Goal: Communication & Community: Answer question/provide support

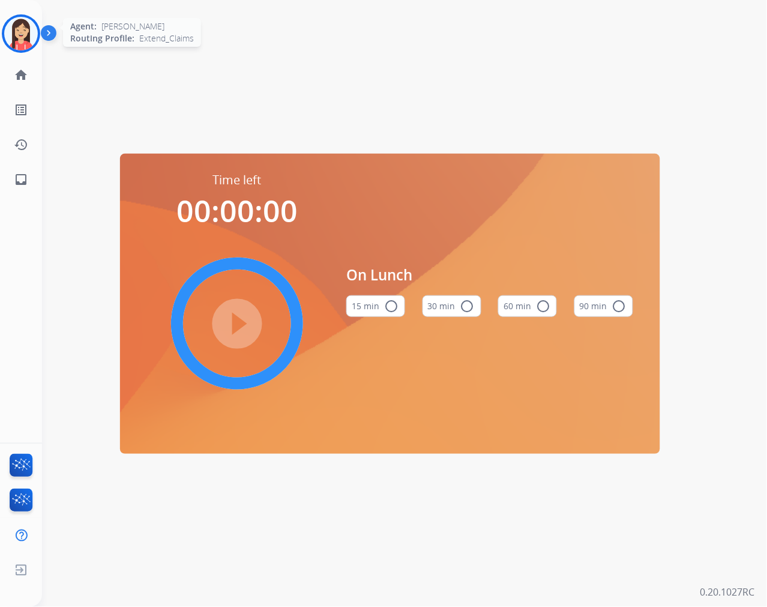
click at [10, 34] on img at bounding box center [21, 34] width 34 height 34
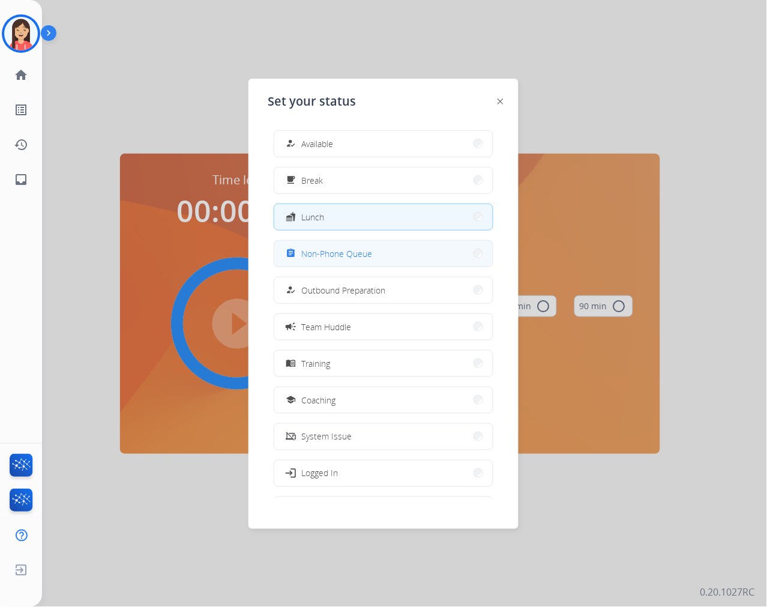
click at [373, 254] on button "assignment Non-Phone Queue" at bounding box center [383, 254] width 218 height 26
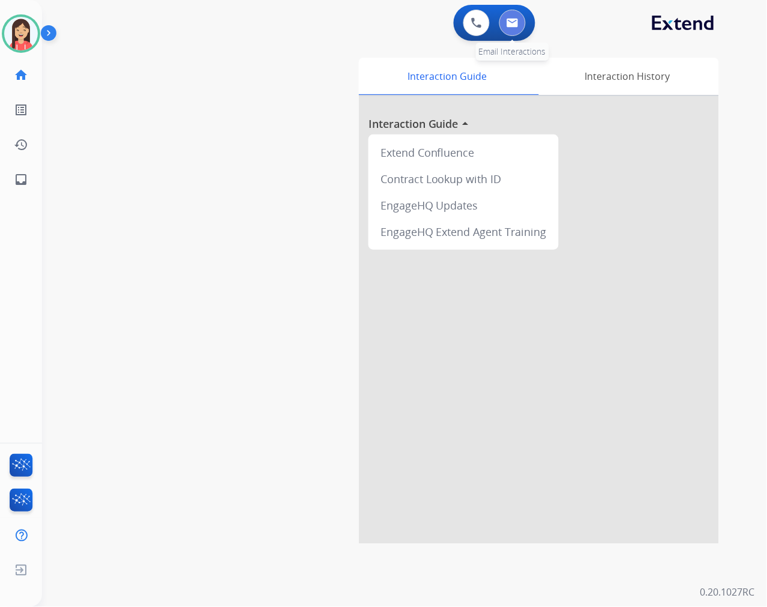
click at [519, 21] on button at bounding box center [512, 23] width 26 height 26
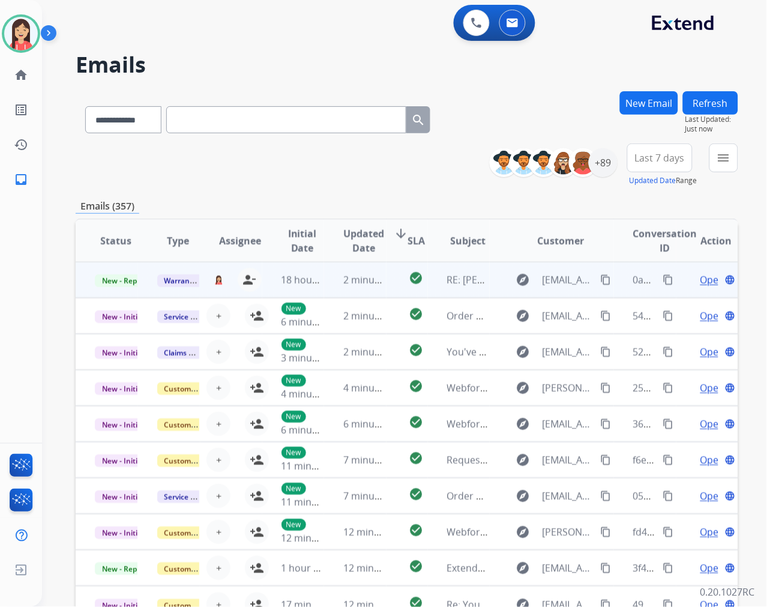
click at [387, 286] on td "check_circle" at bounding box center [407, 280] width 41 height 36
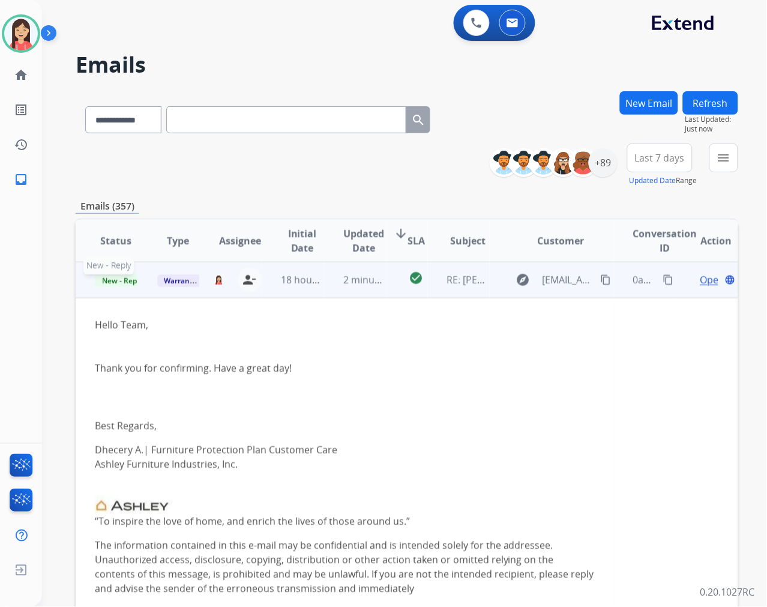
click at [117, 278] on span "New - Reply" at bounding box center [122, 280] width 55 height 13
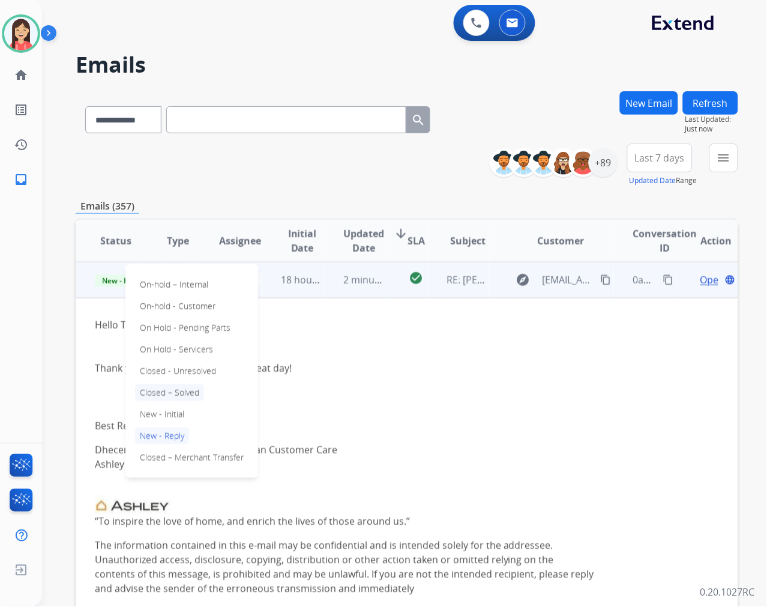
click at [193, 392] on p "Closed – Solved" at bounding box center [169, 392] width 69 height 17
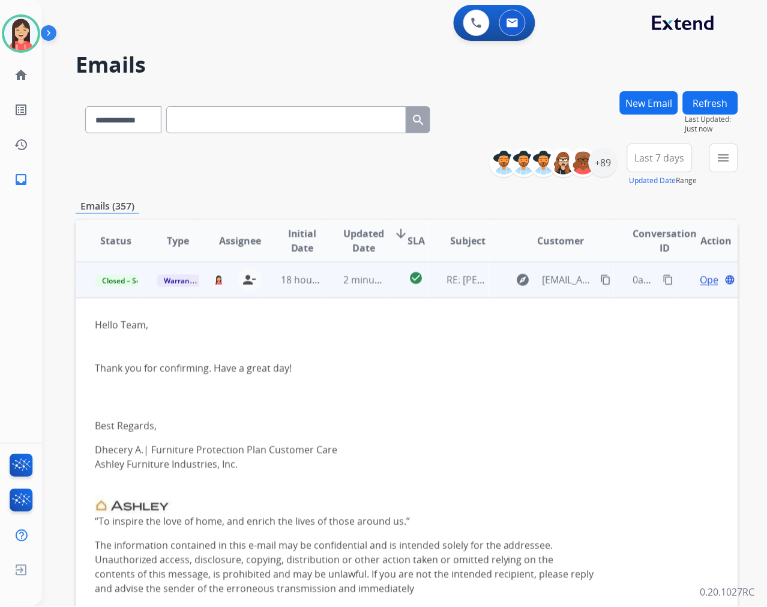
click at [388, 292] on td "check_circle" at bounding box center [407, 280] width 41 height 36
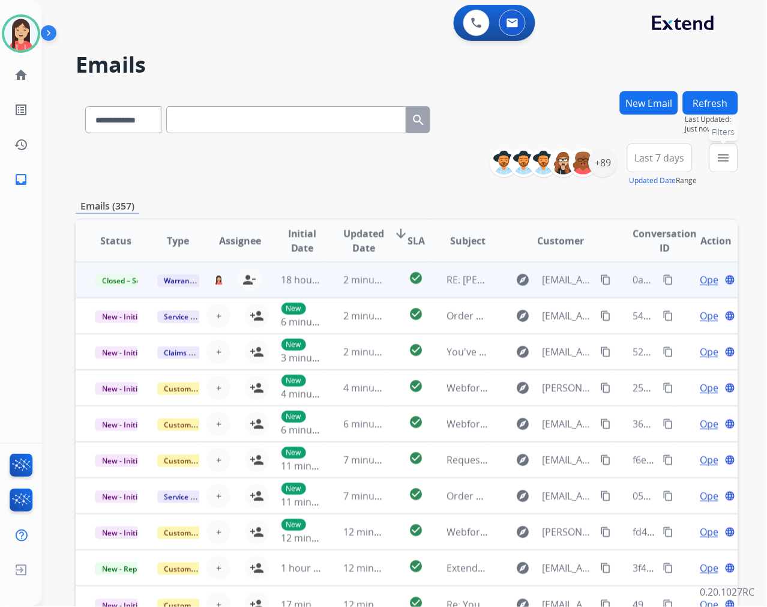
click at [725, 157] on mat-icon "menu" at bounding box center [724, 158] width 14 height 14
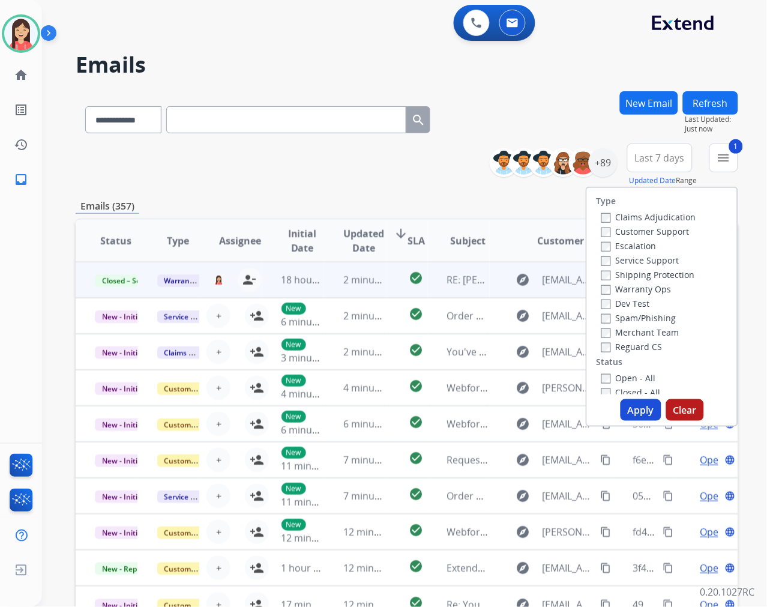
click at [642, 405] on button "Apply" at bounding box center [641, 410] width 41 height 22
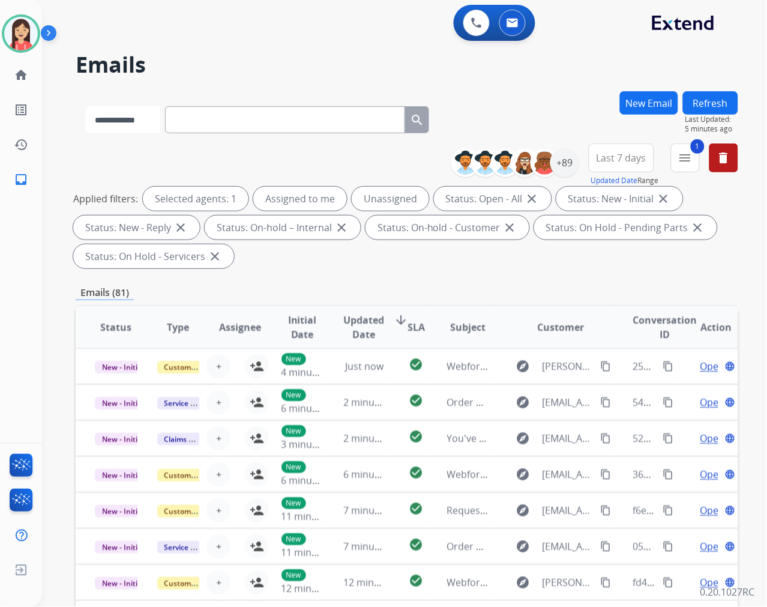
click at [146, 121] on select "**********" at bounding box center [122, 119] width 75 height 27
select select "**********"
click at [85, 106] on select "**********" at bounding box center [122, 119] width 75 height 27
click at [220, 120] on input "text" at bounding box center [286, 119] width 240 height 27
paste input "**********"
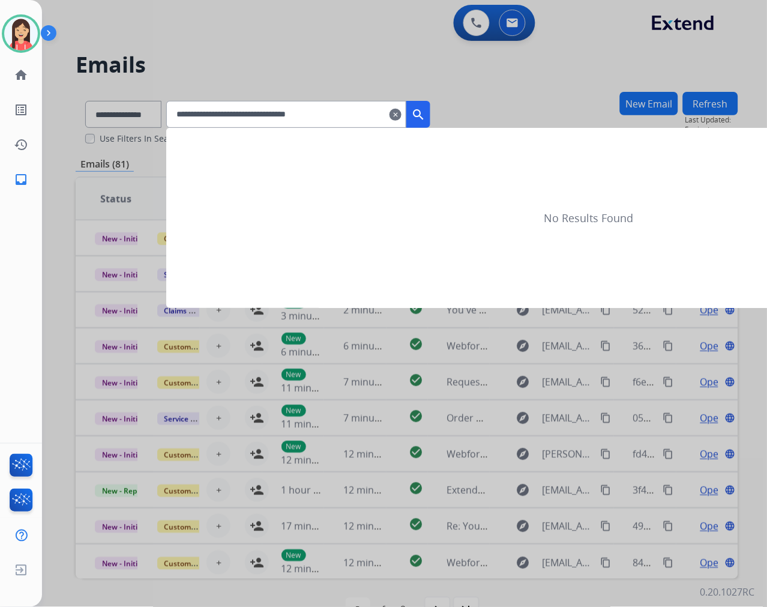
type input "**********"
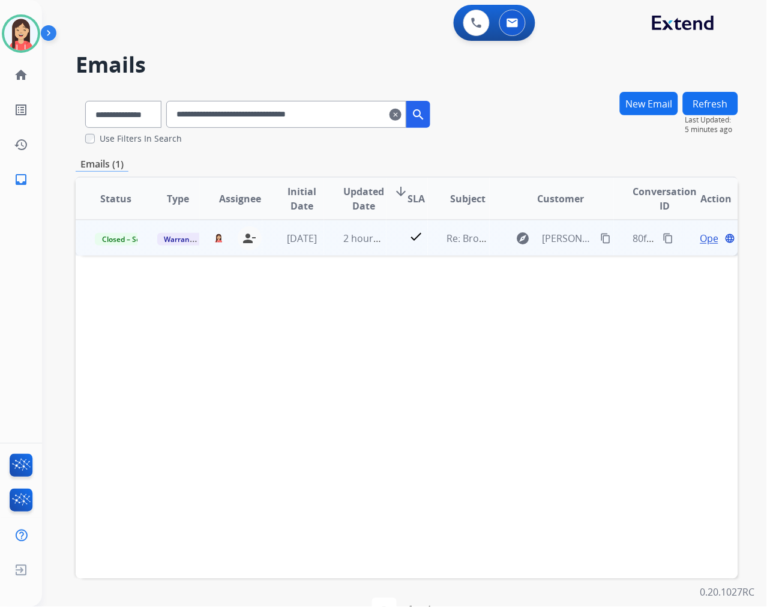
click at [371, 244] on td "2 hours ago" at bounding box center [355, 238] width 62 height 36
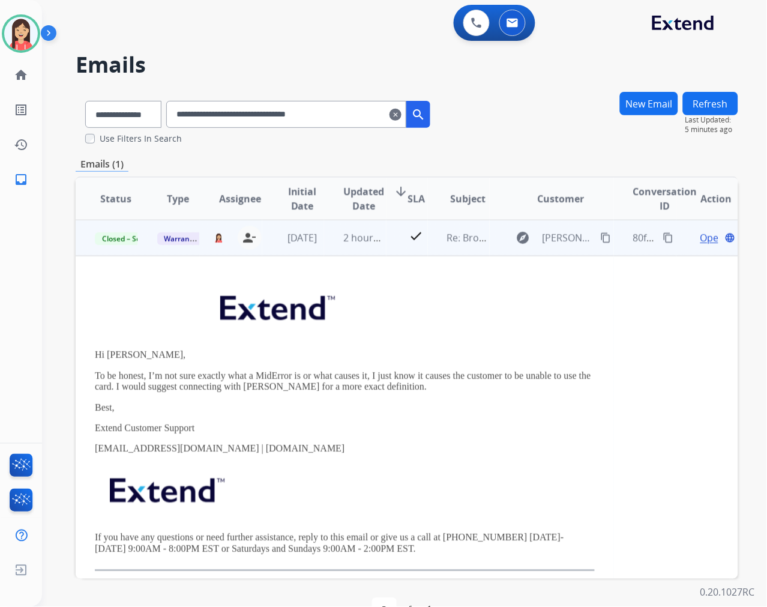
click at [700, 238] on span "Open" at bounding box center [712, 237] width 25 height 14
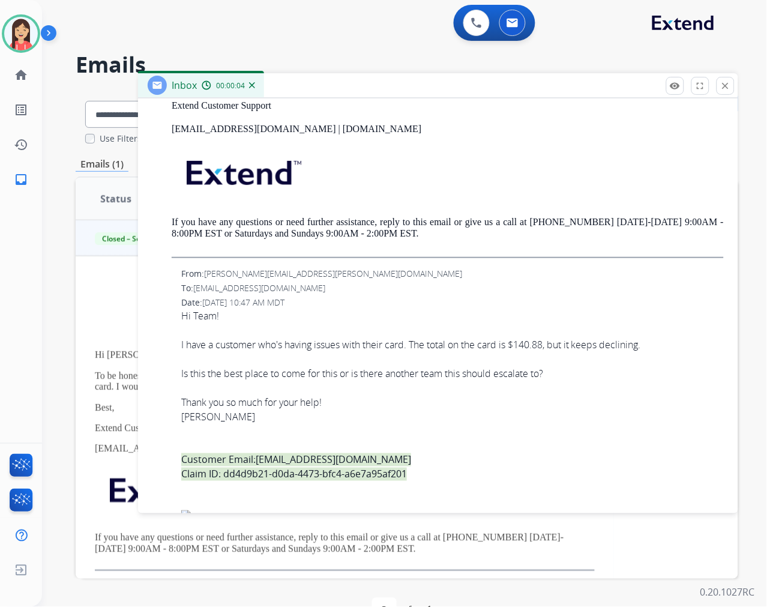
scroll to position [1000, 0]
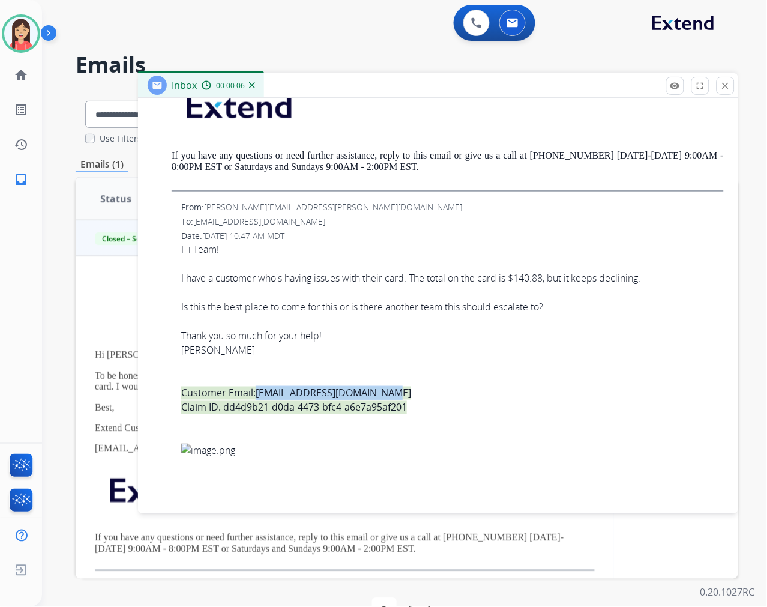
drag, startPoint x: 399, startPoint y: 391, endPoint x: 260, endPoint y: 397, distance: 139.3
click at [260, 397] on div "Customer Email: [EMAIL_ADDRESS][DOMAIN_NAME]" at bounding box center [452, 393] width 543 height 14
copy link "[EMAIL_ADDRESS][DOMAIN_NAME]"
click at [403, 281] on div "I have a customer who's having issues with their card. The total on the card is…" at bounding box center [452, 278] width 543 height 14
click at [718, 85] on button "close Close" at bounding box center [726, 86] width 18 height 18
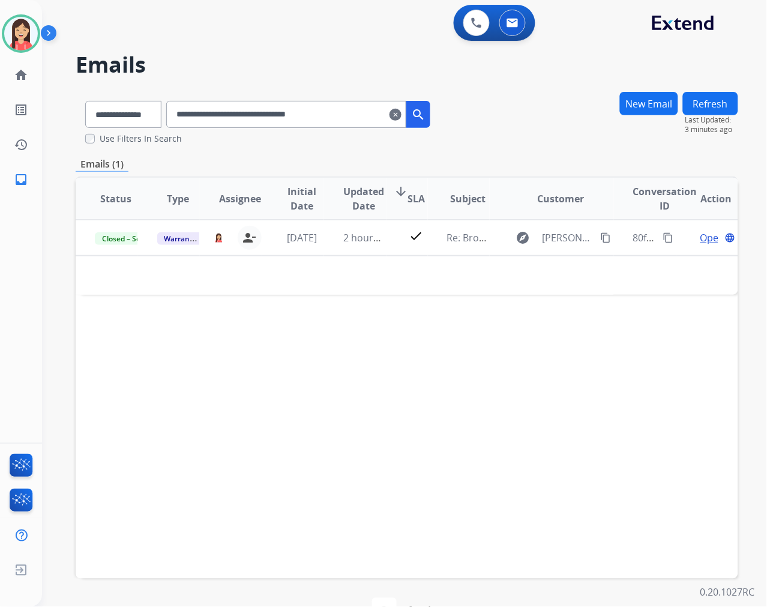
click at [402, 114] on mat-icon "clear" at bounding box center [396, 114] width 12 height 14
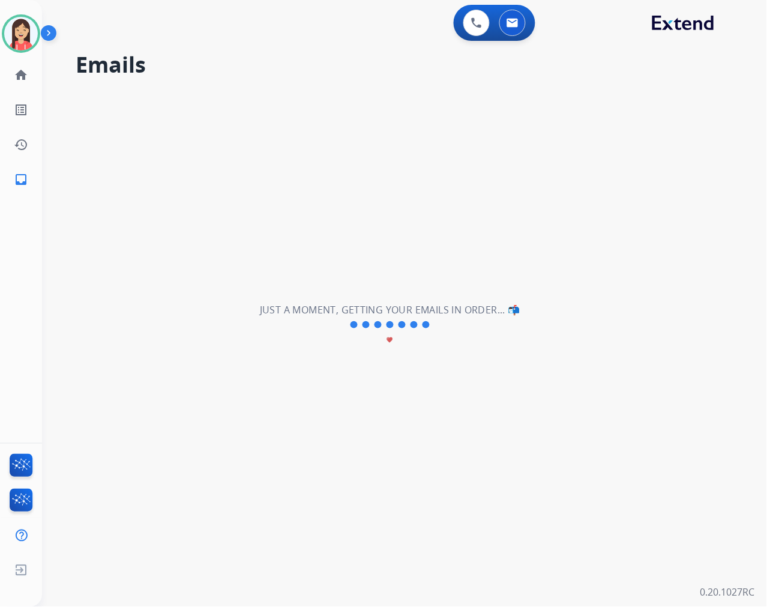
select select "**********"
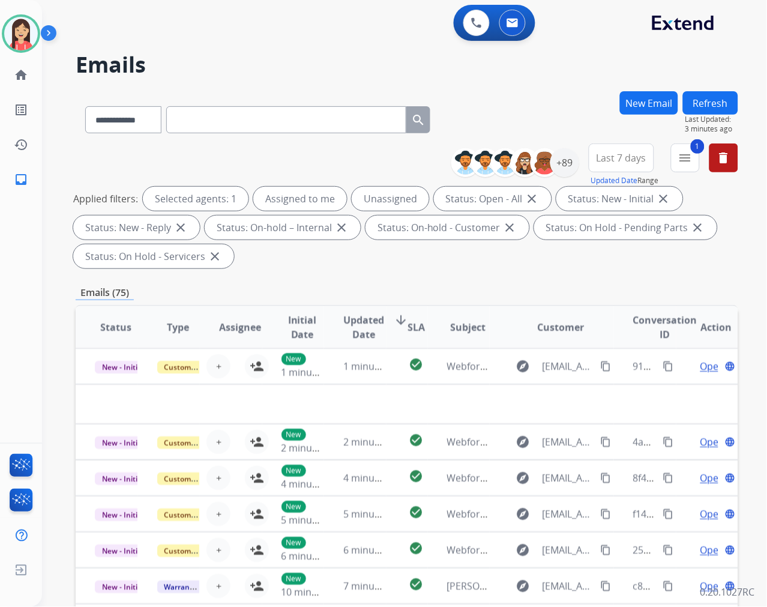
click at [436, 282] on div "**********" at bounding box center [407, 430] width 663 height 678
click at [573, 161] on div "+89" at bounding box center [564, 162] width 29 height 29
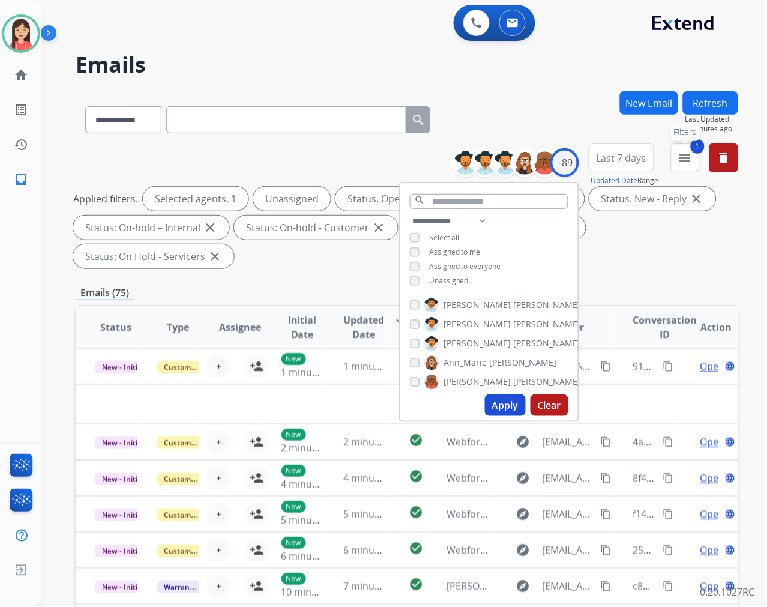
click at [685, 162] on mat-icon "menu" at bounding box center [685, 158] width 14 height 14
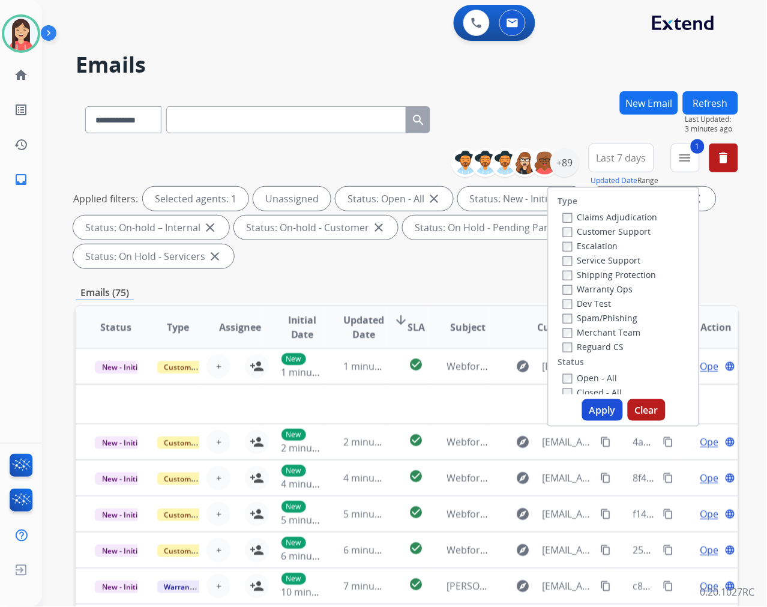
click at [623, 158] on span "Last 7 days" at bounding box center [622, 157] width 50 height 5
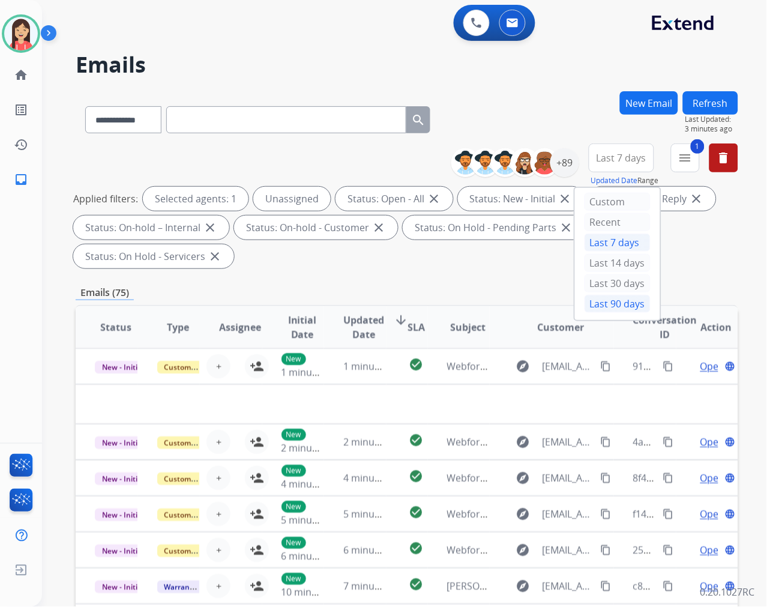
click at [600, 301] on div "Last 90 days" at bounding box center [618, 304] width 66 height 18
drag, startPoint x: 688, startPoint y: 161, endPoint x: 676, endPoint y: 175, distance: 18.7
click at [689, 161] on mat-icon "menu" at bounding box center [685, 158] width 14 height 14
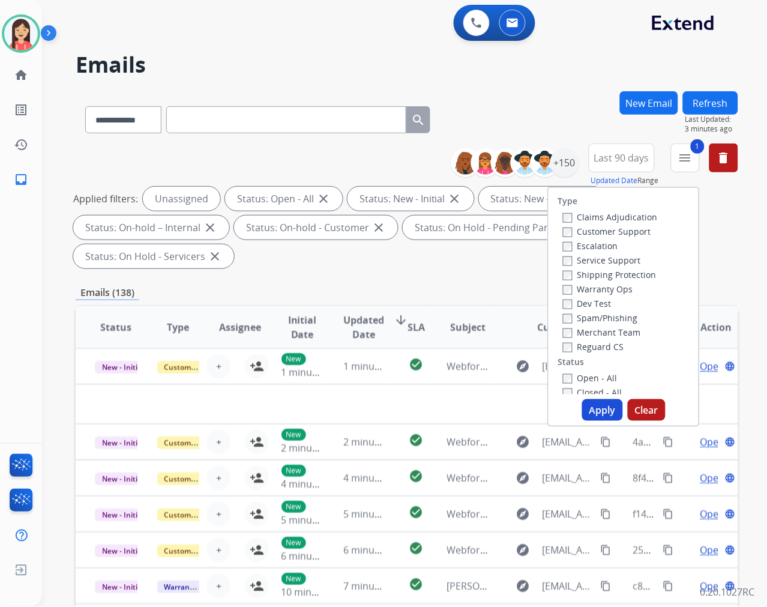
click at [589, 409] on button "Apply" at bounding box center [602, 410] width 41 height 22
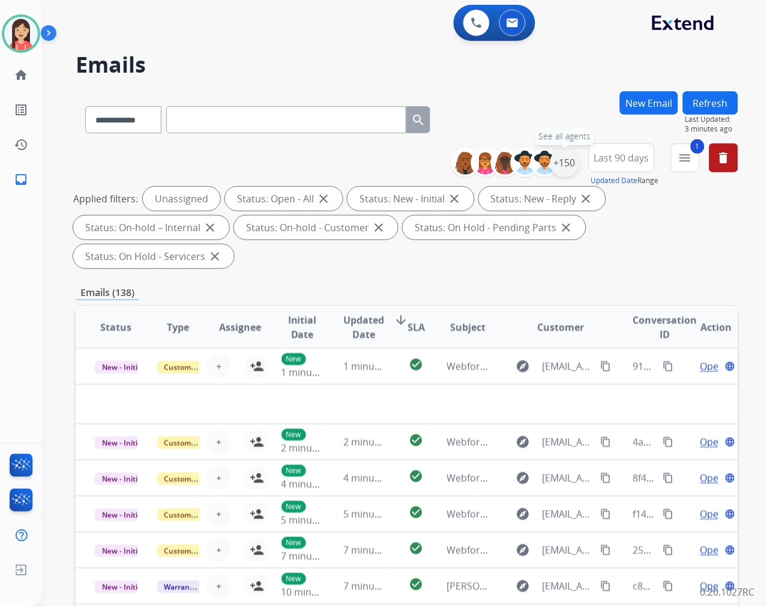
click at [572, 165] on div "+150" at bounding box center [564, 162] width 29 height 29
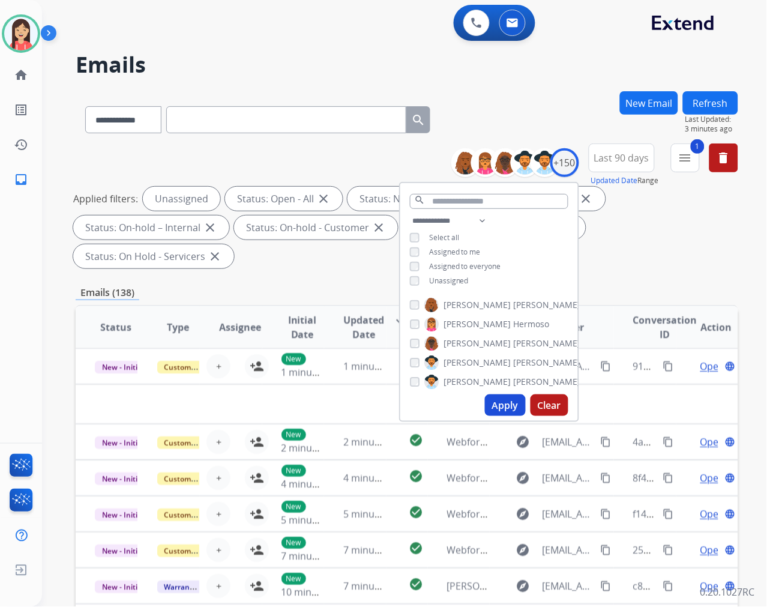
click at [423, 250] on div "Assigned to me" at bounding box center [445, 252] width 71 height 10
click at [496, 404] on button "Apply" at bounding box center [505, 405] width 41 height 22
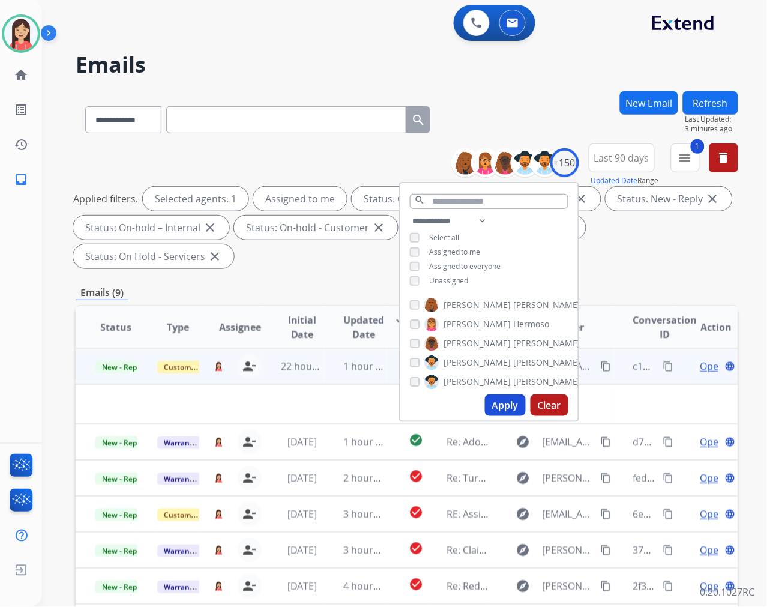
click at [325, 379] on td "1 hour ago" at bounding box center [355, 366] width 62 height 36
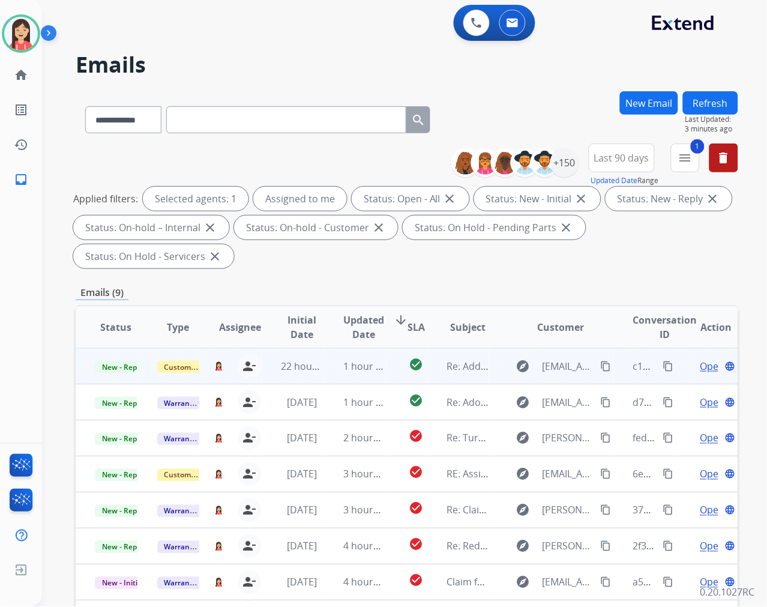
click at [317, 378] on td "22 hours ago" at bounding box center [293, 366] width 62 height 36
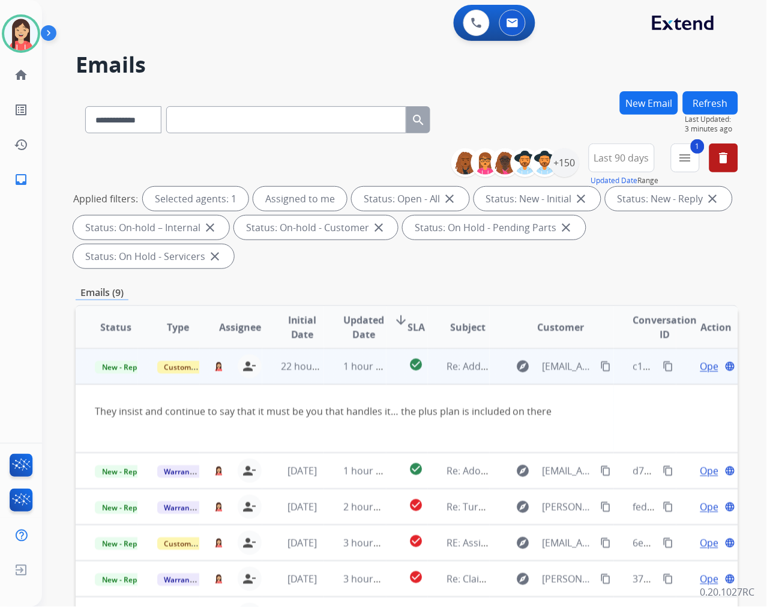
click at [700, 369] on span "Open" at bounding box center [712, 366] width 25 height 14
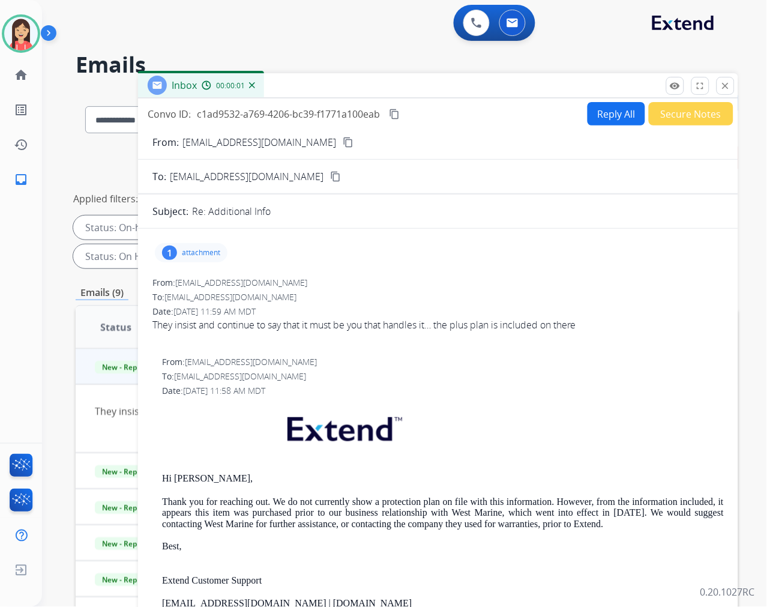
click at [615, 111] on button "Reply All" at bounding box center [617, 113] width 58 height 23
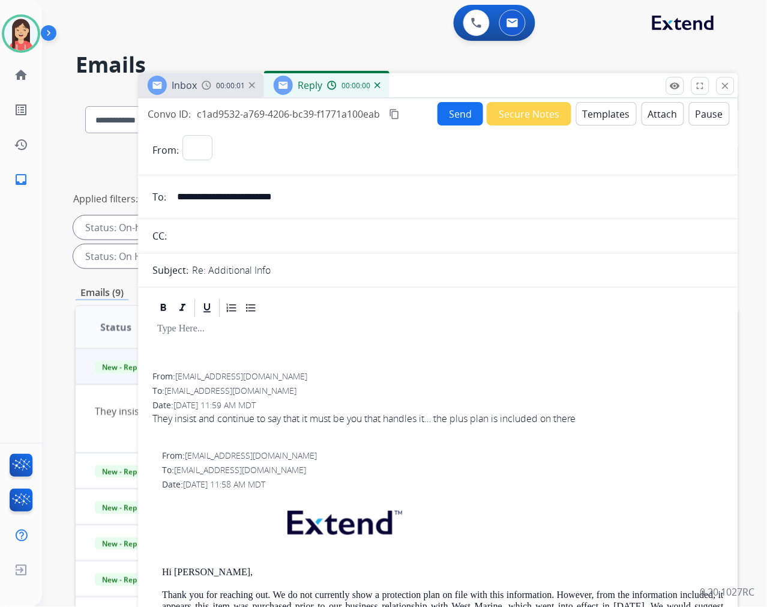
select select "**********"
click at [591, 116] on button "Templates" at bounding box center [606, 113] width 61 height 23
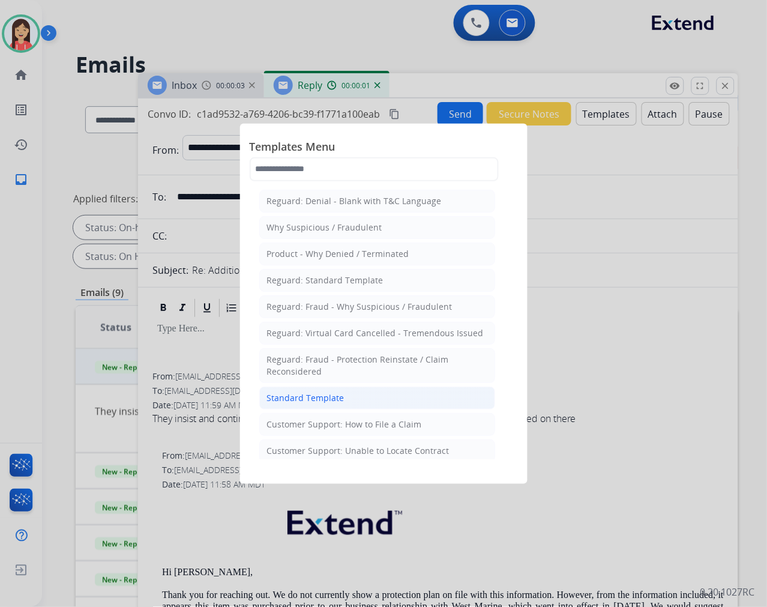
click at [356, 391] on li "Standard Template" at bounding box center [377, 398] width 236 height 23
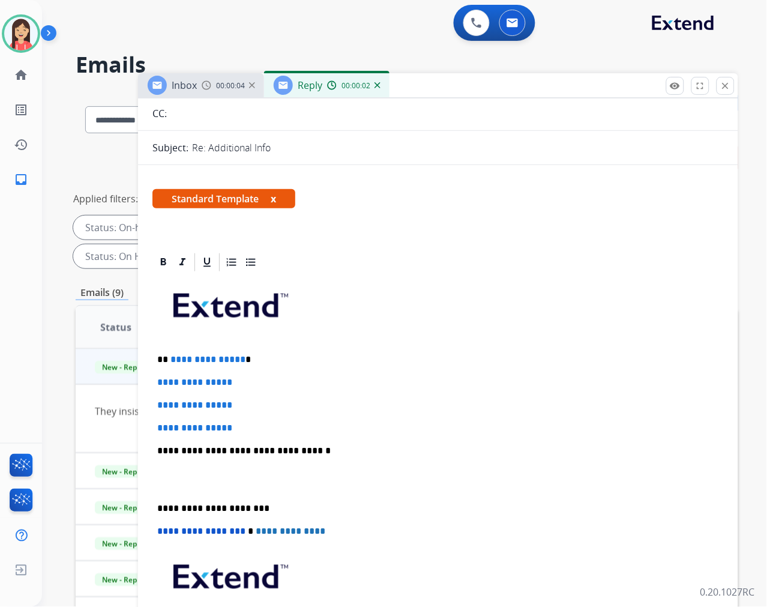
scroll to position [133, 0]
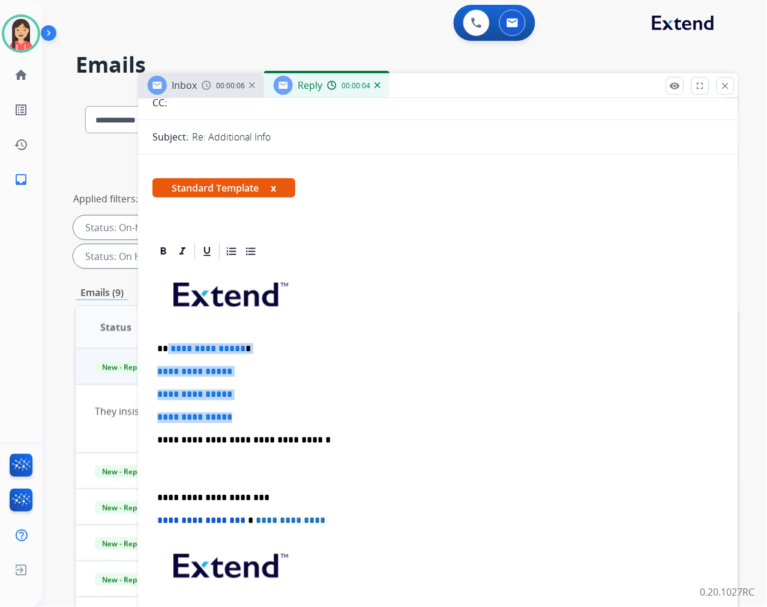
drag, startPoint x: 166, startPoint y: 346, endPoint x: 319, endPoint y: 418, distance: 168.6
click at [319, 418] on div "**********" at bounding box center [437, 468] width 571 height 413
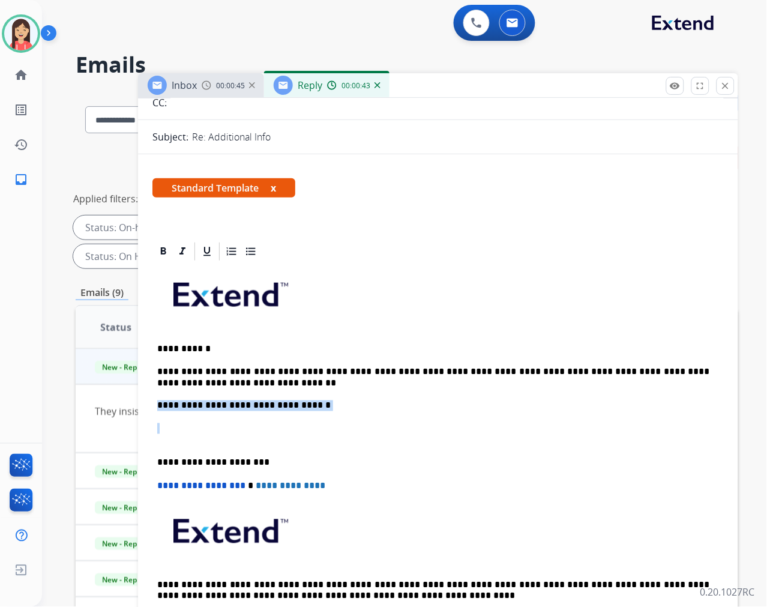
drag, startPoint x: 163, startPoint y: 435, endPoint x: 157, endPoint y: 404, distance: 31.8
click at [157, 404] on div "**********" at bounding box center [437, 451] width 571 height 378
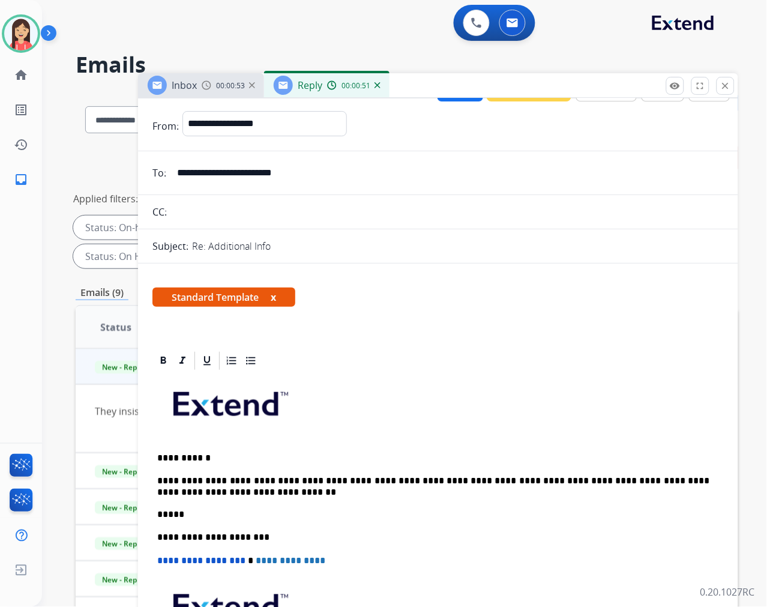
scroll to position [0, 0]
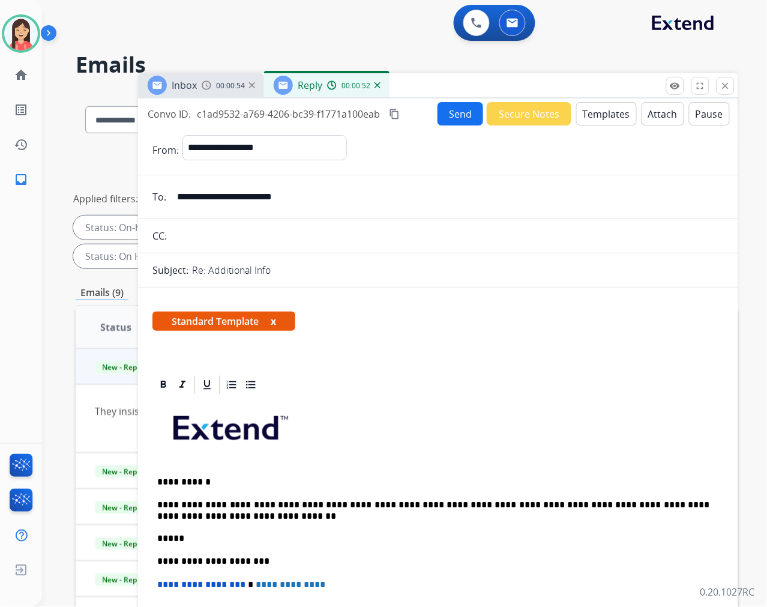
click at [454, 121] on button "Send" at bounding box center [461, 113] width 46 height 23
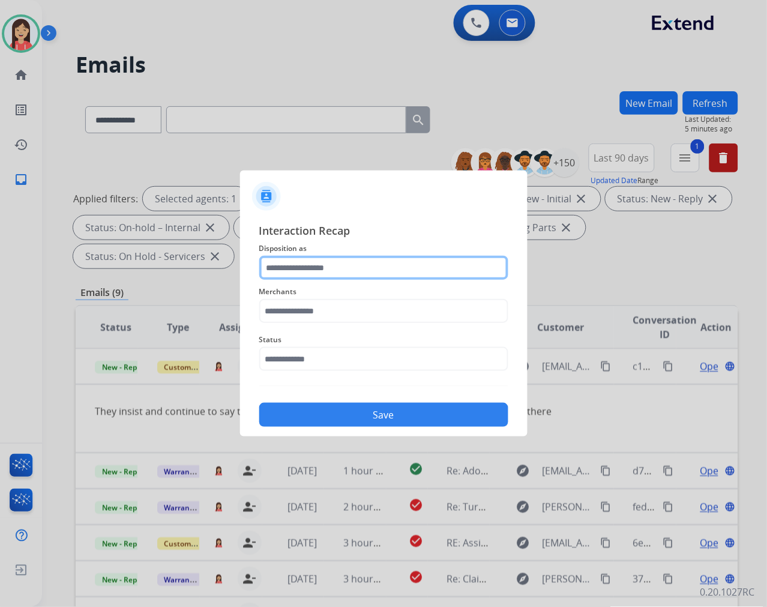
click at [309, 262] on input "text" at bounding box center [383, 268] width 249 height 24
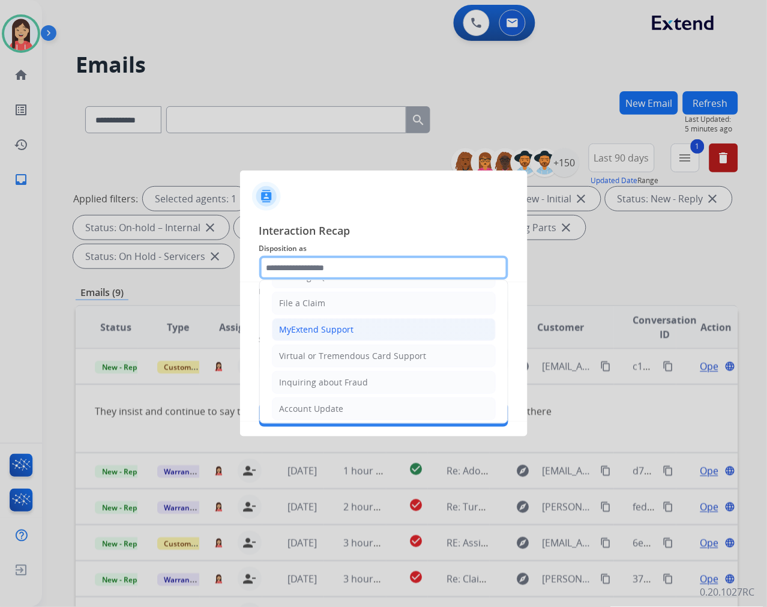
scroll to position [133, 0]
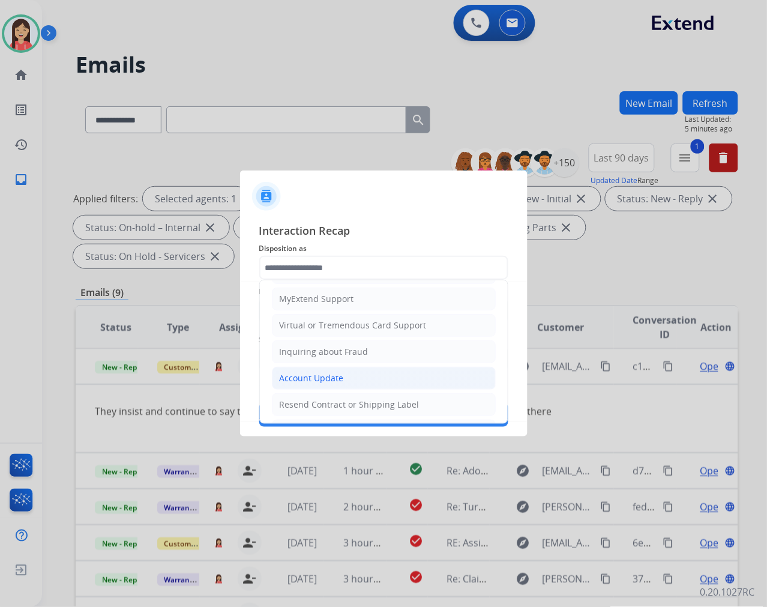
click at [335, 369] on li "Account Update" at bounding box center [384, 378] width 224 height 23
type input "**********"
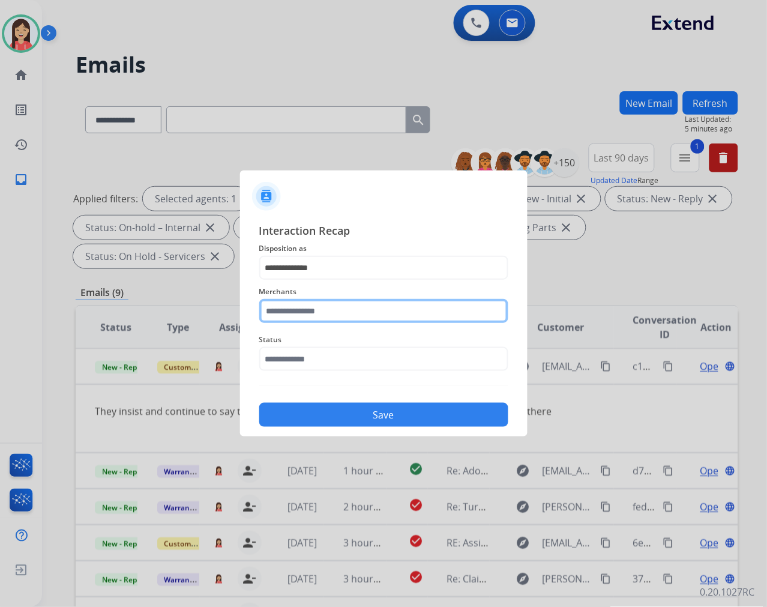
click at [339, 317] on input "text" at bounding box center [383, 311] width 249 height 24
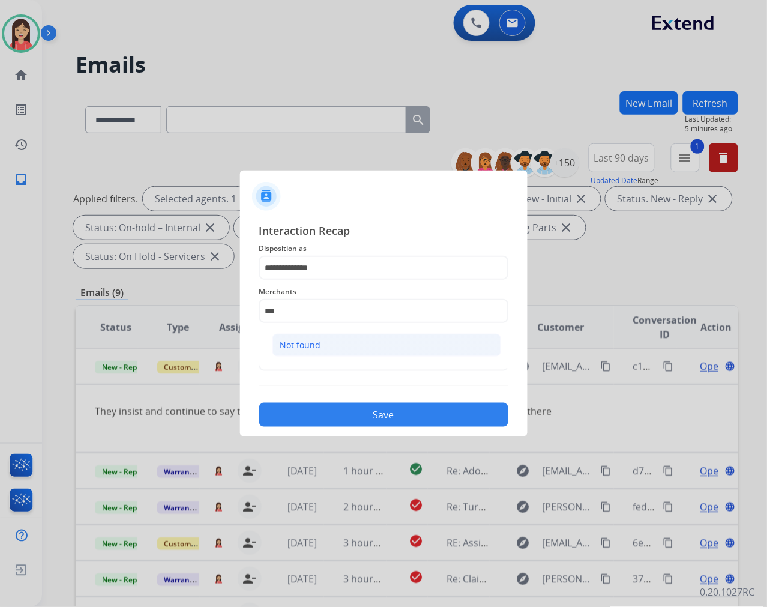
click at [325, 345] on li "Not found" at bounding box center [386, 345] width 229 height 23
type input "*********"
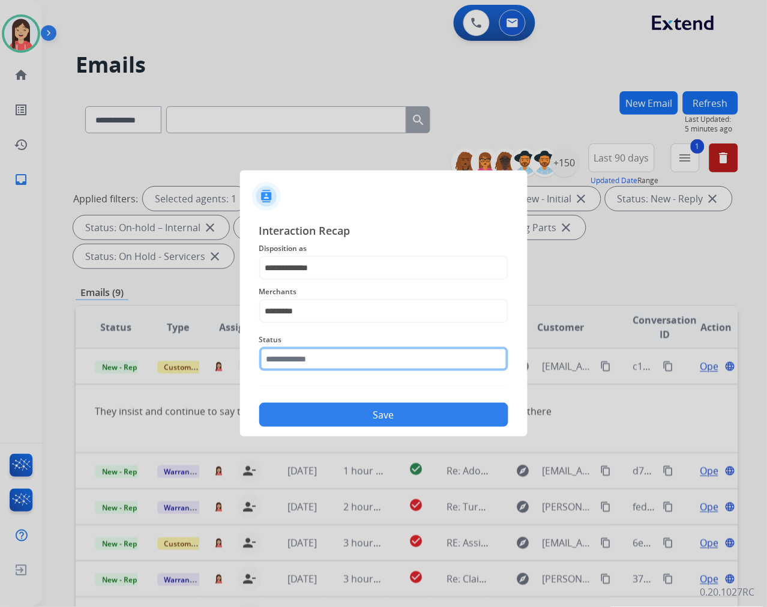
click at [321, 356] on input "text" at bounding box center [383, 359] width 249 height 24
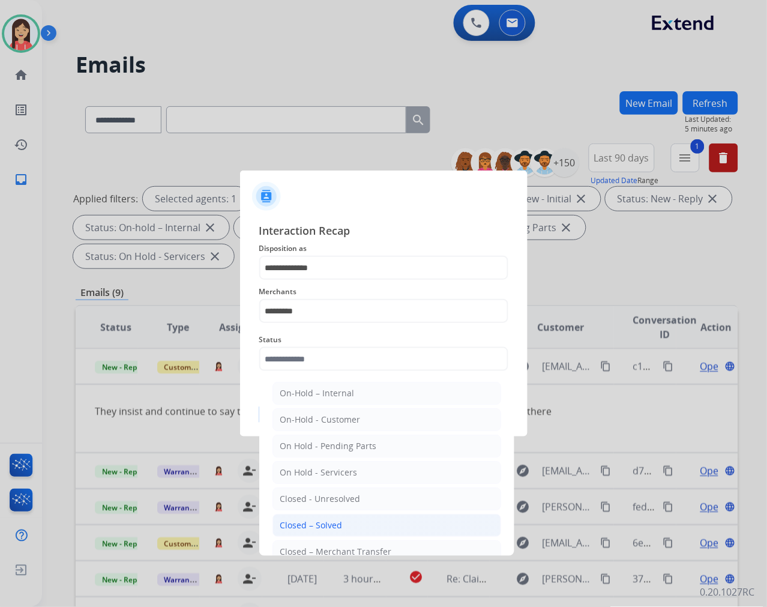
click at [308, 523] on div "Closed – Solved" at bounding box center [311, 525] width 62 height 12
type input "**********"
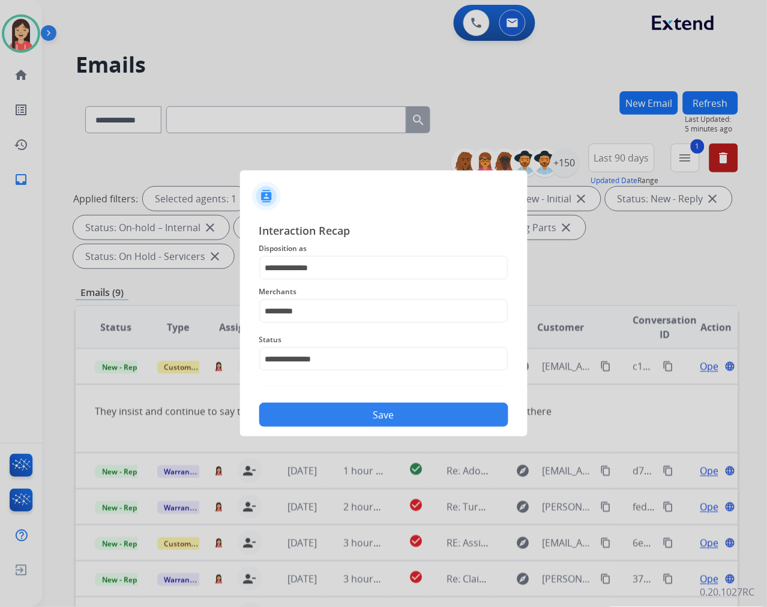
click at [365, 412] on button "Save" at bounding box center [383, 415] width 249 height 24
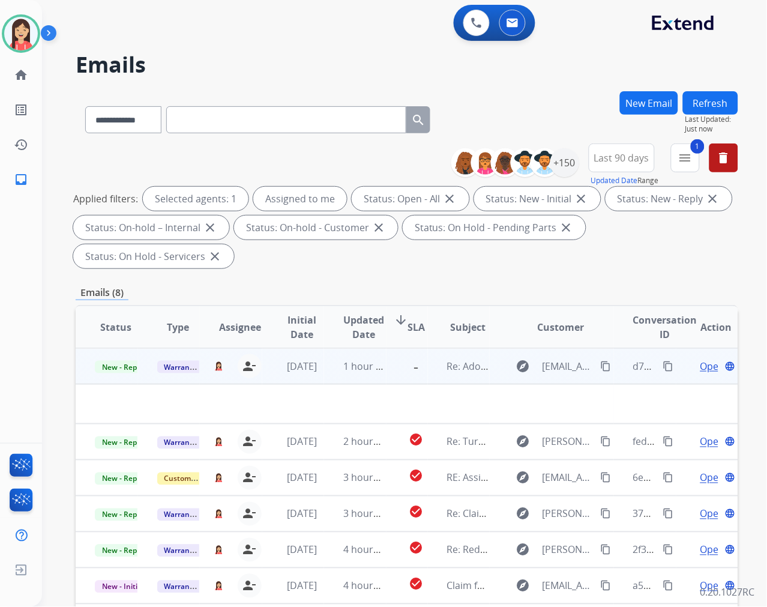
click at [339, 378] on td "1 hour ago" at bounding box center [355, 366] width 62 height 36
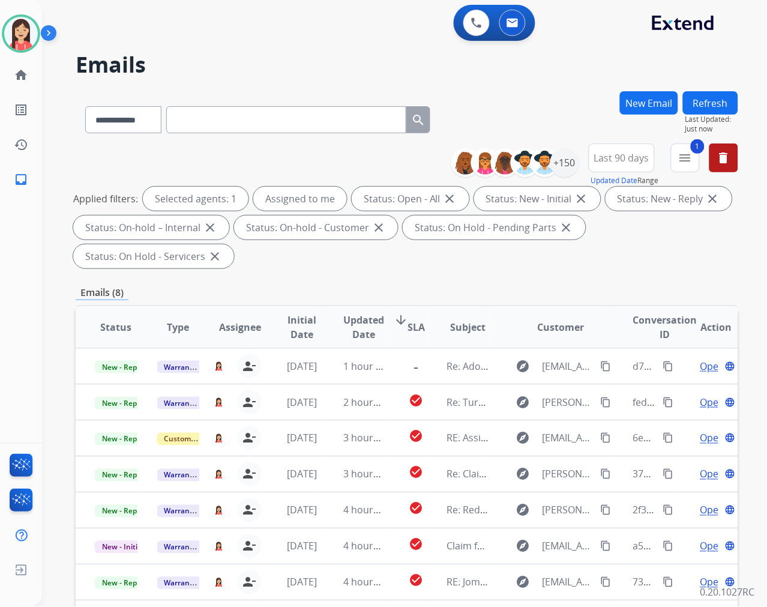
click at [351, 322] on span "Updated Date" at bounding box center [363, 327] width 41 height 29
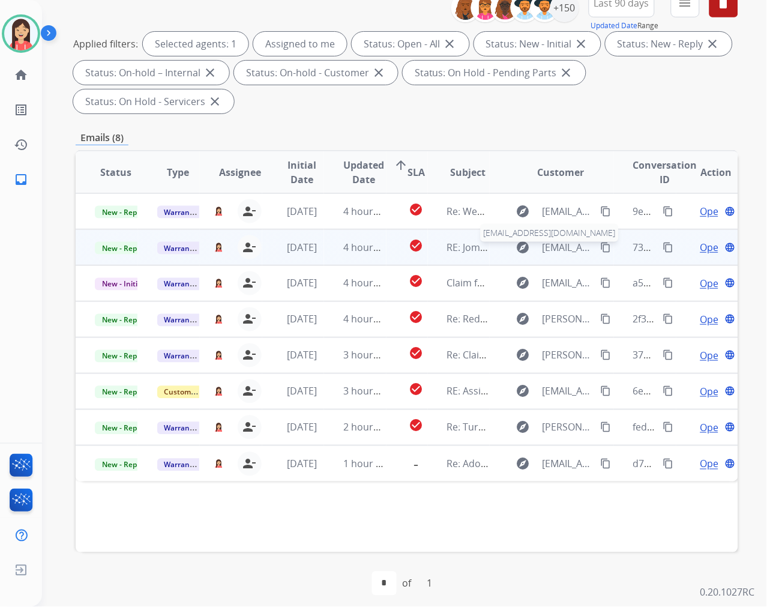
scroll to position [163, 0]
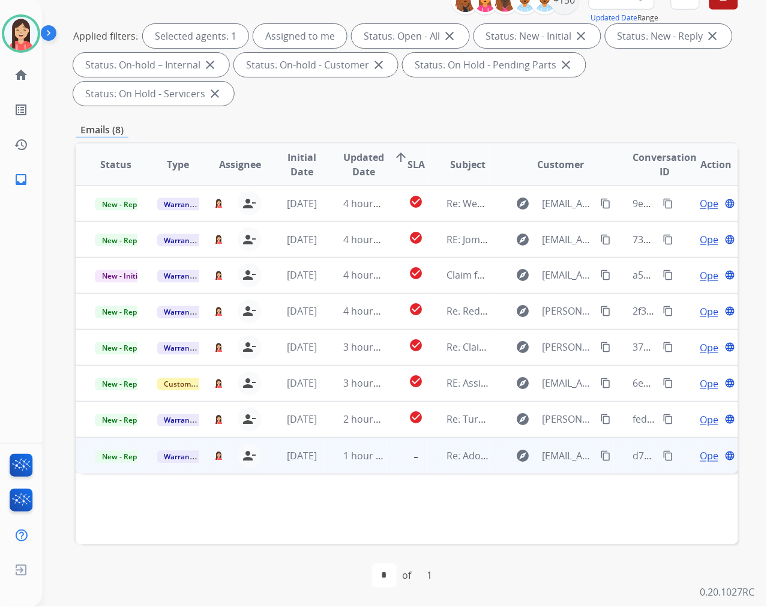
click at [333, 469] on td "1 hour ago" at bounding box center [355, 456] width 62 height 36
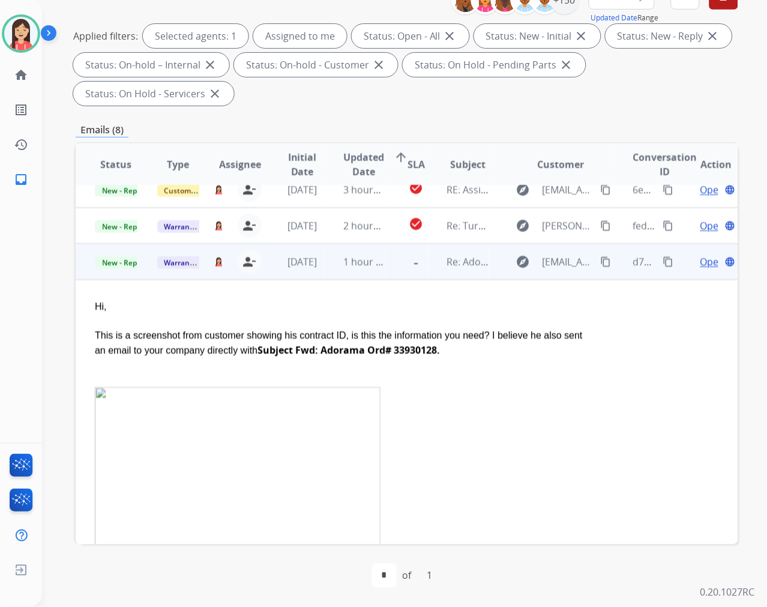
scroll to position [252, 0]
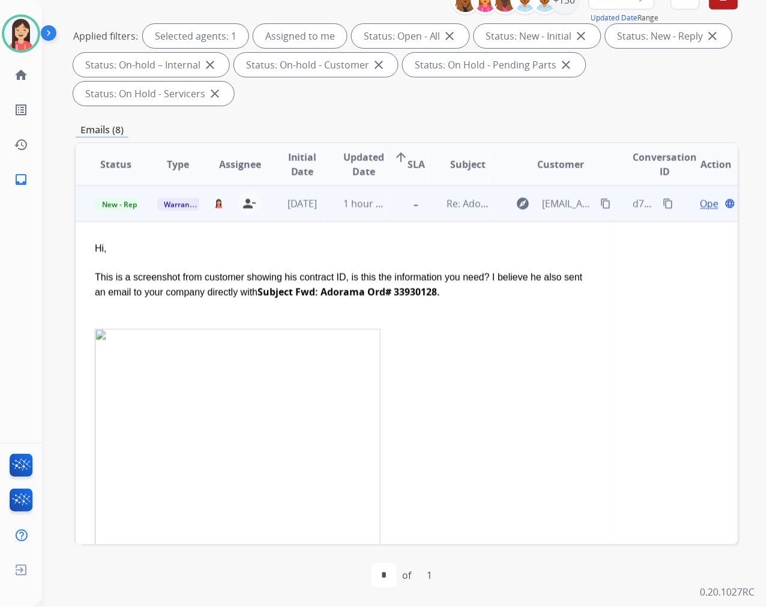
click at [700, 206] on span "Open" at bounding box center [712, 203] width 25 height 14
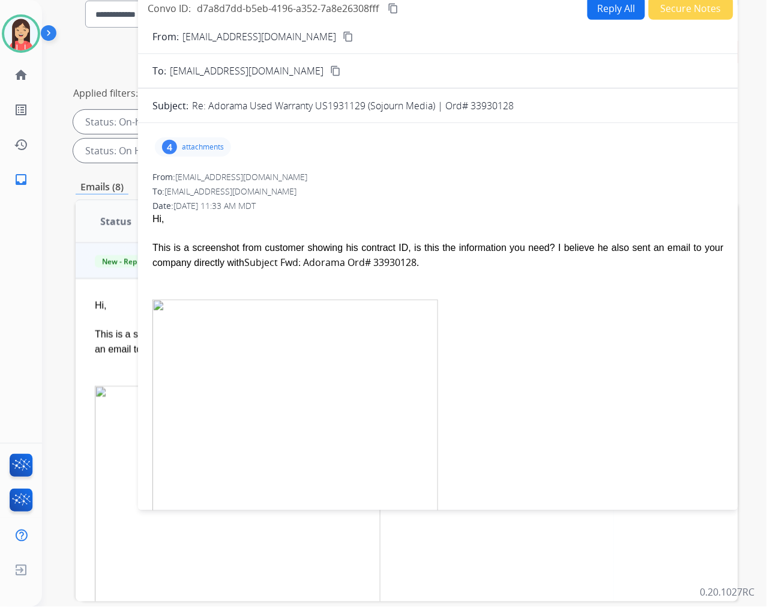
scroll to position [0, 0]
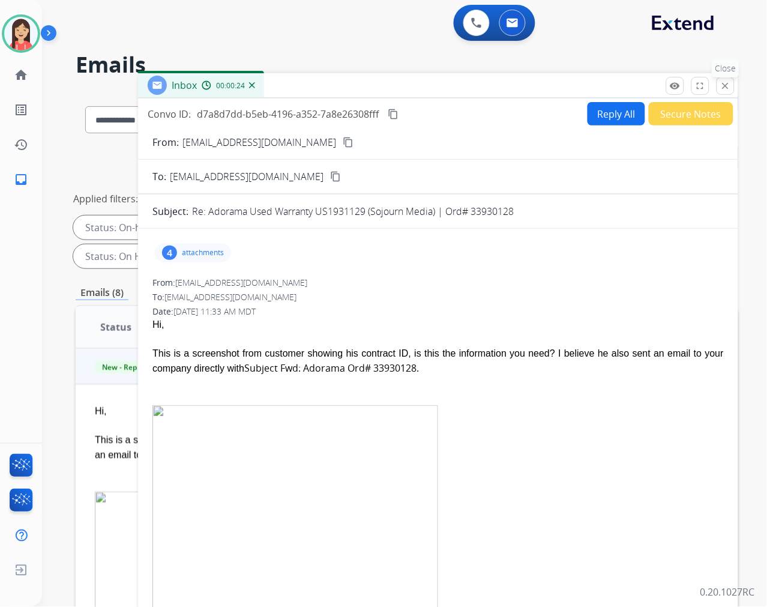
click at [727, 85] on mat-icon "close" at bounding box center [725, 85] width 11 height 11
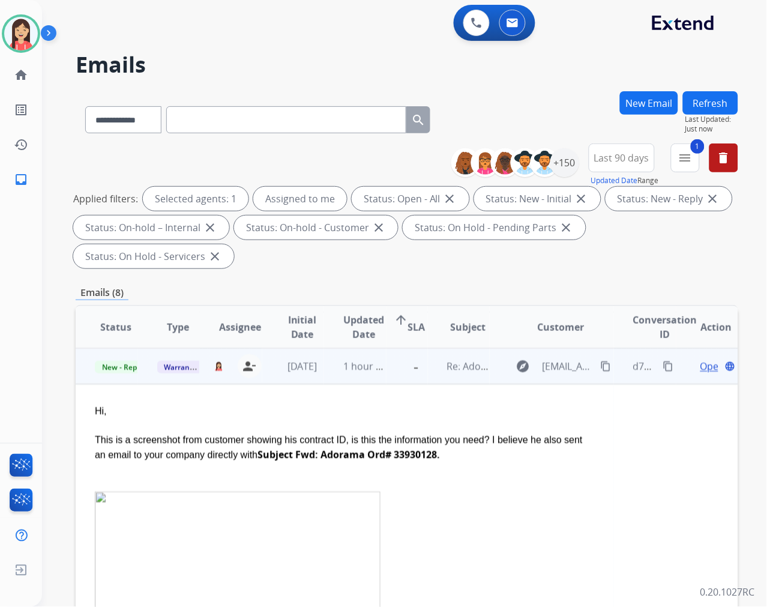
click at [700, 370] on span "Open" at bounding box center [712, 366] width 25 height 14
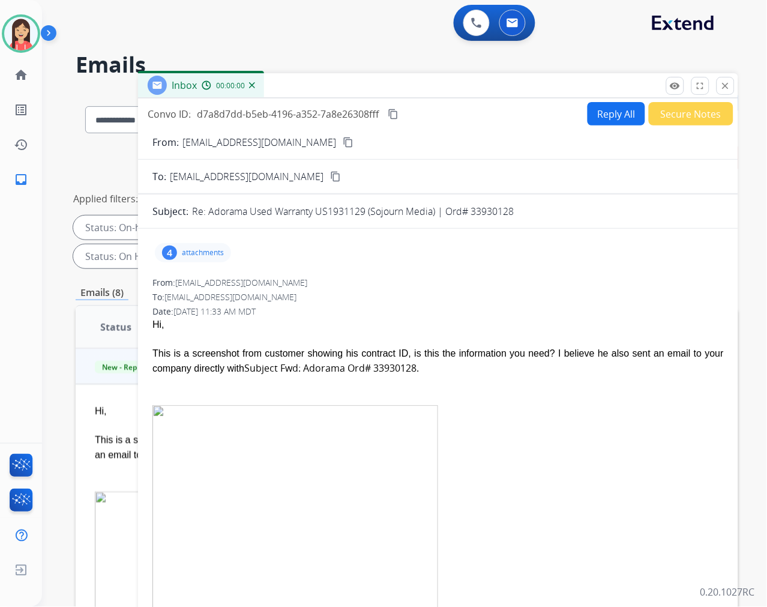
click at [609, 115] on button "Reply All" at bounding box center [617, 113] width 58 height 23
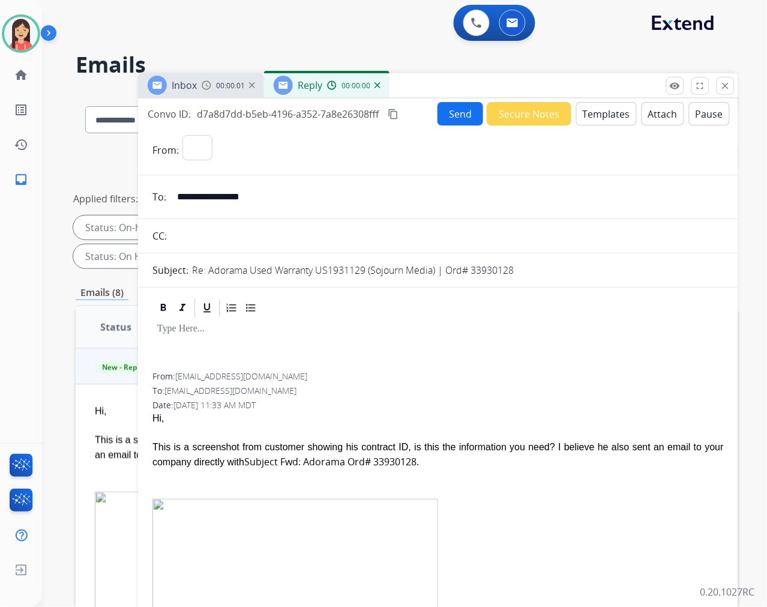
select select "**********"
click at [609, 109] on button "Templates" at bounding box center [606, 113] width 61 height 23
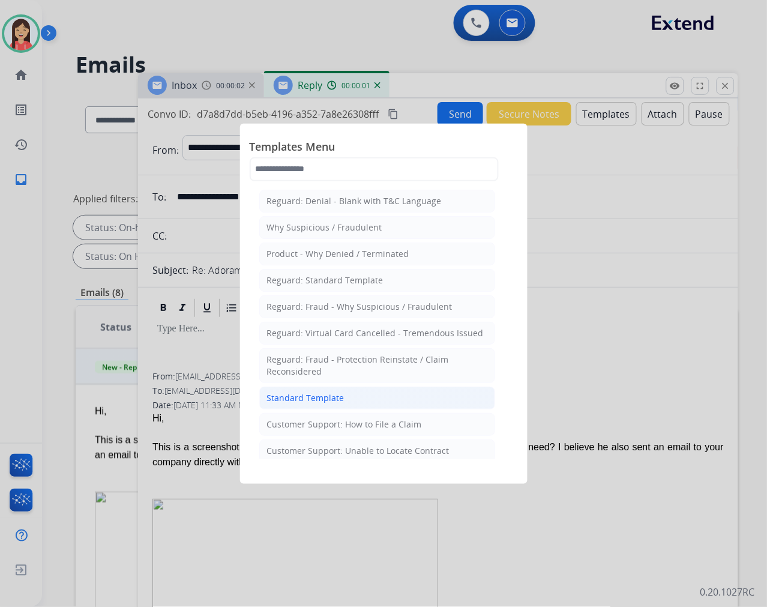
click at [319, 393] on div "Standard Template" at bounding box center [305, 398] width 77 height 12
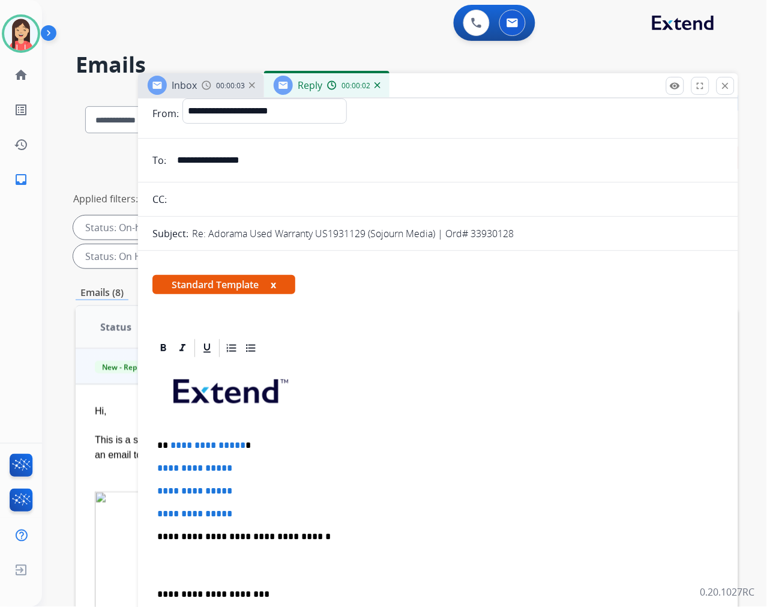
scroll to position [67, 0]
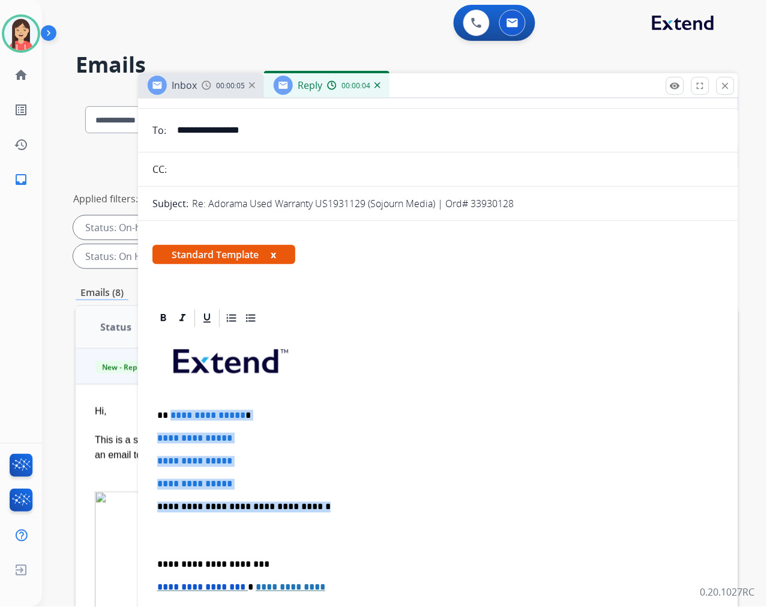
drag, startPoint x: 169, startPoint y: 412, endPoint x: 333, endPoint y: 510, distance: 190.8
click at [333, 510] on div "**********" at bounding box center [437, 535] width 571 height 413
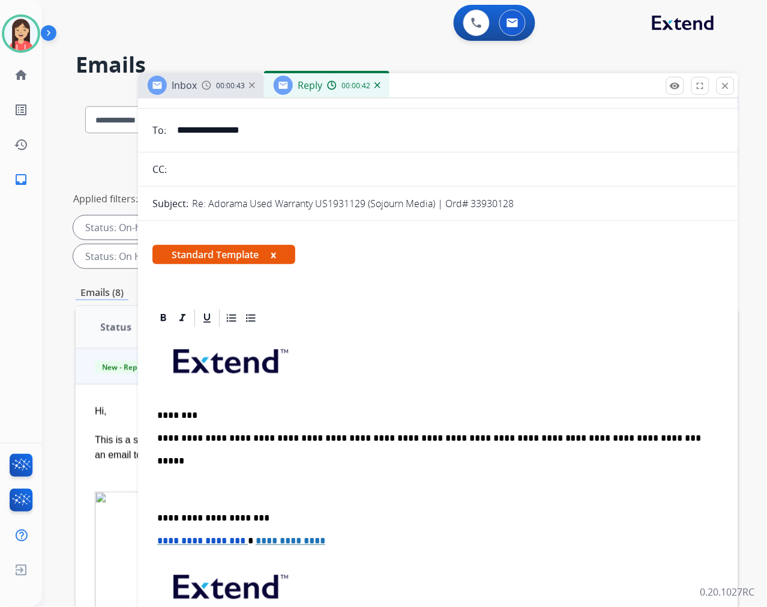
click at [190, 495] on p at bounding box center [438, 490] width 562 height 22
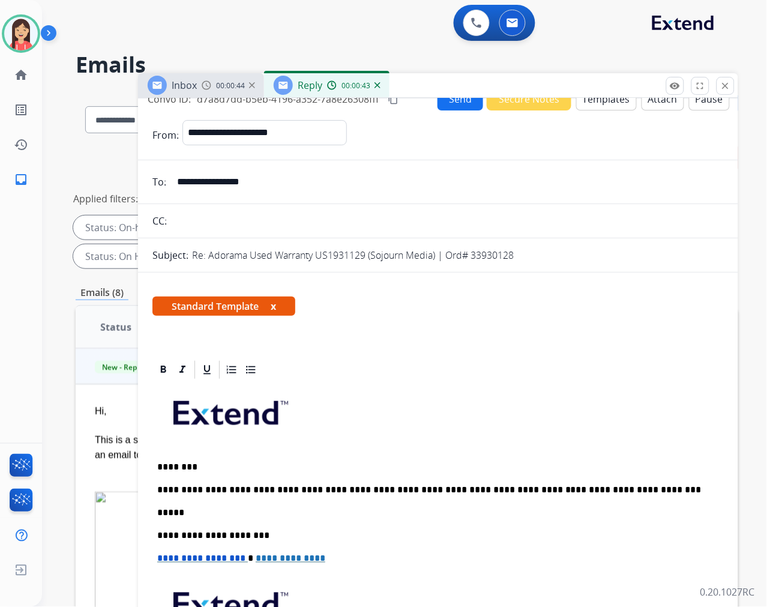
scroll to position [0, 0]
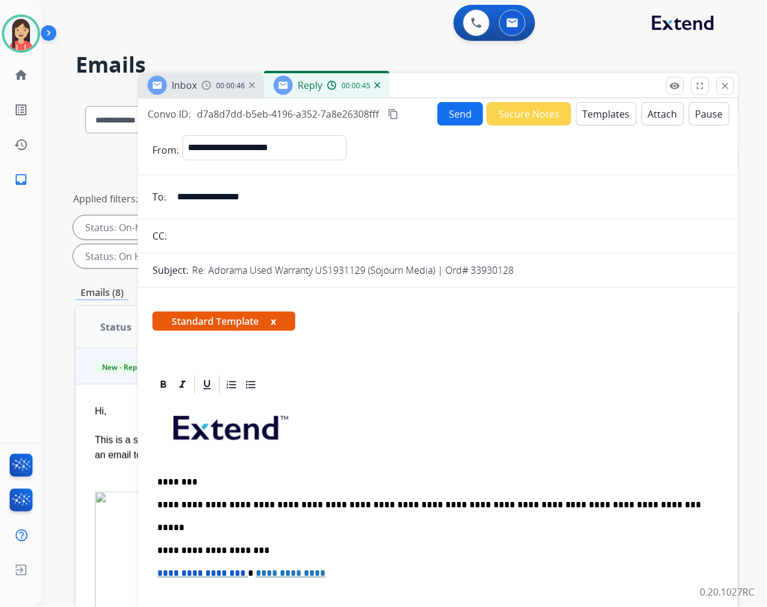
click at [447, 113] on button "Send" at bounding box center [461, 113] width 46 height 23
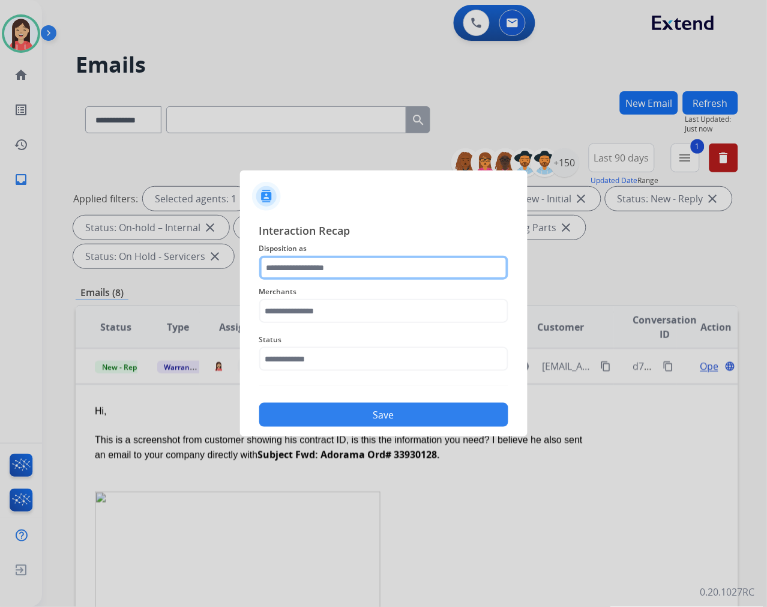
click at [288, 272] on input "text" at bounding box center [383, 268] width 249 height 24
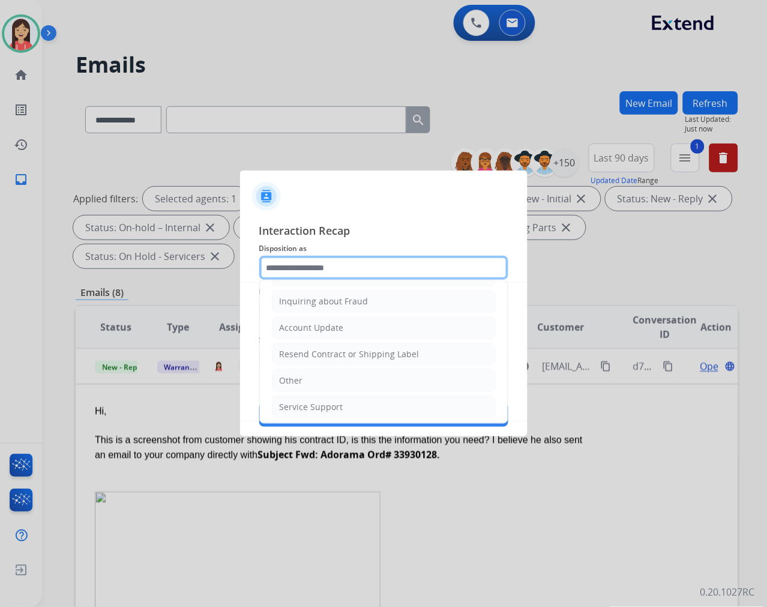
scroll to position [188, 0]
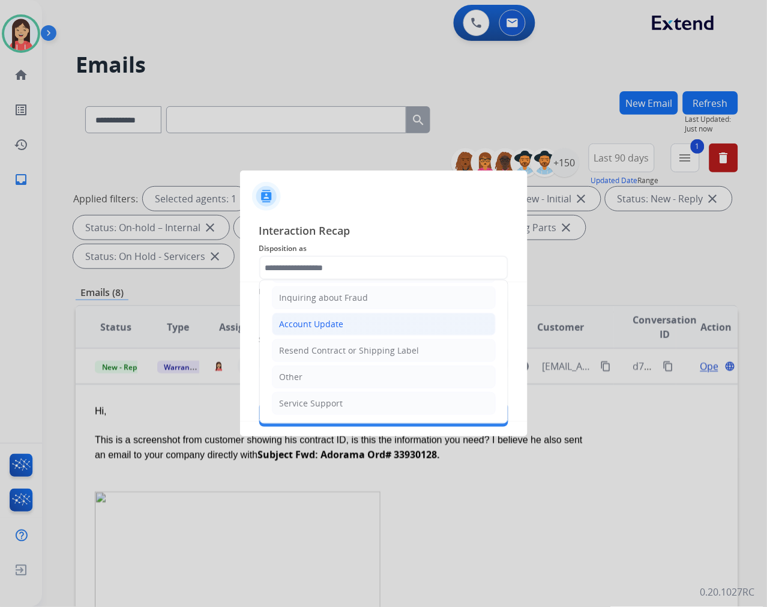
click at [317, 328] on div "Account Update" at bounding box center [312, 324] width 64 height 12
type input "**********"
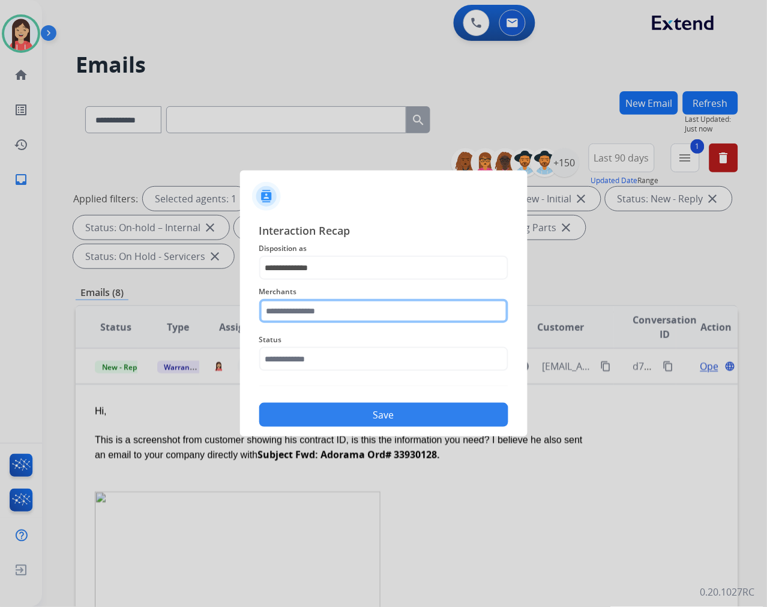
click at [318, 312] on input "text" at bounding box center [383, 311] width 249 height 24
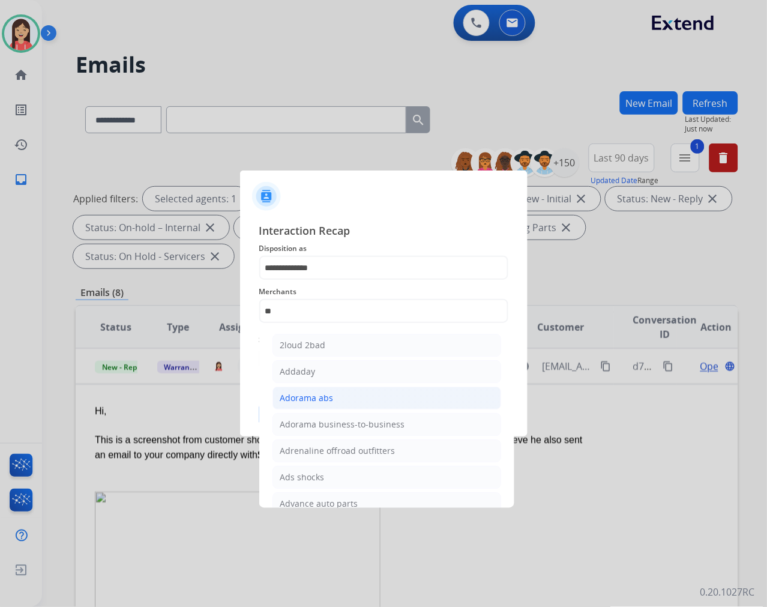
click at [332, 396] on div "Adorama abs" at bounding box center [306, 398] width 53 height 12
type input "**********"
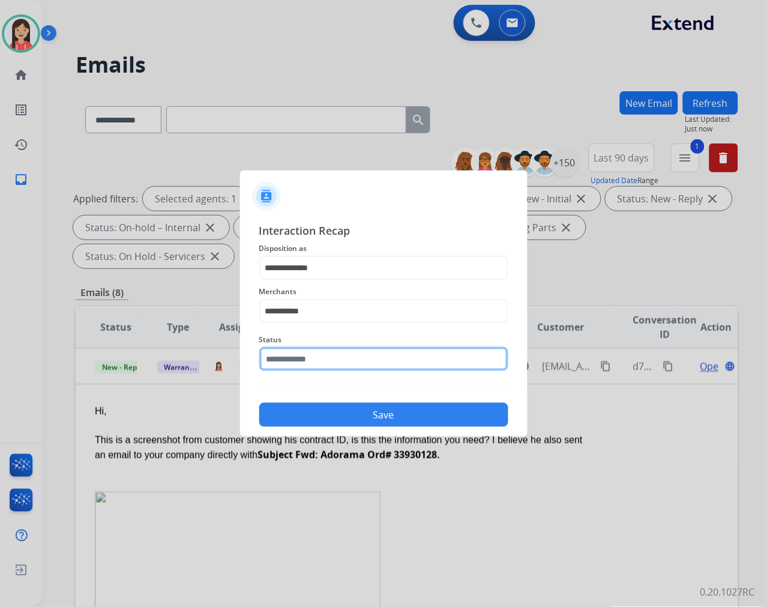
click at [334, 361] on input "text" at bounding box center [383, 359] width 249 height 24
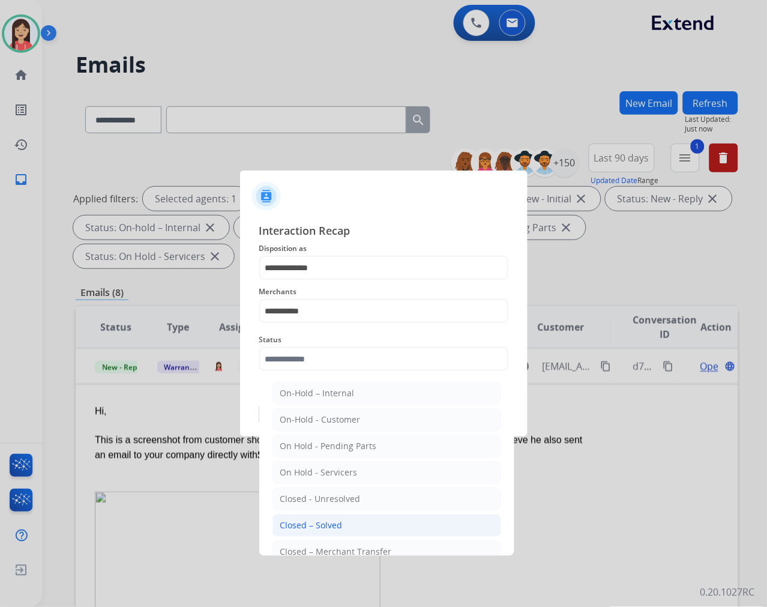
click at [329, 521] on div "Closed – Solved" at bounding box center [311, 525] width 62 height 12
type input "**********"
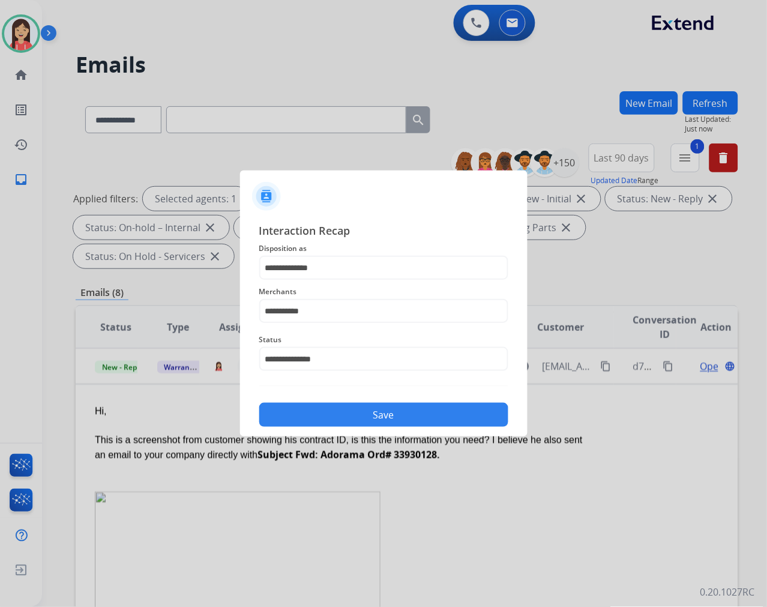
click at [347, 417] on button "Save" at bounding box center [383, 415] width 249 height 24
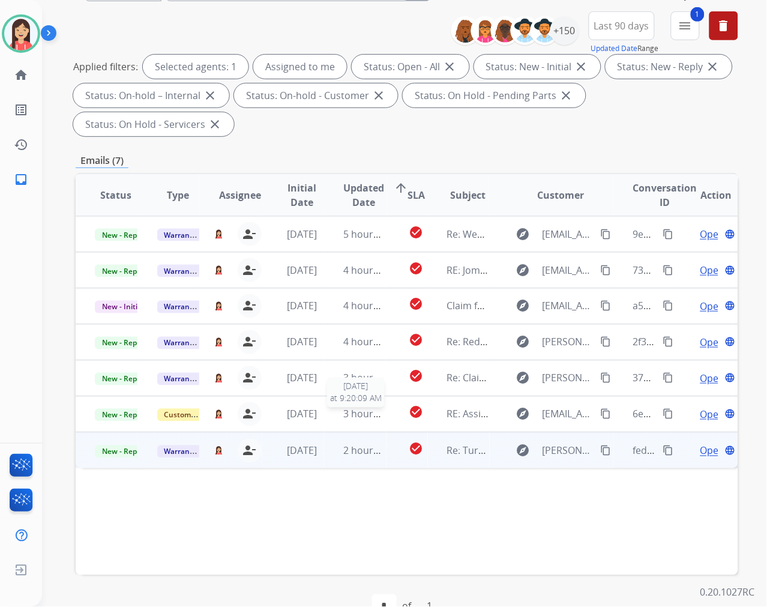
scroll to position [163, 0]
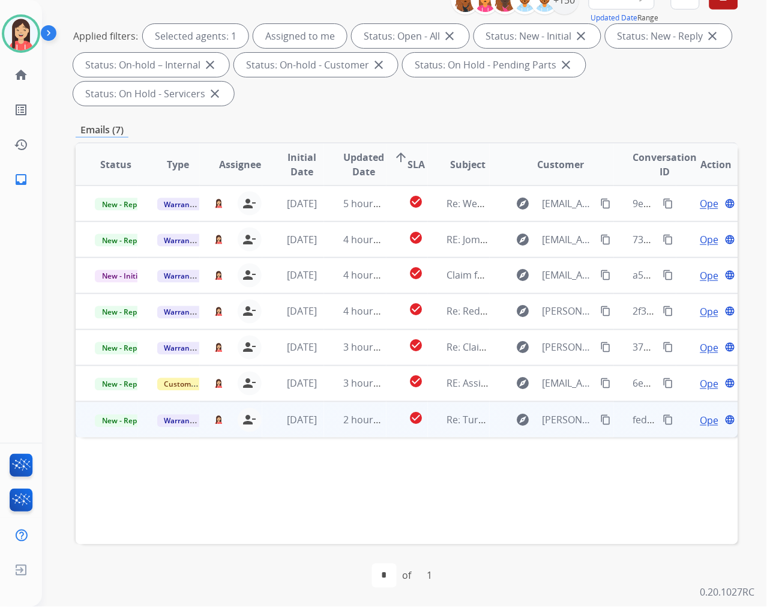
click at [340, 433] on td "2 hours ago" at bounding box center [355, 420] width 62 height 36
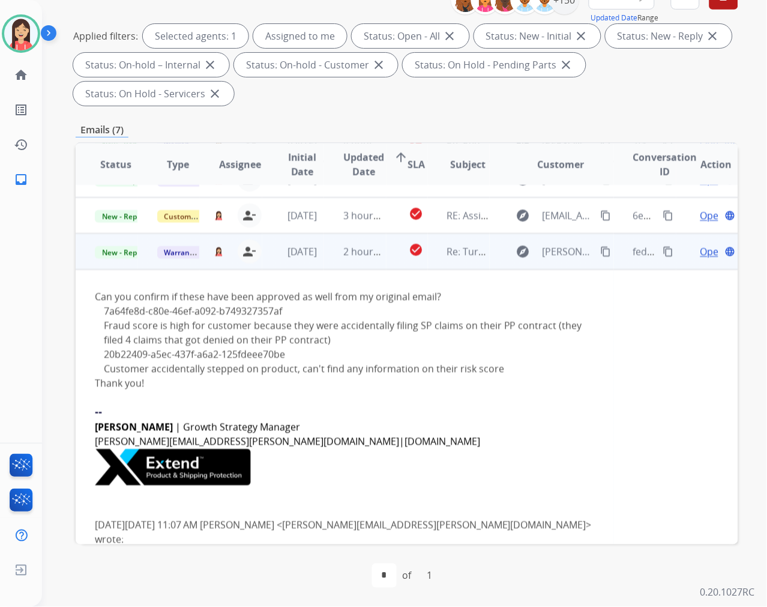
scroll to position [175, 0]
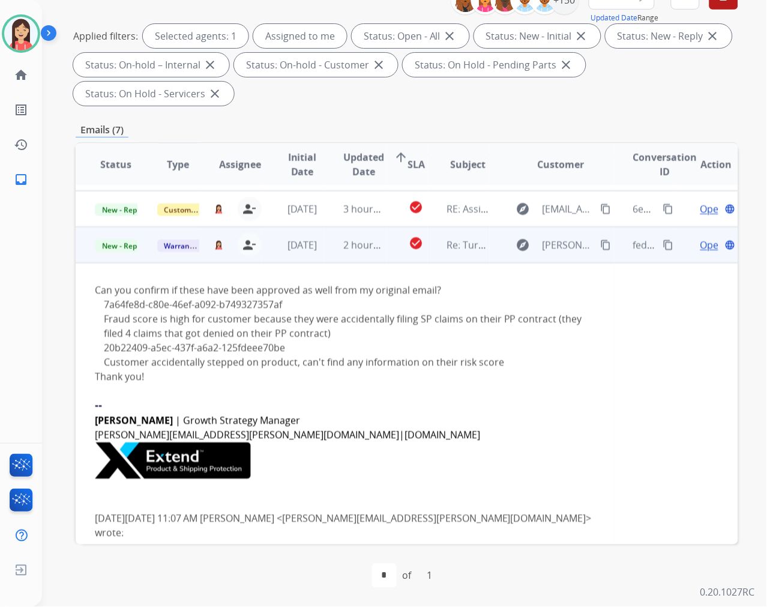
click at [318, 255] on td "[DATE]" at bounding box center [293, 245] width 62 height 36
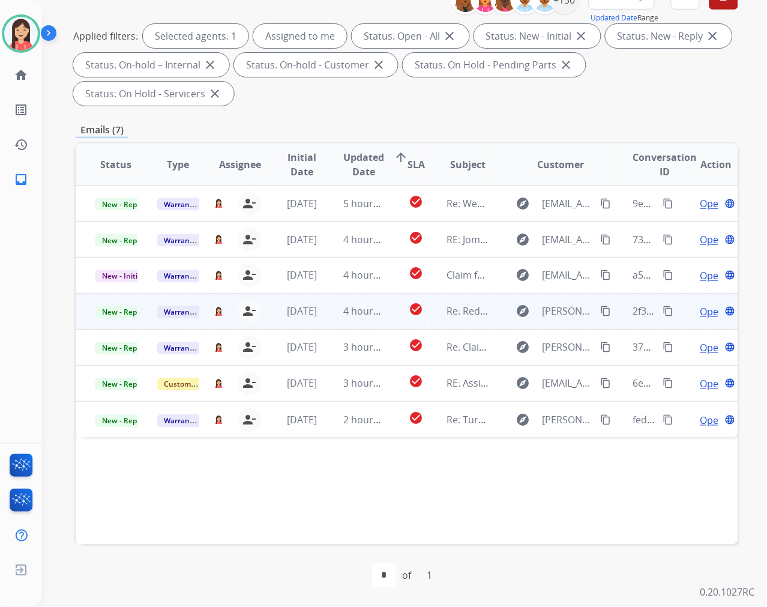
scroll to position [0, 0]
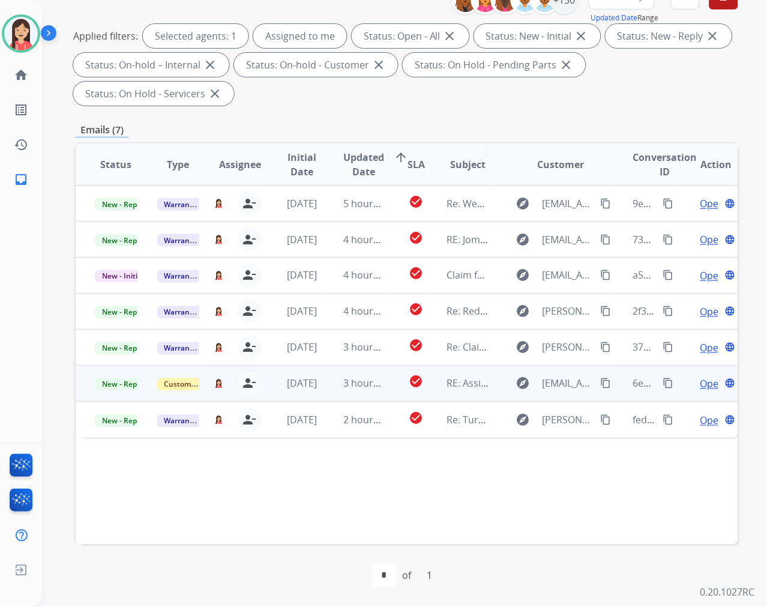
click at [319, 394] on td "[DATE]" at bounding box center [293, 384] width 62 height 36
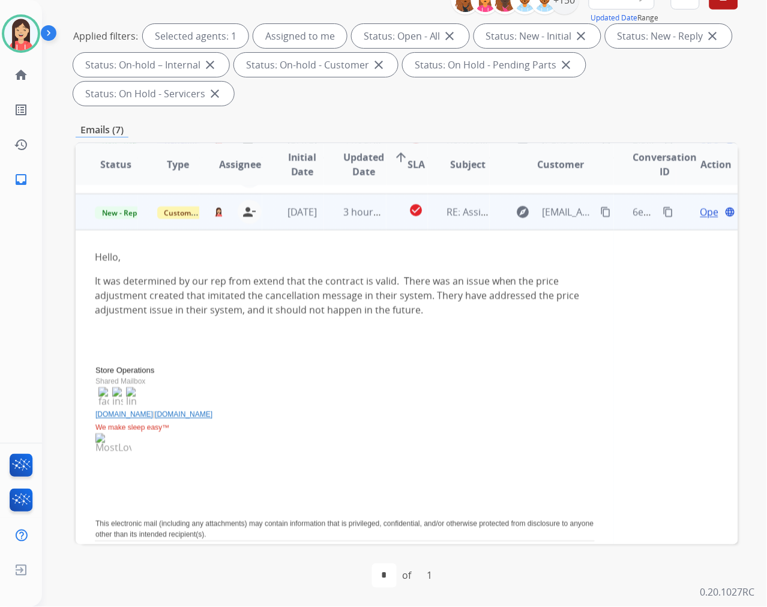
scroll to position [180, 0]
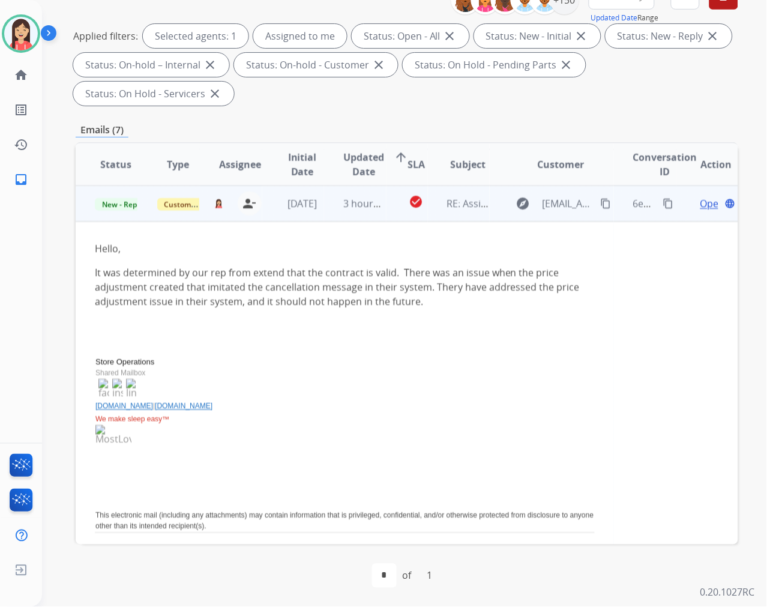
click at [700, 206] on span "Open" at bounding box center [712, 203] width 25 height 14
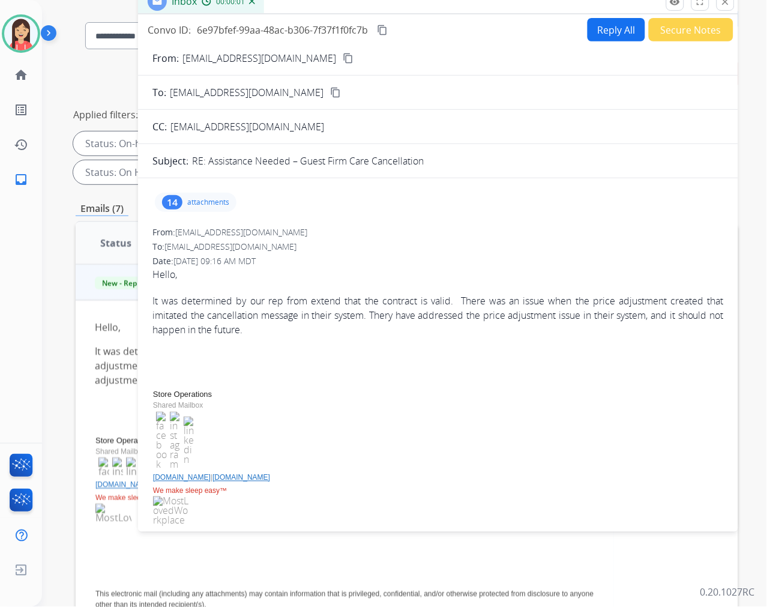
scroll to position [0, 0]
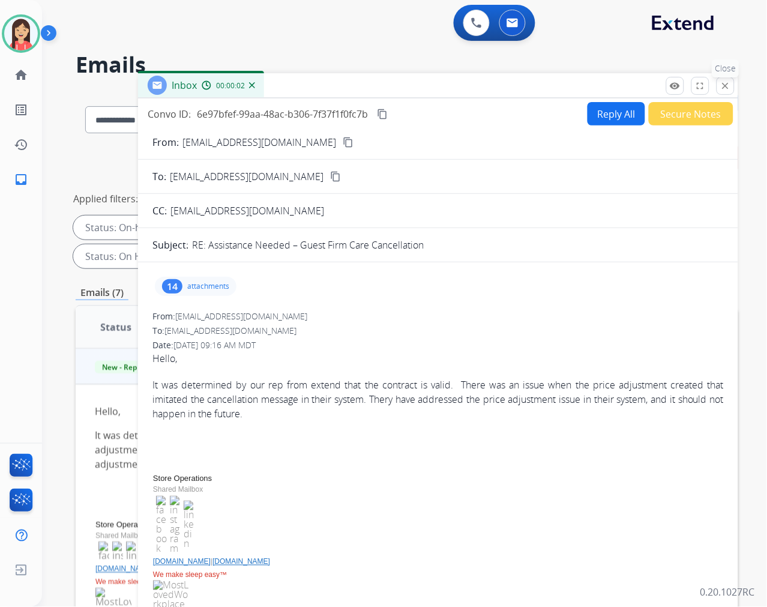
click at [730, 85] on mat-icon "close" at bounding box center [725, 85] width 11 height 11
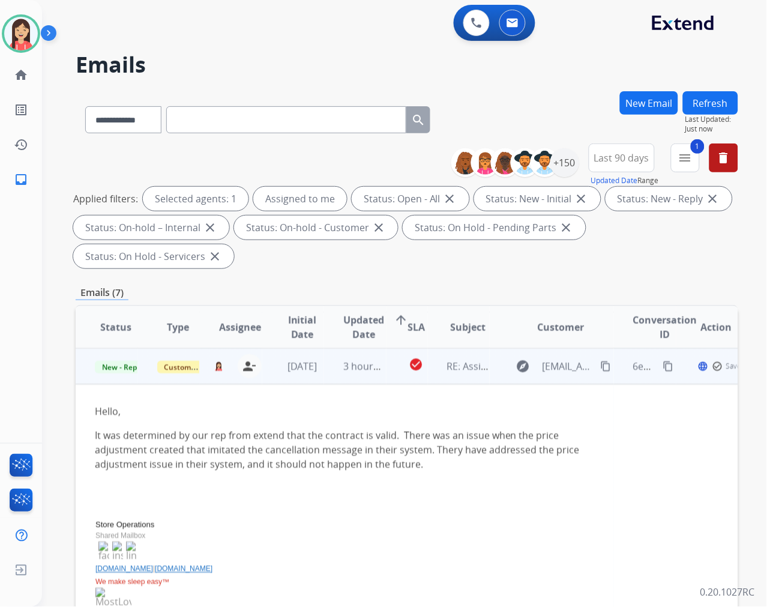
scroll to position [113, 0]
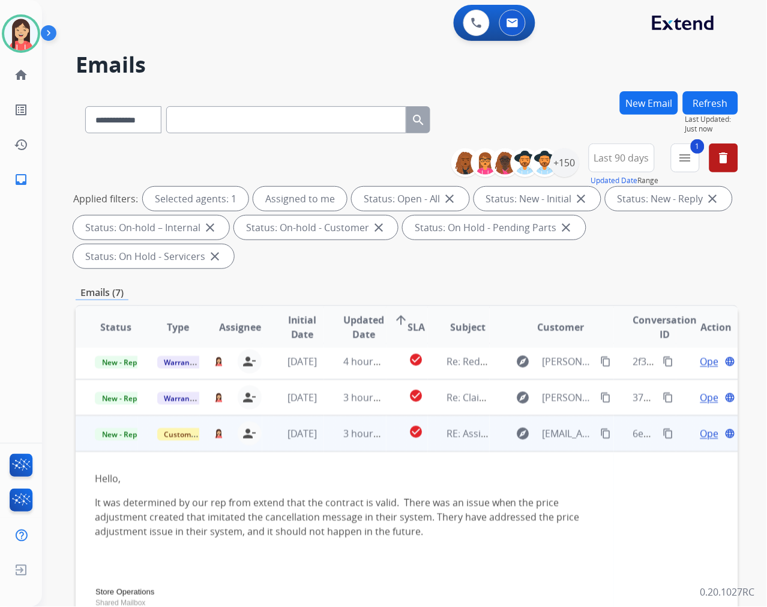
click at [366, 445] on td "3 hours ago" at bounding box center [355, 433] width 62 height 36
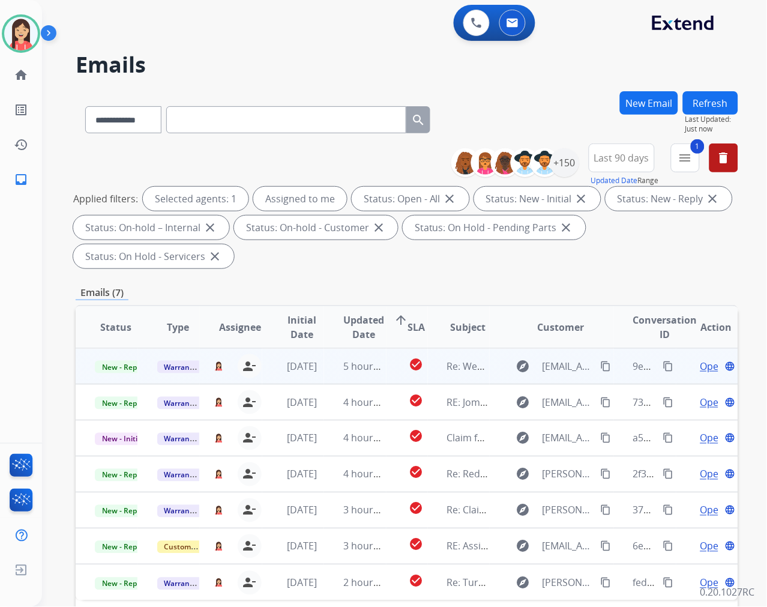
click at [324, 367] on td "5 hours ago" at bounding box center [355, 366] width 62 height 36
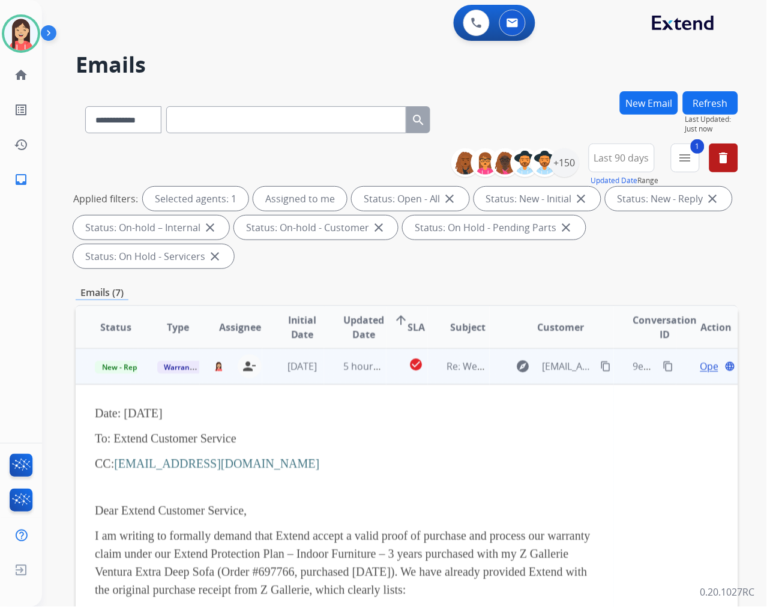
click at [379, 380] on td "5 hours ago" at bounding box center [355, 366] width 62 height 36
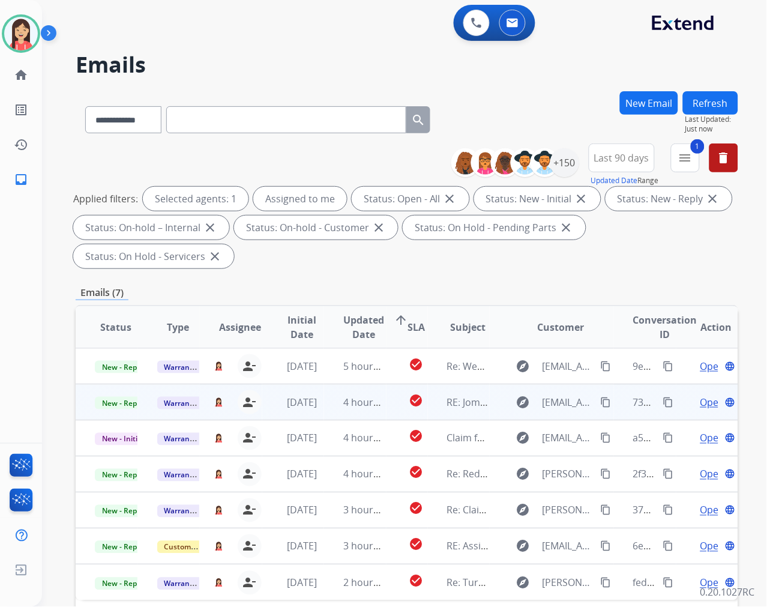
click at [663, 400] on mat-icon "content_copy" at bounding box center [668, 402] width 11 height 11
click at [332, 407] on td "4 hours ago" at bounding box center [355, 402] width 62 height 36
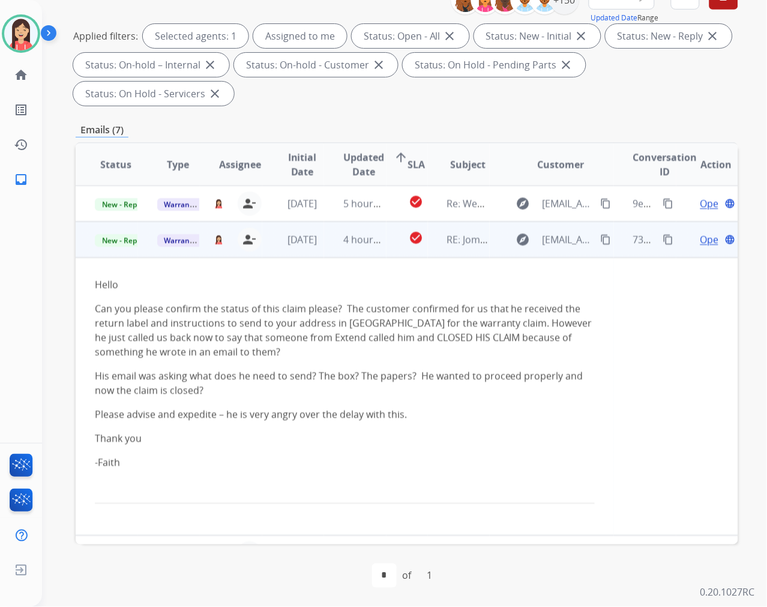
click at [700, 236] on span "Open" at bounding box center [712, 239] width 25 height 14
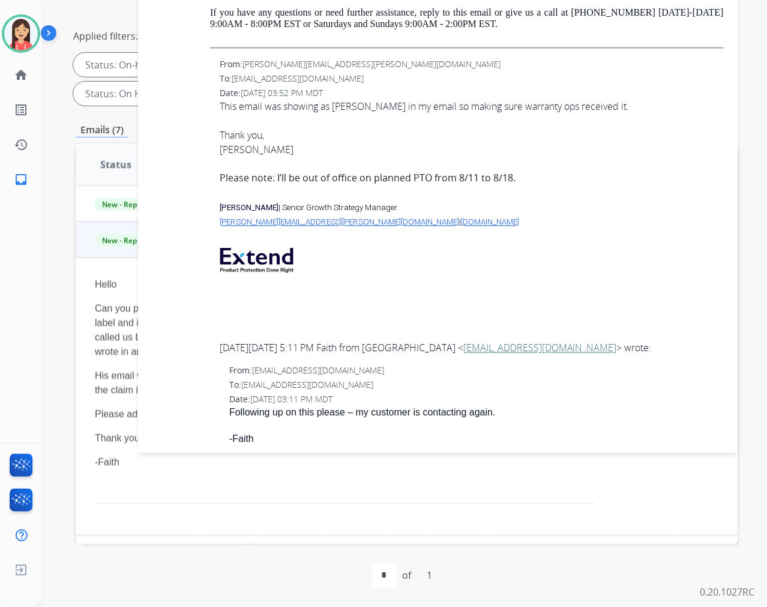
scroll to position [2302, 0]
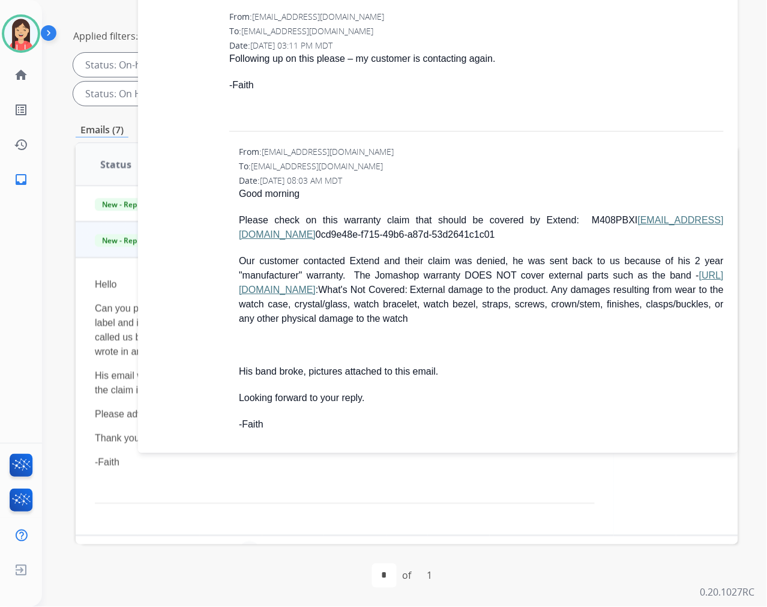
drag, startPoint x: 595, startPoint y: 204, endPoint x: 712, endPoint y: 212, distance: 117.3
click at [712, 213] on p "Please check on this warranty claim that should be covered by Extend: M408PBXI …" at bounding box center [481, 227] width 485 height 29
copy p "[EMAIL_ADDRESS][DOMAIN_NAME]"
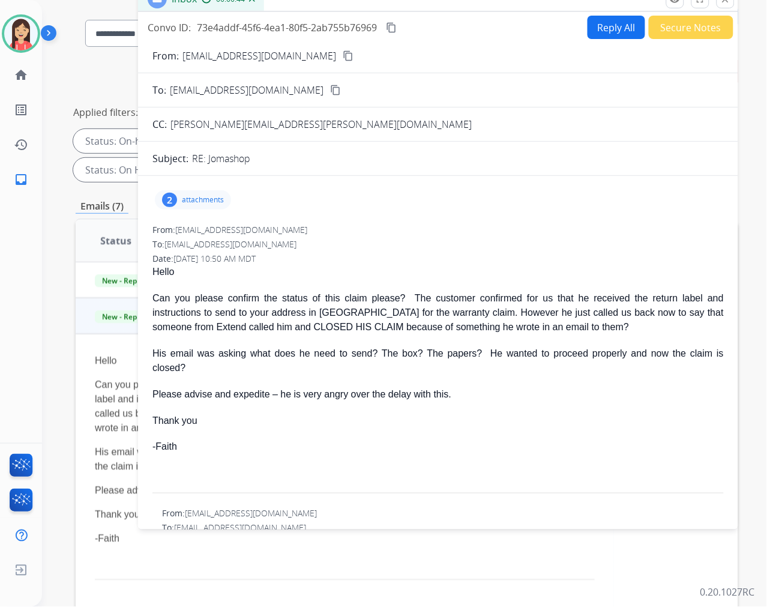
scroll to position [0, 0]
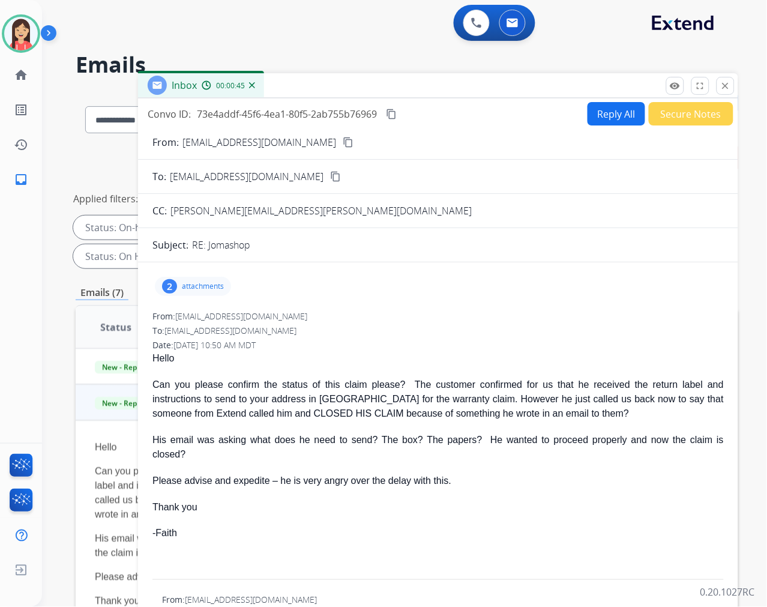
click at [433, 86] on div "Inbox 00:00:45" at bounding box center [438, 85] width 600 height 25
click at [728, 78] on button "close Close" at bounding box center [726, 86] width 18 height 18
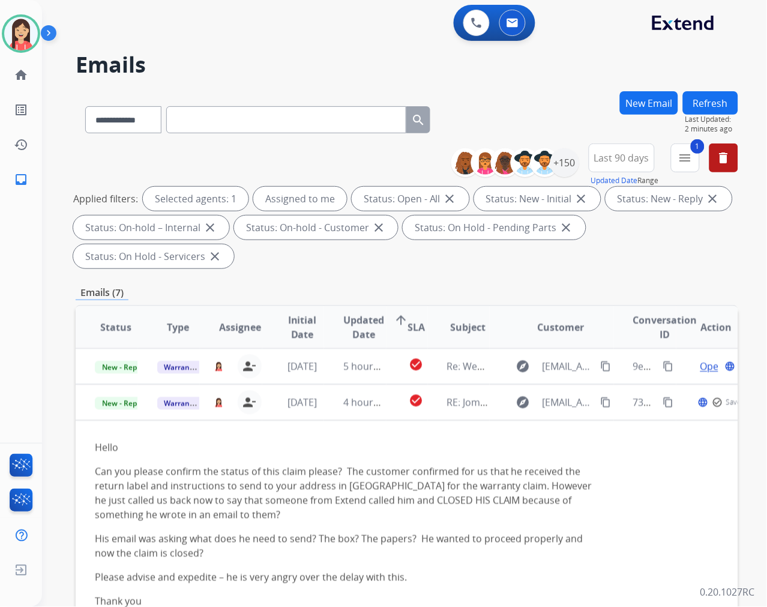
click at [214, 112] on input "text" at bounding box center [286, 119] width 240 height 27
paste input "**********"
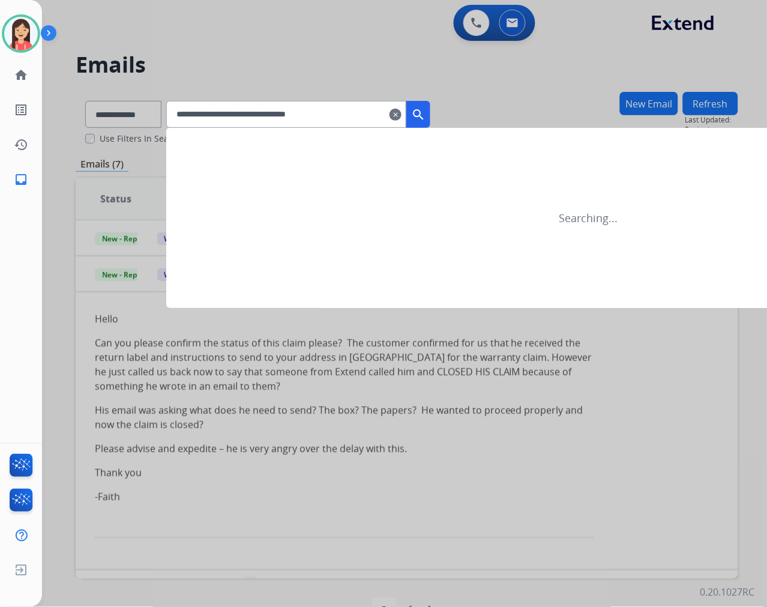
click at [290, 128] on div "Searching..." at bounding box center [588, 218] width 845 height 180
click at [304, 112] on input "**********" at bounding box center [286, 114] width 240 height 27
paste input "text"
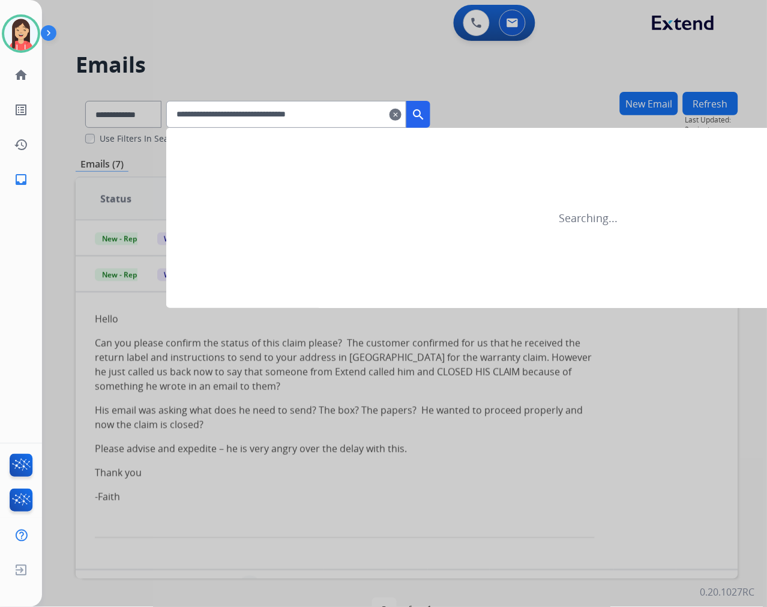
type input "**********"
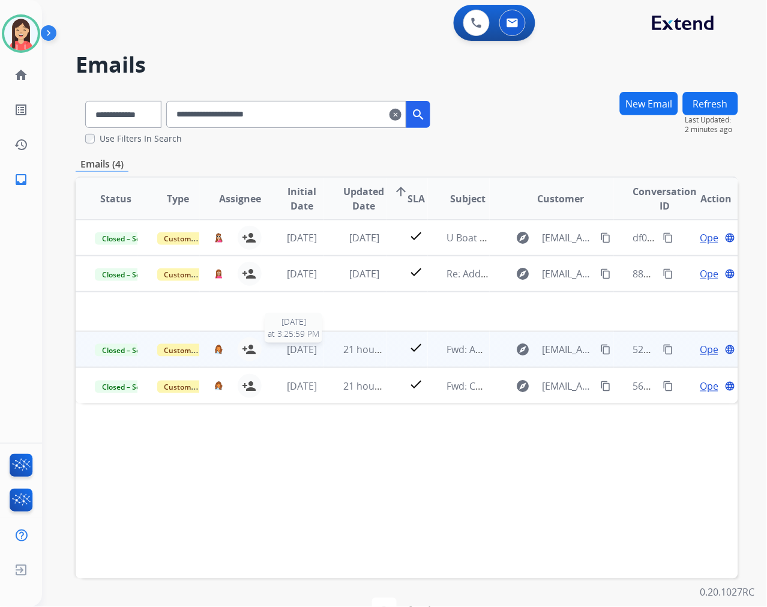
click at [317, 354] on span "[DATE]" at bounding box center [302, 349] width 30 height 13
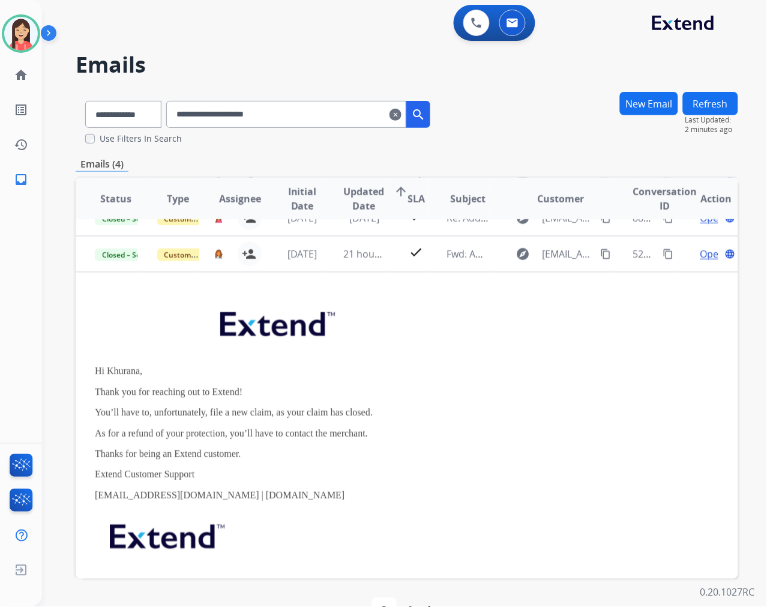
scroll to position [72, 0]
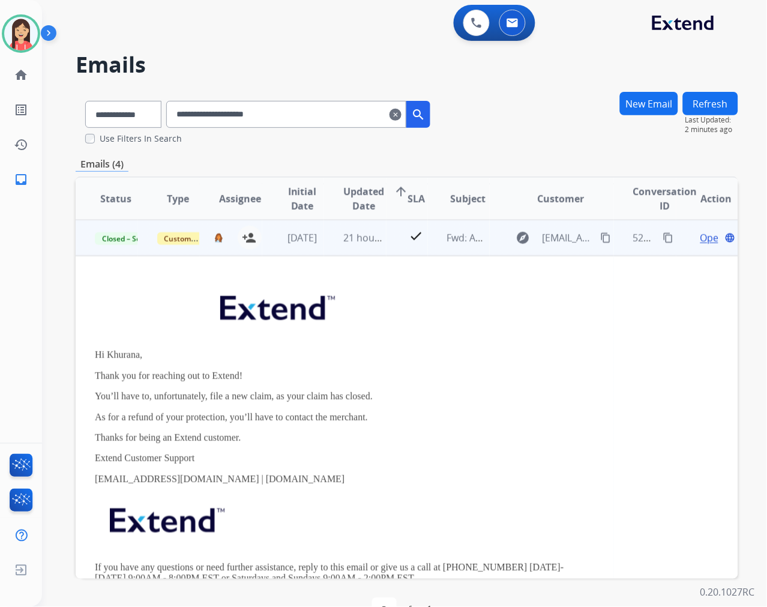
click at [700, 232] on span "Open" at bounding box center [712, 237] width 25 height 14
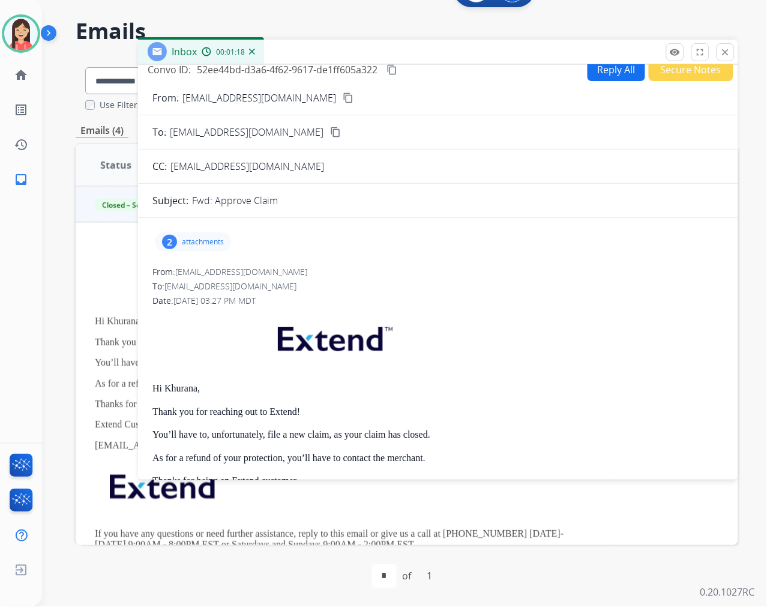
scroll to position [0, 0]
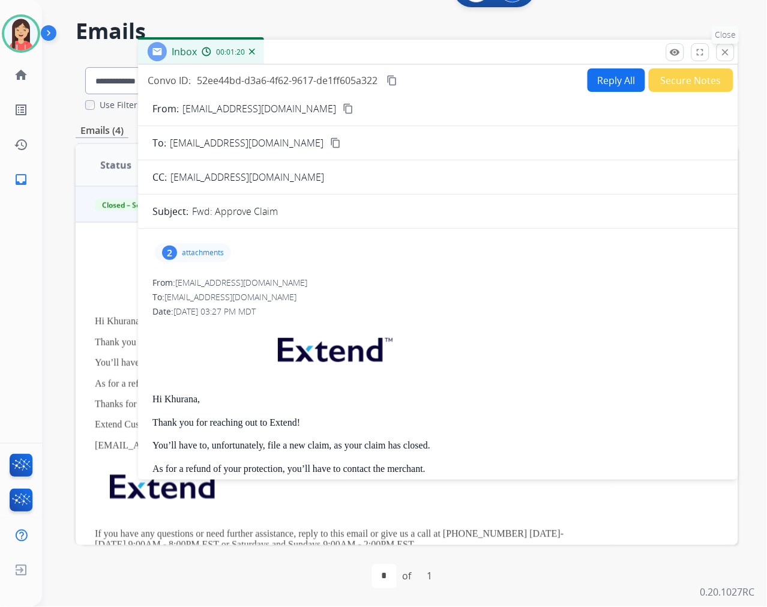
click at [727, 56] on mat-icon "close" at bounding box center [725, 52] width 11 height 11
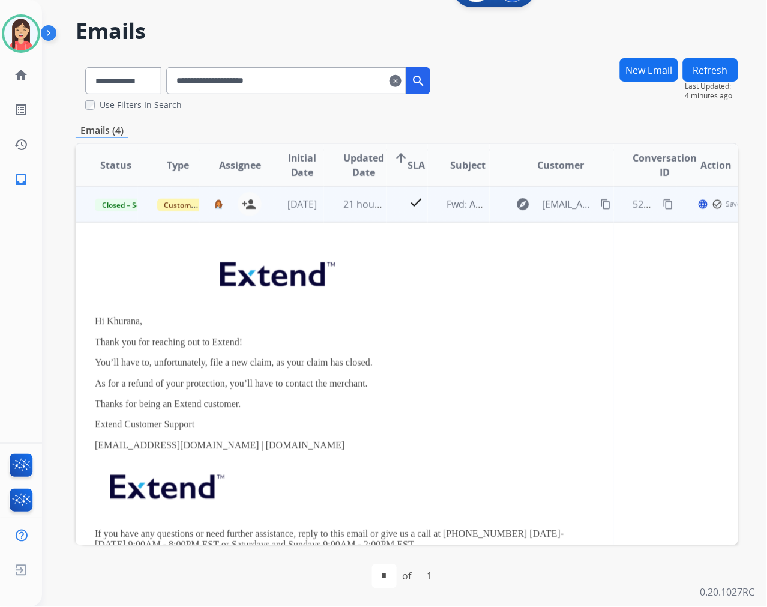
click at [314, 217] on td "[DATE]" at bounding box center [293, 204] width 62 height 36
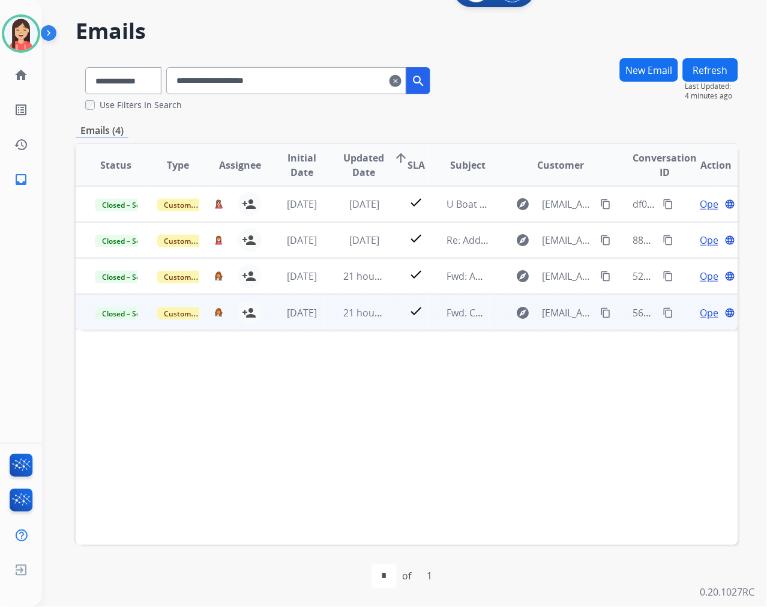
click at [324, 326] on td "21 hours ago" at bounding box center [355, 312] width 62 height 36
click at [700, 316] on span "Open" at bounding box center [712, 312] width 25 height 14
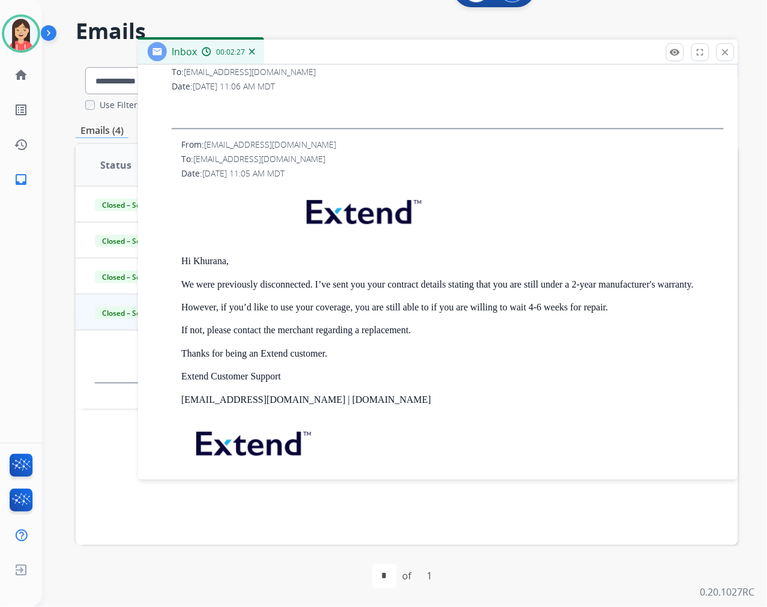
scroll to position [608, 0]
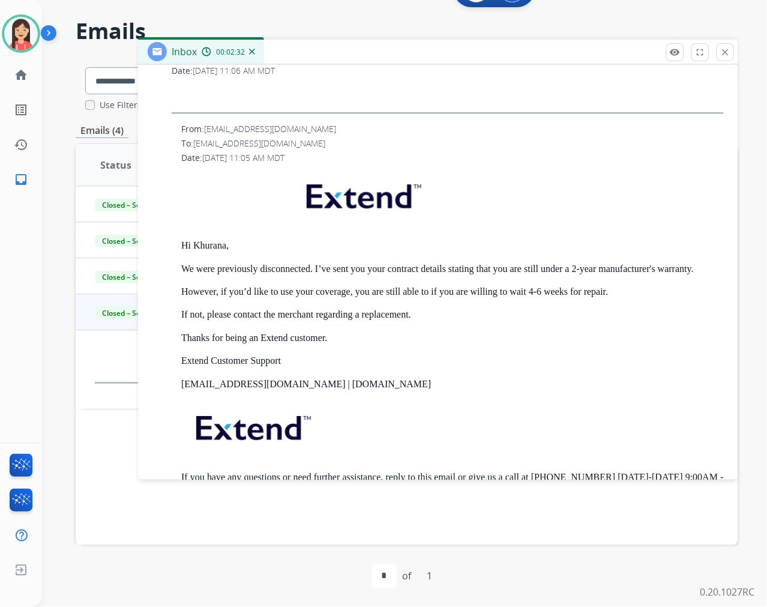
click at [405, 334] on p "Thanks for being an Extend customer." at bounding box center [452, 338] width 543 height 11
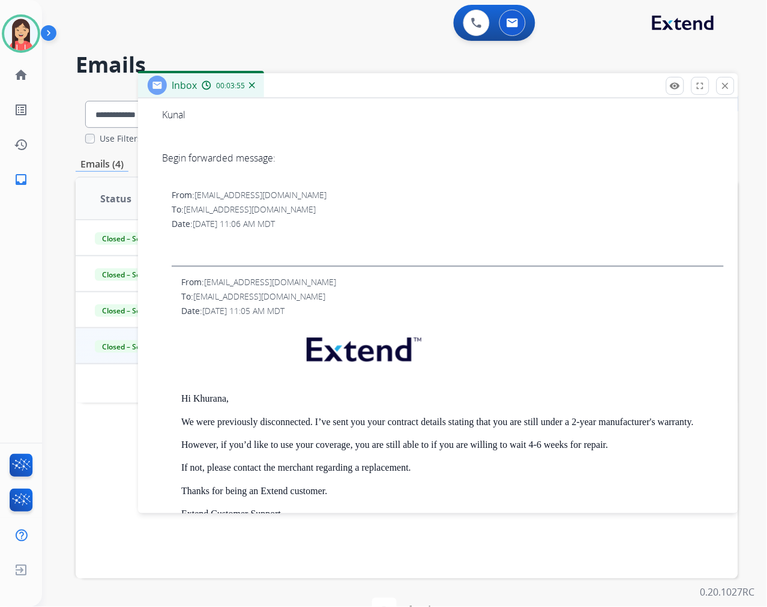
scroll to position [533, 0]
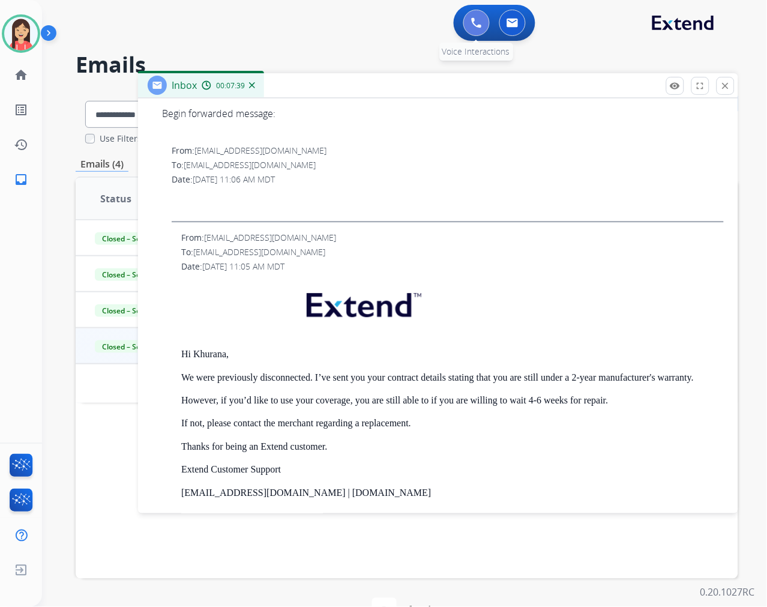
click at [473, 19] on img at bounding box center [476, 22] width 11 height 11
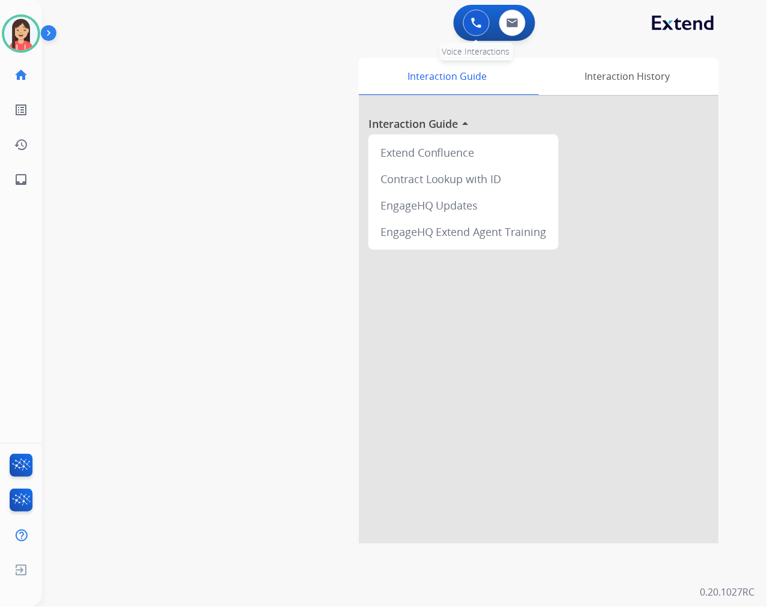
click at [475, 22] on img at bounding box center [476, 22] width 11 height 11
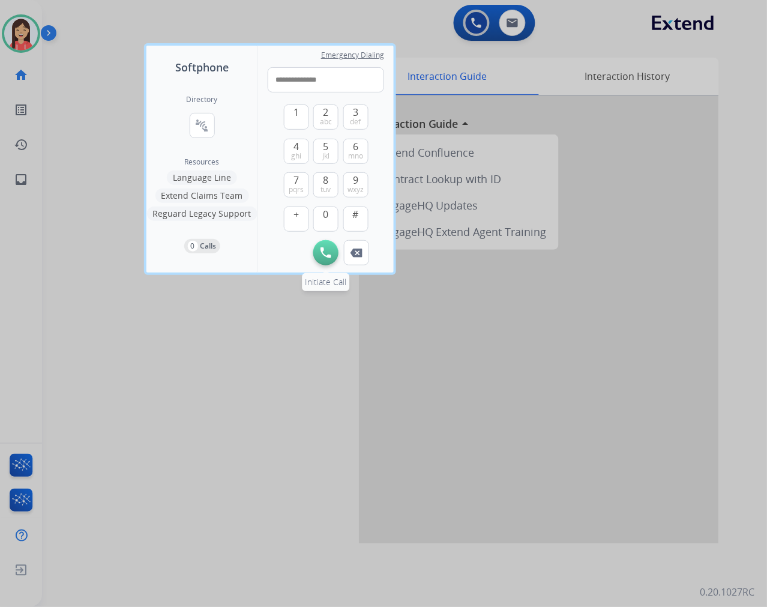
type input "**********"
click at [322, 244] on button "Initiate Call" at bounding box center [325, 252] width 25 height 25
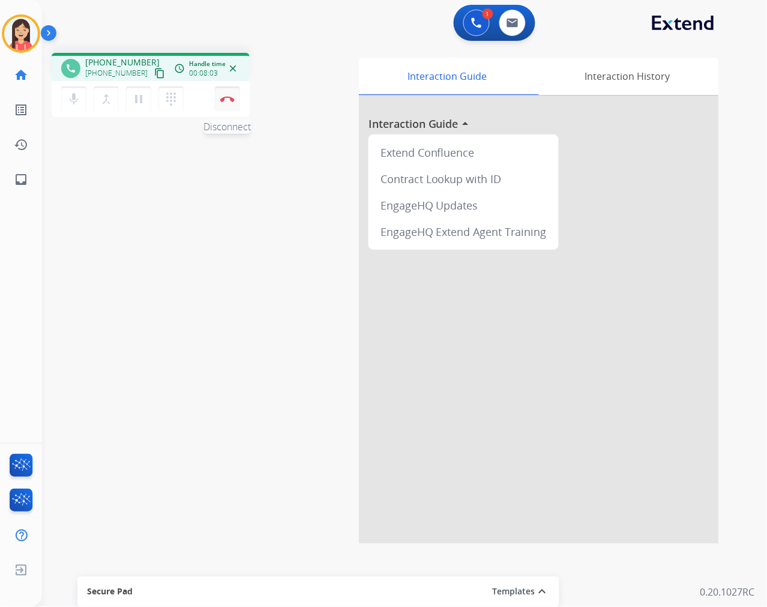
click at [236, 105] on button "Disconnect" at bounding box center [227, 98] width 25 height 25
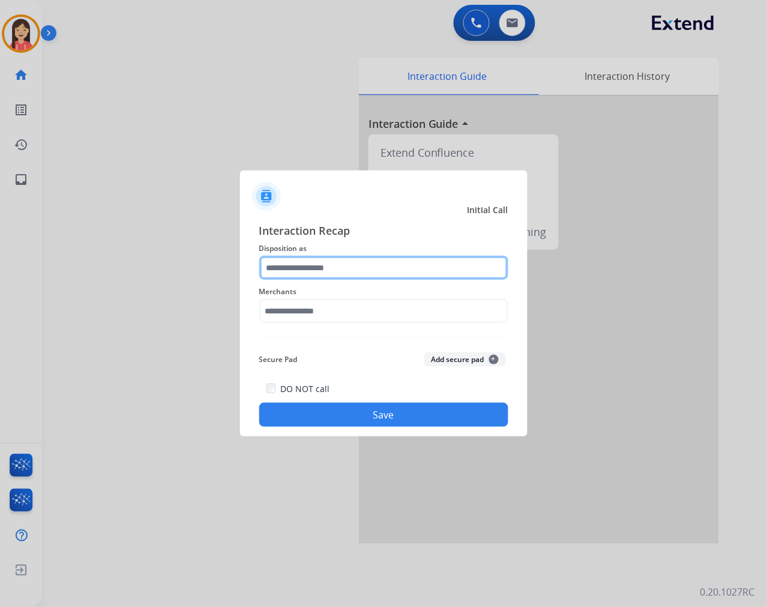
click at [333, 267] on input "text" at bounding box center [383, 268] width 249 height 24
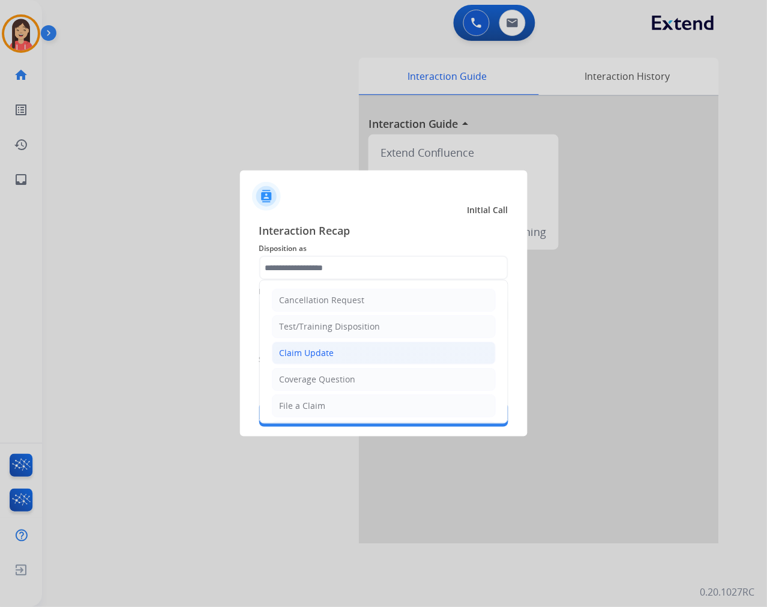
click at [318, 349] on div "Claim Update" at bounding box center [307, 353] width 55 height 12
type input "**********"
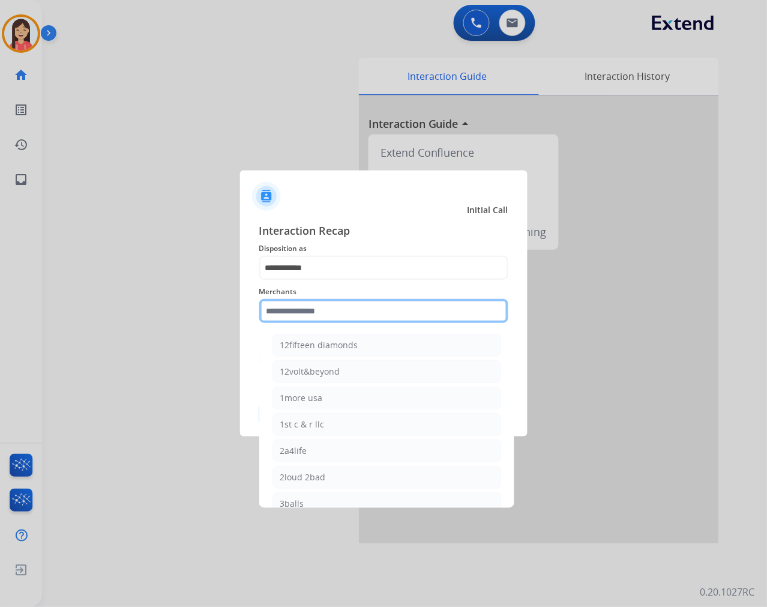
click at [324, 310] on input "text" at bounding box center [383, 311] width 249 height 24
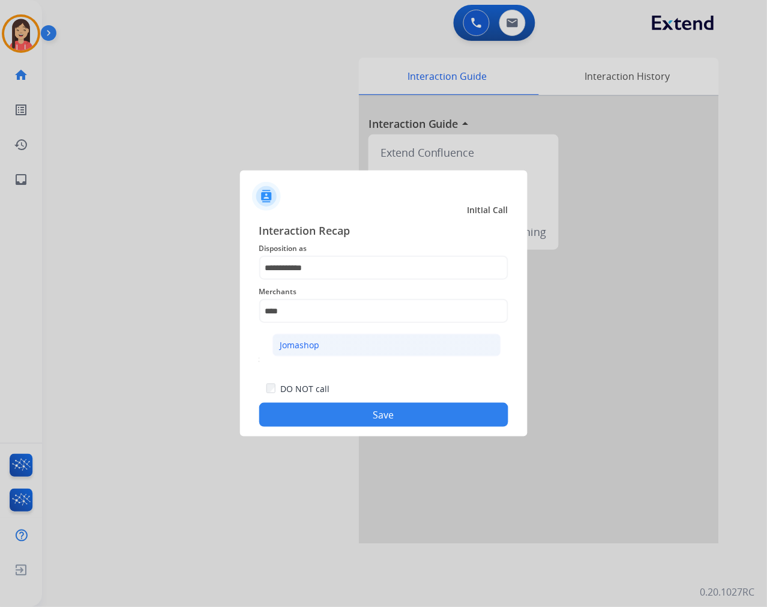
click at [316, 350] on div "Jomashop" at bounding box center [300, 345] width 40 height 12
type input "********"
click at [399, 417] on button "Save" at bounding box center [383, 415] width 249 height 24
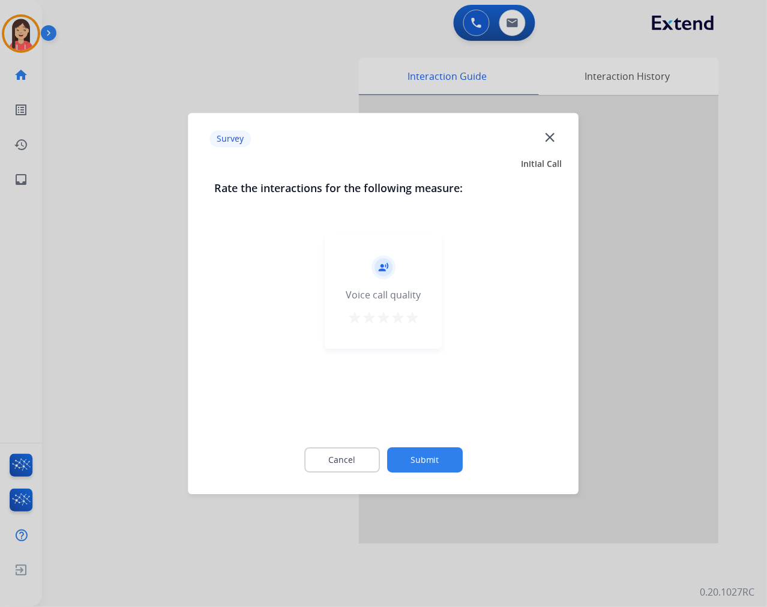
click at [416, 325] on button "star" at bounding box center [412, 319] width 14 height 18
click at [421, 459] on button "Submit" at bounding box center [425, 459] width 76 height 25
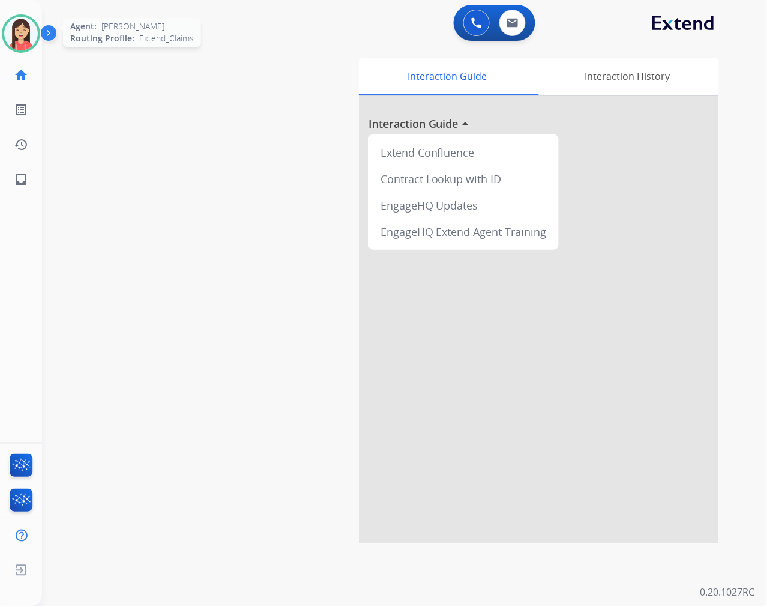
click at [21, 40] on img at bounding box center [21, 34] width 34 height 34
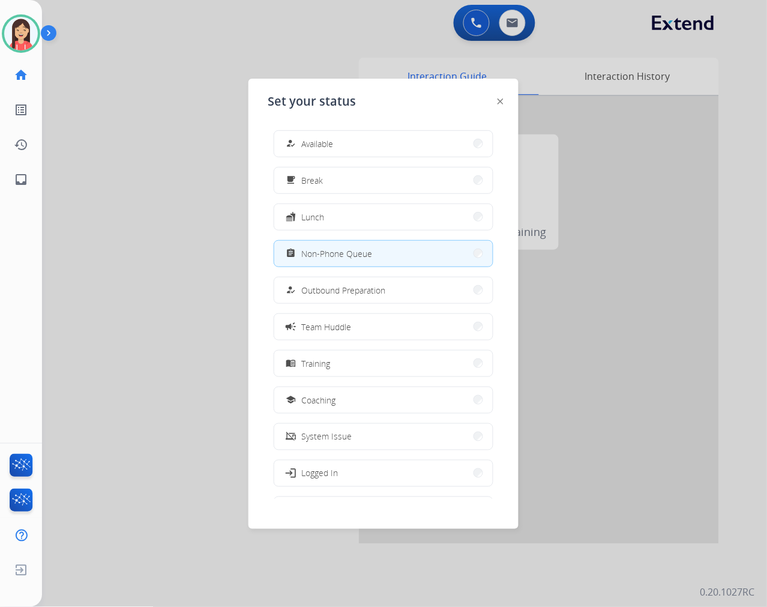
click at [173, 266] on div at bounding box center [383, 303] width 767 height 607
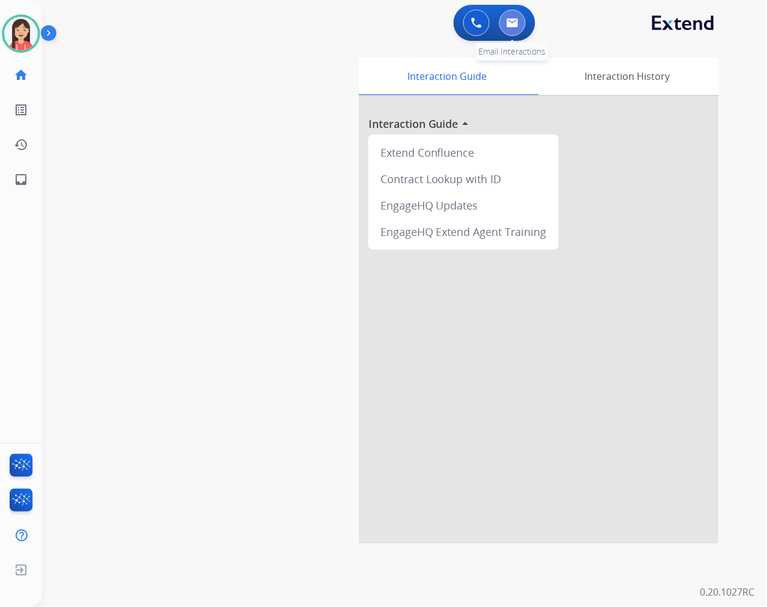
click at [514, 16] on button at bounding box center [512, 23] width 26 height 26
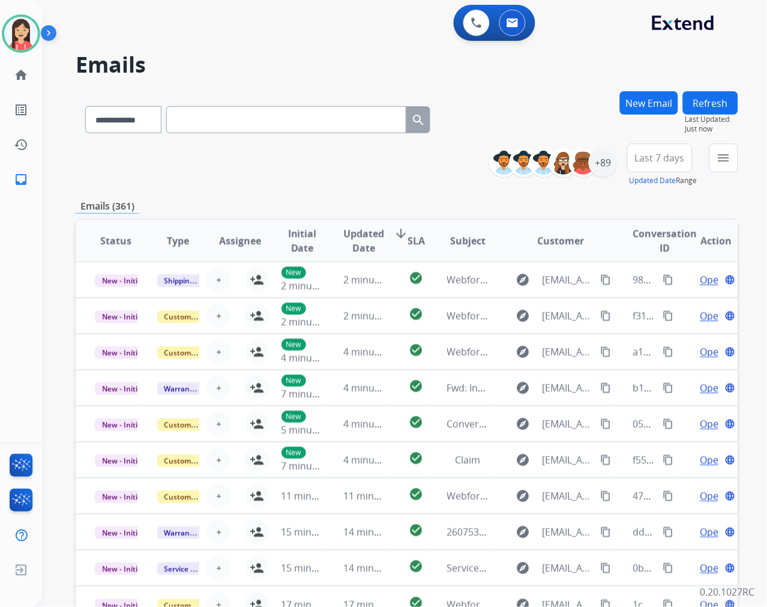
click at [397, 201] on div "Emails (361)" at bounding box center [407, 206] width 663 height 15
click at [605, 158] on div "+89" at bounding box center [603, 162] width 29 height 29
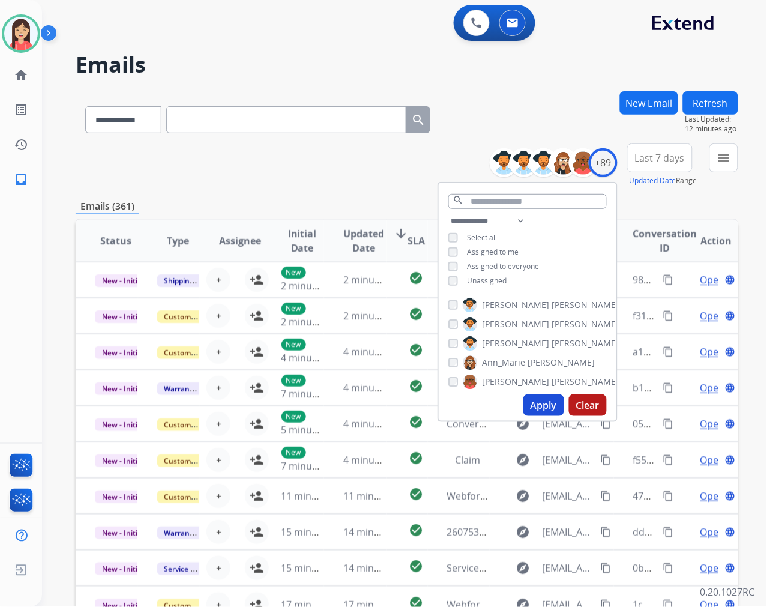
click at [477, 278] on span "Unassigned" at bounding box center [488, 280] width 40 height 10
click at [542, 403] on button "Apply" at bounding box center [543, 405] width 41 height 22
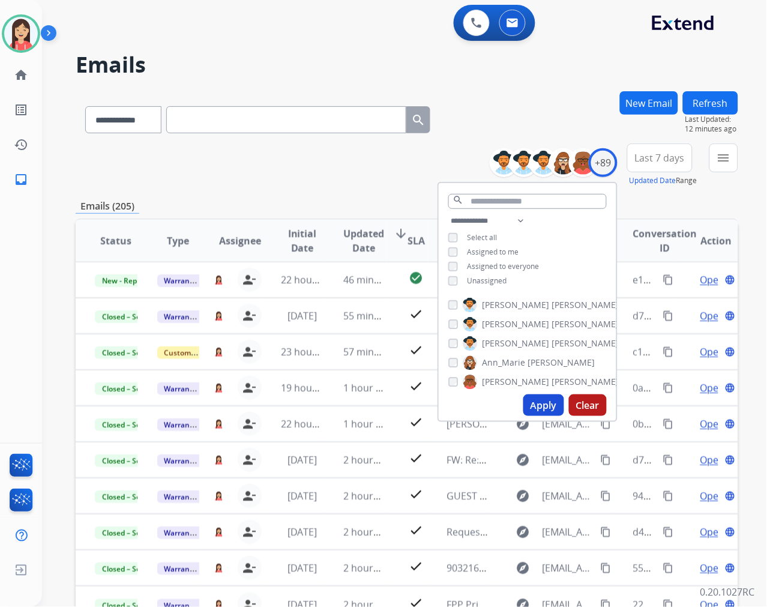
click at [360, 175] on div "**********" at bounding box center [407, 164] width 663 height 43
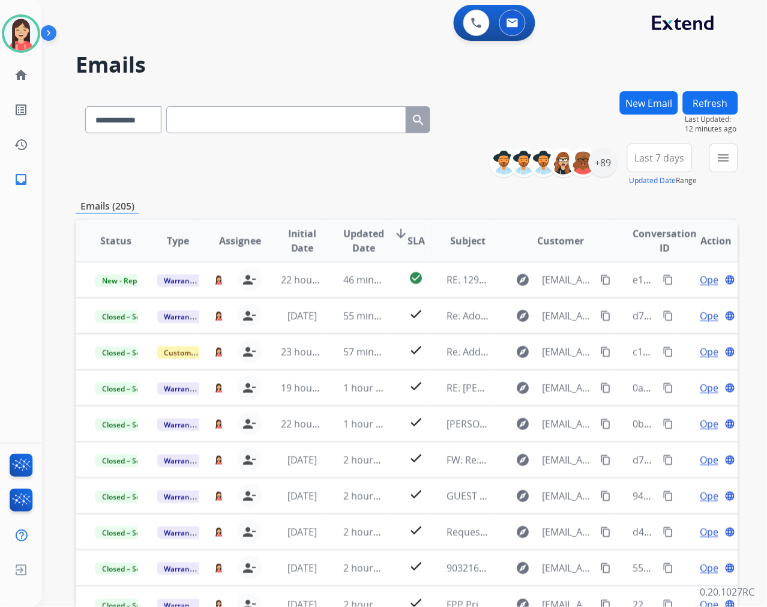
click at [731, 153] on button "menu" at bounding box center [723, 157] width 29 height 29
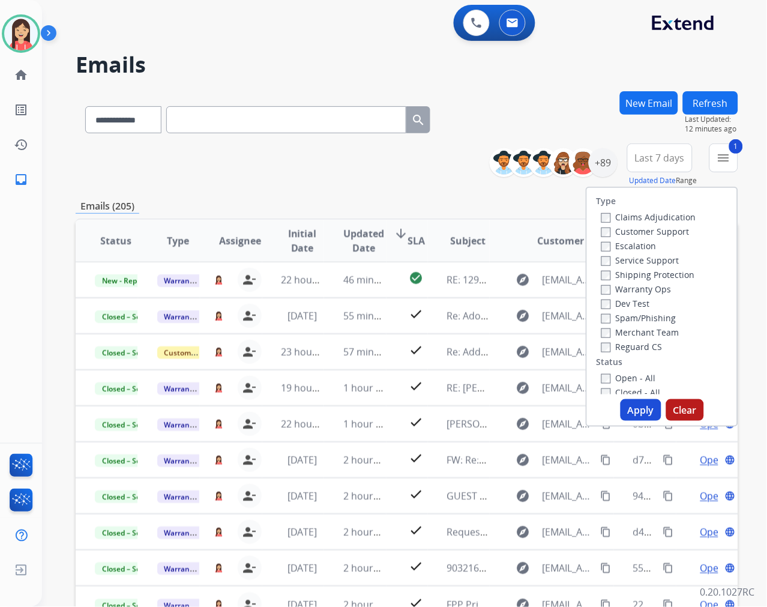
click at [638, 412] on button "Apply" at bounding box center [641, 410] width 41 height 22
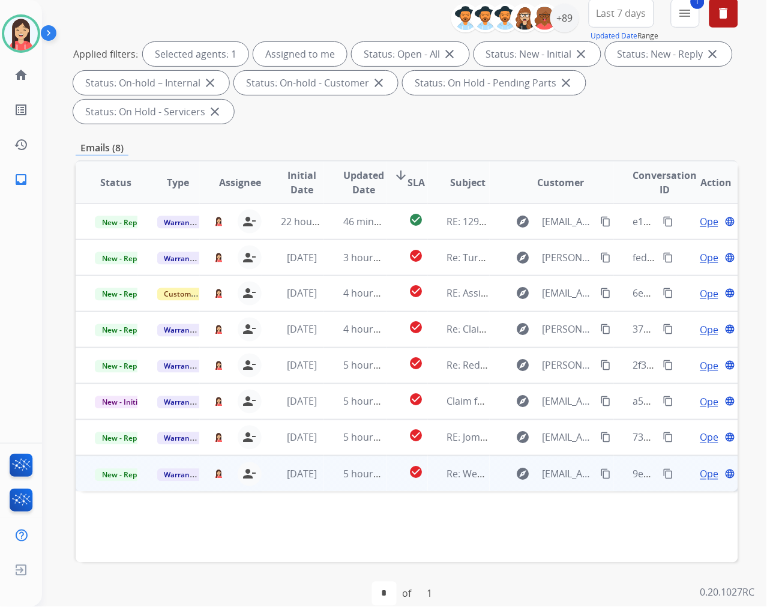
scroll to position [163, 0]
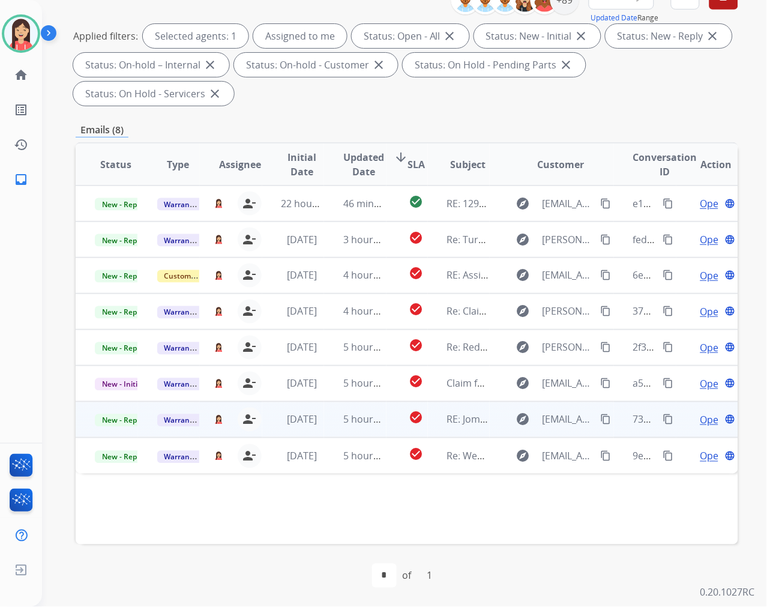
click at [329, 429] on td "5 hours ago" at bounding box center [355, 420] width 62 height 36
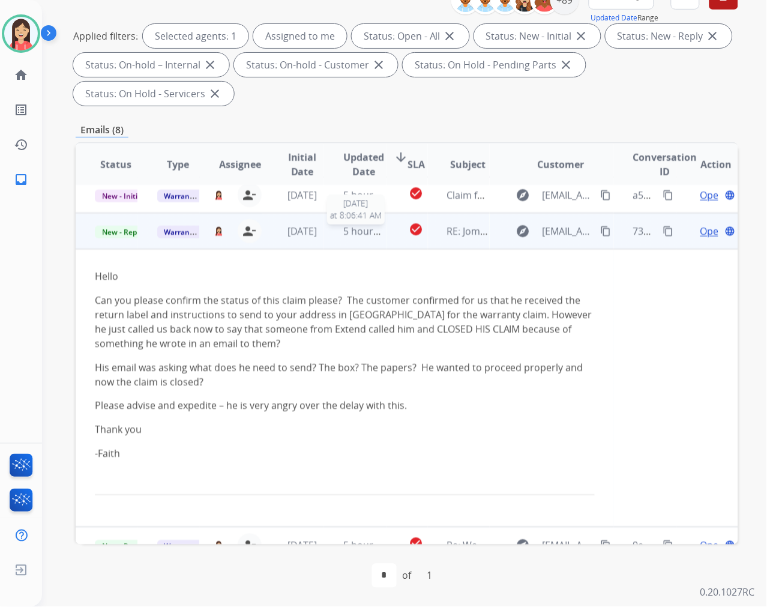
scroll to position [206, 0]
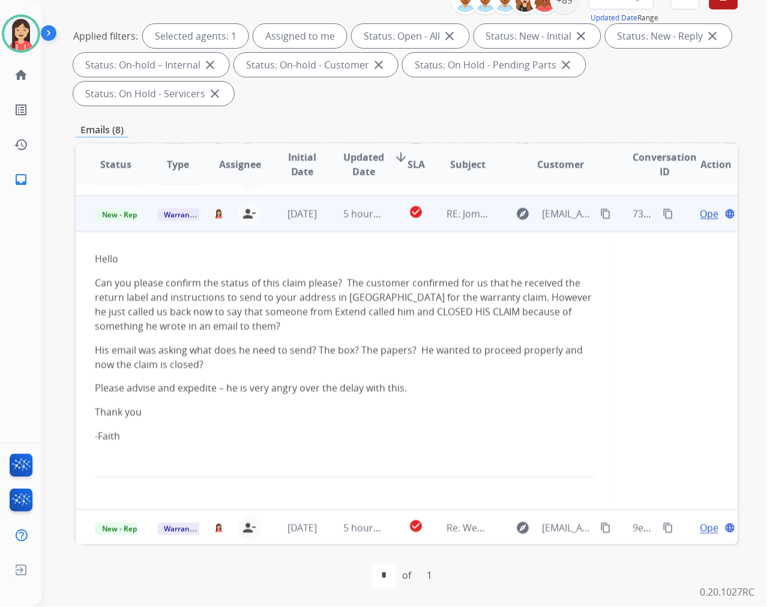
click at [700, 211] on span "Open" at bounding box center [712, 213] width 25 height 14
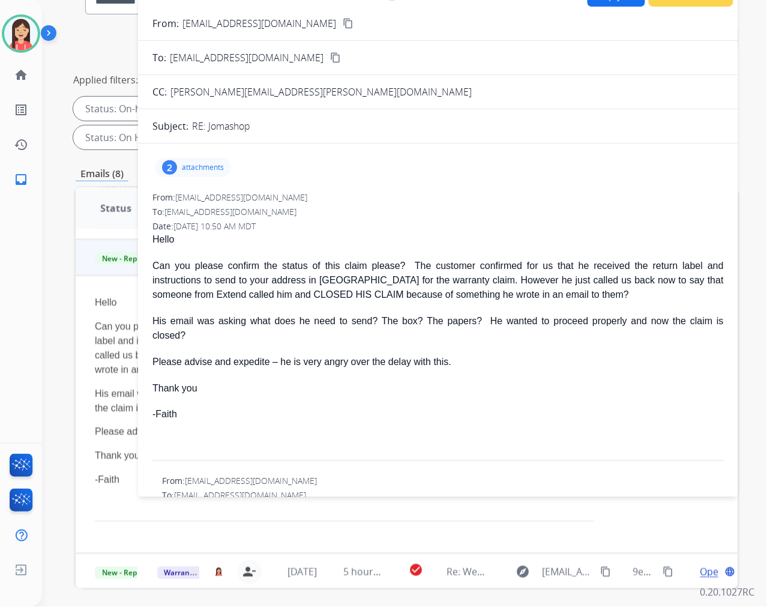
scroll to position [96, 0]
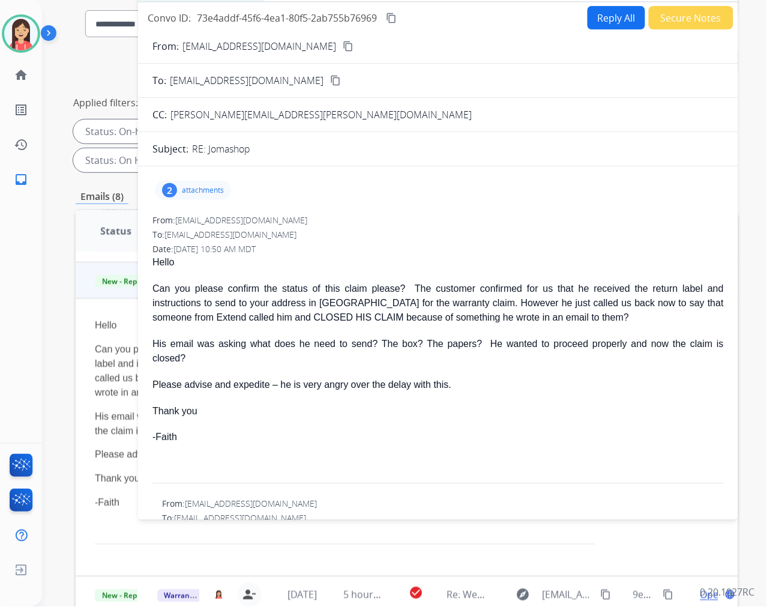
click at [615, 19] on button "Reply All" at bounding box center [617, 17] width 58 height 23
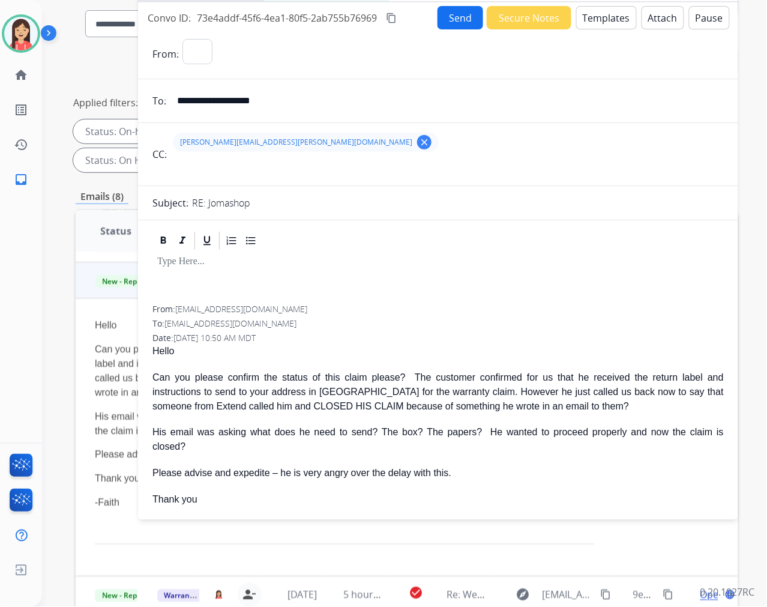
select select "**********"
click at [615, 19] on button "Templates" at bounding box center [606, 17] width 61 height 23
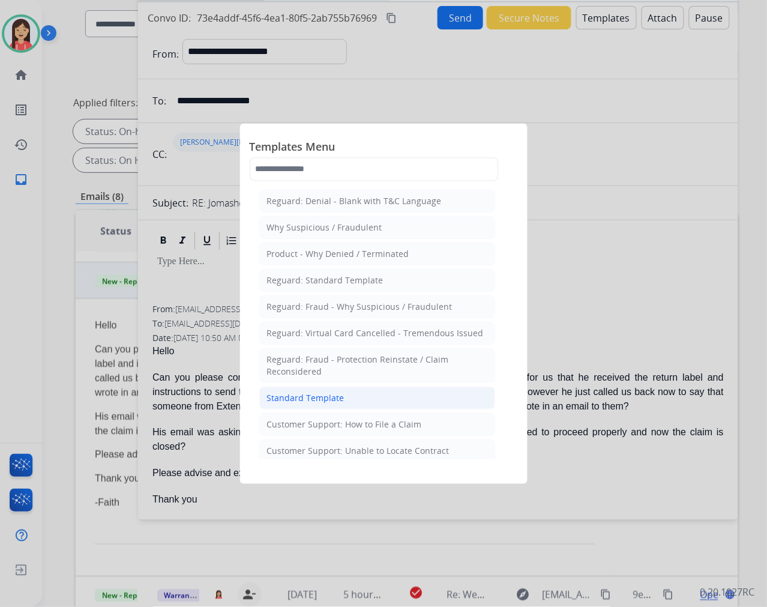
click at [322, 395] on div "Standard Template" at bounding box center [305, 398] width 77 height 12
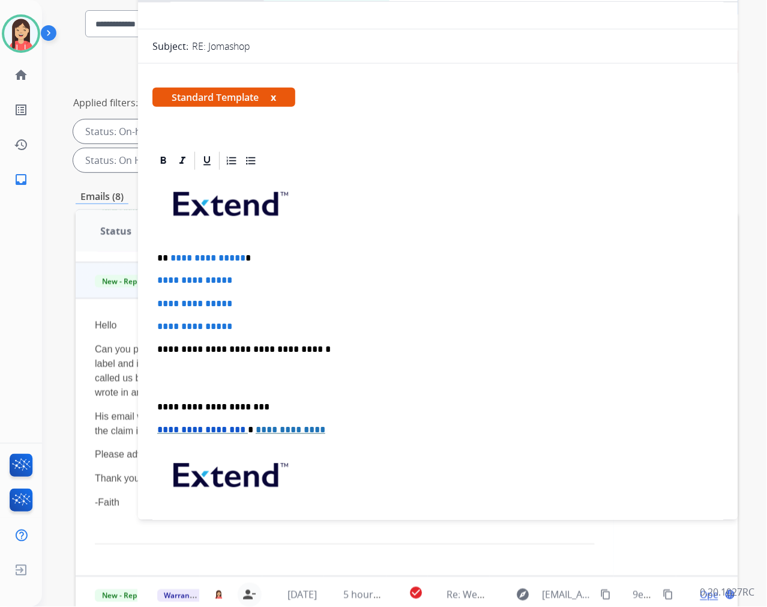
scroll to position [200, 0]
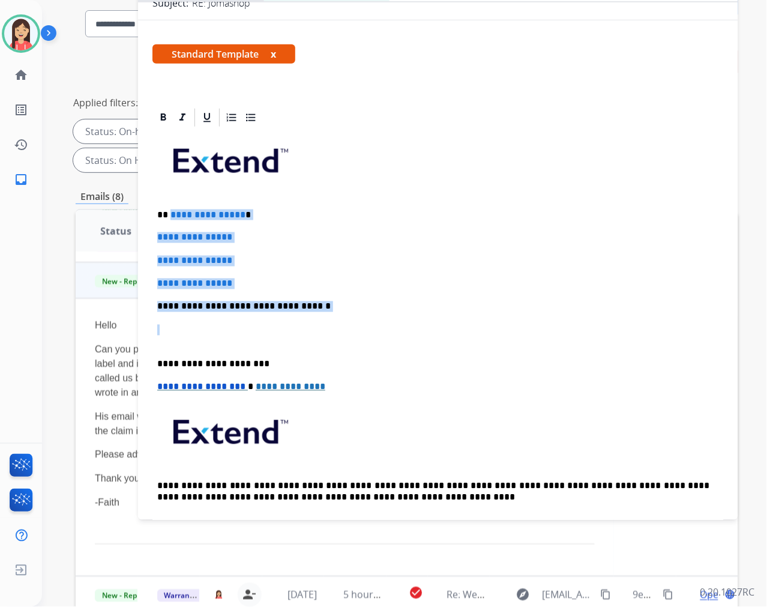
drag, startPoint x: 170, startPoint y: 215, endPoint x: 361, endPoint y: 319, distance: 217.8
click at [361, 319] on div "**********" at bounding box center [437, 334] width 571 height 413
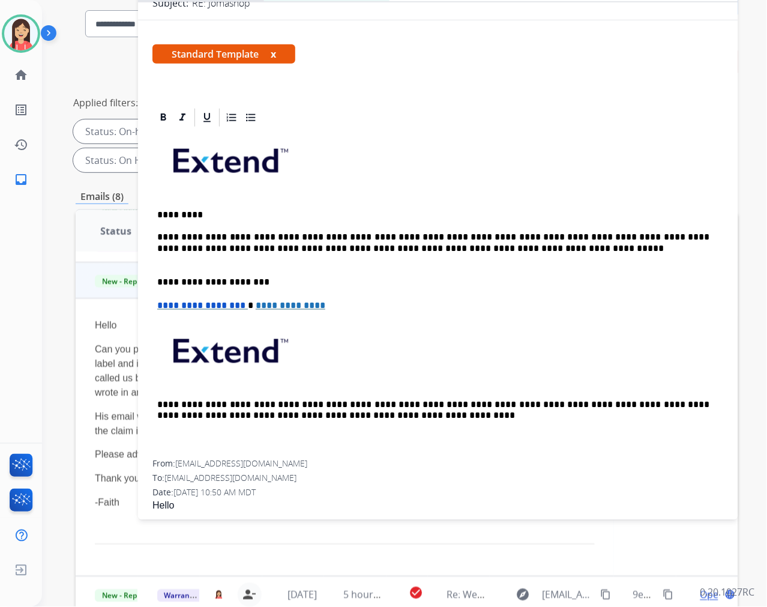
click at [439, 238] on p "**********" at bounding box center [433, 248] width 552 height 33
click at [485, 249] on p "**********" at bounding box center [433, 248] width 552 height 33
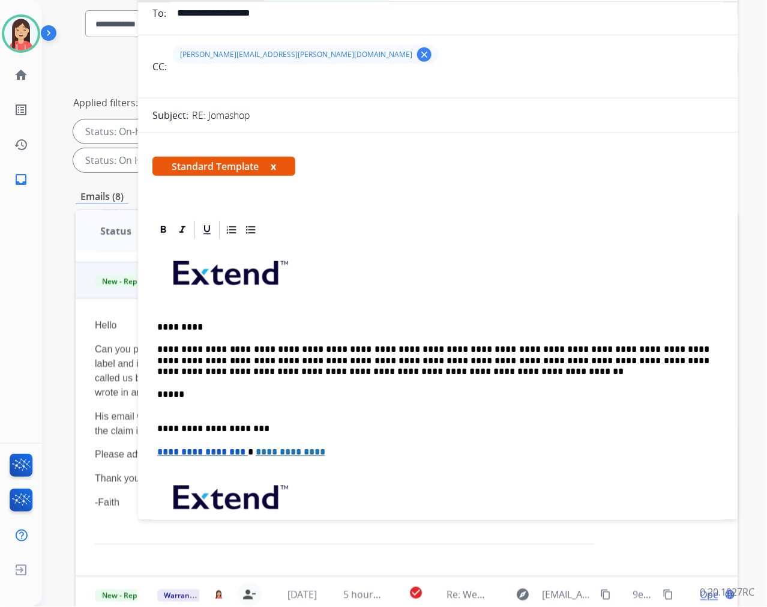
scroll to position [0, 0]
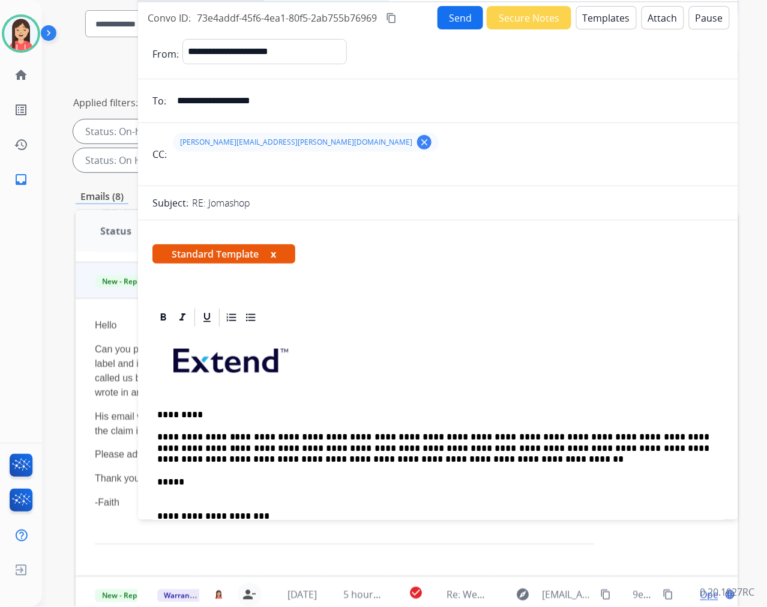
click at [441, 19] on button "Send" at bounding box center [461, 17] width 46 height 23
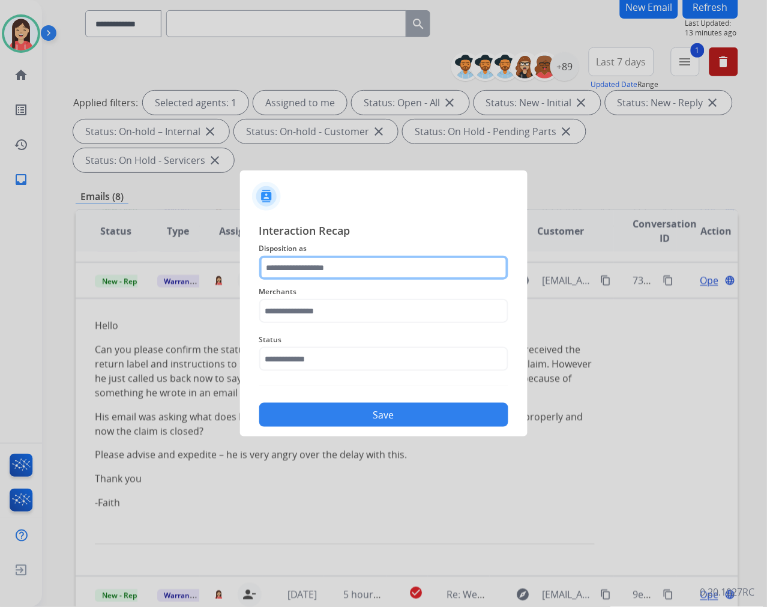
click at [383, 276] on input "text" at bounding box center [383, 268] width 249 height 24
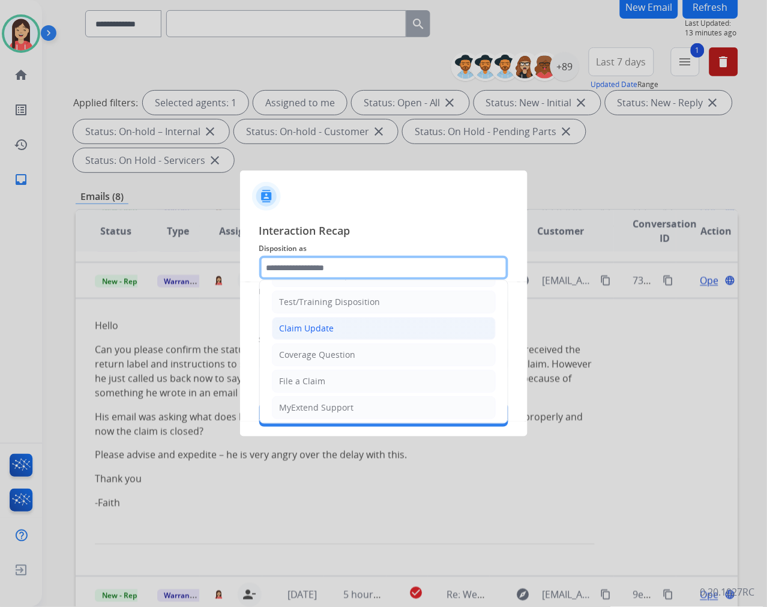
scroll to position [67, 0]
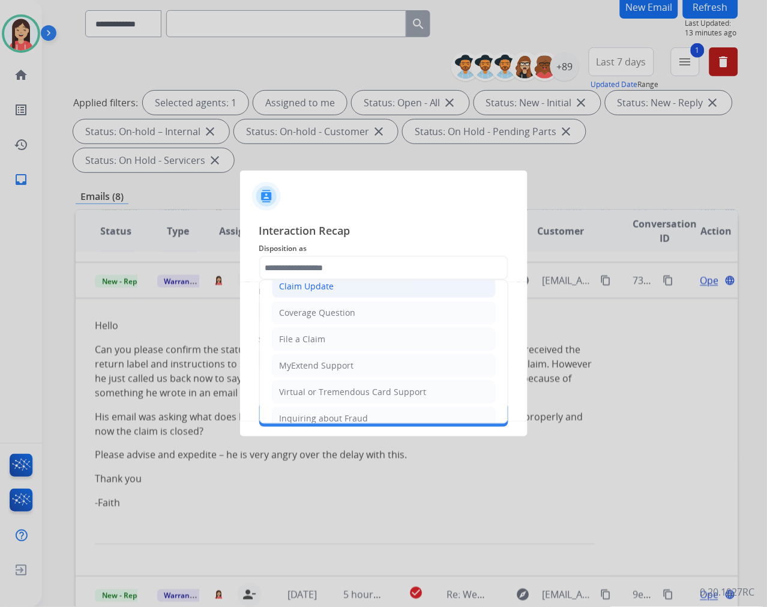
click at [318, 288] on div "Claim Update" at bounding box center [307, 286] width 55 height 12
type input "**********"
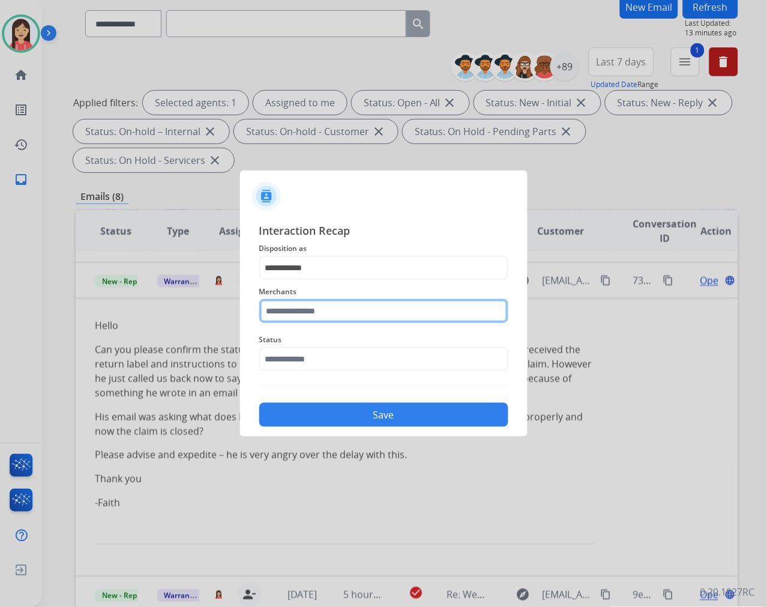
click at [358, 314] on input "text" at bounding box center [383, 311] width 249 height 24
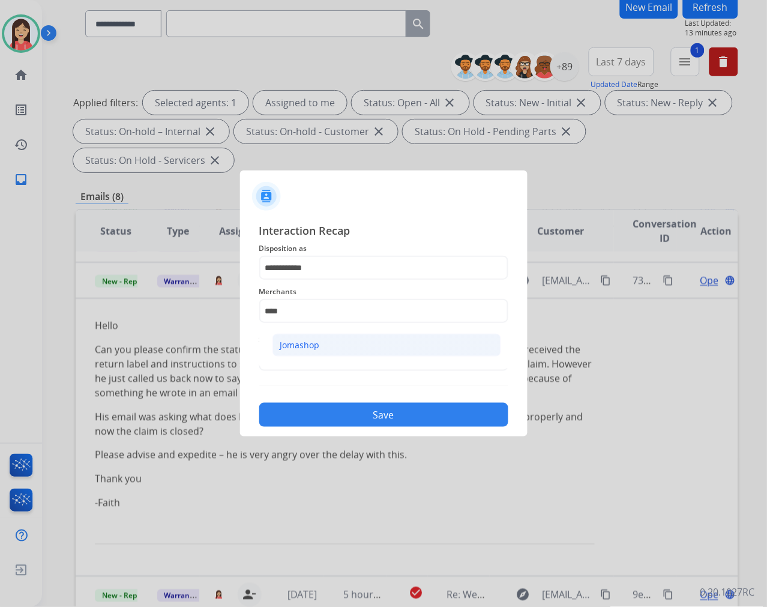
click at [281, 347] on div "Jomashop" at bounding box center [300, 345] width 40 height 12
type input "********"
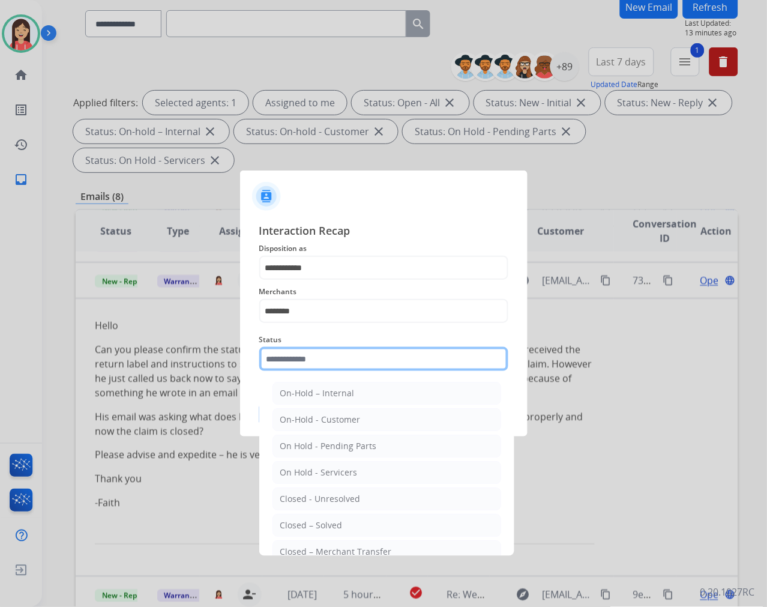
click at [308, 358] on input "text" at bounding box center [383, 359] width 249 height 24
drag, startPoint x: 376, startPoint y: 523, endPoint x: 375, endPoint y: 499, distance: 23.4
click at [376, 523] on li "Closed – Solved" at bounding box center [386, 525] width 229 height 23
type input "**********"
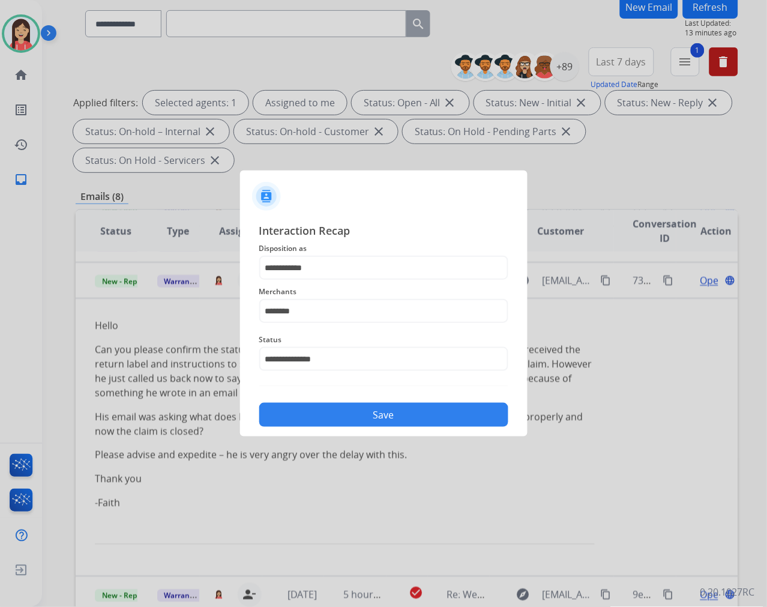
click at [379, 418] on button "Save" at bounding box center [383, 415] width 249 height 24
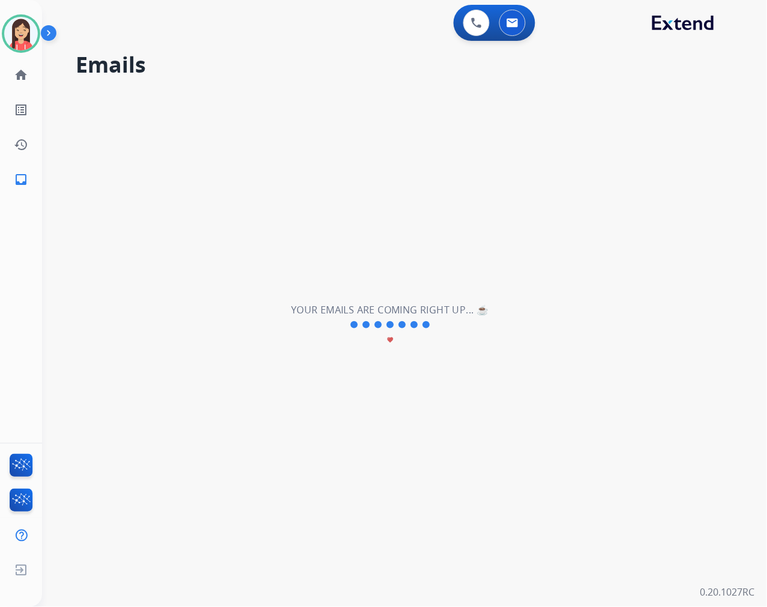
scroll to position [0, 0]
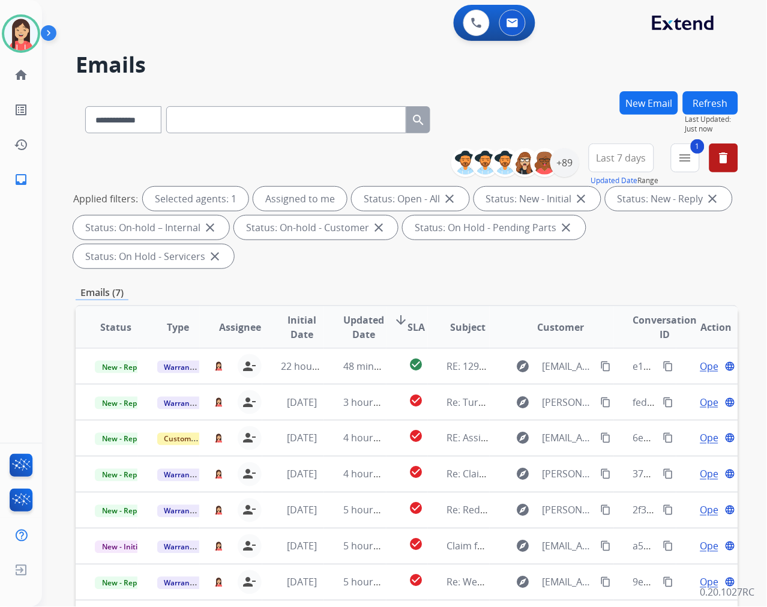
click at [404, 279] on div "**********" at bounding box center [407, 430] width 663 height 678
click at [652, 97] on button "New Email" at bounding box center [649, 102] width 58 height 23
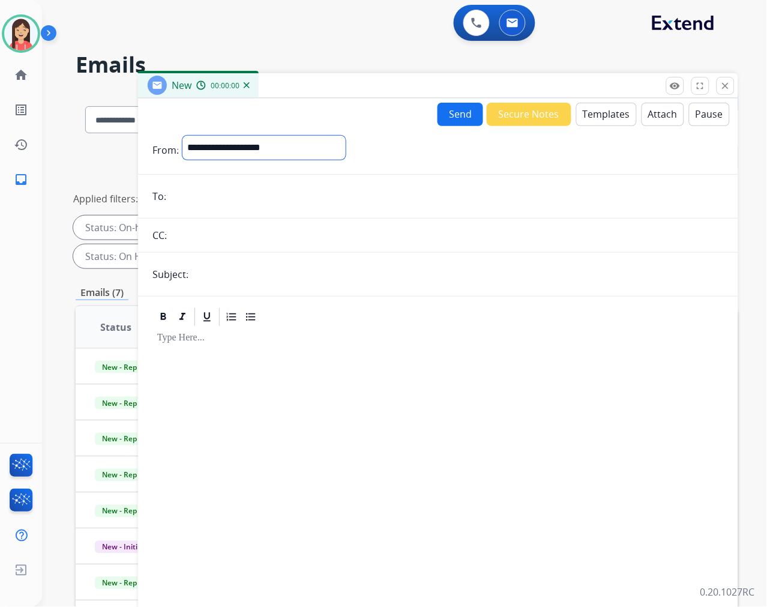
drag, startPoint x: 299, startPoint y: 153, endPoint x: 294, endPoint y: 158, distance: 6.8
click at [298, 153] on select "**********" at bounding box center [263, 148] width 163 height 24
select select "**********"
click at [182, 136] on select "**********" at bounding box center [263, 148] width 163 height 24
click at [220, 202] on input "email" at bounding box center [447, 197] width 554 height 24
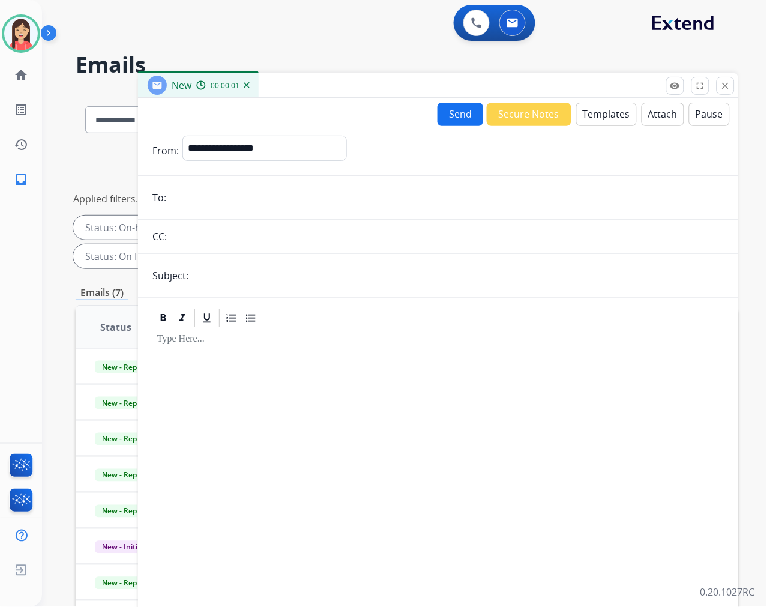
paste input "**********"
type input "**********"
click at [203, 298] on div at bounding box center [438, 454] width 600 height 313
click at [220, 278] on input "text" at bounding box center [458, 275] width 532 height 24
type input "**********"
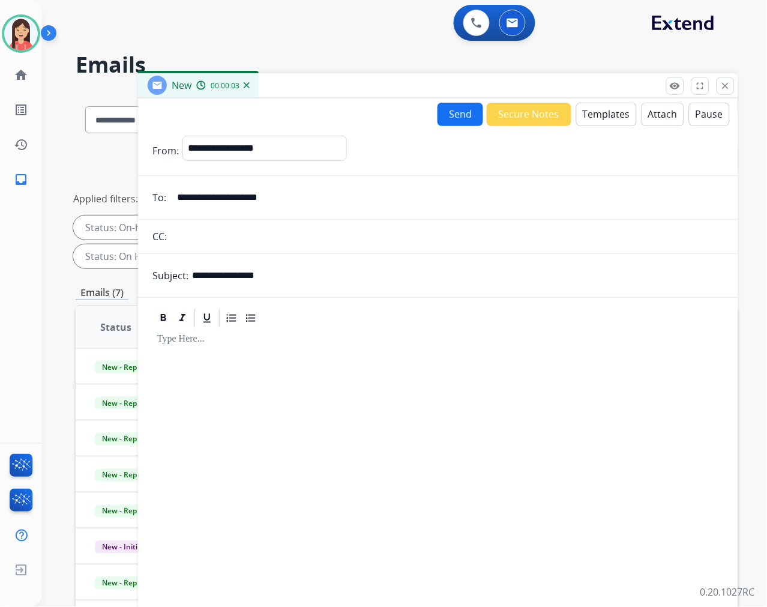
drag, startPoint x: 604, startPoint y: 97, endPoint x: 598, endPoint y: 110, distance: 14.5
click at [604, 97] on div "New 00:00:03" at bounding box center [438, 85] width 600 height 25
click at [595, 115] on button "Templates" at bounding box center [606, 114] width 61 height 23
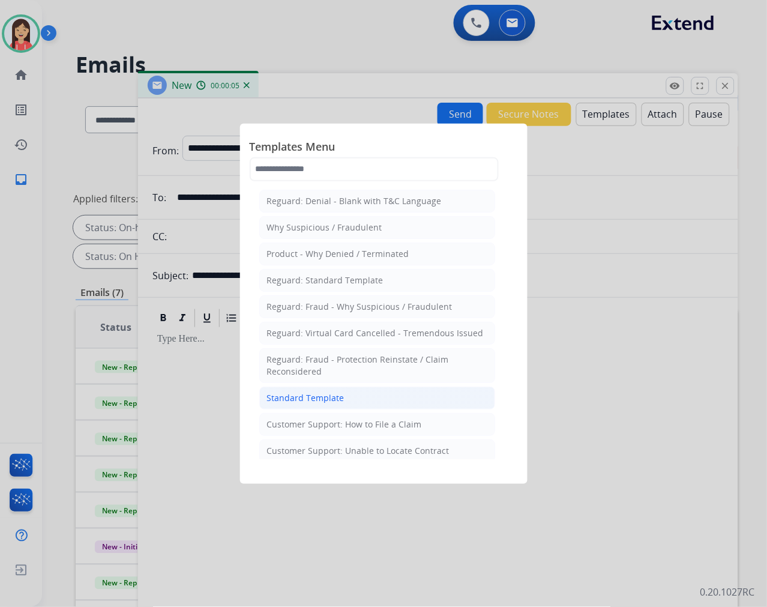
click at [372, 391] on li "Standard Template" at bounding box center [377, 398] width 236 height 23
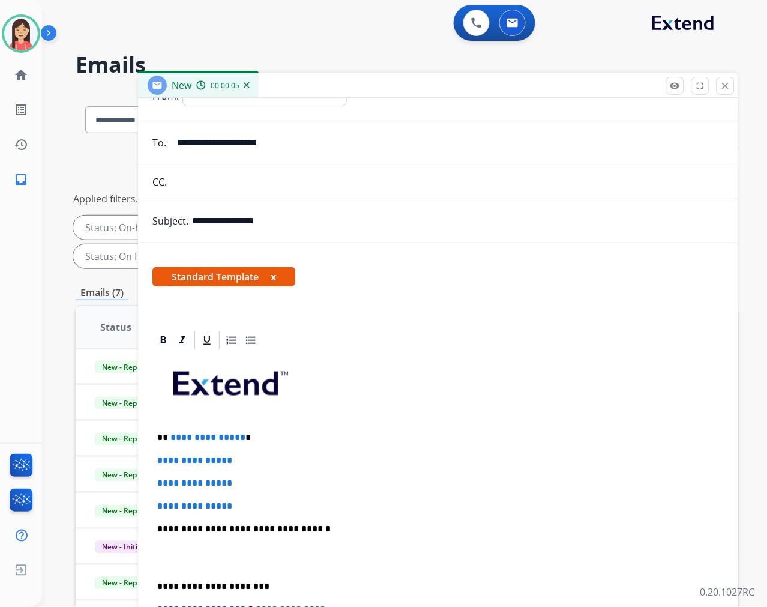
scroll to position [200, 0]
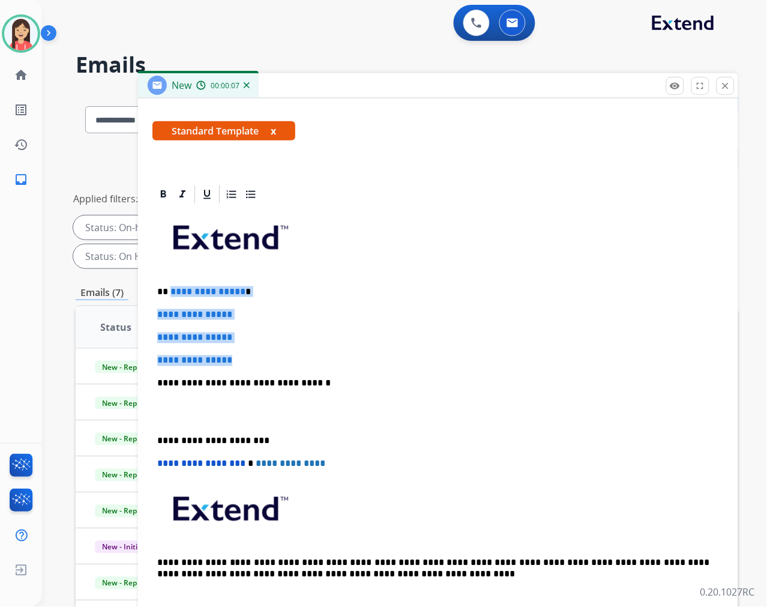
drag, startPoint x: 170, startPoint y: 290, endPoint x: 301, endPoint y: 348, distance: 143.0
click at [301, 348] on div "**********" at bounding box center [437, 411] width 571 height 413
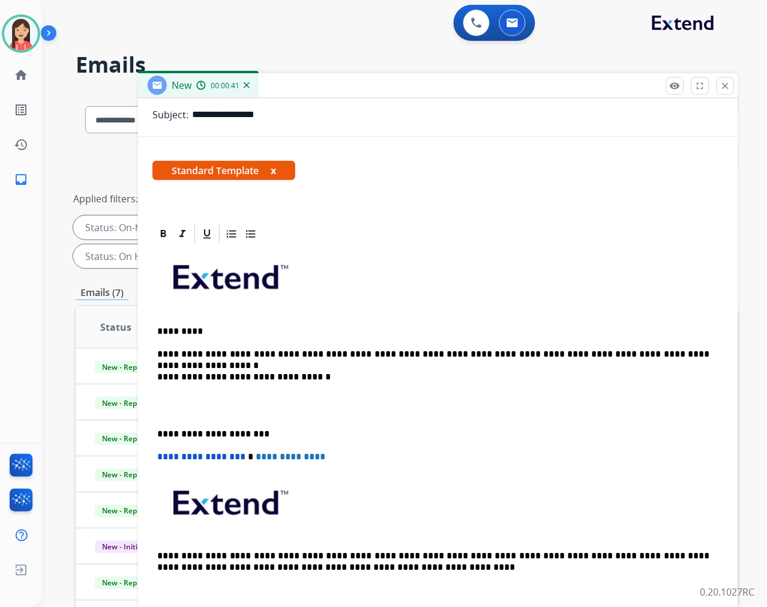
scroll to position [184, 0]
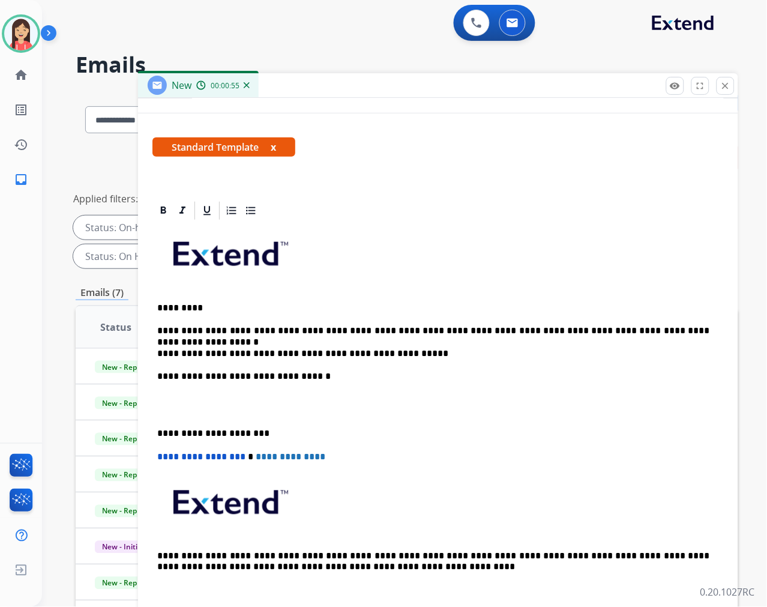
click at [410, 359] on div "**********" at bounding box center [437, 416] width 571 height 390
click at [419, 349] on p "**********" at bounding box center [433, 354] width 552 height 11
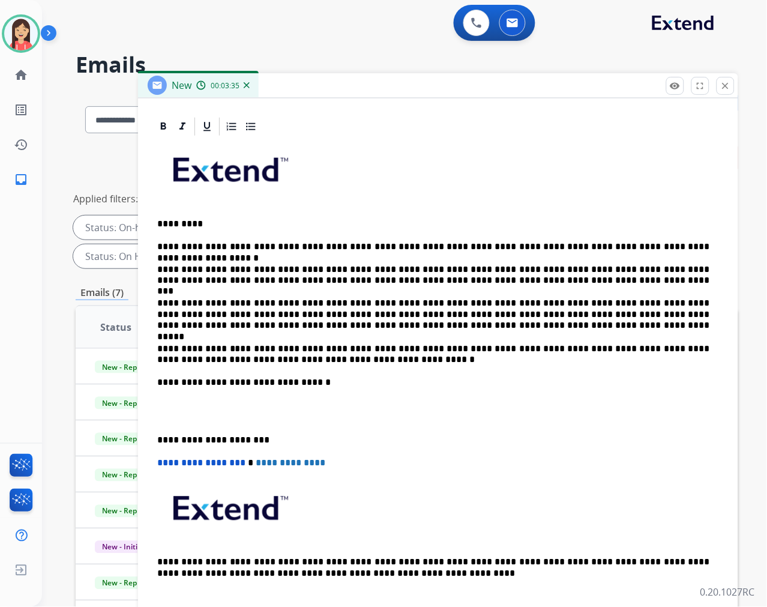
scroll to position [274, 0]
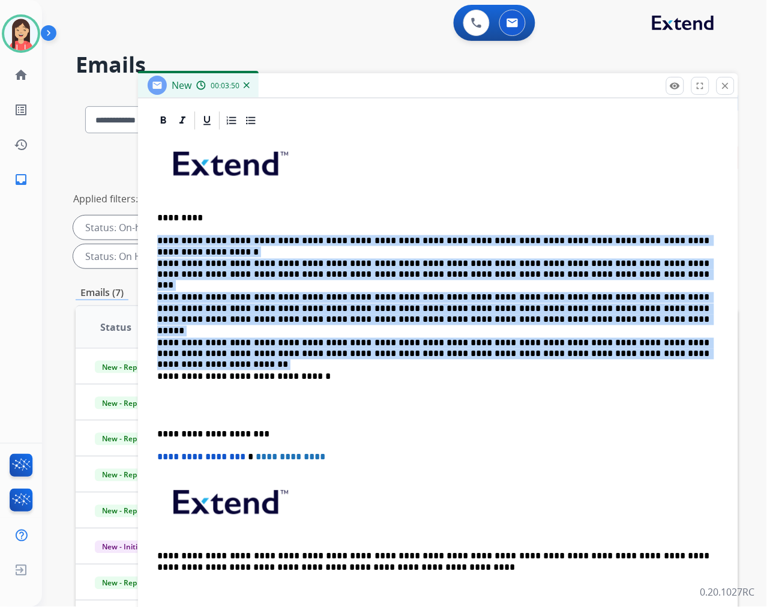
drag, startPoint x: 597, startPoint y: 355, endPoint x: 153, endPoint y: 236, distance: 459.2
click at [153, 236] on div "**********" at bounding box center [437, 371] width 571 height 480
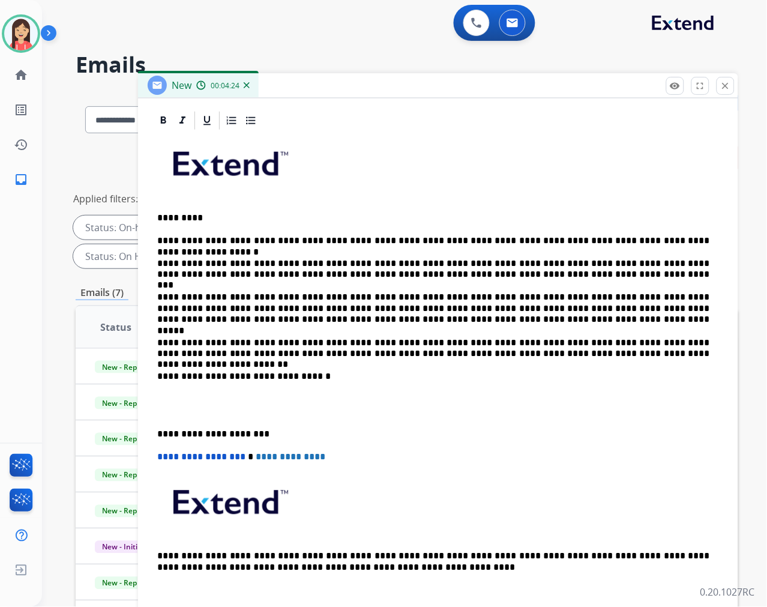
scroll to position [263, 0]
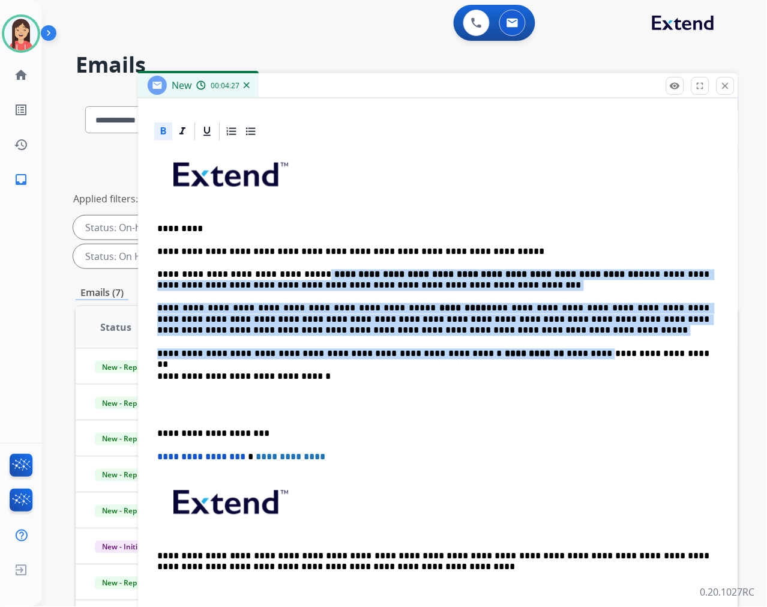
drag, startPoint x: 296, startPoint y: 272, endPoint x: 519, endPoint y: 346, distance: 234.6
click at [519, 346] on div "**********" at bounding box center [437, 376] width 571 height 469
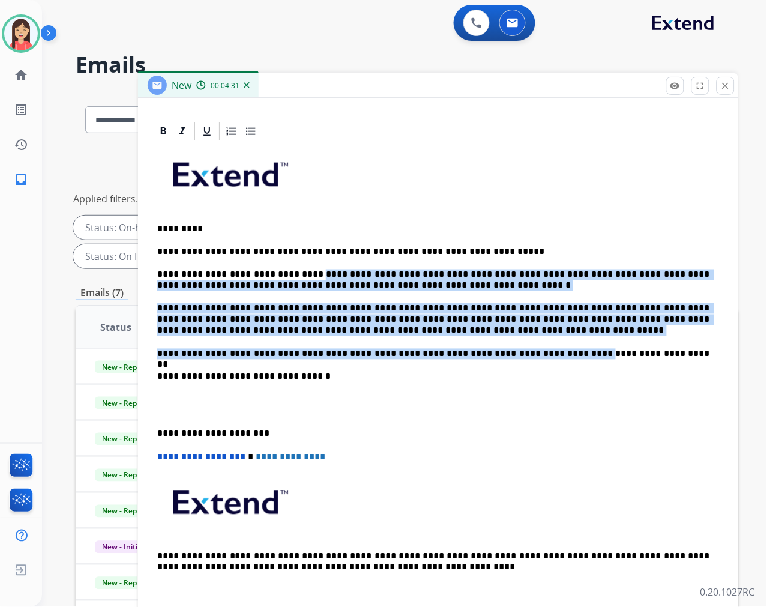
click at [379, 286] on p "**********" at bounding box center [433, 280] width 552 height 22
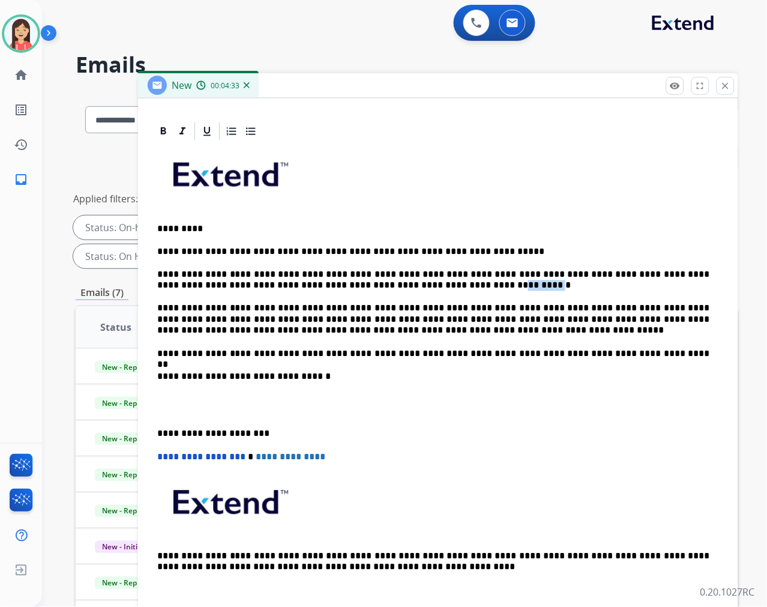
drag, startPoint x: 391, startPoint y: 283, endPoint x: 429, endPoint y: 286, distance: 37.3
click at [429, 286] on p "**********" at bounding box center [433, 280] width 552 height 22
click at [249, 399] on p at bounding box center [438, 405] width 562 height 22
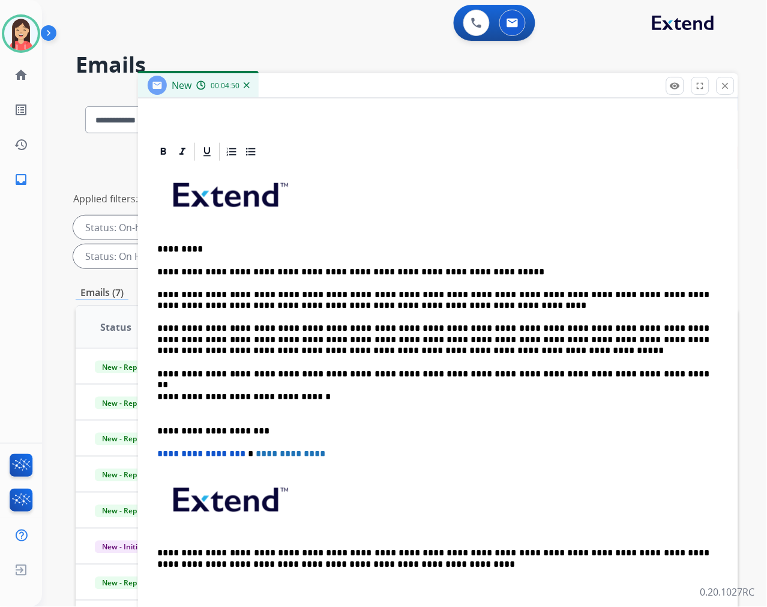
scroll to position [240, 0]
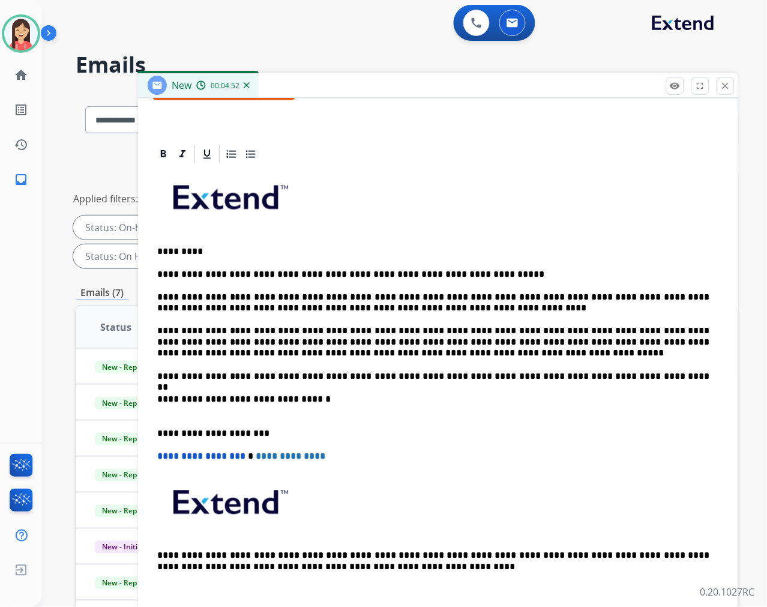
click at [245, 411] on p "**********" at bounding box center [433, 405] width 552 height 22
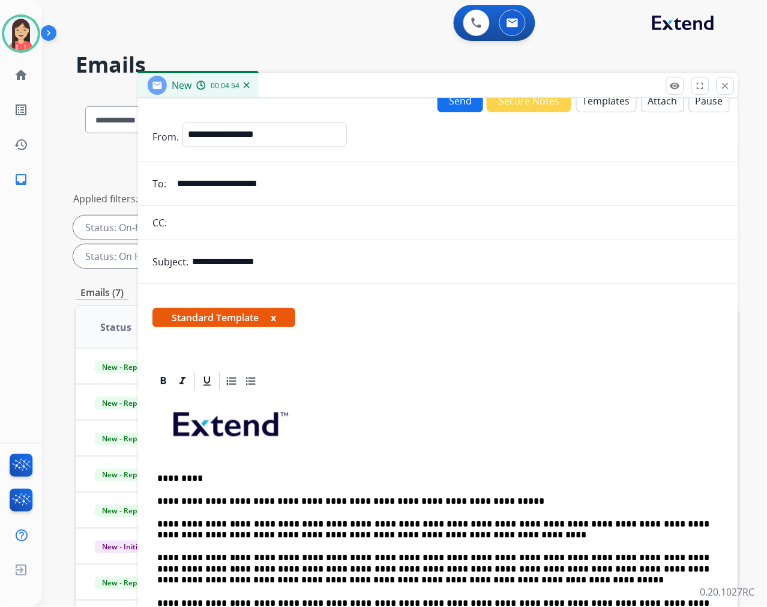
scroll to position [0, 0]
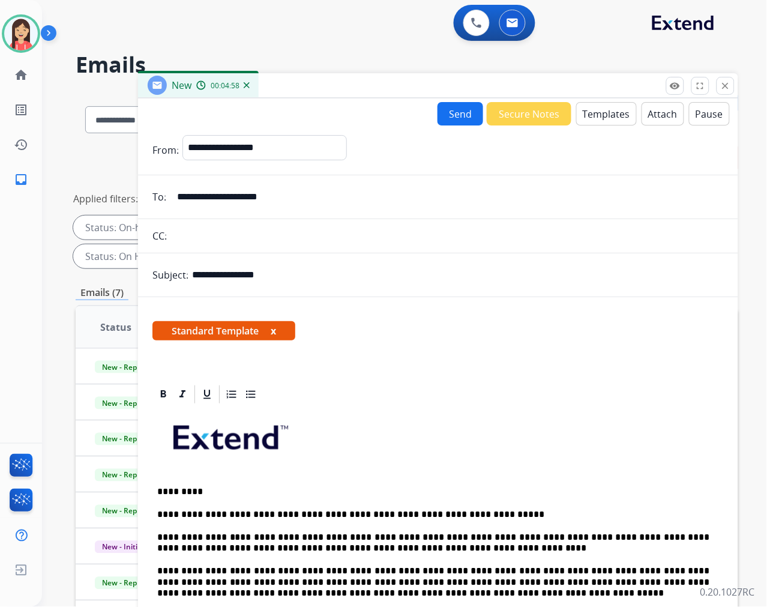
click at [444, 115] on button "Send" at bounding box center [461, 113] width 46 height 23
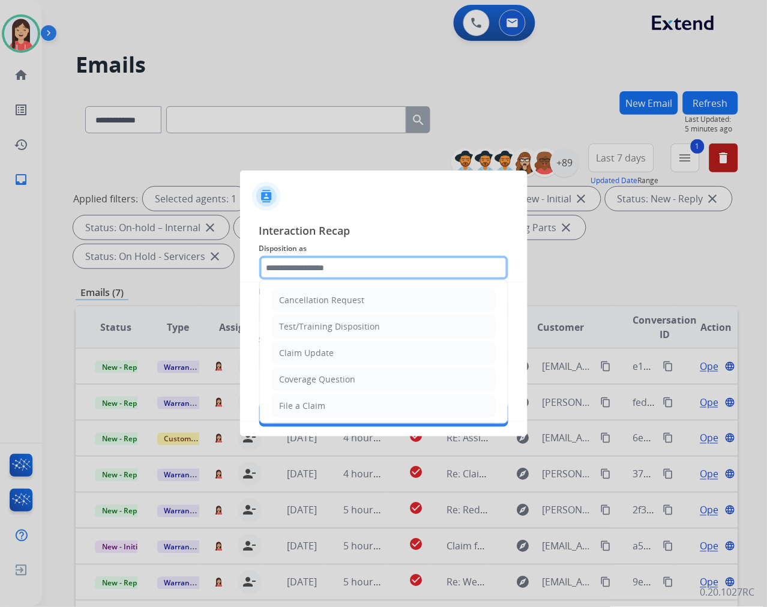
click at [287, 271] on input "text" at bounding box center [383, 268] width 249 height 24
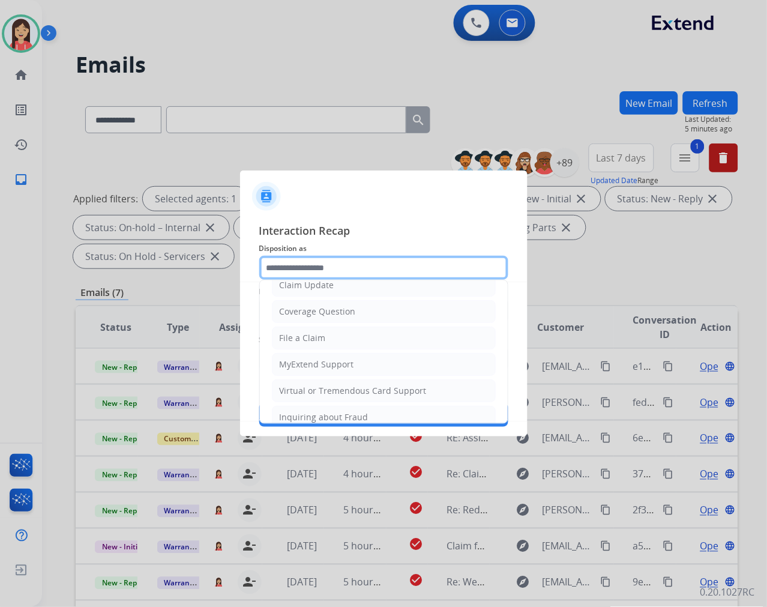
scroll to position [133, 0]
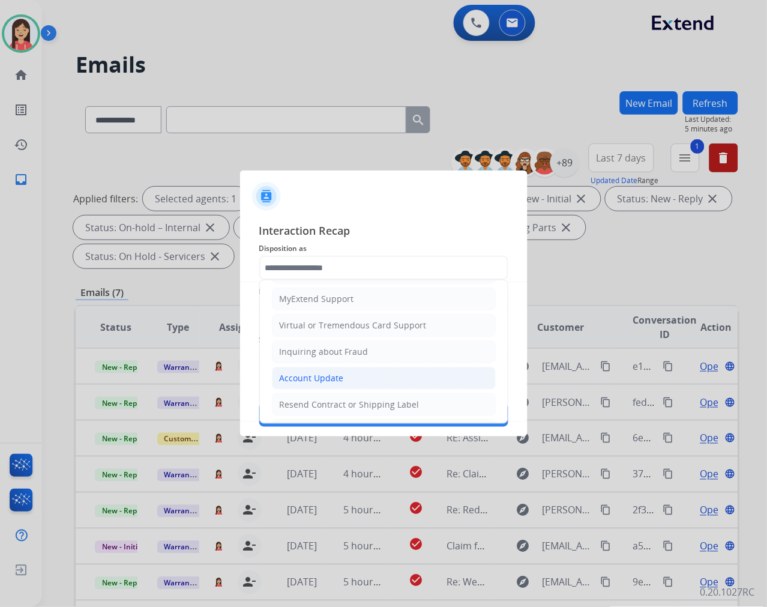
click at [323, 368] on li "Account Update" at bounding box center [384, 378] width 224 height 23
type input "**********"
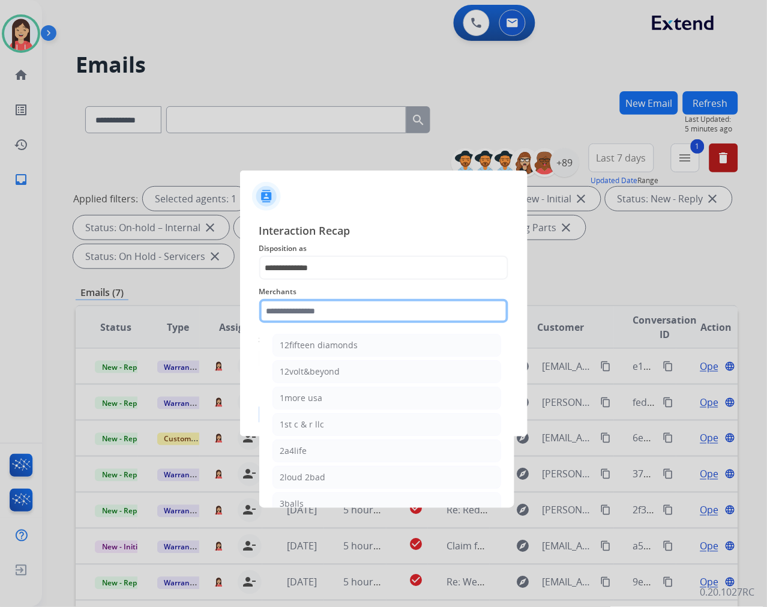
click at [330, 313] on input "text" at bounding box center [383, 311] width 249 height 24
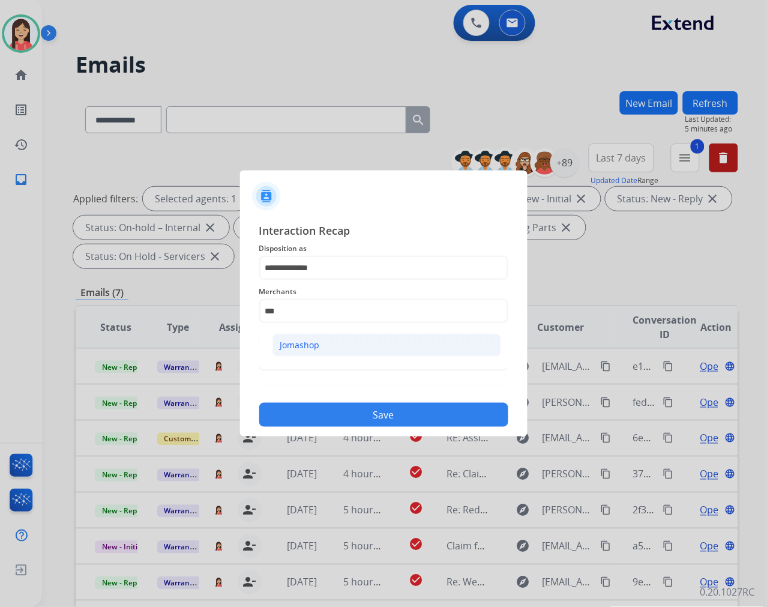
click at [333, 343] on li "Jomashop" at bounding box center [386, 345] width 229 height 23
type input "********"
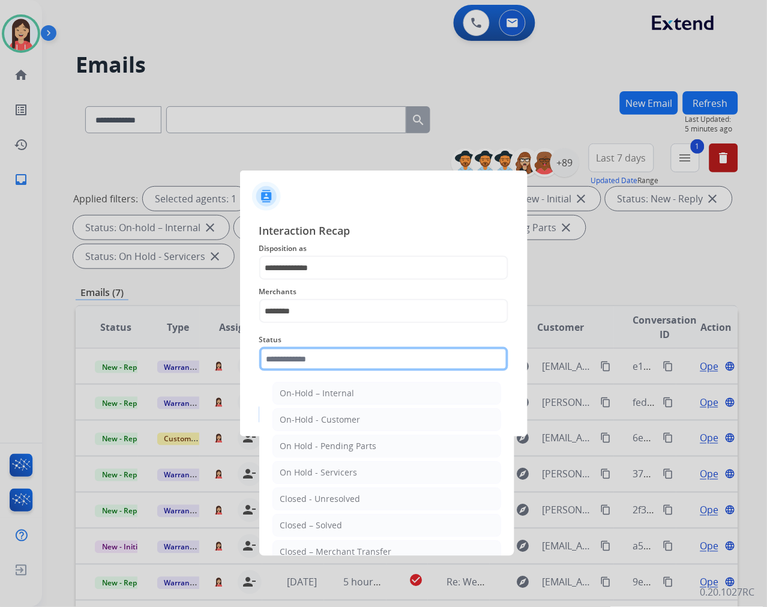
click at [321, 361] on input "text" at bounding box center [383, 359] width 249 height 24
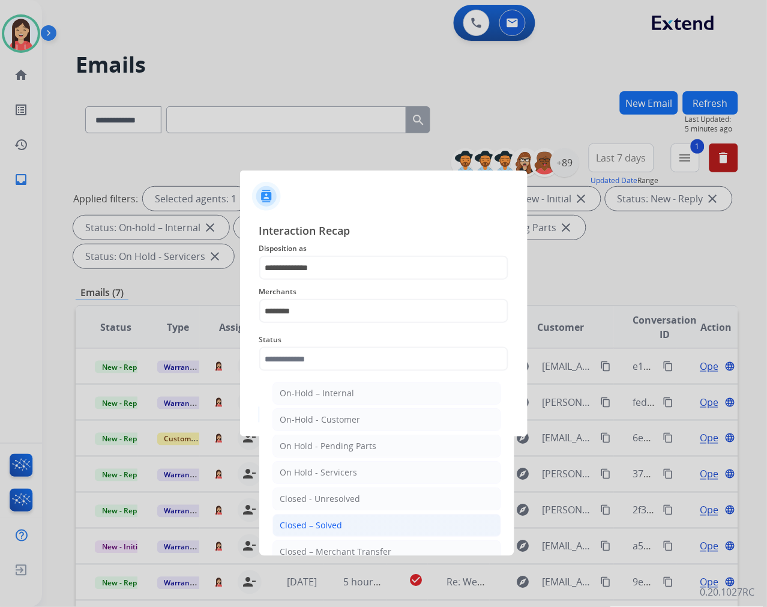
click at [331, 531] on div "Closed – Solved" at bounding box center [311, 525] width 62 height 12
type input "**********"
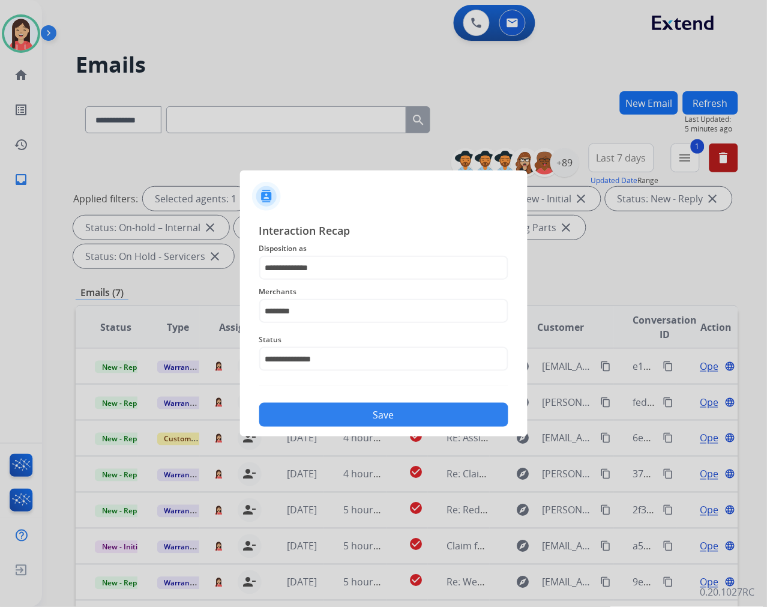
click at [357, 411] on button "Save" at bounding box center [383, 415] width 249 height 24
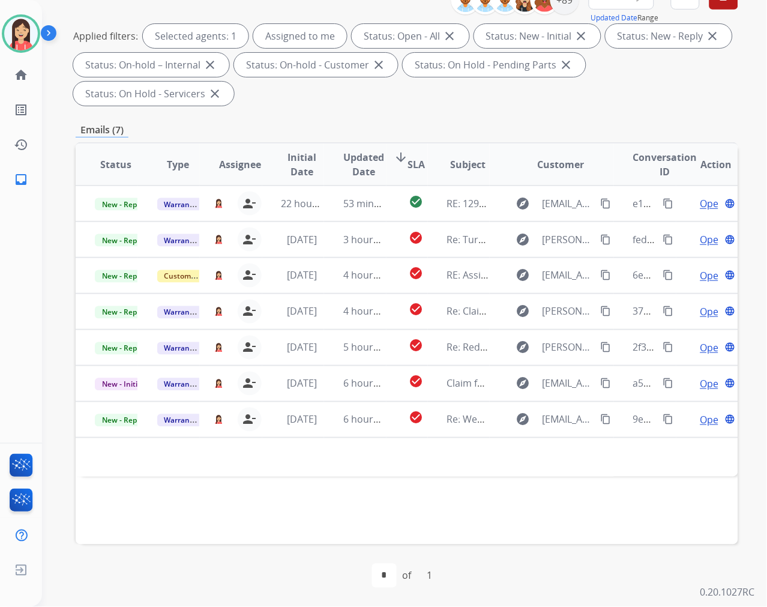
scroll to position [0, 0]
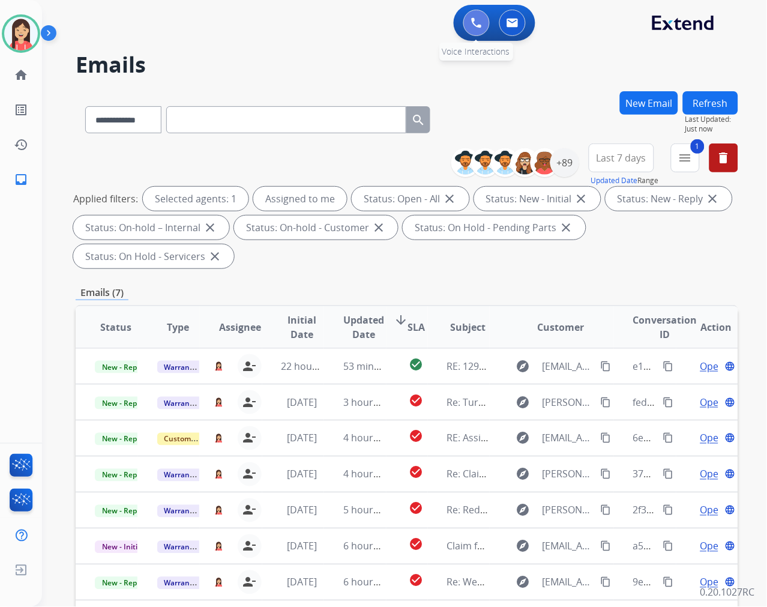
click at [473, 20] on img at bounding box center [476, 22] width 11 height 11
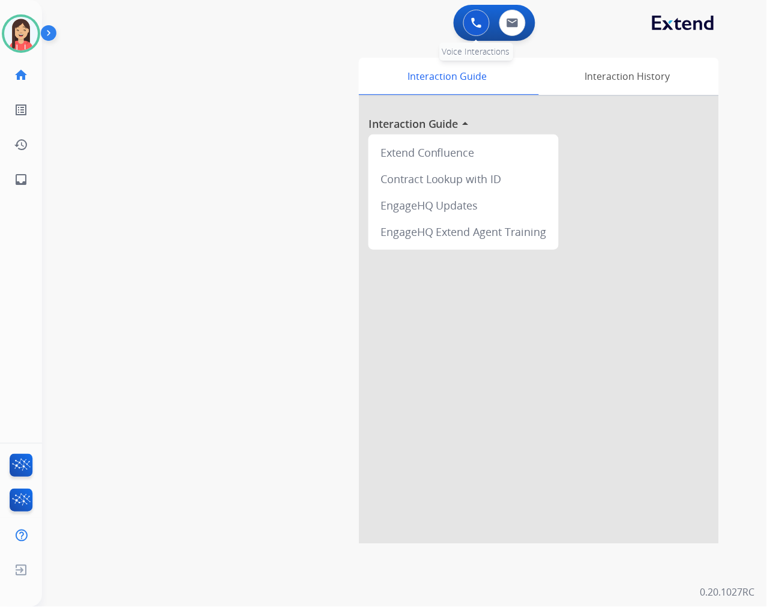
click at [479, 32] on button at bounding box center [476, 23] width 26 height 26
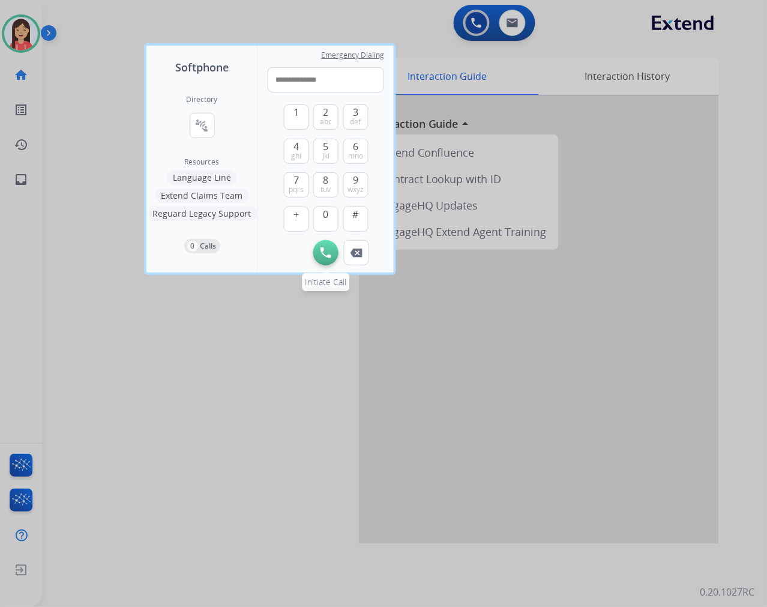
type input "**********"
click at [328, 250] on img at bounding box center [325, 252] width 11 height 11
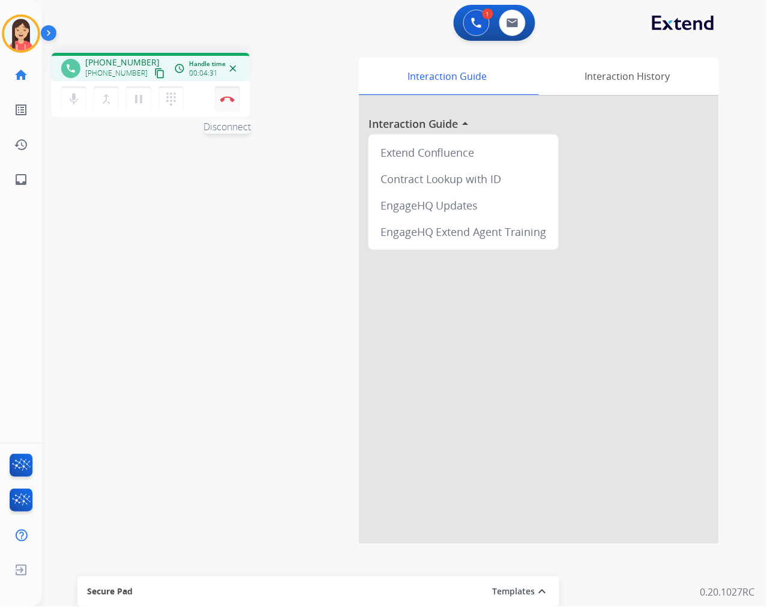
click at [226, 107] on button "Disconnect" at bounding box center [227, 98] width 25 height 25
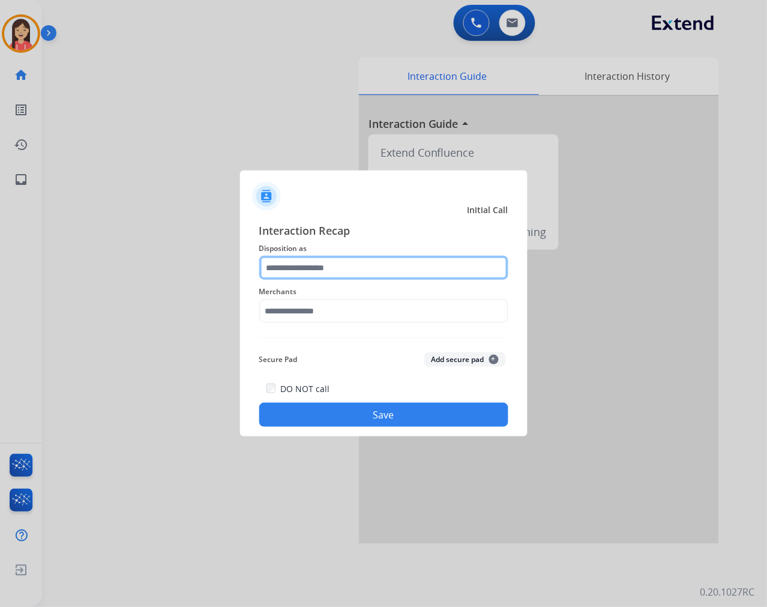
click at [289, 276] on input "text" at bounding box center [383, 268] width 249 height 24
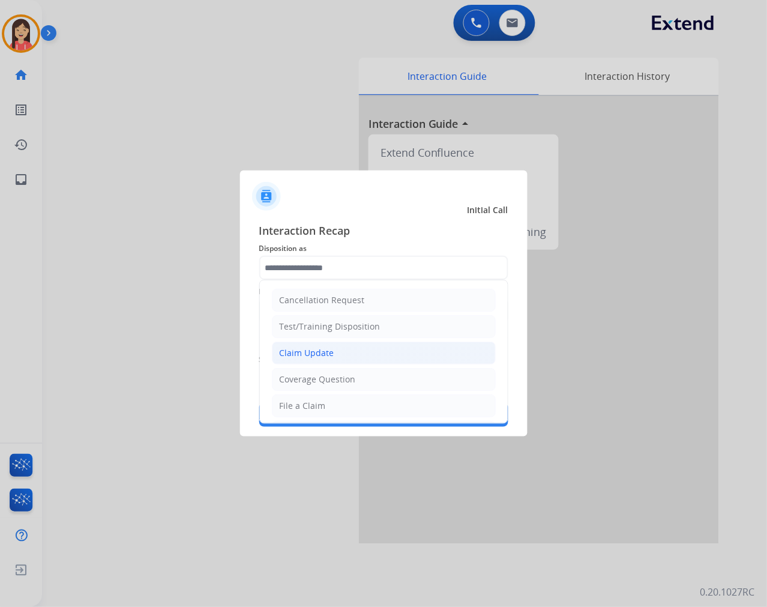
click at [307, 348] on div "Claim Update" at bounding box center [307, 353] width 55 height 12
type input "**********"
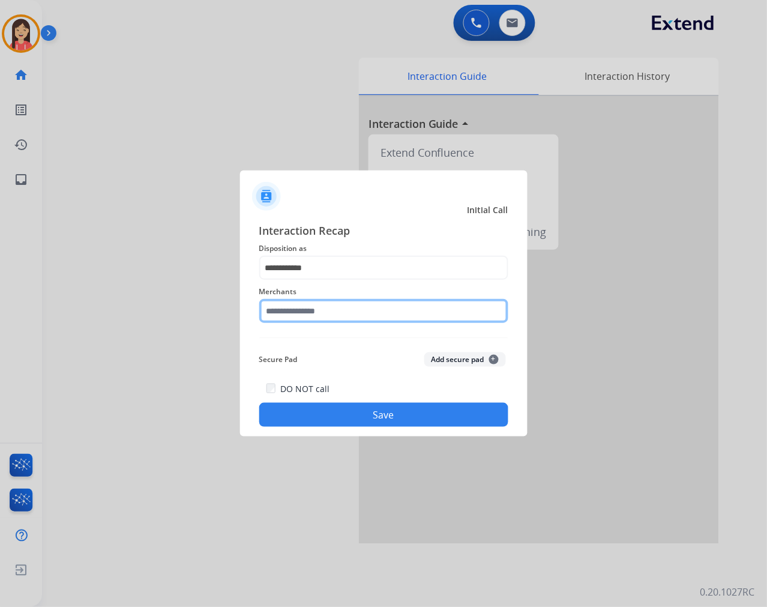
click at [321, 302] on input "text" at bounding box center [383, 311] width 249 height 24
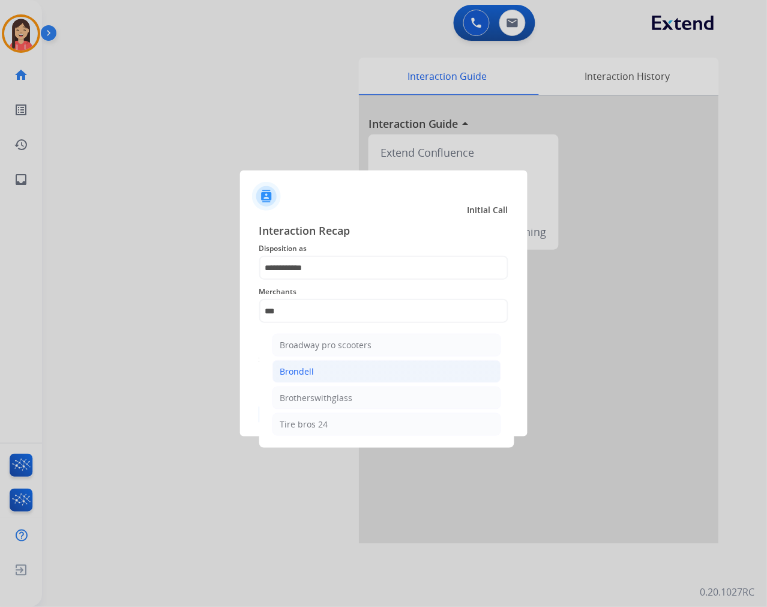
click at [308, 366] on div "Brondell" at bounding box center [297, 372] width 34 height 12
type input "********"
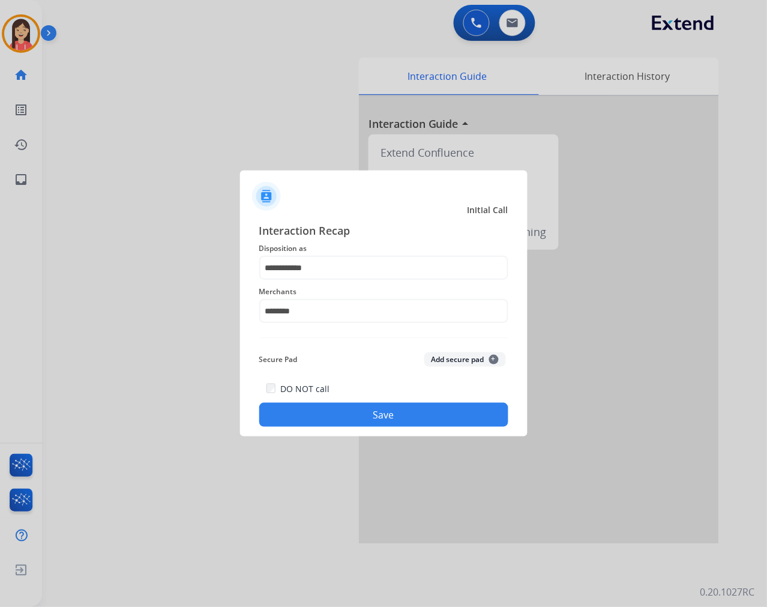
click at [333, 411] on button "Save" at bounding box center [383, 415] width 249 height 24
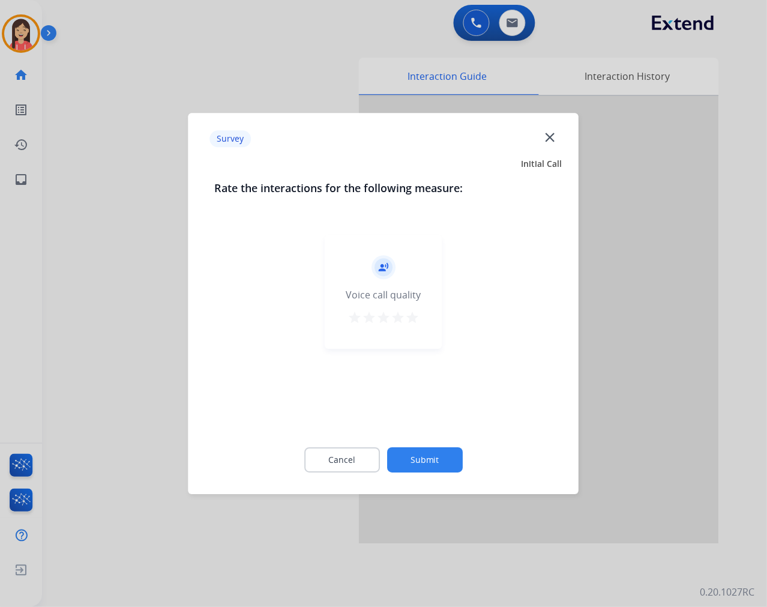
click at [407, 295] on div "Voice call quality" at bounding box center [383, 294] width 75 height 14
click at [406, 323] on mat-icon "star" at bounding box center [412, 317] width 14 height 14
click at [425, 455] on button "Submit" at bounding box center [425, 459] width 76 height 25
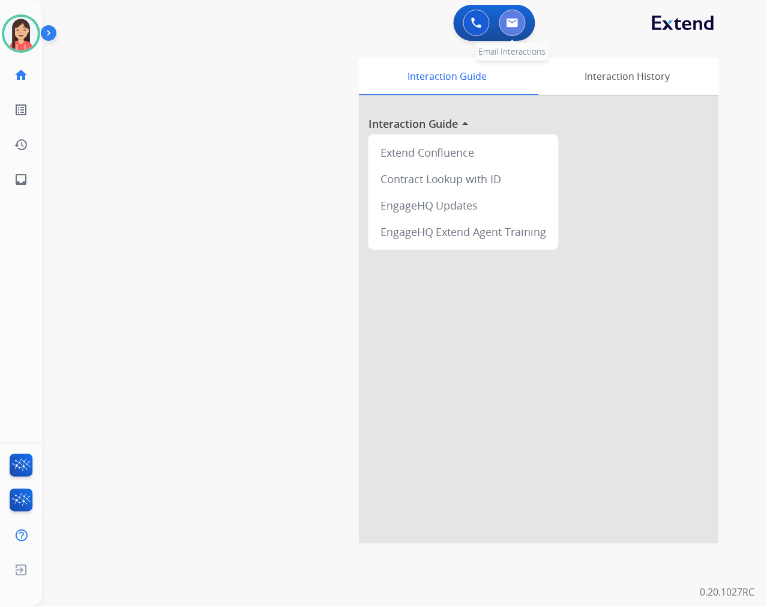
click at [505, 21] on button at bounding box center [512, 23] width 26 height 26
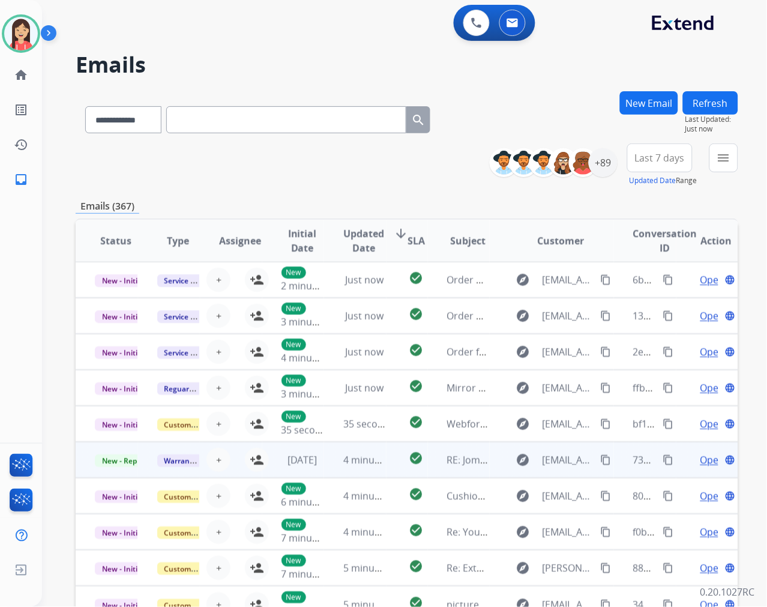
click at [324, 465] on td "4 minutes ago" at bounding box center [355, 460] width 62 height 36
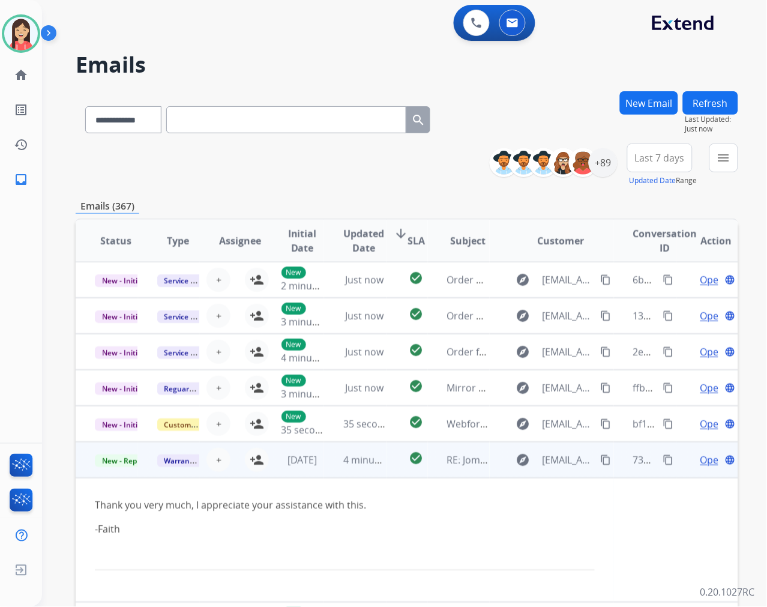
scroll to position [124, 0]
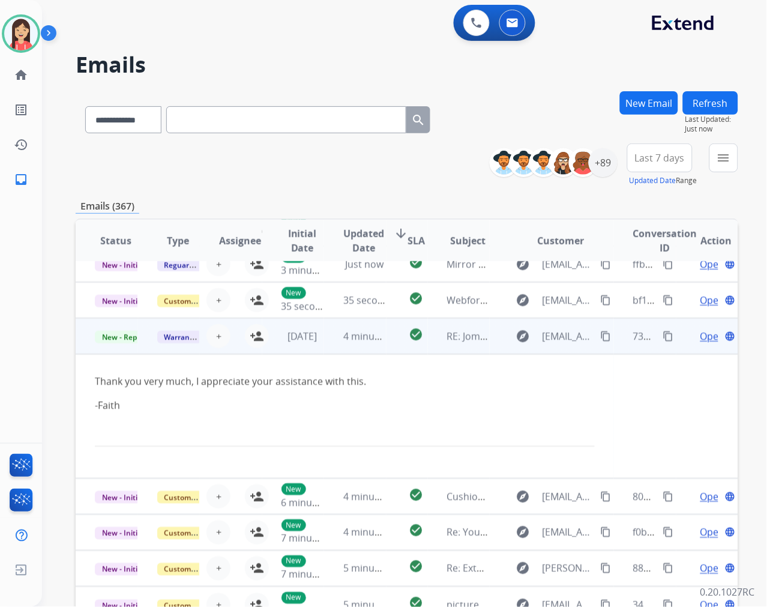
click at [700, 336] on span "Open" at bounding box center [712, 336] width 25 height 14
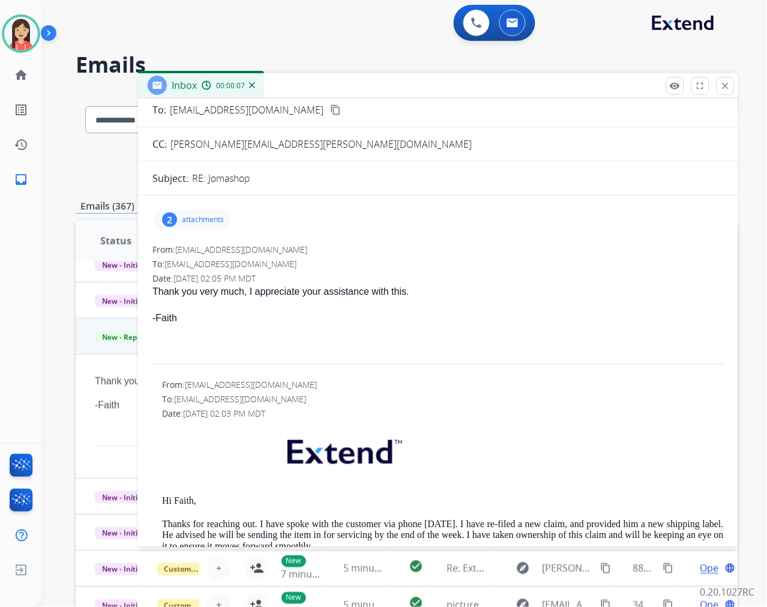
scroll to position [0, 0]
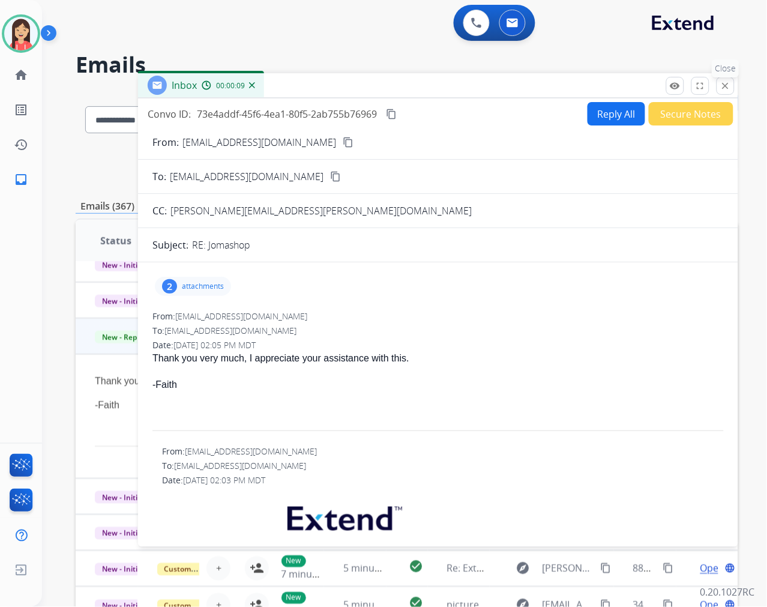
click at [722, 90] on mat-icon "close" at bounding box center [725, 85] width 11 height 11
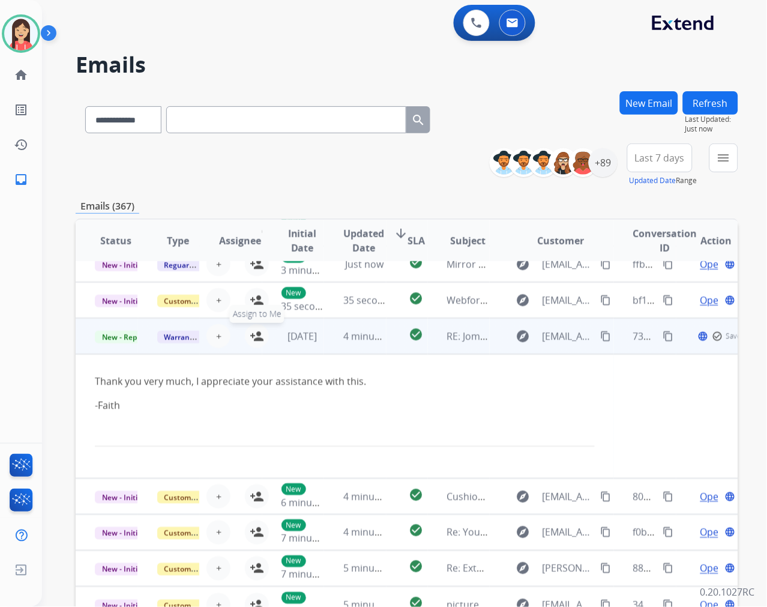
click at [256, 333] on mat-icon "person_add" at bounding box center [257, 336] width 14 height 14
click at [127, 339] on span "New - Reply" at bounding box center [122, 337] width 55 height 13
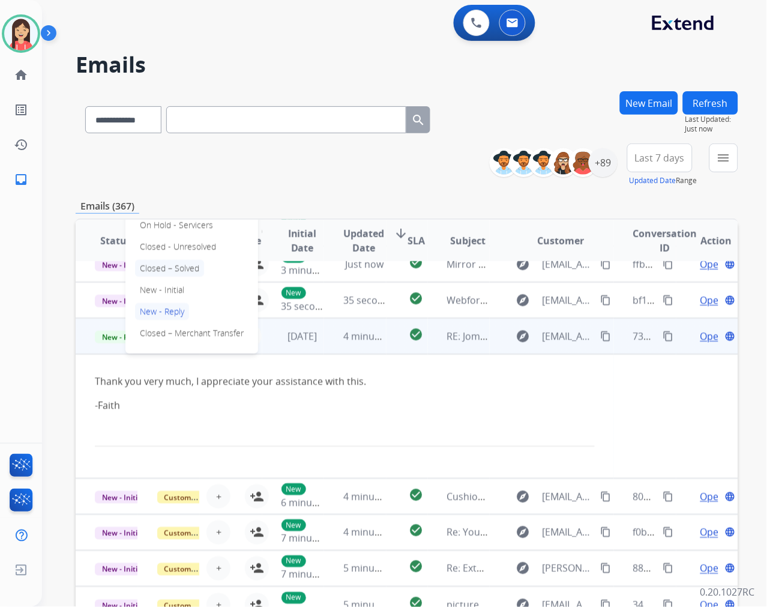
click at [178, 264] on p "Closed – Solved" at bounding box center [169, 268] width 69 height 17
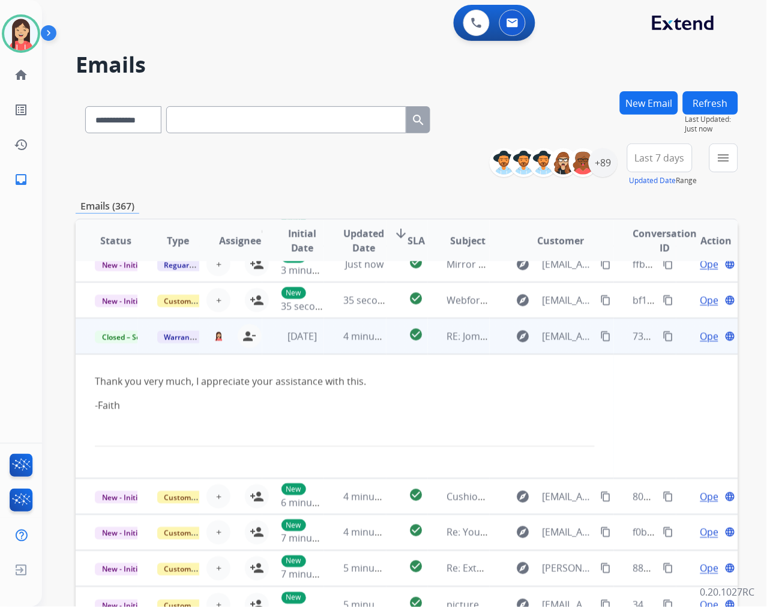
click at [389, 349] on td "check_circle" at bounding box center [407, 336] width 41 height 36
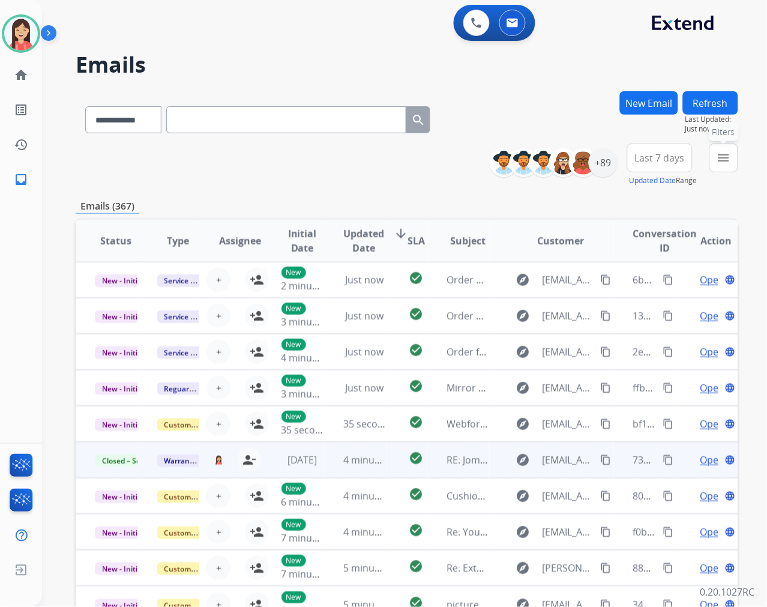
click at [723, 154] on mat-icon "menu" at bounding box center [724, 158] width 14 height 14
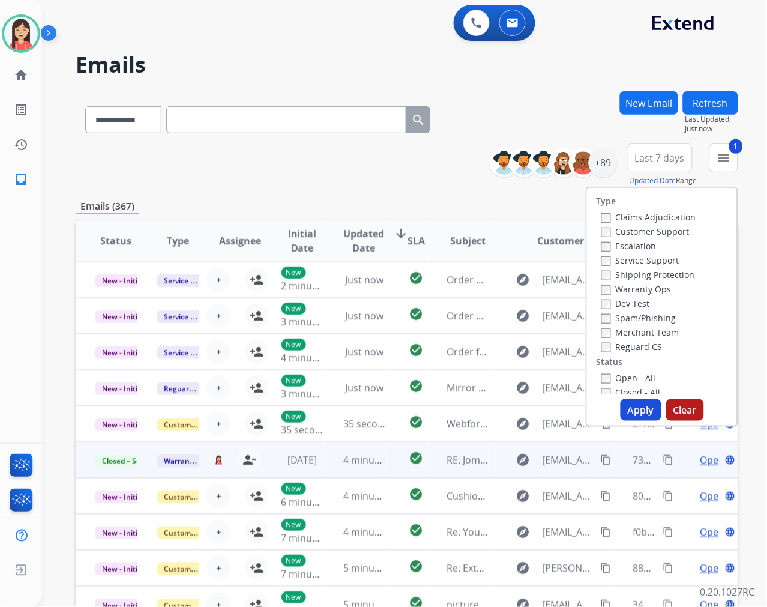
click at [629, 404] on button "Apply" at bounding box center [641, 410] width 41 height 22
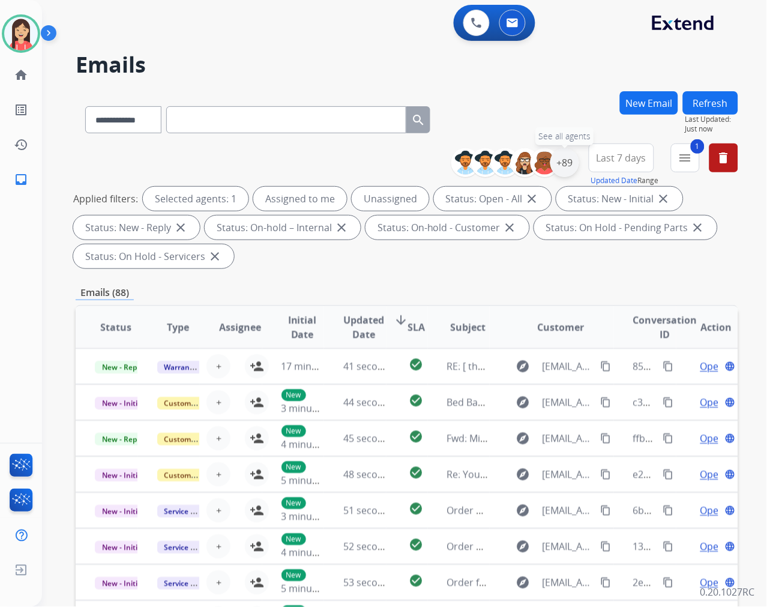
click at [568, 163] on div "+89" at bounding box center [564, 162] width 29 height 29
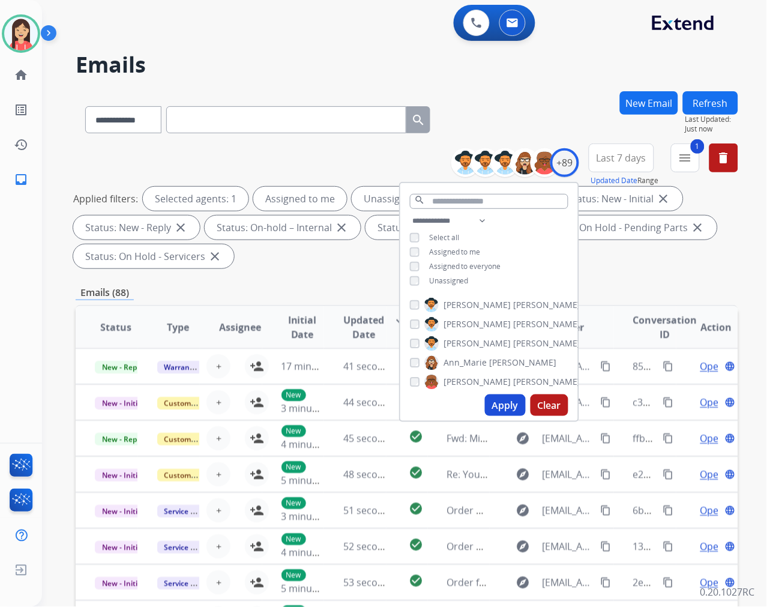
click at [468, 278] on div "**********" at bounding box center [489, 252] width 178 height 77
click at [462, 280] on span "Unassigned" at bounding box center [449, 280] width 40 height 10
click at [506, 406] on button "Apply" at bounding box center [505, 405] width 41 height 22
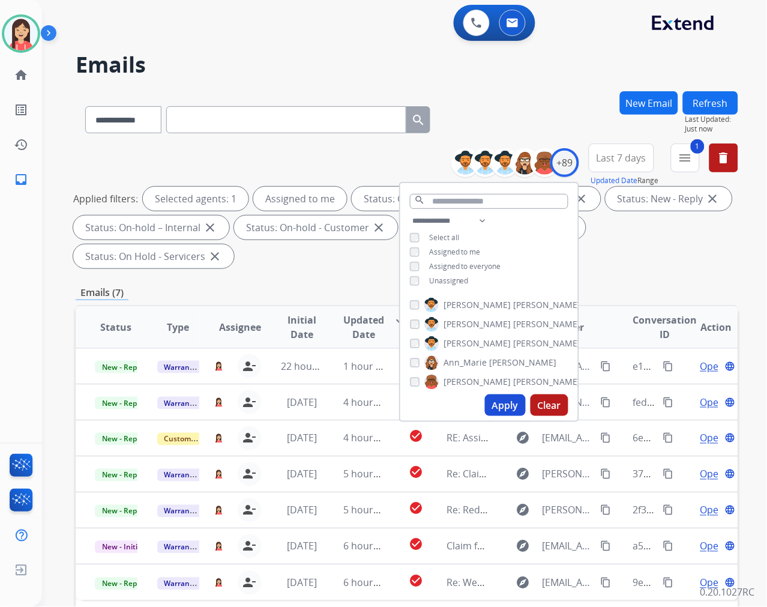
click at [308, 290] on div "Emails (7)" at bounding box center [407, 292] width 663 height 15
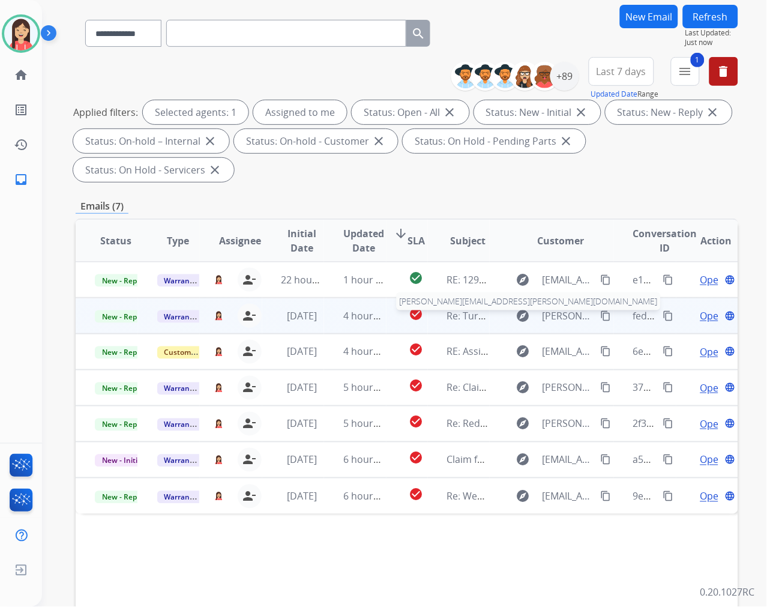
scroll to position [163, 0]
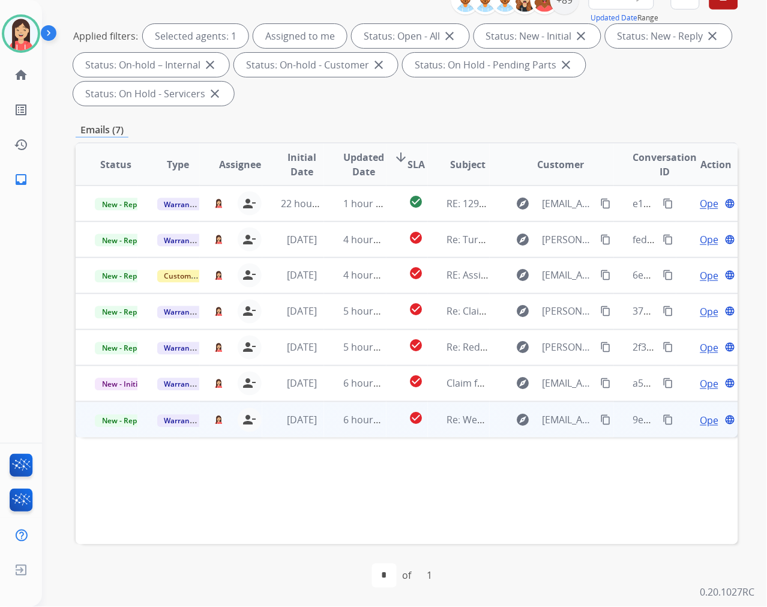
click at [320, 429] on td "[DATE]" at bounding box center [293, 420] width 62 height 36
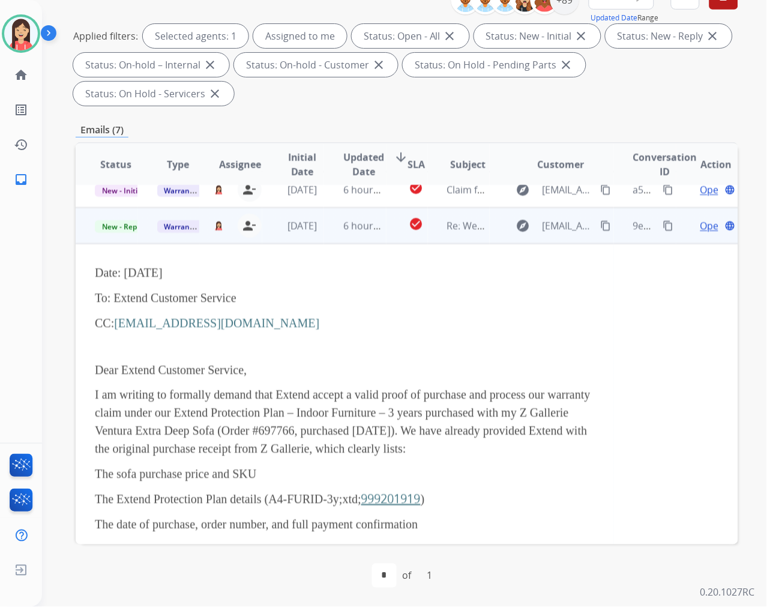
scroll to position [216, 0]
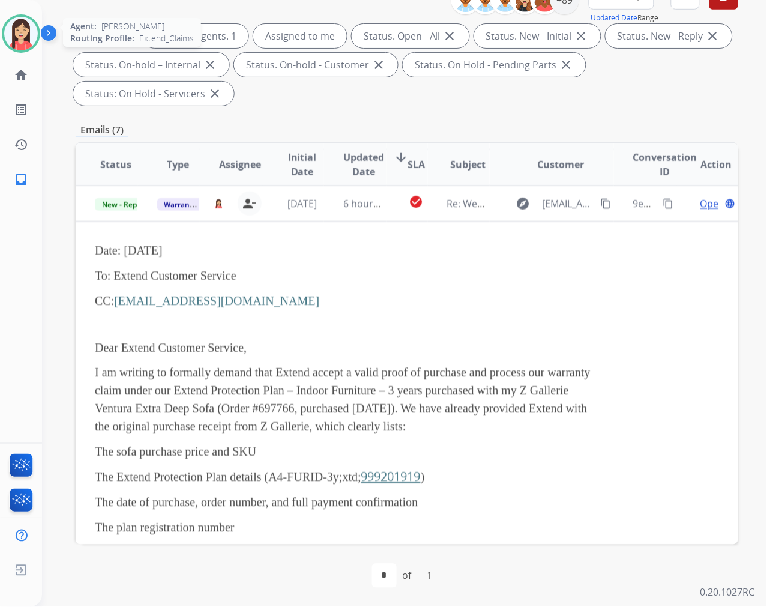
drag, startPoint x: 14, startPoint y: 32, endPoint x: 26, endPoint y: 40, distance: 14.3
click at [14, 32] on img at bounding box center [21, 34] width 34 height 34
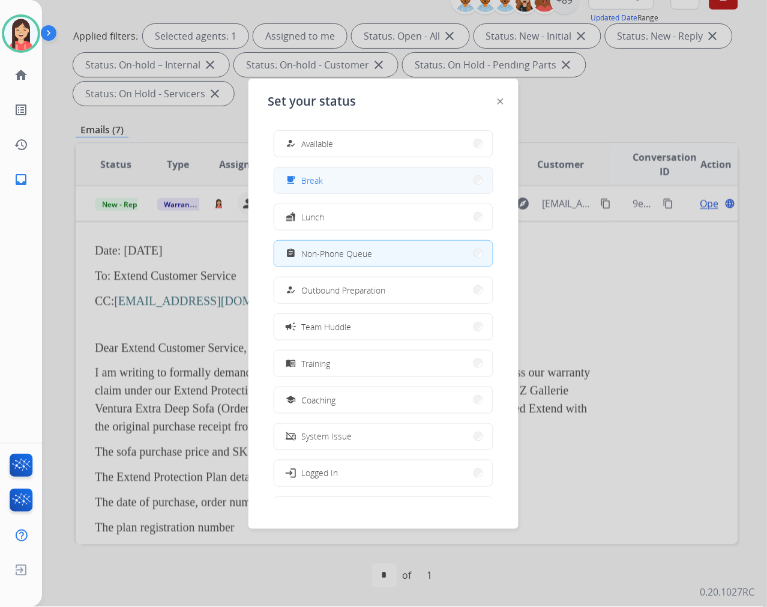
click at [338, 184] on button "free_breakfast Break" at bounding box center [383, 180] width 218 height 26
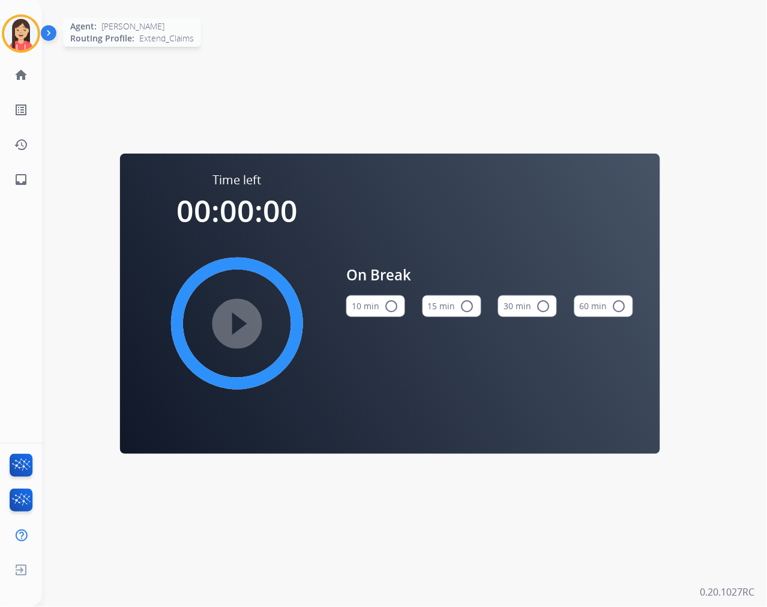
click at [28, 44] on img at bounding box center [21, 34] width 34 height 34
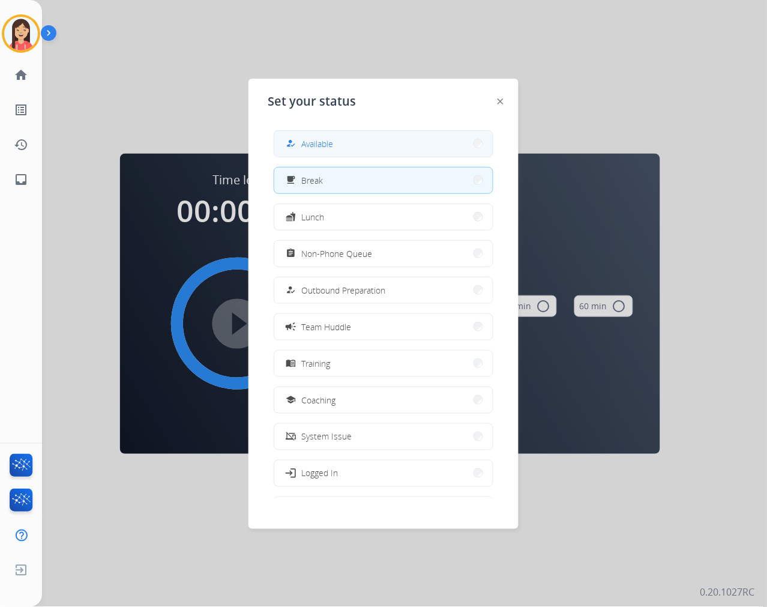
click at [308, 140] on span "Available" at bounding box center [317, 143] width 32 height 13
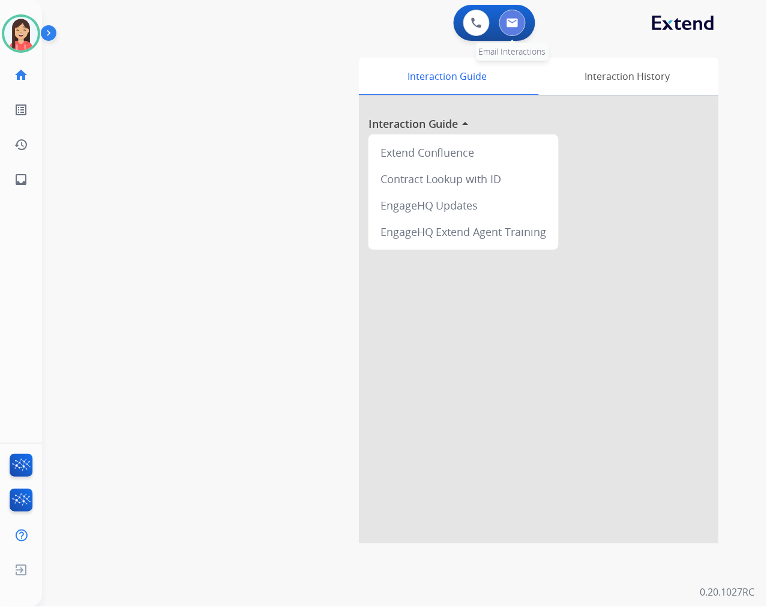
click at [516, 20] on img at bounding box center [513, 23] width 12 height 10
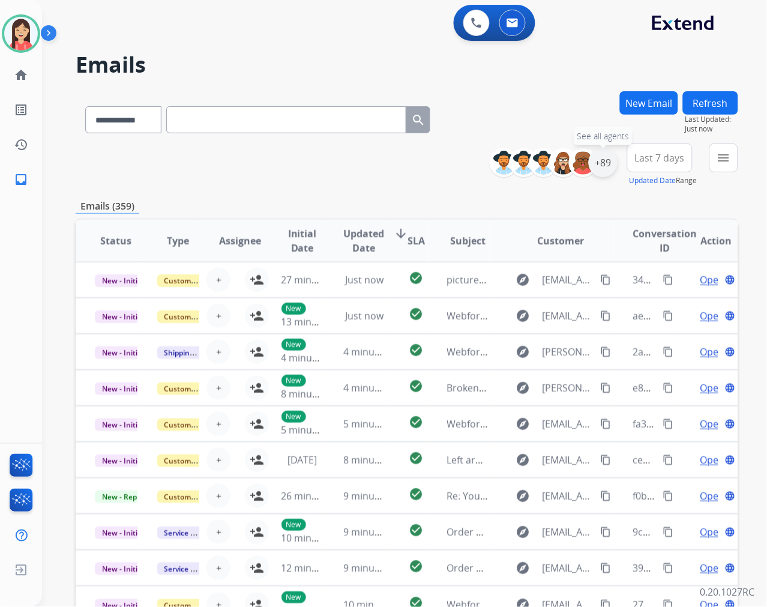
click at [612, 161] on div "+89" at bounding box center [603, 162] width 29 height 29
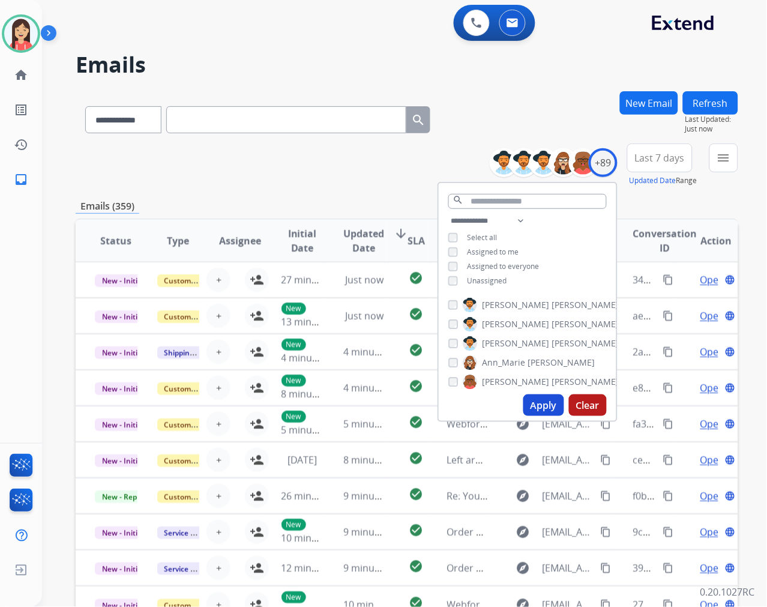
click at [483, 279] on span "Unassigned" at bounding box center [488, 280] width 40 height 10
click at [542, 403] on button "Apply" at bounding box center [543, 405] width 41 height 22
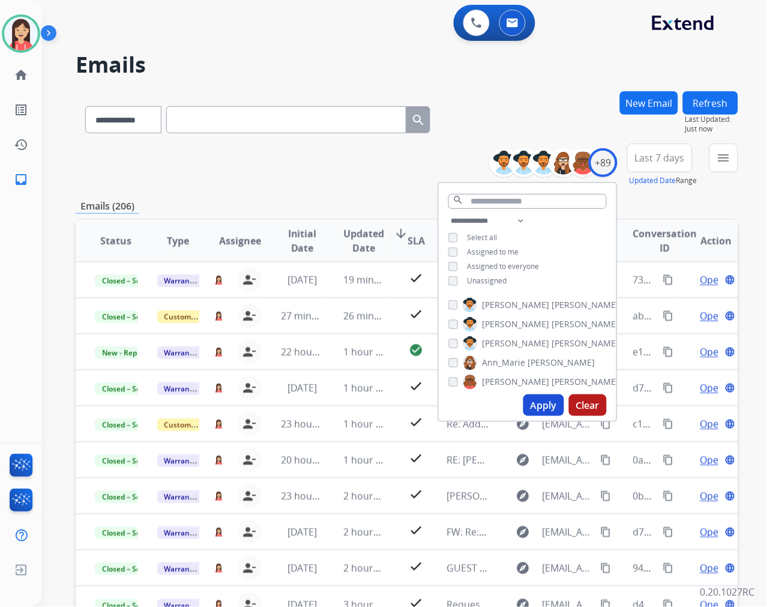
click at [664, 158] on span "Last 7 days" at bounding box center [660, 157] width 50 height 5
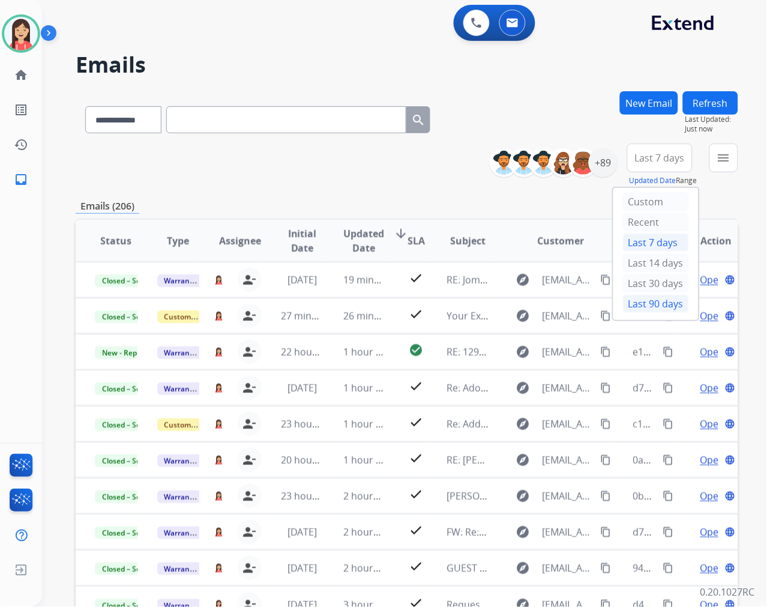
click at [647, 300] on div "Last 90 days" at bounding box center [656, 304] width 66 height 18
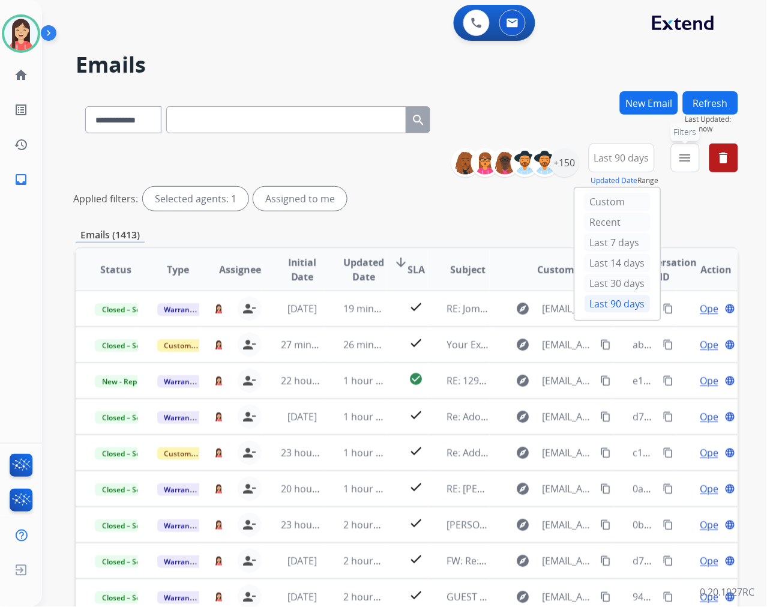
click at [686, 161] on mat-icon "menu" at bounding box center [685, 158] width 14 height 14
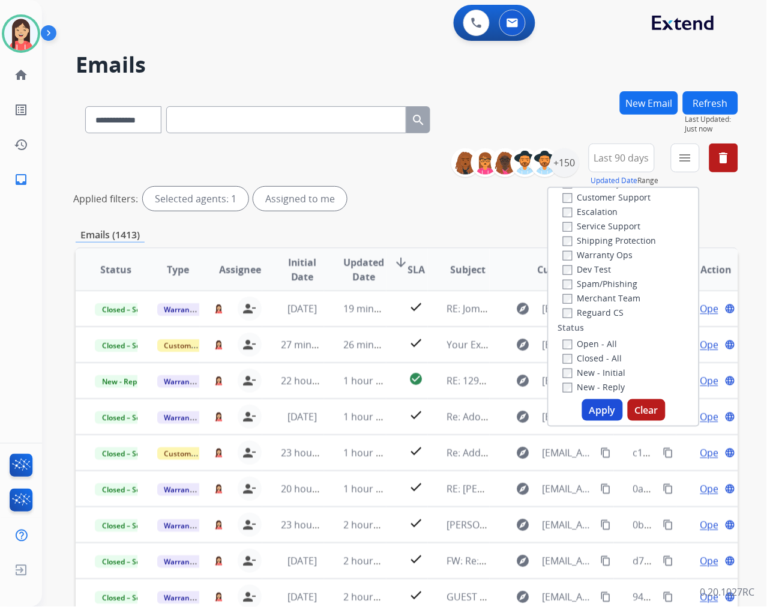
scroll to position [67, 0]
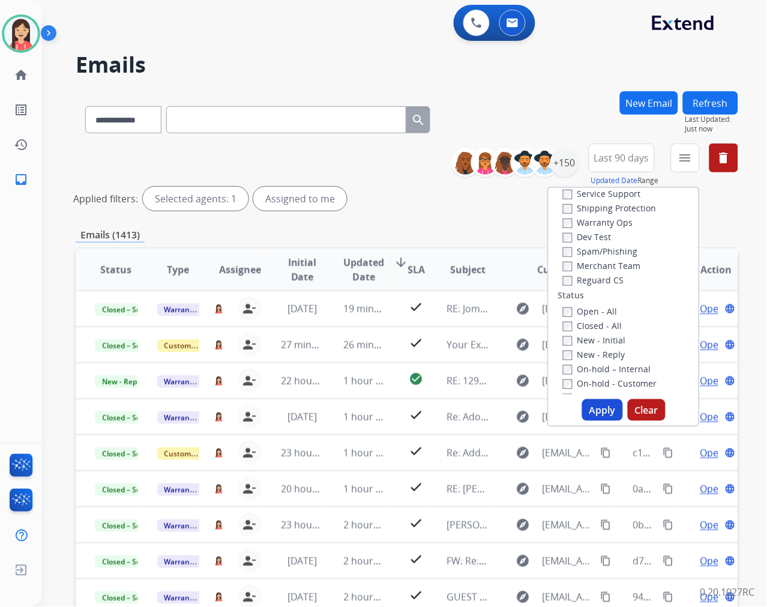
click at [563, 349] on label "New - Reply" at bounding box center [594, 354] width 62 height 11
click at [591, 407] on button "Apply" at bounding box center [602, 410] width 41 height 22
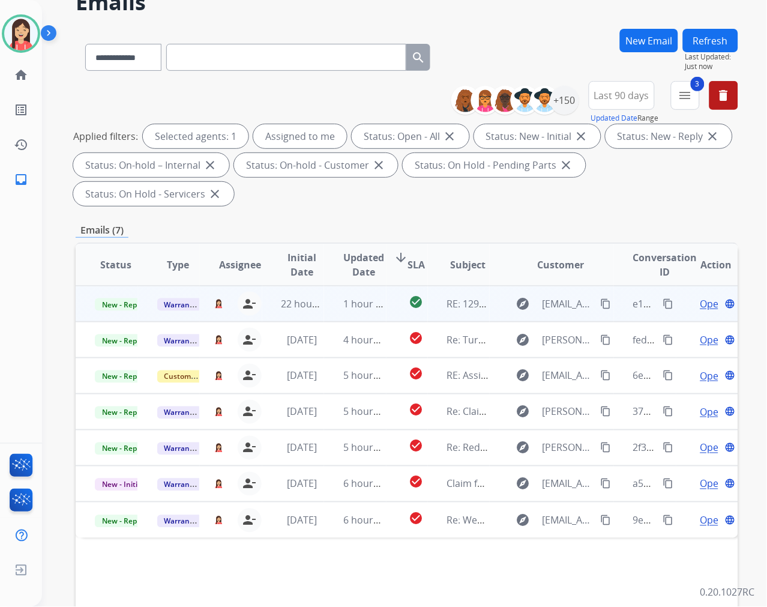
scroll to position [163, 0]
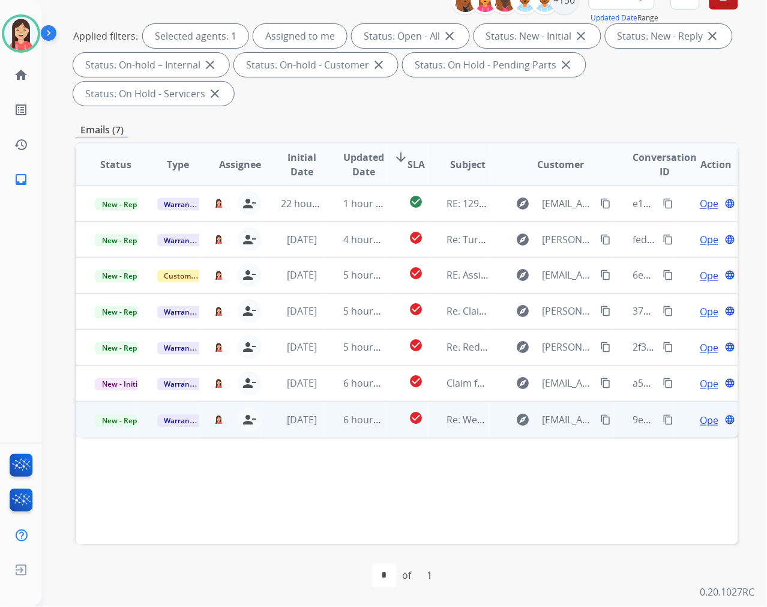
click at [326, 429] on td "6 hours ago" at bounding box center [355, 420] width 62 height 36
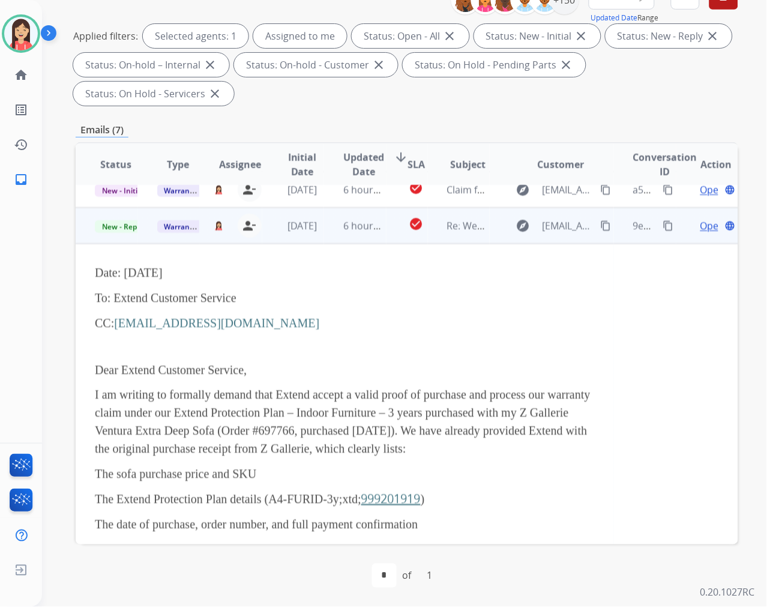
scroll to position [216, 0]
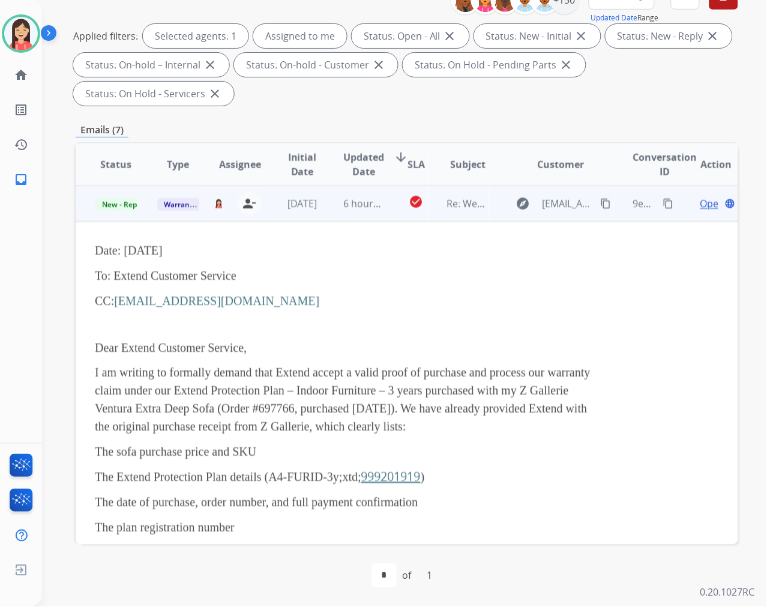
click at [389, 214] on td "check_circle" at bounding box center [407, 203] width 41 height 36
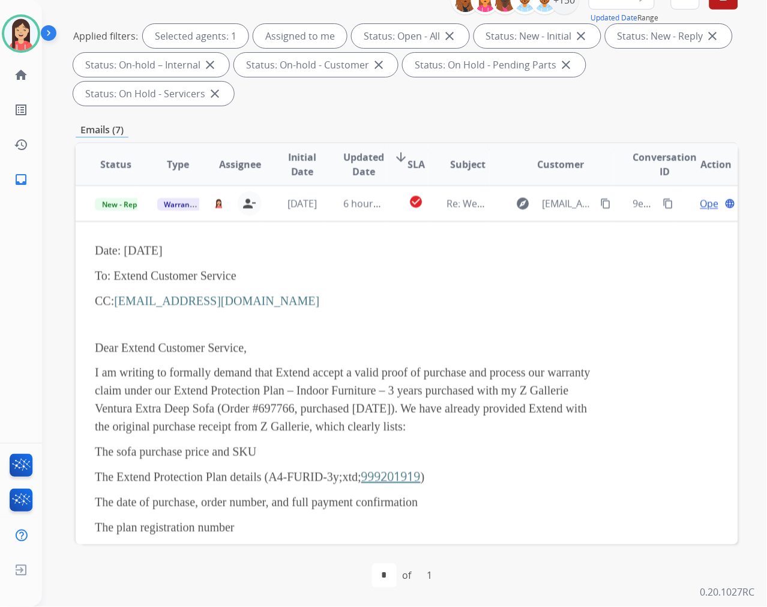
scroll to position [0, 0]
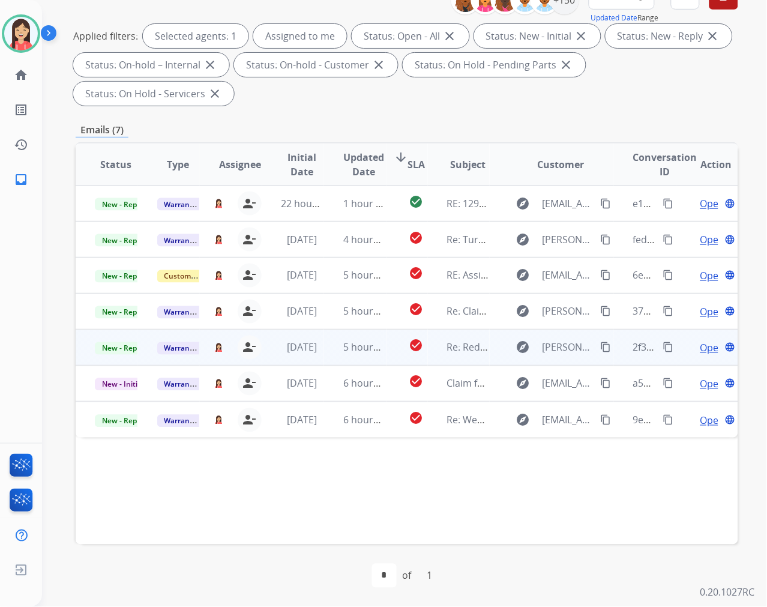
click at [393, 353] on td "check_circle" at bounding box center [407, 348] width 41 height 36
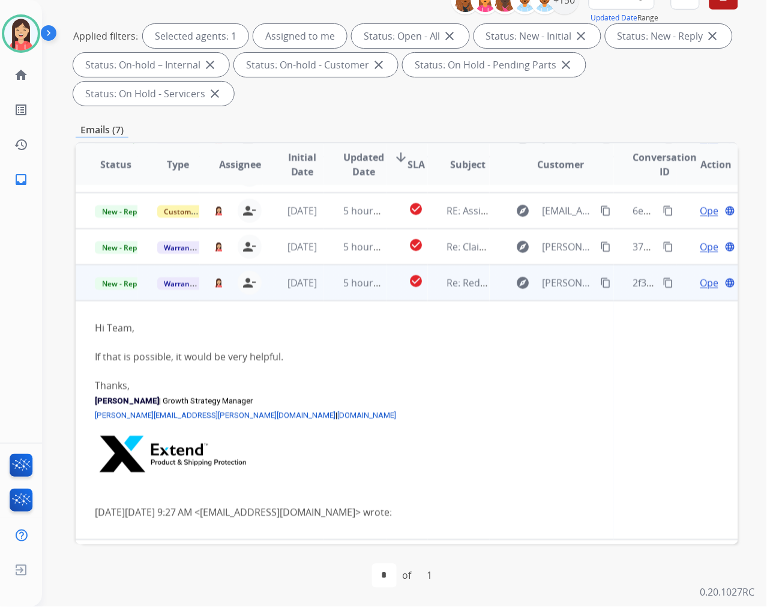
scroll to position [131, 0]
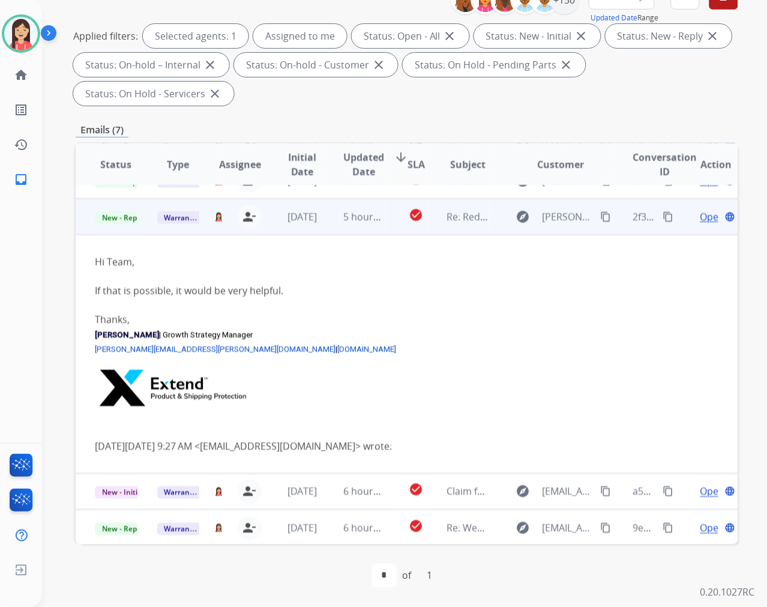
click at [387, 226] on td "check_circle" at bounding box center [407, 217] width 41 height 36
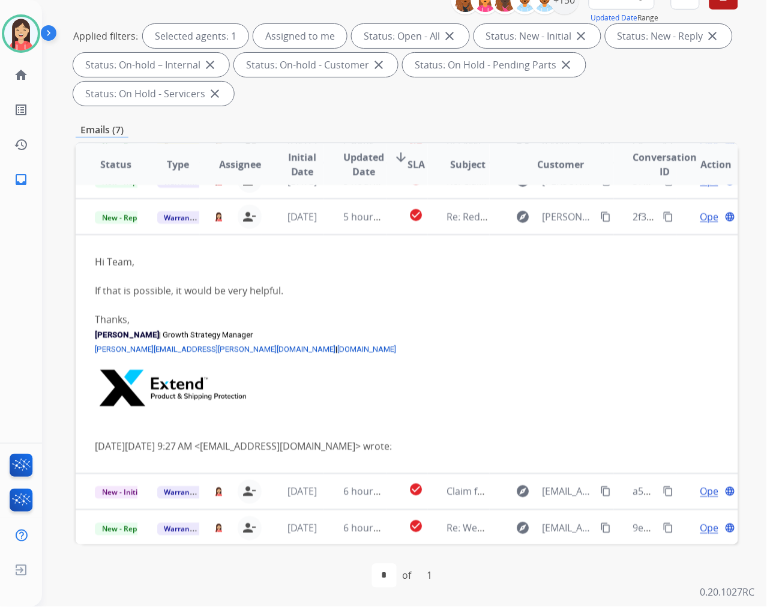
scroll to position [0, 0]
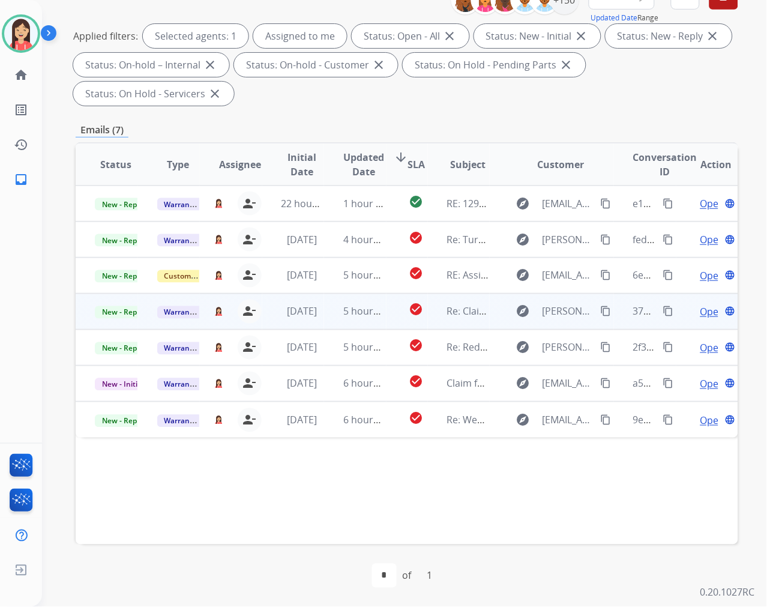
click at [387, 314] on td "check_circle" at bounding box center [407, 311] width 41 height 36
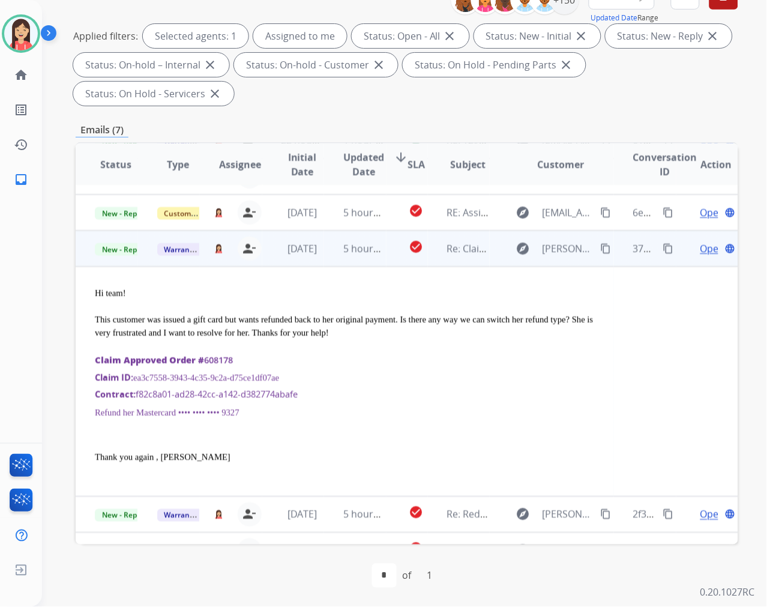
scroll to position [108, 0]
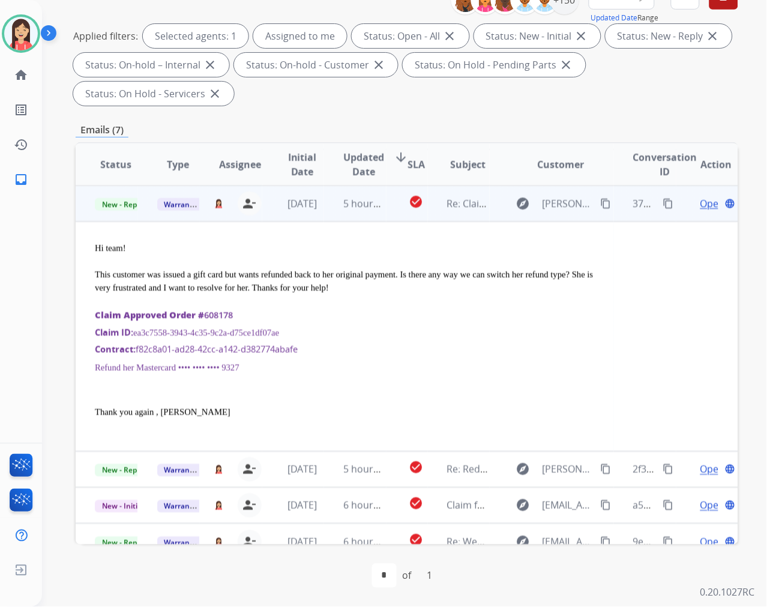
click at [380, 217] on td "5 hours ago" at bounding box center [355, 203] width 62 height 36
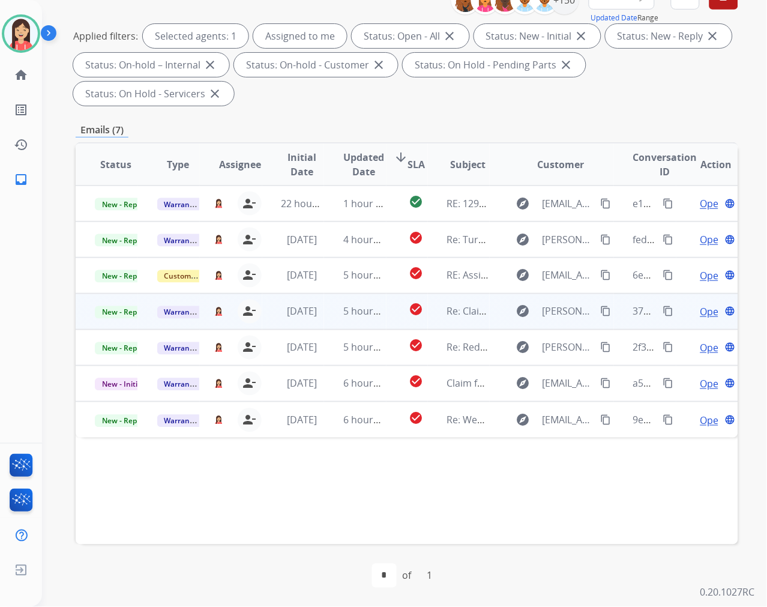
scroll to position [0, 0]
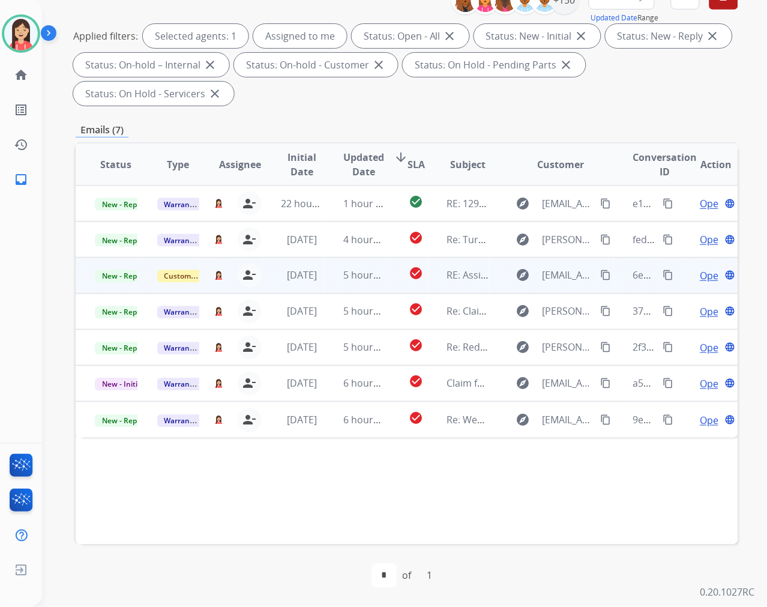
click at [387, 284] on td "check_circle" at bounding box center [407, 275] width 41 height 36
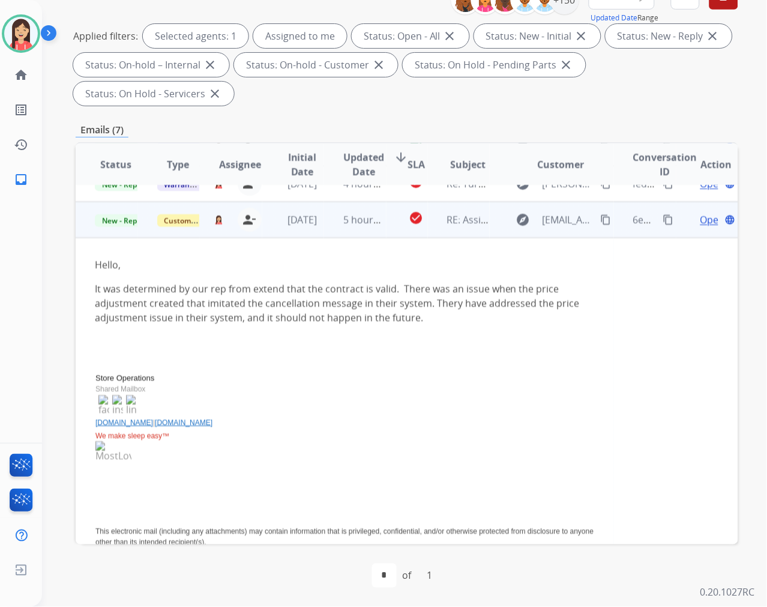
scroll to position [72, 0]
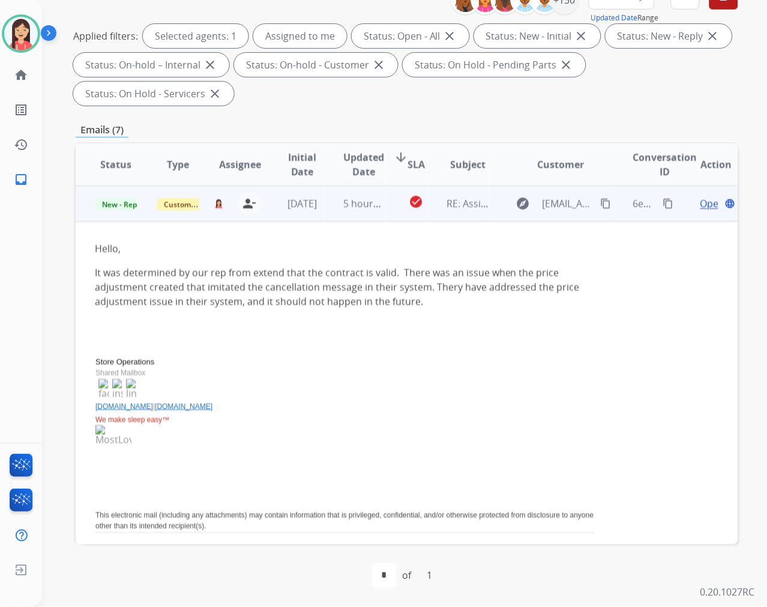
click at [702, 206] on span "Open" at bounding box center [712, 203] width 25 height 14
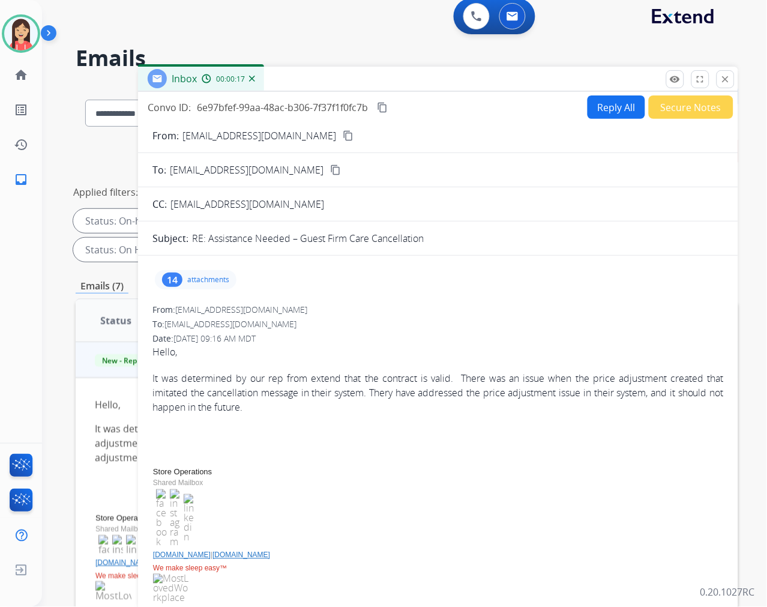
scroll to position [0, 0]
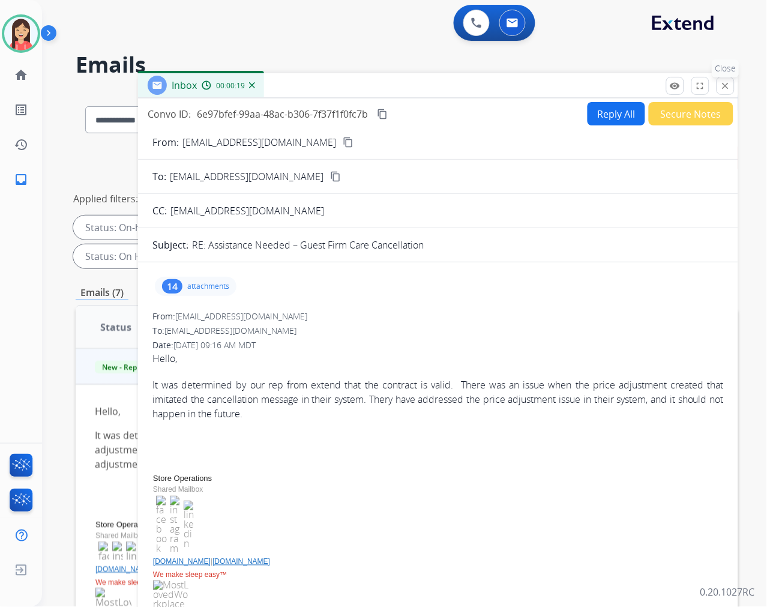
click at [726, 83] on mat-icon "close" at bounding box center [725, 85] width 11 height 11
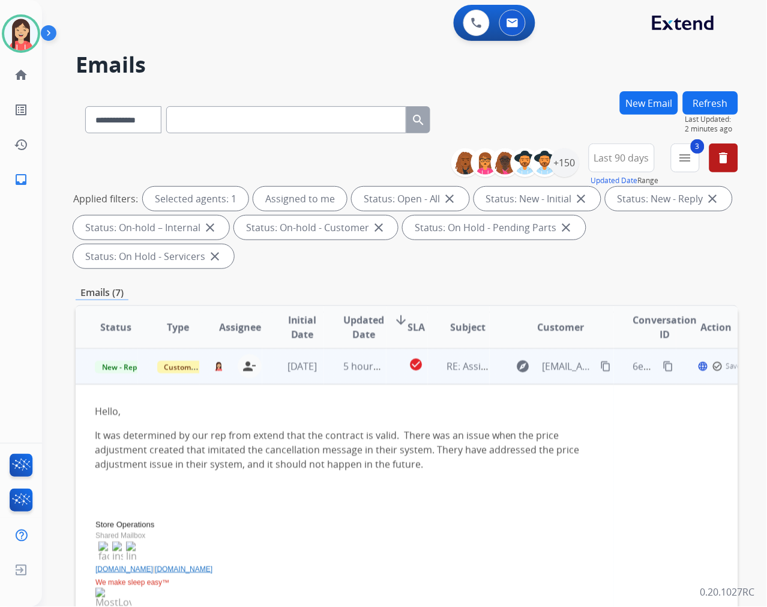
click at [118, 366] on span "New - Reply" at bounding box center [122, 367] width 55 height 13
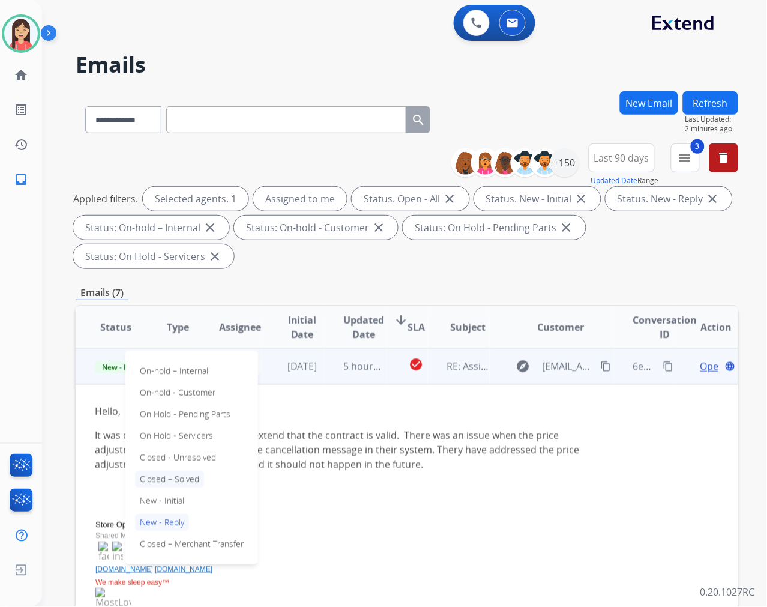
click at [171, 480] on p "Closed – Solved" at bounding box center [169, 479] width 69 height 17
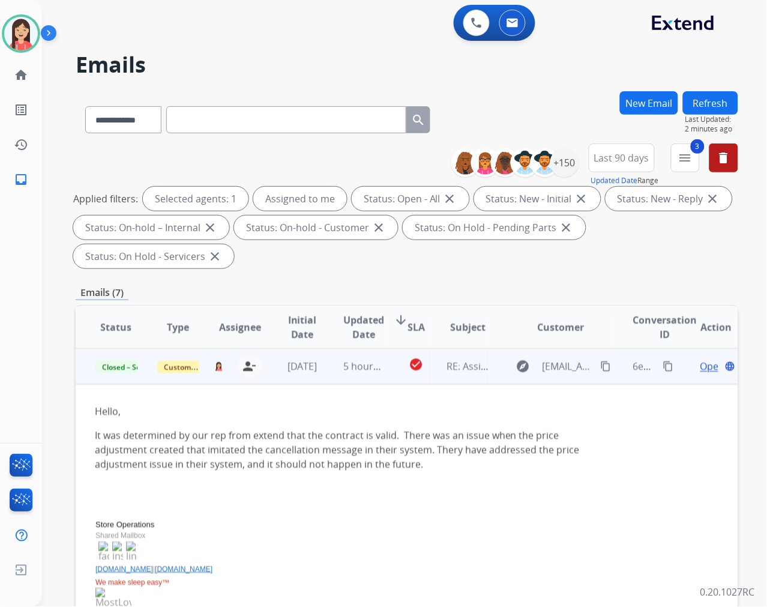
click at [380, 380] on td "5 hours ago" at bounding box center [355, 366] width 62 height 36
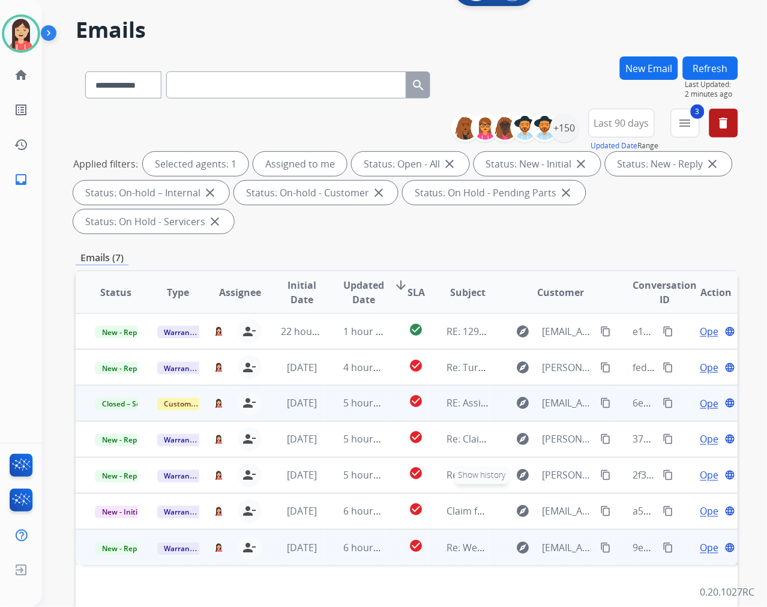
scroll to position [67, 0]
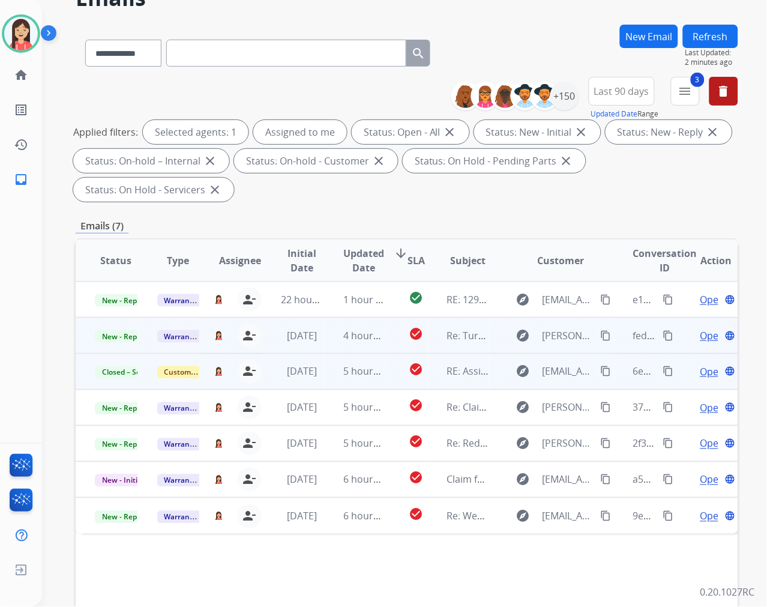
click at [333, 352] on td "4 hours ago" at bounding box center [355, 335] width 62 height 36
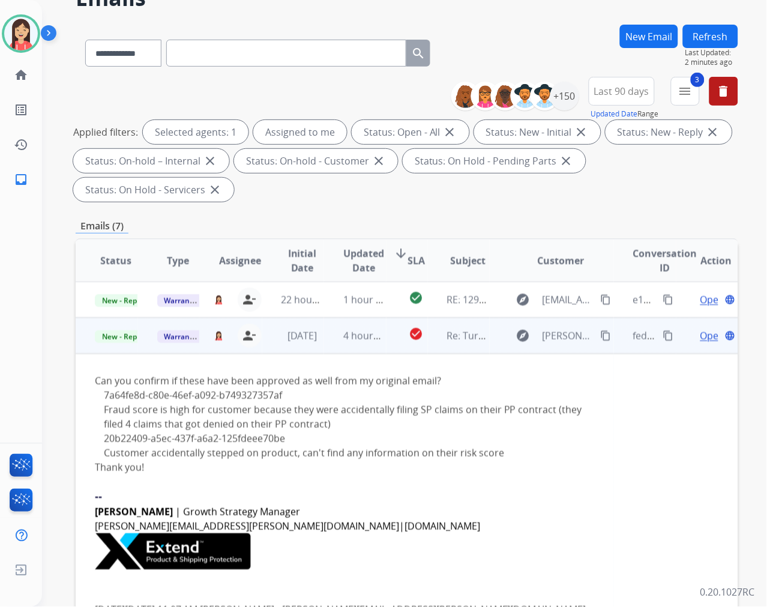
scroll to position [36, 0]
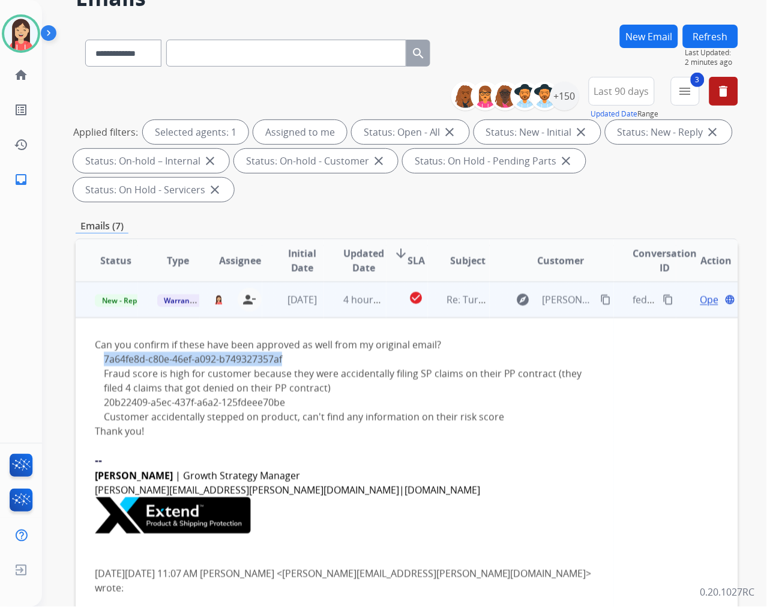
drag, startPoint x: 309, startPoint y: 357, endPoint x: 104, endPoint y: 357, distance: 205.3
click at [104, 357] on li "7a64fe8d-c80e-46ef-a092-b749327357af" at bounding box center [349, 359] width 491 height 14
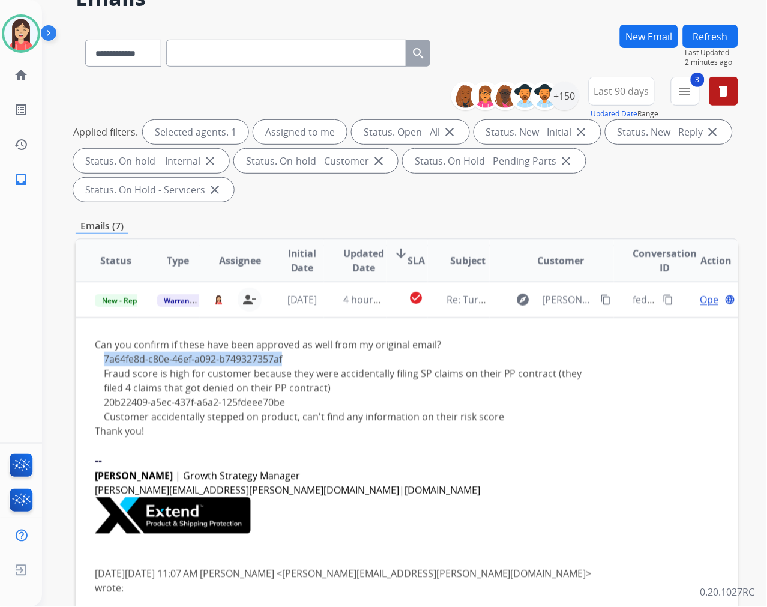
copy link "7a64fe8d-c80e-46ef-a092-b749327357af"
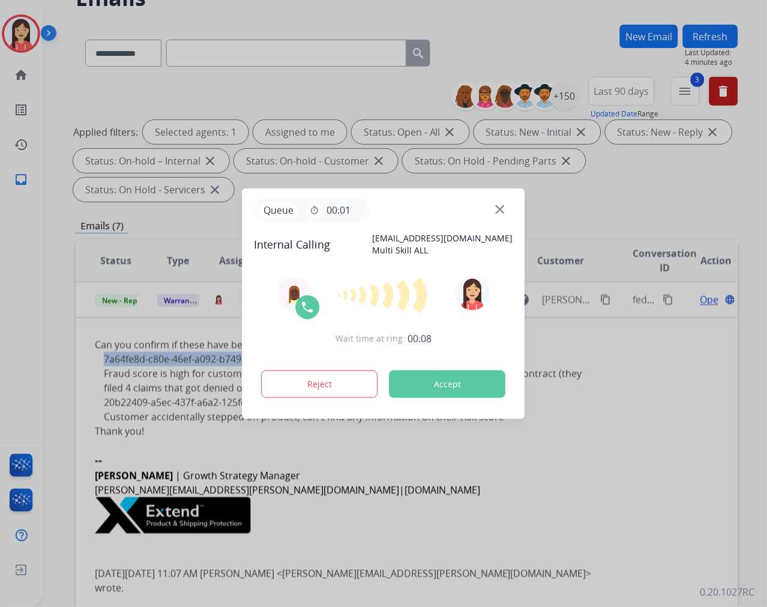
click at [442, 383] on button "Accept" at bounding box center [448, 384] width 116 height 28
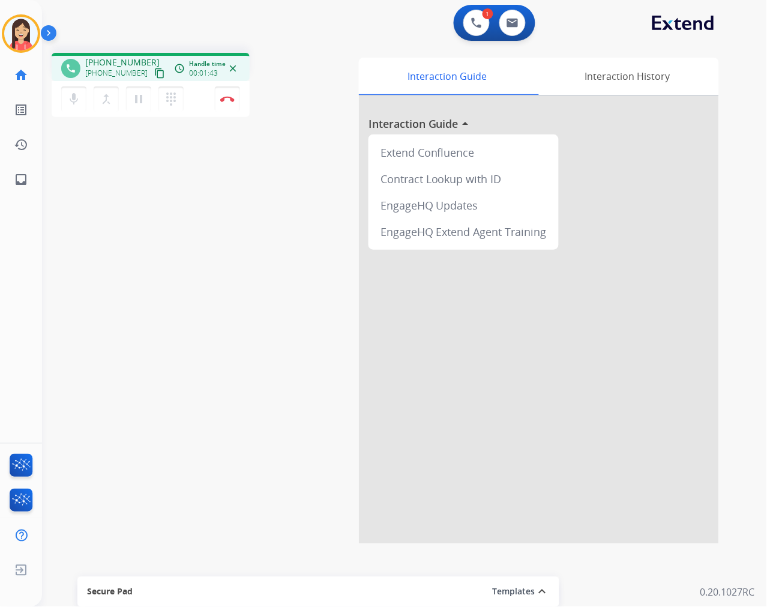
drag, startPoint x: 229, startPoint y: 104, endPoint x: 260, endPoint y: 104, distance: 30.6
click at [229, 104] on button "Disconnect" at bounding box center [227, 98] width 25 height 25
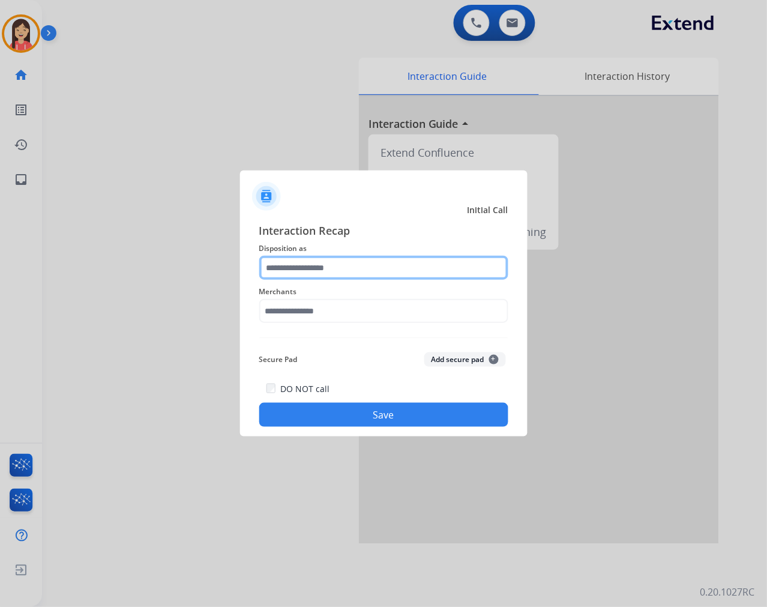
click at [294, 273] on input "text" at bounding box center [383, 268] width 249 height 24
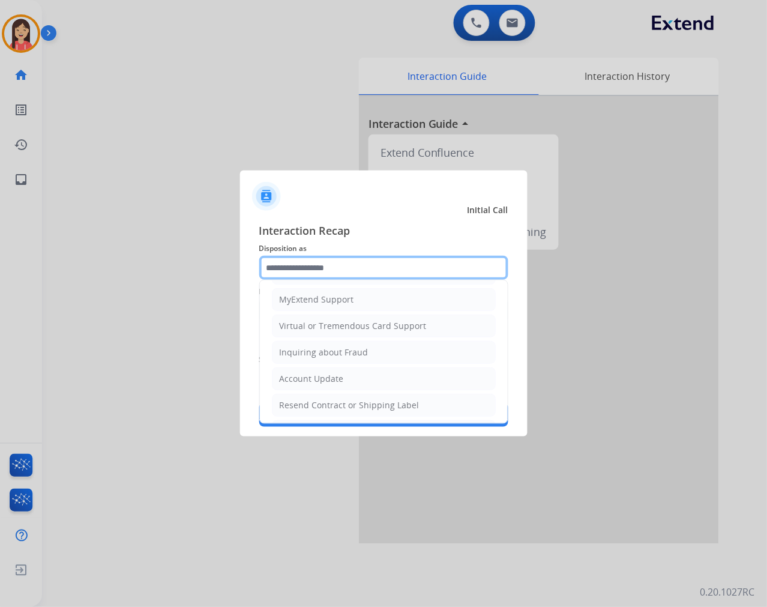
scroll to position [133, 0]
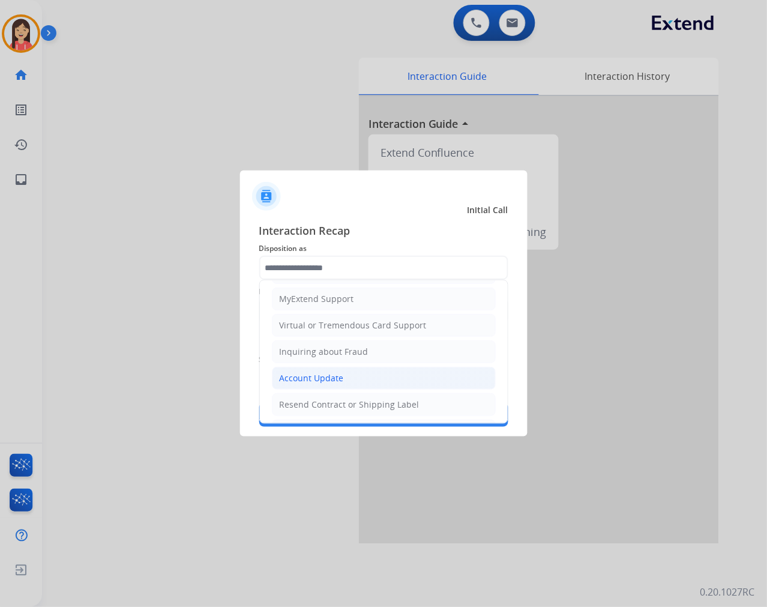
click at [307, 375] on div "Account Update" at bounding box center [312, 378] width 64 height 12
type input "**********"
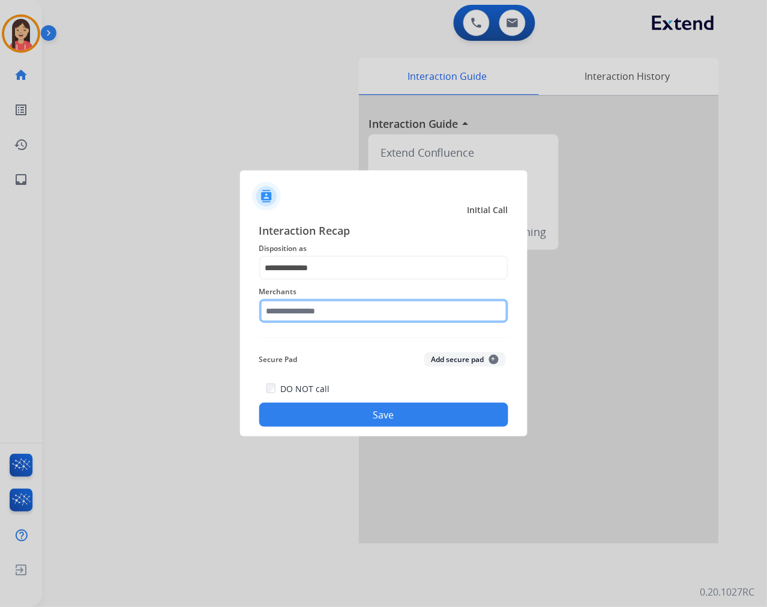
click at [339, 309] on input "text" at bounding box center [383, 311] width 249 height 24
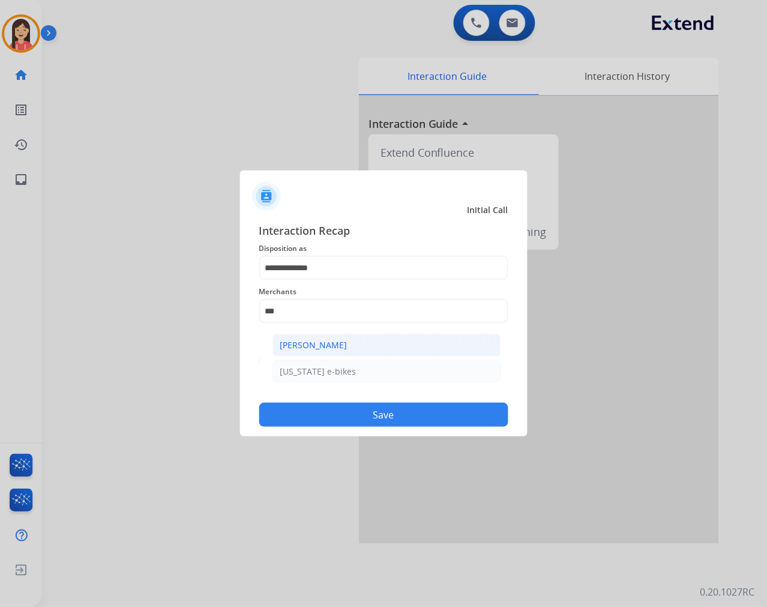
click at [326, 345] on div "[PERSON_NAME]" at bounding box center [313, 345] width 67 height 12
type input "**********"
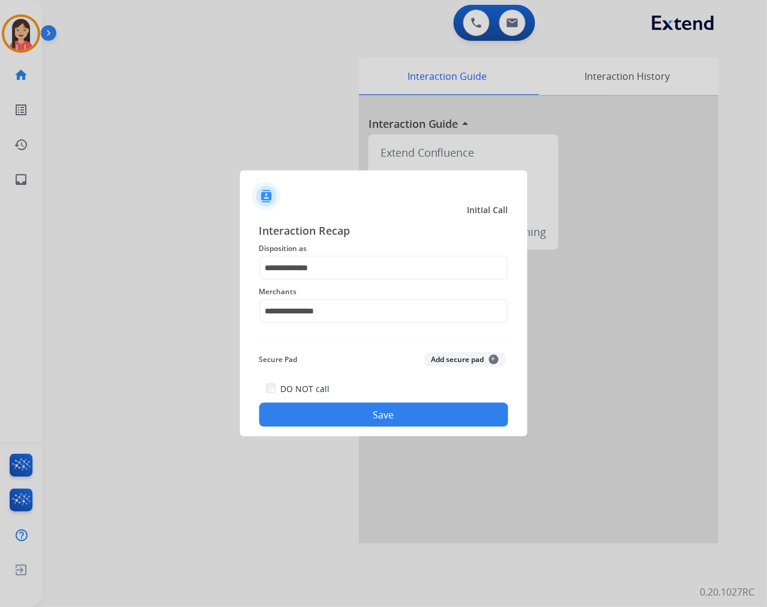
click at [326, 363] on div "Secure Pad Add secure pad +" at bounding box center [383, 360] width 249 height 24
click at [343, 413] on button "Save" at bounding box center [383, 415] width 249 height 24
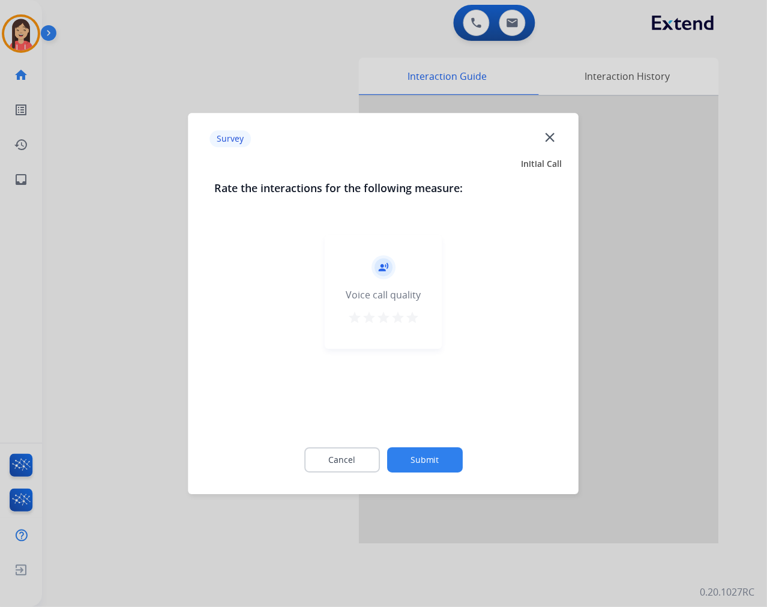
click at [417, 320] on mat-icon "star" at bounding box center [412, 317] width 14 height 14
click at [421, 460] on button "Submit" at bounding box center [425, 459] width 76 height 25
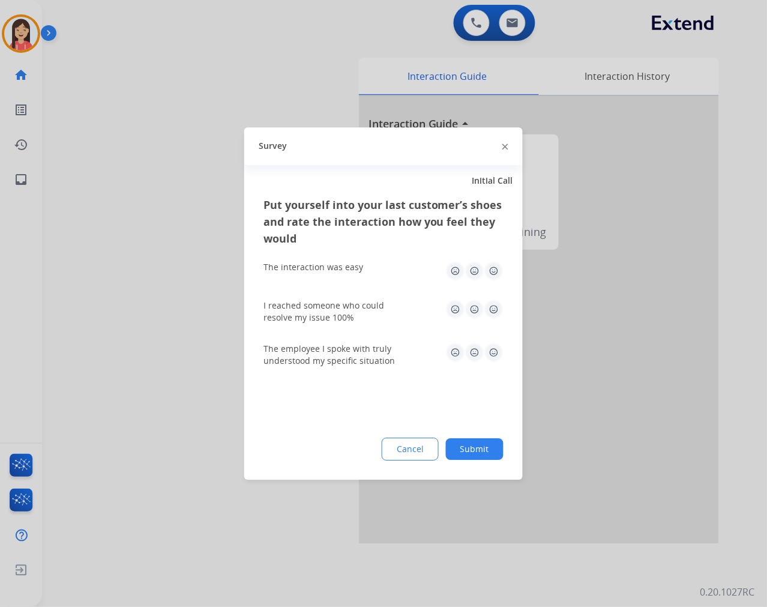
click at [493, 268] on img at bounding box center [493, 270] width 19 height 19
click at [493, 298] on div "I reached someone who could resolve my issue 100%" at bounding box center [383, 311] width 240 height 43
click at [492, 306] on img at bounding box center [493, 308] width 19 height 19
click at [496, 359] on img at bounding box center [493, 352] width 19 height 19
click at [481, 441] on button "Submit" at bounding box center [475, 449] width 58 height 22
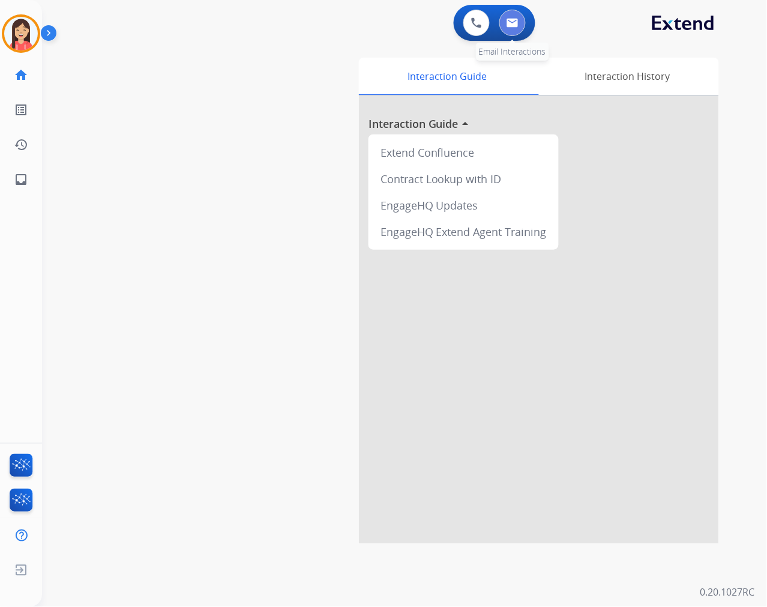
click at [503, 22] on button at bounding box center [512, 23] width 26 height 26
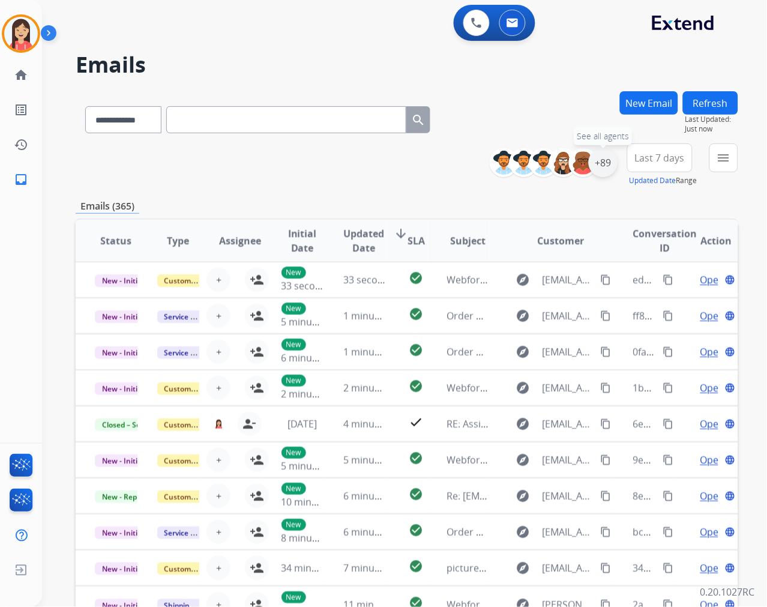
click at [601, 159] on div "+89" at bounding box center [603, 162] width 29 height 29
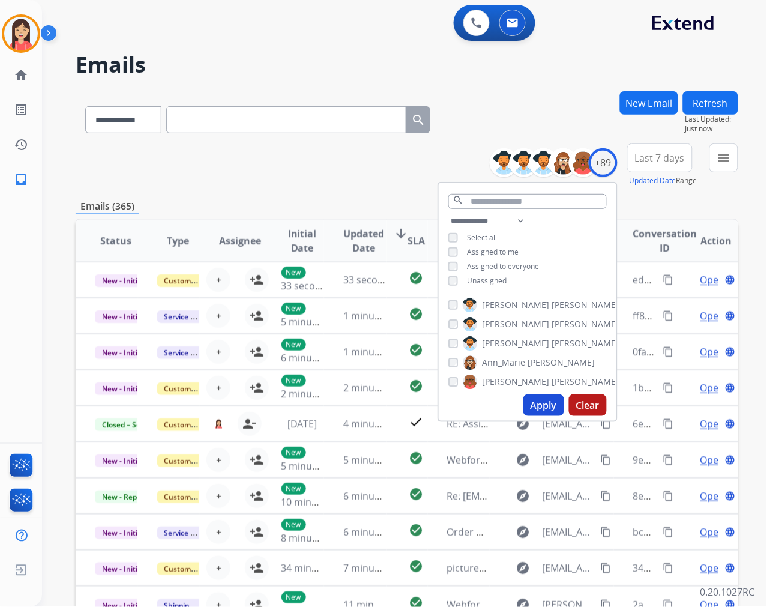
click at [490, 275] on span "Unassigned" at bounding box center [488, 280] width 40 height 10
click at [538, 407] on button "Apply" at bounding box center [543, 405] width 41 height 22
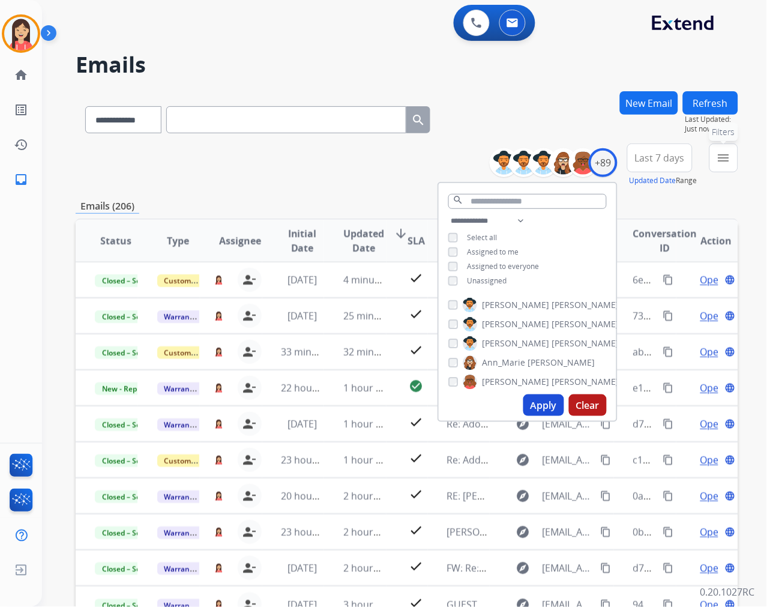
click at [721, 163] on mat-icon "menu" at bounding box center [724, 158] width 14 height 14
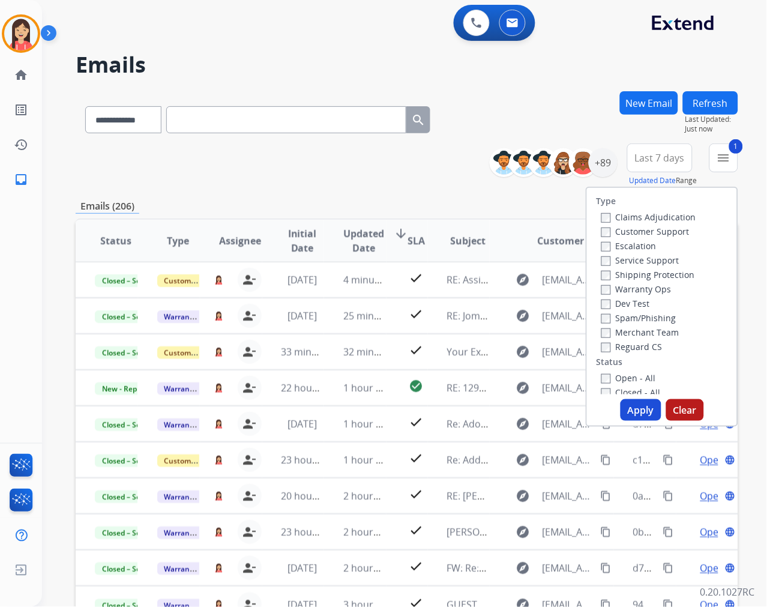
click at [633, 409] on button "Apply" at bounding box center [641, 410] width 41 height 22
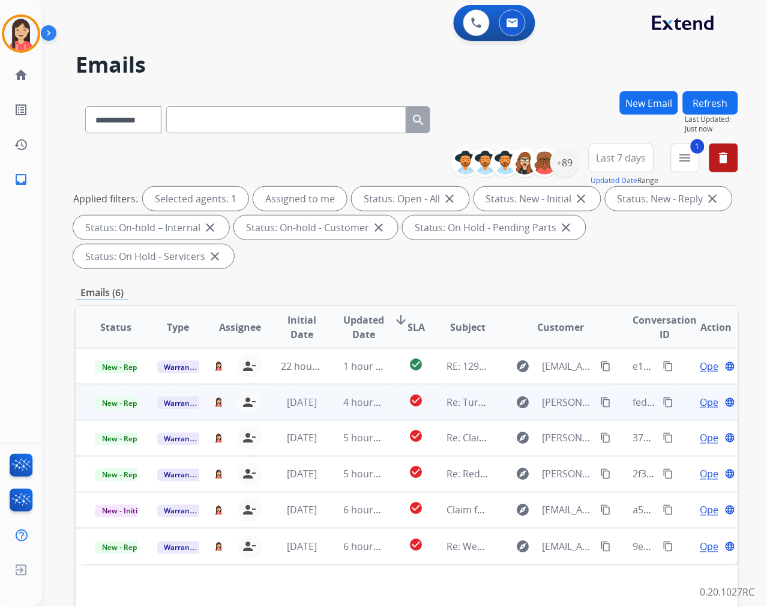
click at [309, 416] on td "[DATE]" at bounding box center [293, 402] width 62 height 36
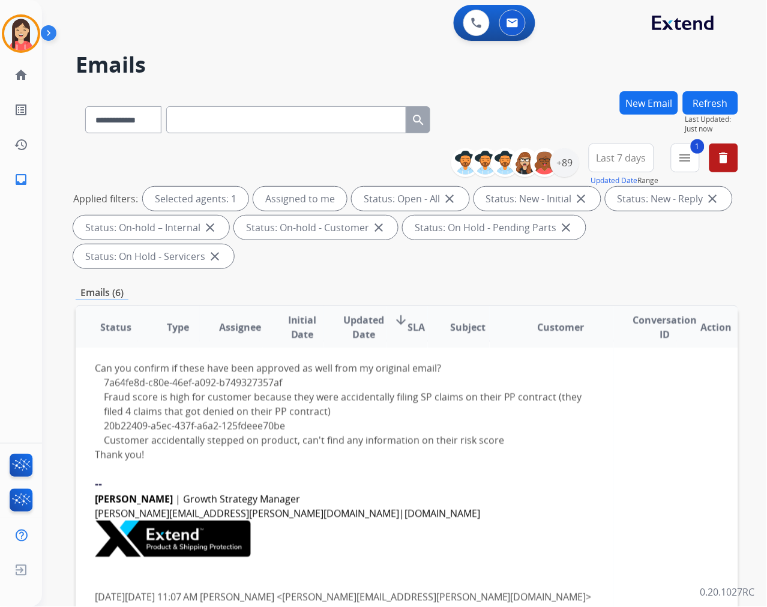
scroll to position [103, 0]
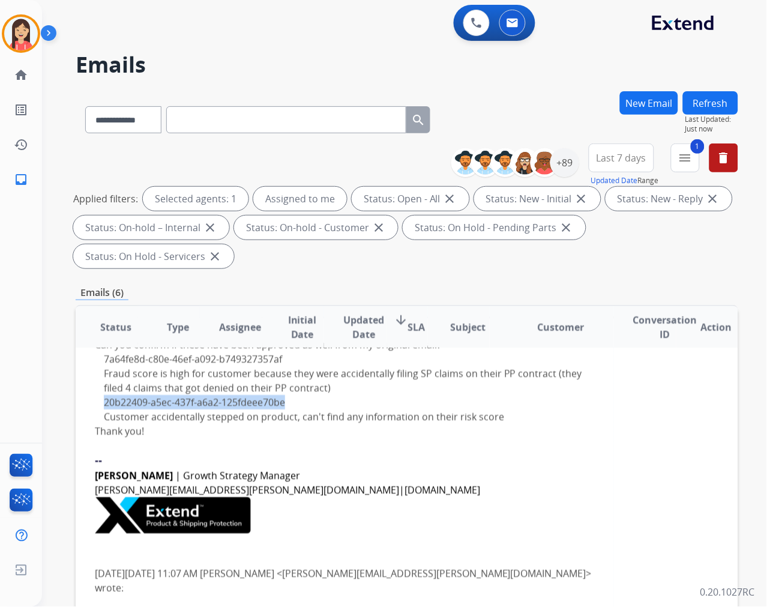
drag, startPoint x: 295, startPoint y: 402, endPoint x: 104, endPoint y: 395, distance: 191.0
click at [104, 395] on li "20b22409-a5ec-437f-a6a2-125fdeee70be" at bounding box center [349, 402] width 491 height 14
copy link "20b22409-a5ec-437f-a6a2-125fdeee70be"
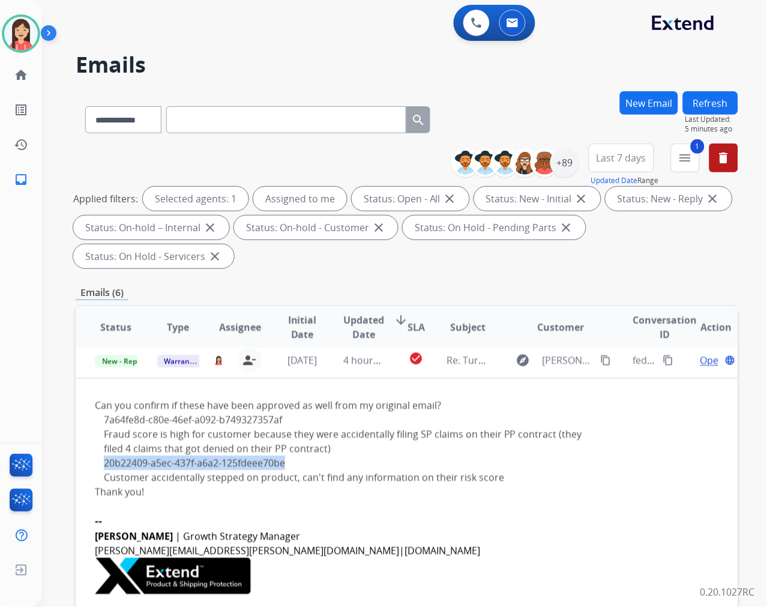
scroll to position [0, 0]
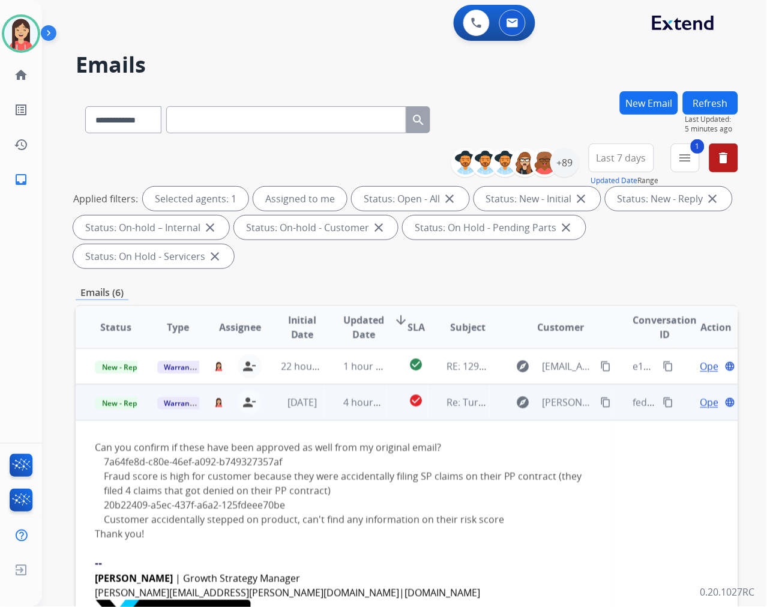
click at [700, 401] on span "Open" at bounding box center [712, 402] width 25 height 14
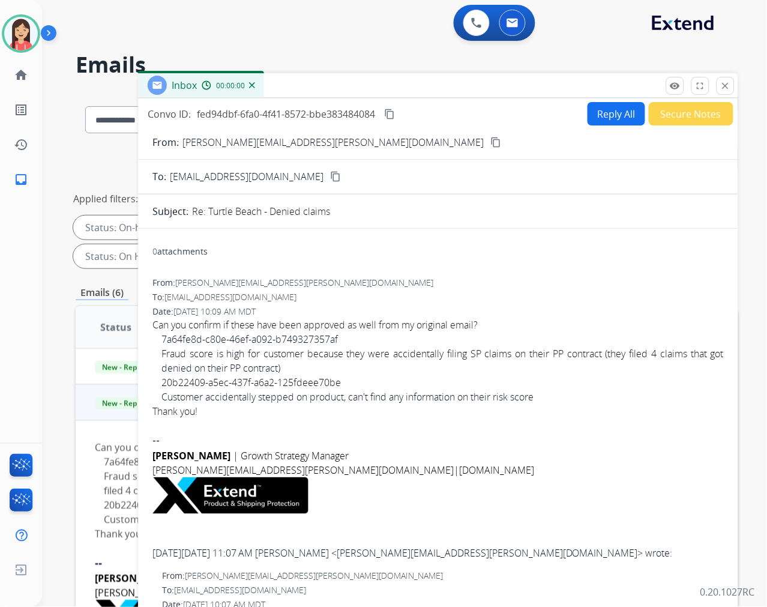
click at [608, 116] on button "Reply All" at bounding box center [617, 113] width 58 height 23
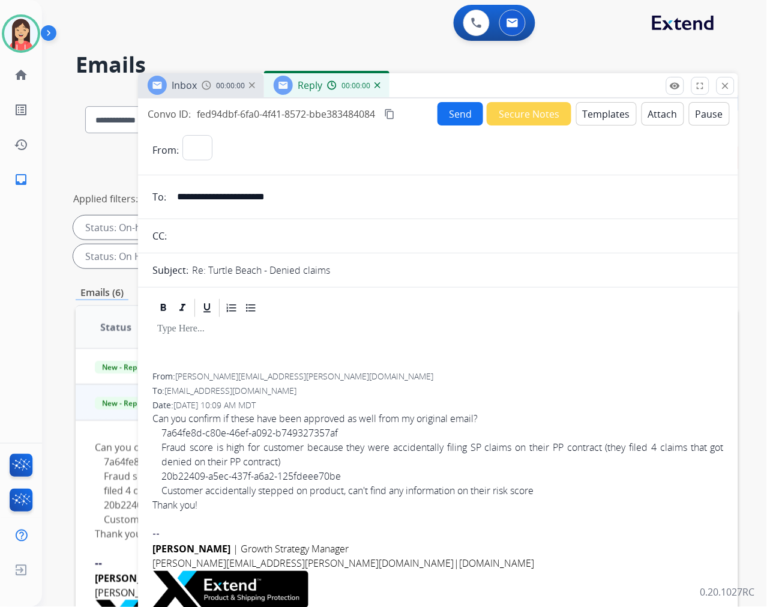
select select "**********"
click at [610, 118] on button "Templates" at bounding box center [606, 113] width 61 height 23
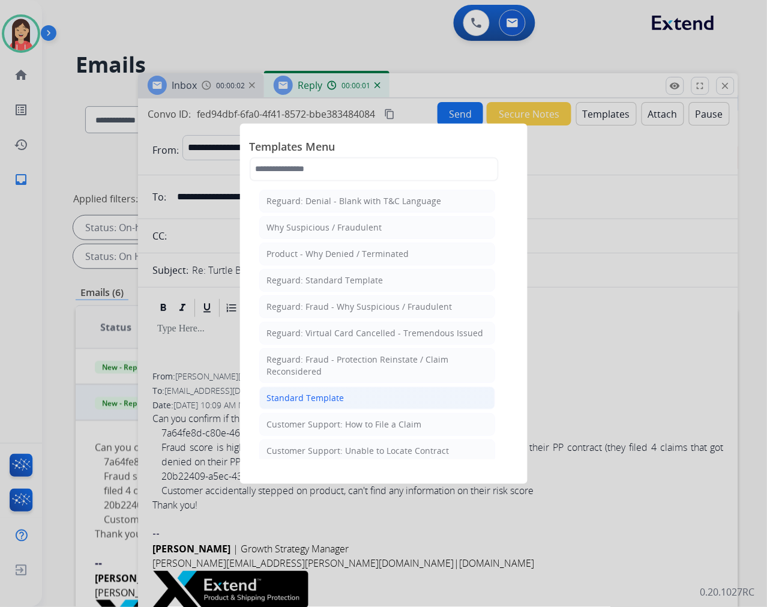
click at [325, 390] on li "Standard Template" at bounding box center [377, 398] width 236 height 23
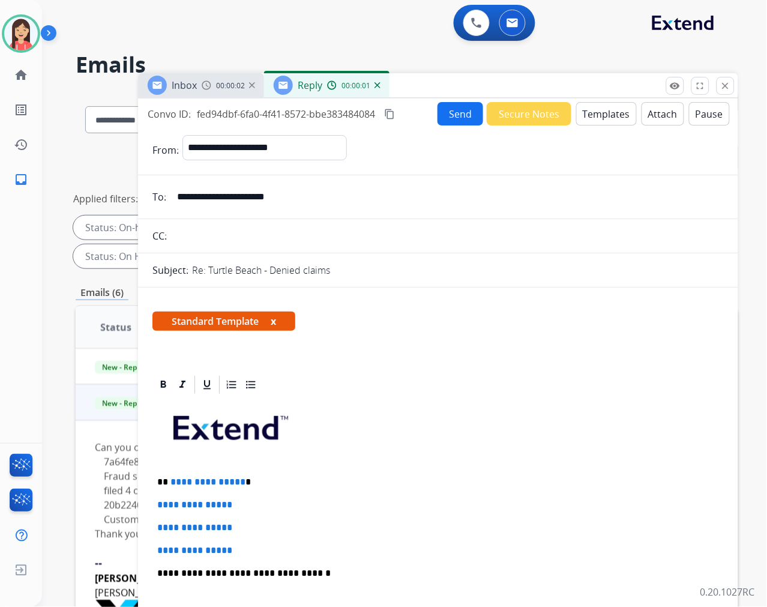
scroll to position [133, 0]
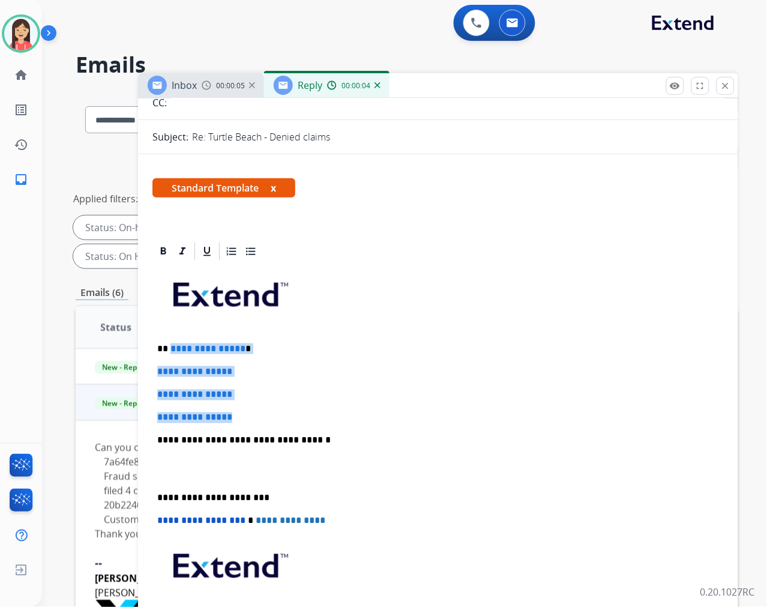
drag, startPoint x: 169, startPoint y: 347, endPoint x: 317, endPoint y: 413, distance: 161.7
click at [317, 413] on div "**********" at bounding box center [437, 468] width 571 height 413
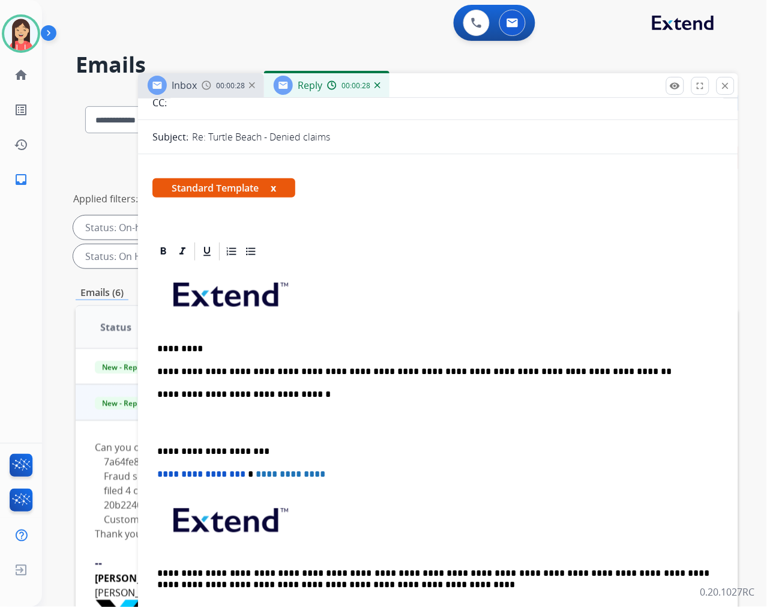
drag, startPoint x: 571, startPoint y: 361, endPoint x: 580, endPoint y: 373, distance: 14.5
click at [571, 361] on div "**********" at bounding box center [437, 445] width 571 height 367
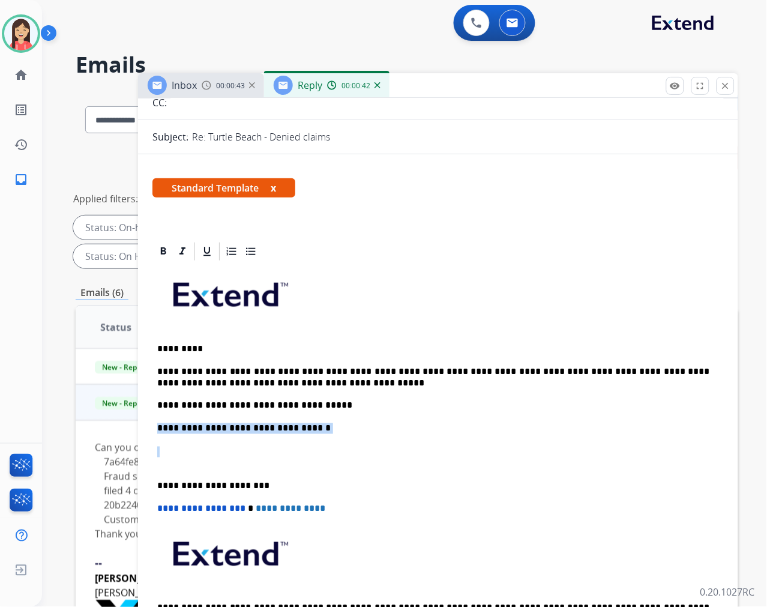
drag, startPoint x: 162, startPoint y: 457, endPoint x: 157, endPoint y: 429, distance: 29.3
click at [157, 429] on div "**********" at bounding box center [437, 462] width 571 height 401
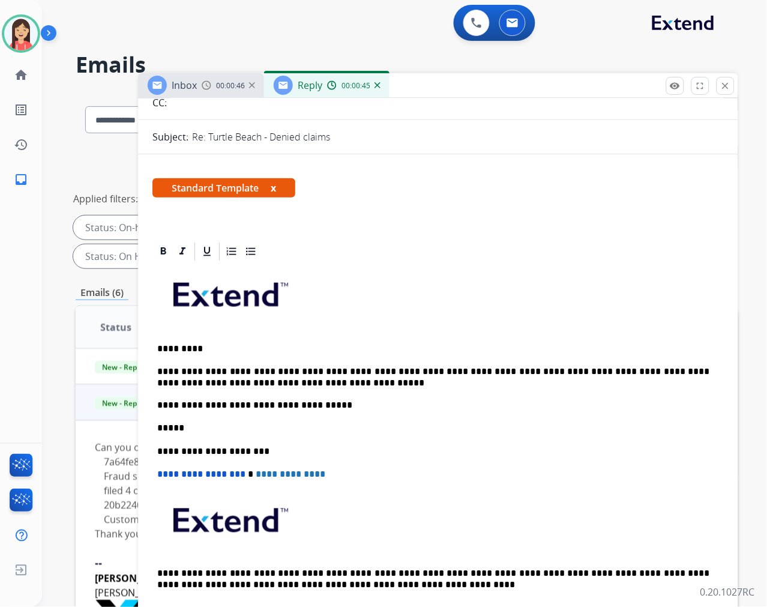
scroll to position [0, 0]
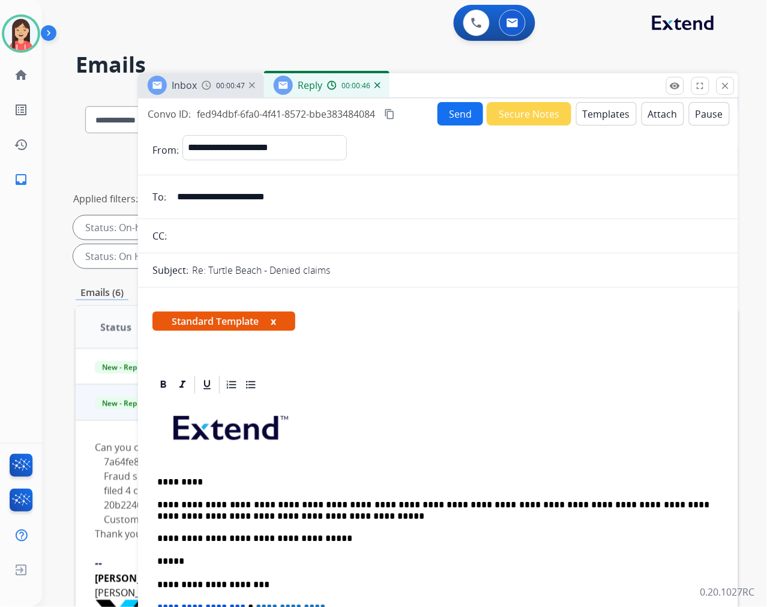
click at [447, 121] on button "Send" at bounding box center [461, 113] width 46 height 23
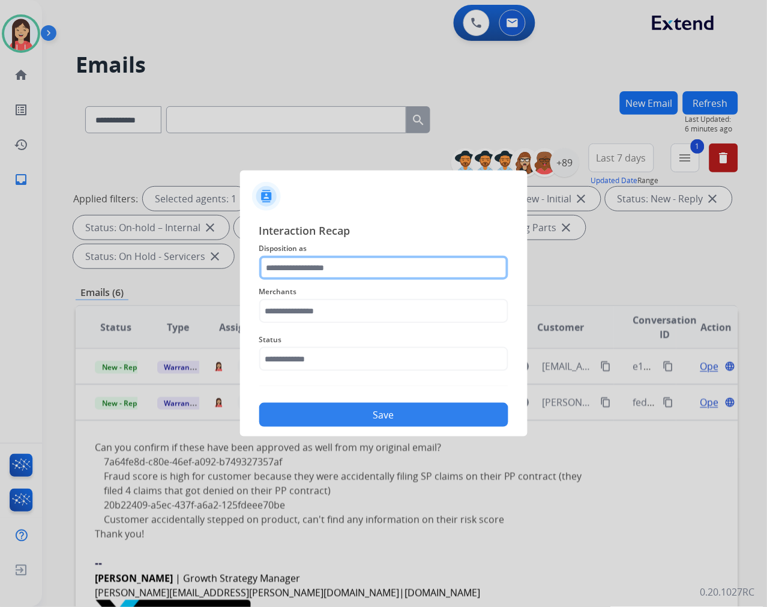
click at [302, 270] on input "text" at bounding box center [383, 268] width 249 height 24
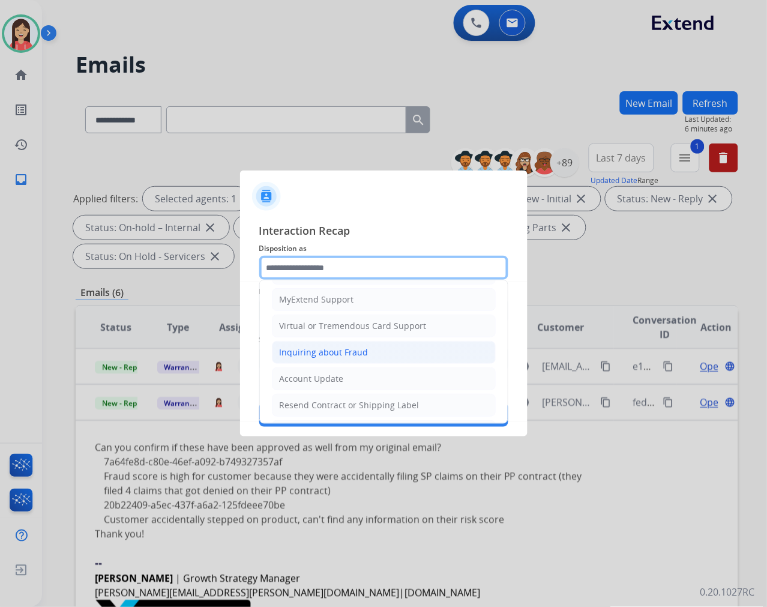
scroll to position [133, 0]
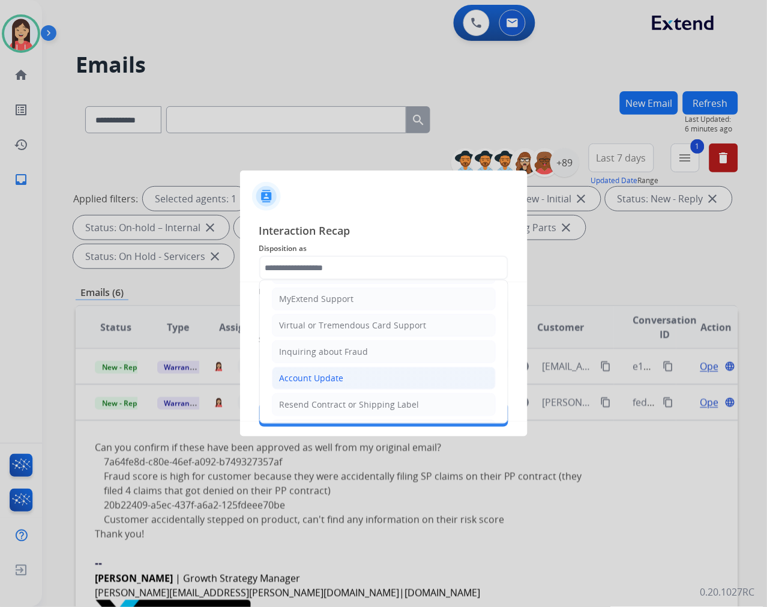
click at [316, 375] on div "Account Update" at bounding box center [312, 378] width 64 height 12
type input "**********"
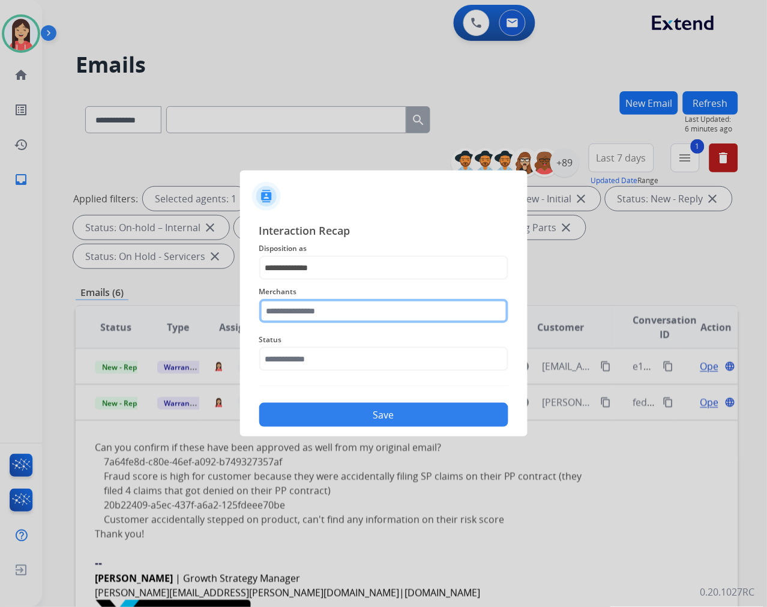
click at [329, 320] on input "text" at bounding box center [383, 311] width 249 height 24
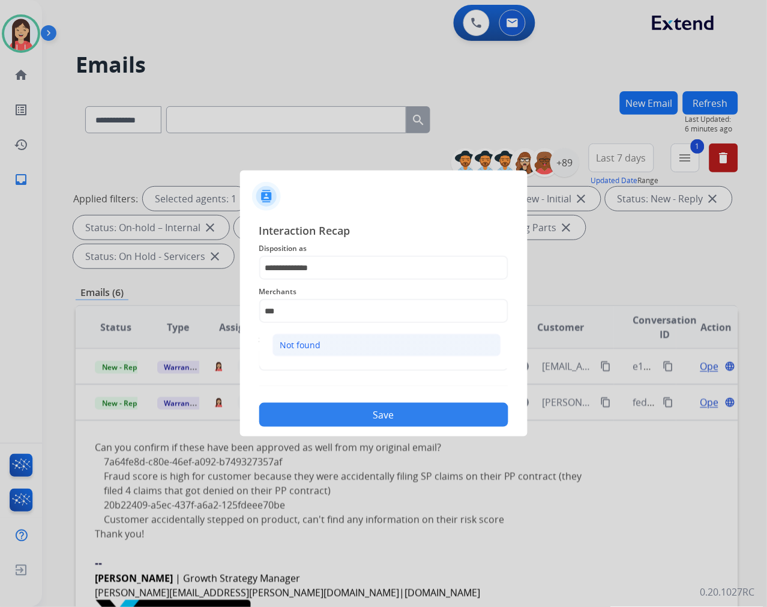
click at [308, 346] on div "Not found" at bounding box center [300, 345] width 41 height 12
type input "*********"
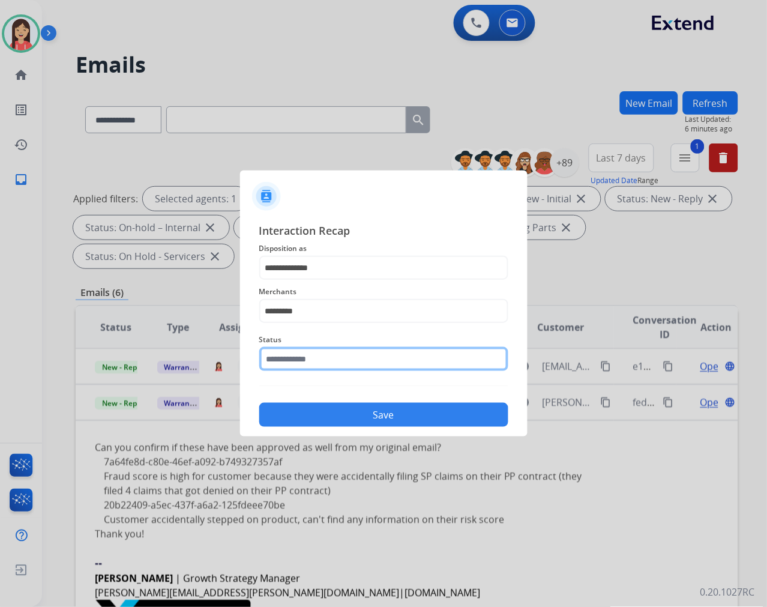
click at [326, 357] on input "text" at bounding box center [383, 359] width 249 height 24
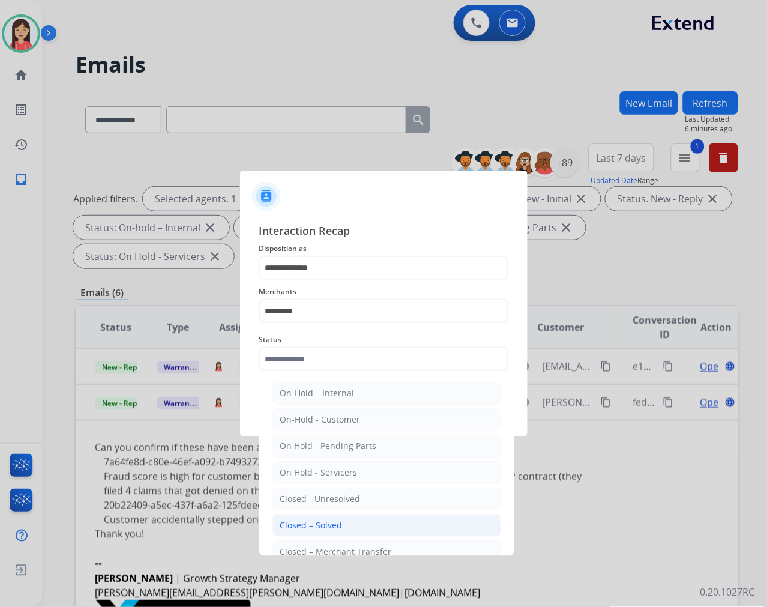
click at [361, 526] on li "Closed – Solved" at bounding box center [386, 525] width 229 height 23
type input "**********"
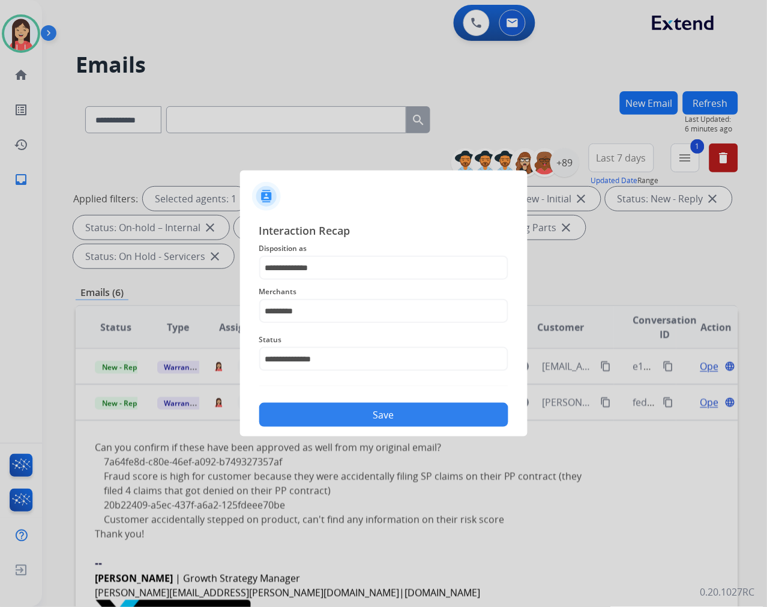
click at [385, 413] on button "Save" at bounding box center [383, 415] width 249 height 24
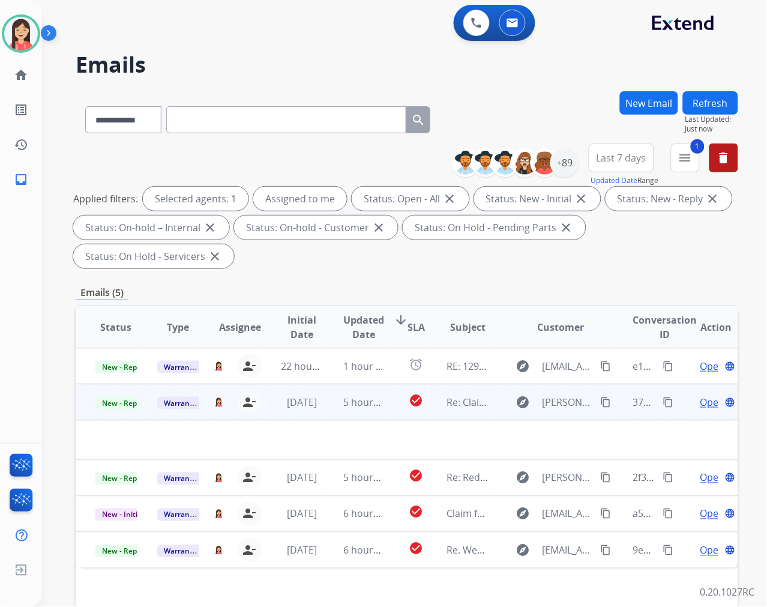
click at [324, 409] on td "5 hours ago" at bounding box center [355, 402] width 62 height 36
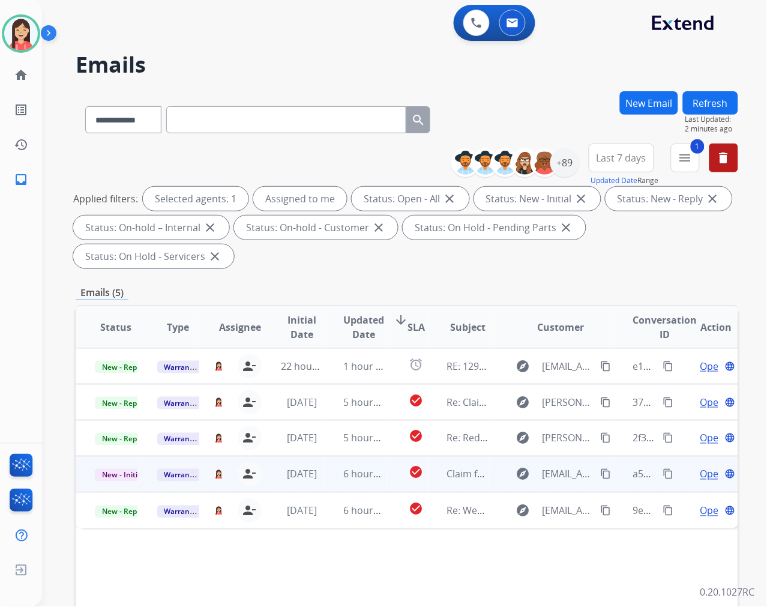
click at [393, 477] on td "check_circle" at bounding box center [407, 474] width 41 height 36
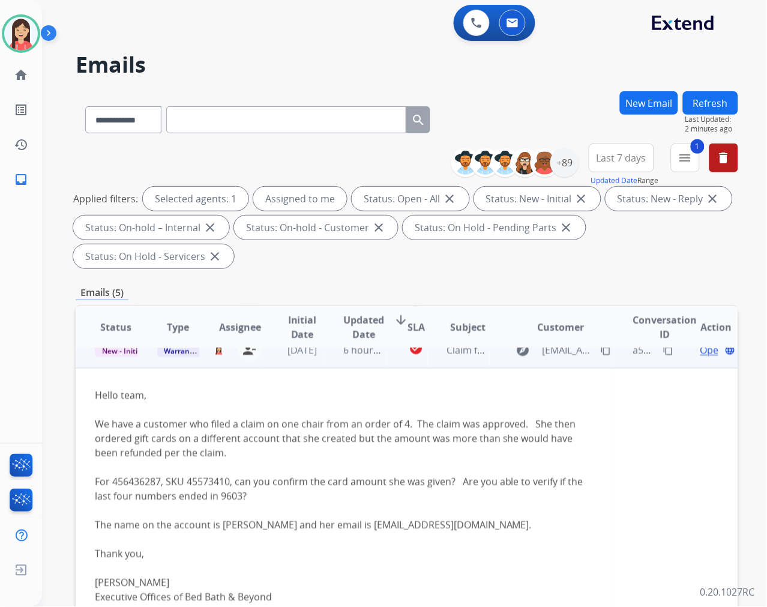
scroll to position [134, 0]
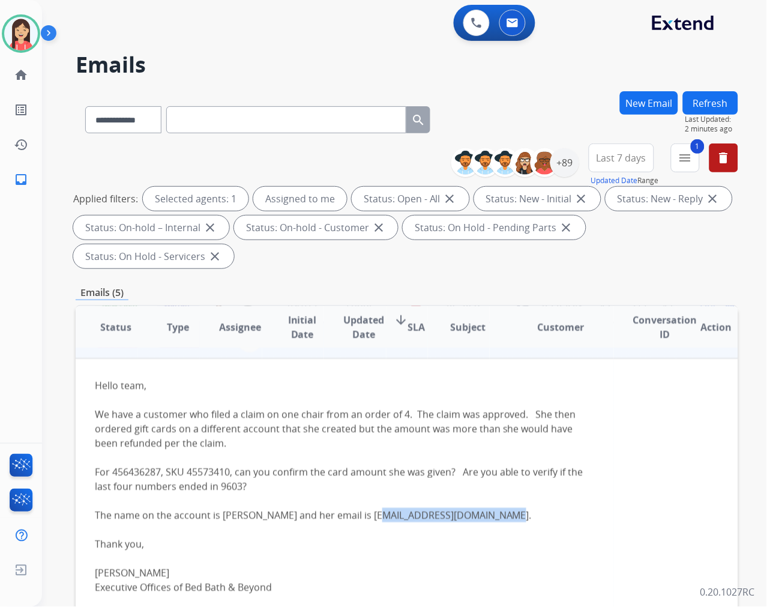
drag, startPoint x: 362, startPoint y: 513, endPoint x: 486, endPoint y: 516, distance: 124.3
click at [486, 516] on div "Hello team, We have a customer who filed a claim on one chair from an order of …" at bounding box center [345, 515] width 500 height 274
copy div "[EMAIL_ADDRESS][DOMAIN_NAME]"
click at [617, 467] on table "Status Type Assignee Initial Date Updated Date arrow_downward SLA Subject Custo…" at bounding box center [407, 440] width 663 height 536
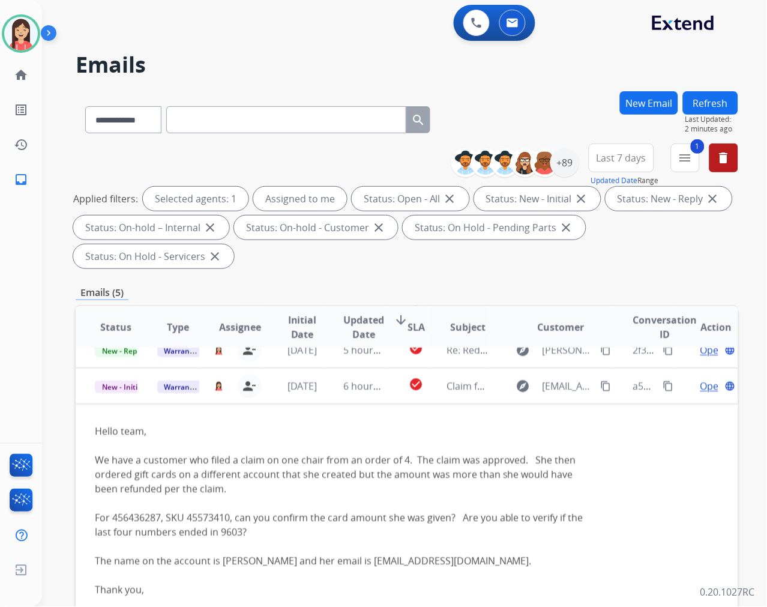
scroll to position [67, 0]
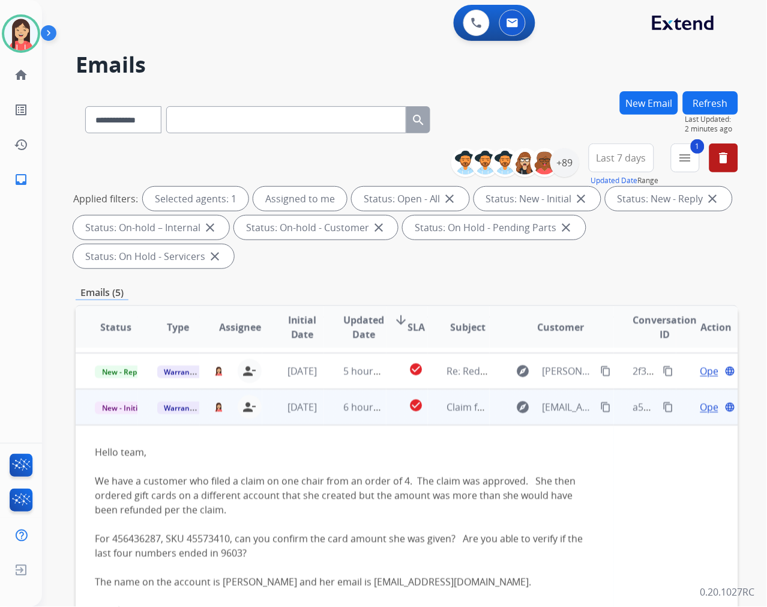
click at [702, 406] on span "Open" at bounding box center [712, 407] width 25 height 14
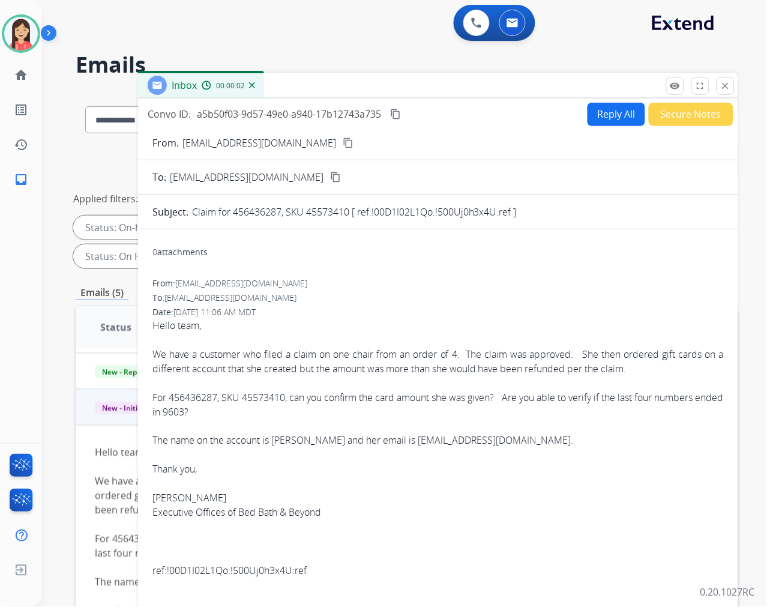
click at [599, 113] on button "Reply All" at bounding box center [617, 114] width 58 height 23
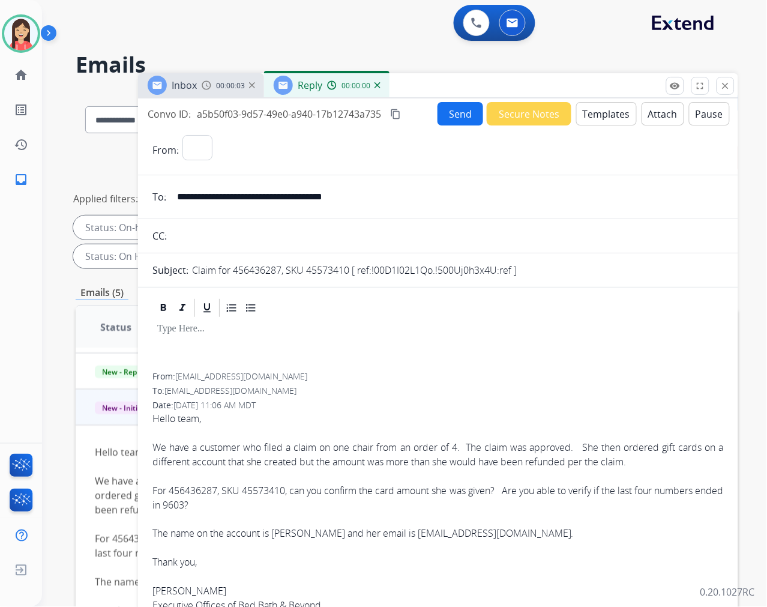
select select "**********"
click at [599, 113] on button "Templates" at bounding box center [606, 113] width 61 height 23
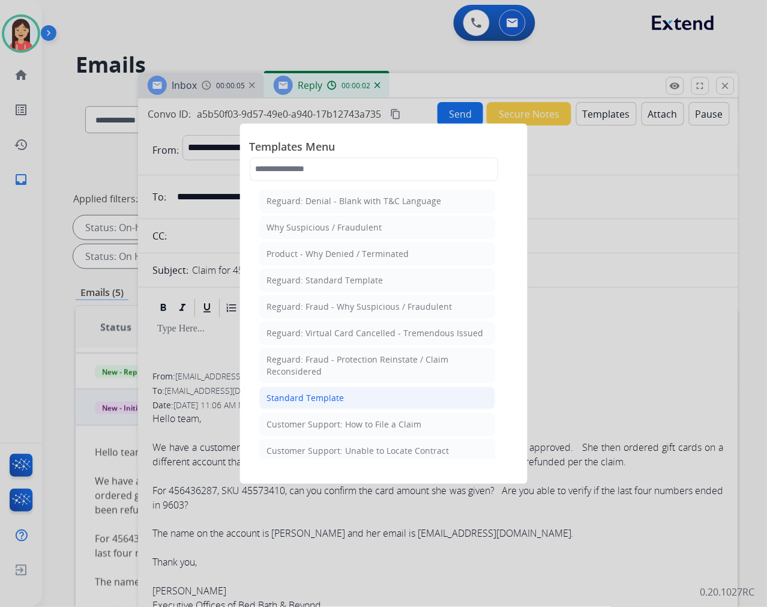
click at [319, 397] on div "Standard Template" at bounding box center [305, 398] width 77 height 12
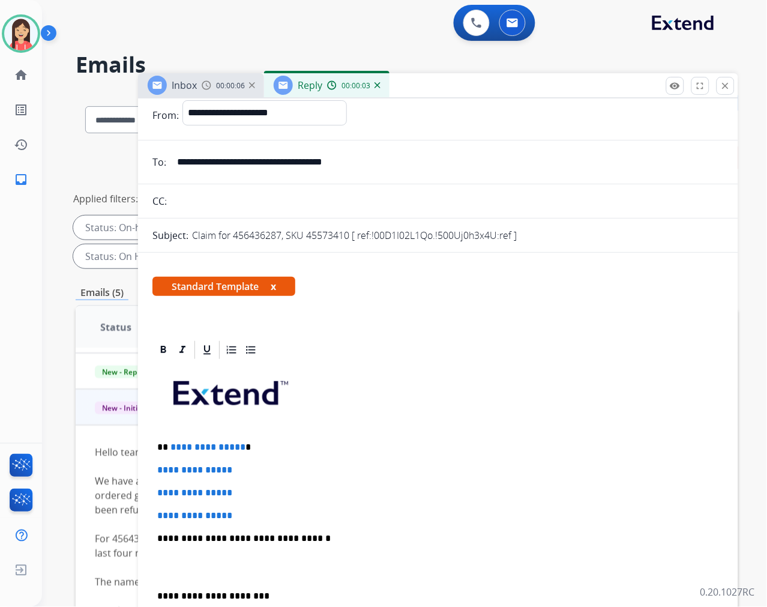
scroll to position [133, 0]
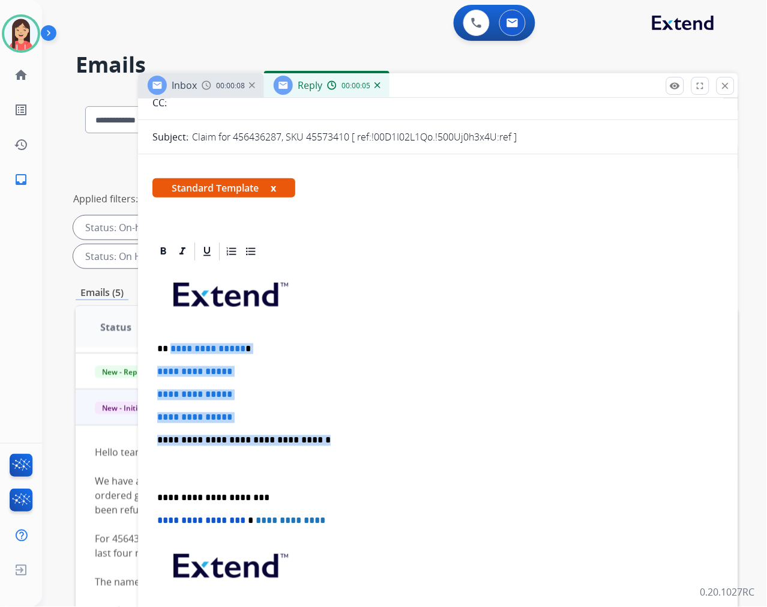
drag, startPoint x: 170, startPoint y: 349, endPoint x: 351, endPoint y: 438, distance: 200.8
click at [351, 438] on div "**********" at bounding box center [437, 468] width 571 height 413
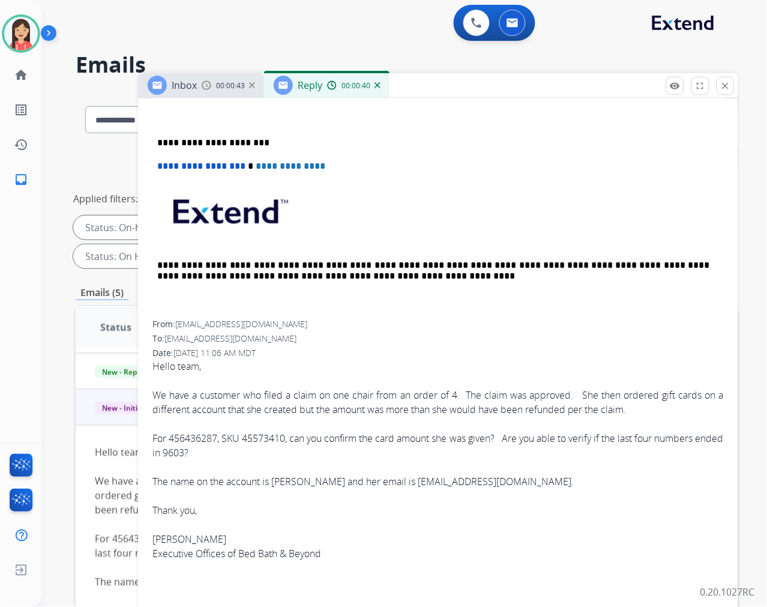
scroll to position [439, 0]
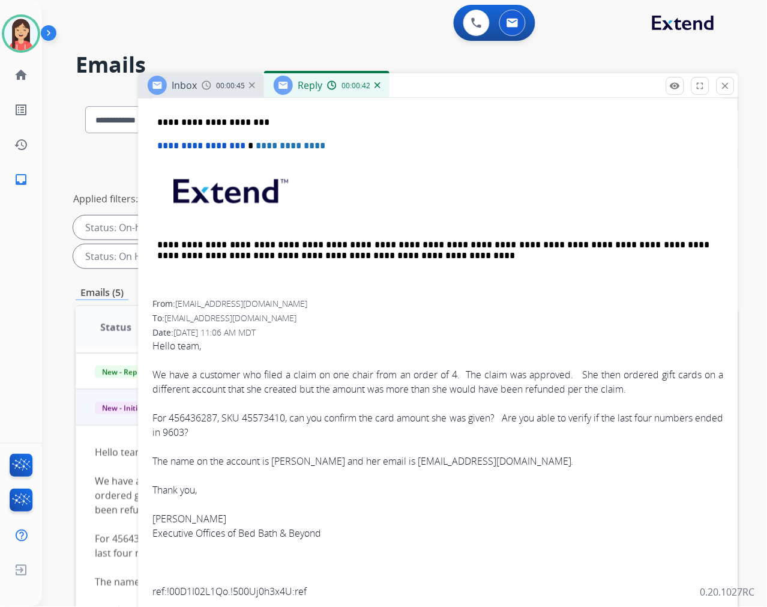
click at [279, 459] on span "Hello team, We have a customer who filed a claim on one chair from an order of …" at bounding box center [437, 469] width 571 height 260
click at [279, 458] on span "Hello team, We have a customer who filed a claim on one chair from an order of …" at bounding box center [437, 469] width 571 height 260
drag, startPoint x: 276, startPoint y: 458, endPoint x: 334, endPoint y: 463, distance: 58.4
click at [334, 463] on span "Hello team, We have a customer who filed a claim on one chair from an order of …" at bounding box center [437, 469] width 571 height 260
copy span "[PERSON_NAME]"
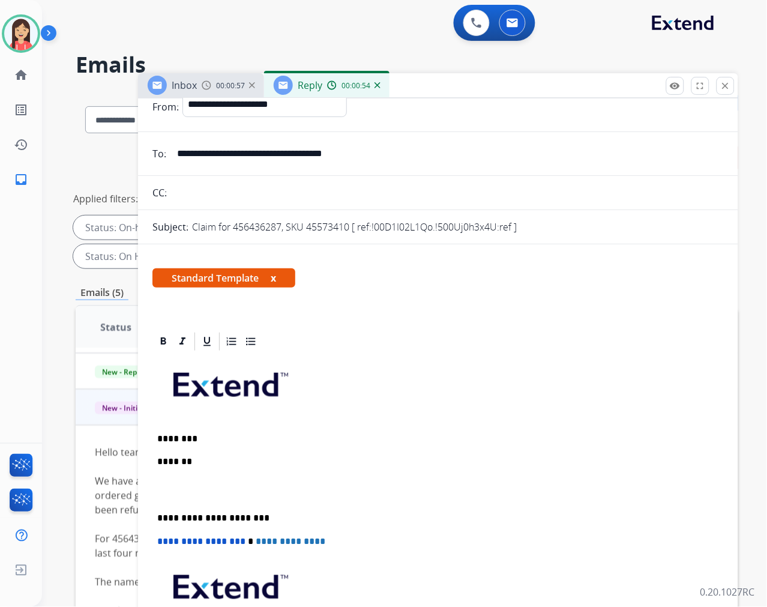
scroll to position [38, 0]
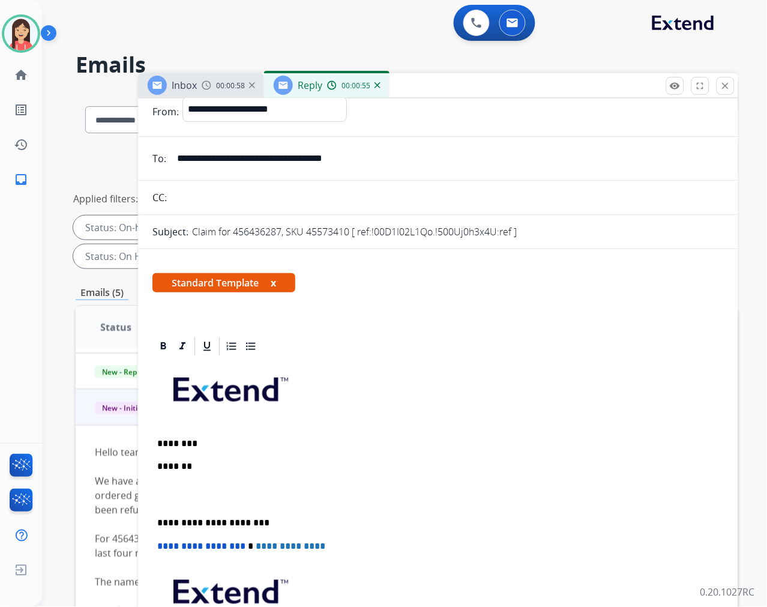
click at [218, 465] on p "*******" at bounding box center [433, 466] width 552 height 11
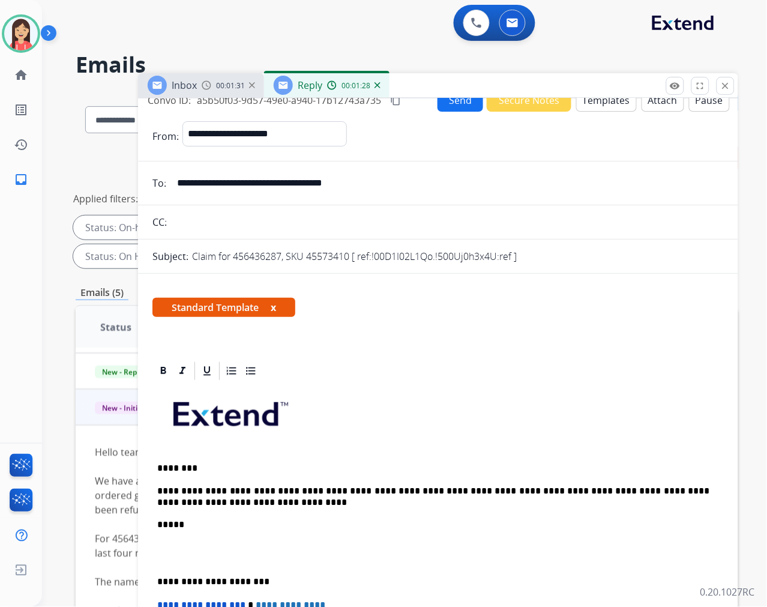
scroll to position [0, 0]
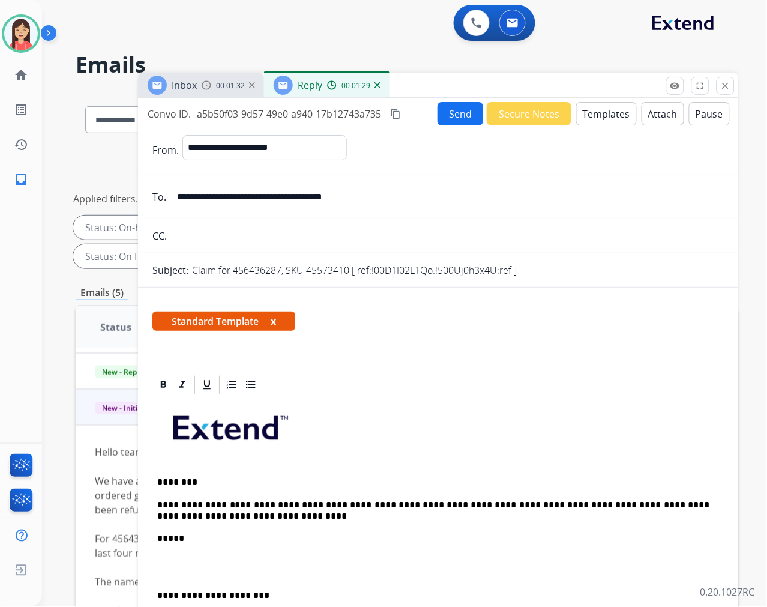
click at [463, 116] on button "Send" at bounding box center [461, 113] width 46 height 23
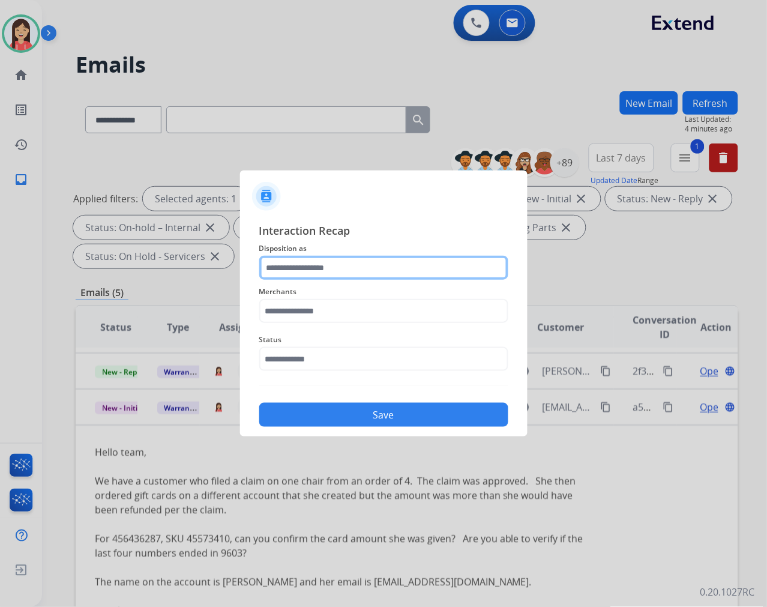
click at [294, 271] on input "text" at bounding box center [383, 268] width 249 height 24
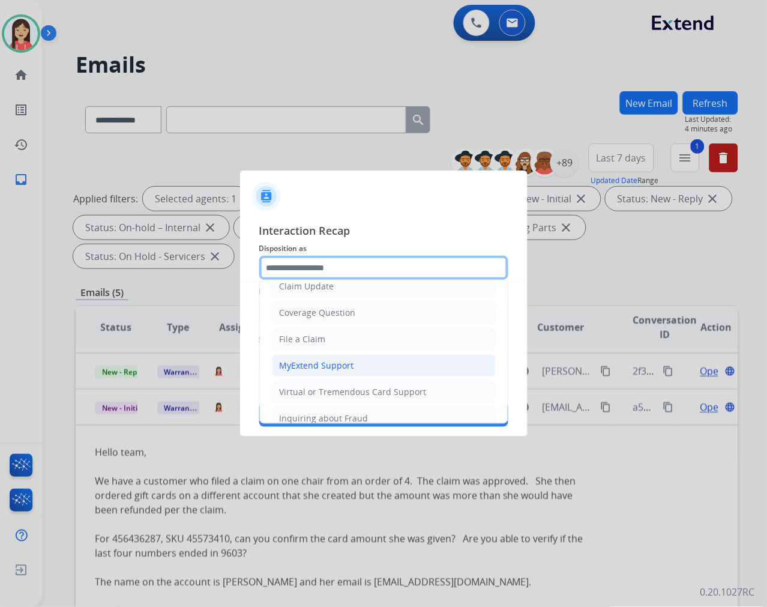
scroll to position [133, 0]
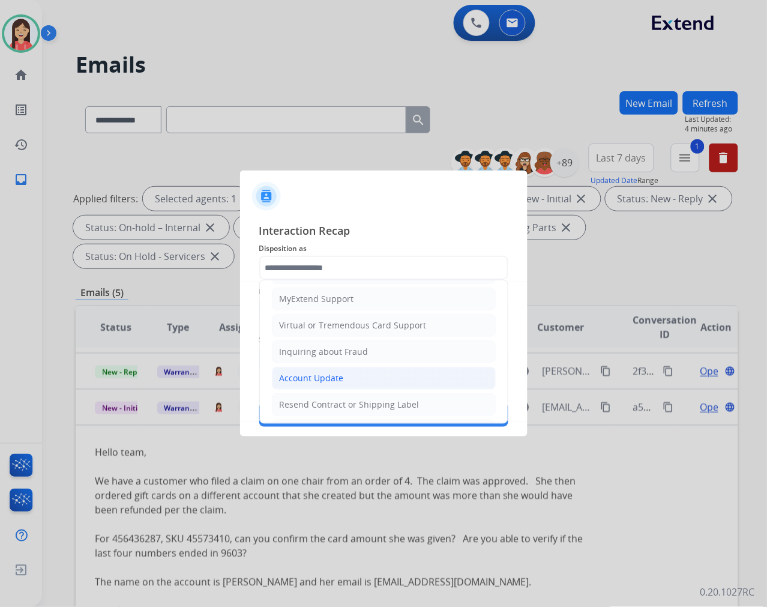
click at [331, 375] on div "Account Update" at bounding box center [312, 378] width 64 height 12
type input "**********"
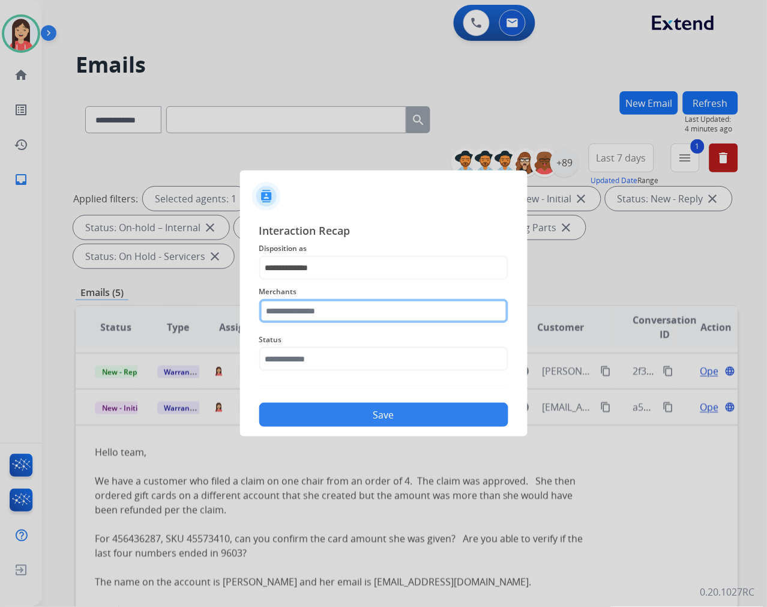
click at [352, 306] on input "text" at bounding box center [383, 311] width 249 height 24
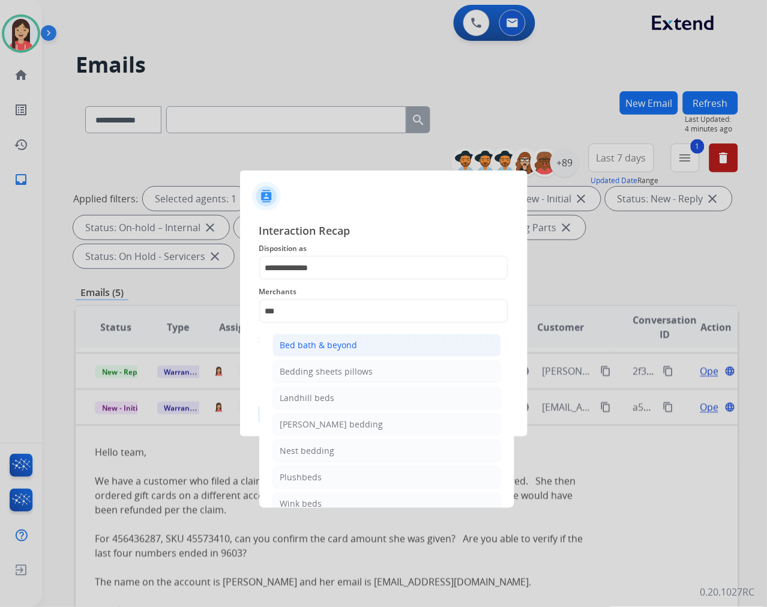
click at [339, 347] on div "Bed bath & beyond" at bounding box center [318, 345] width 77 height 12
type input "**********"
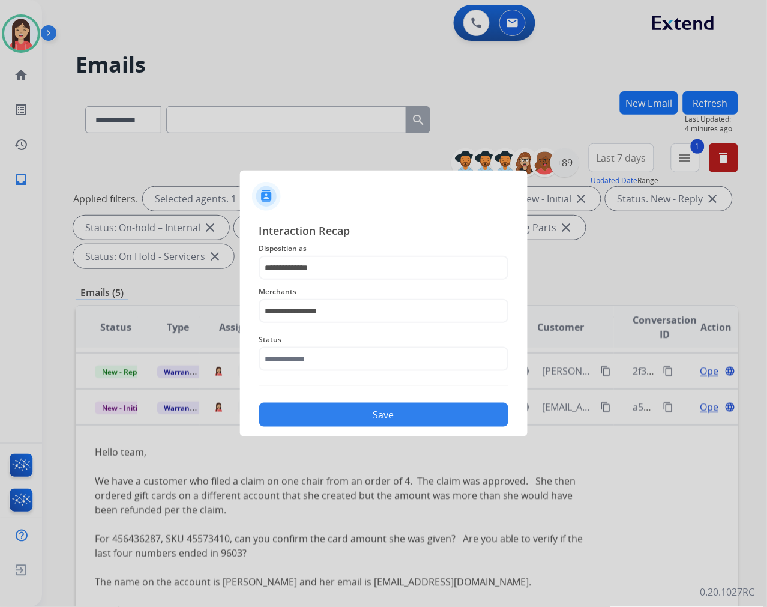
click at [331, 342] on span "Status" at bounding box center [383, 340] width 249 height 14
click at [331, 358] on input "text" at bounding box center [383, 359] width 249 height 24
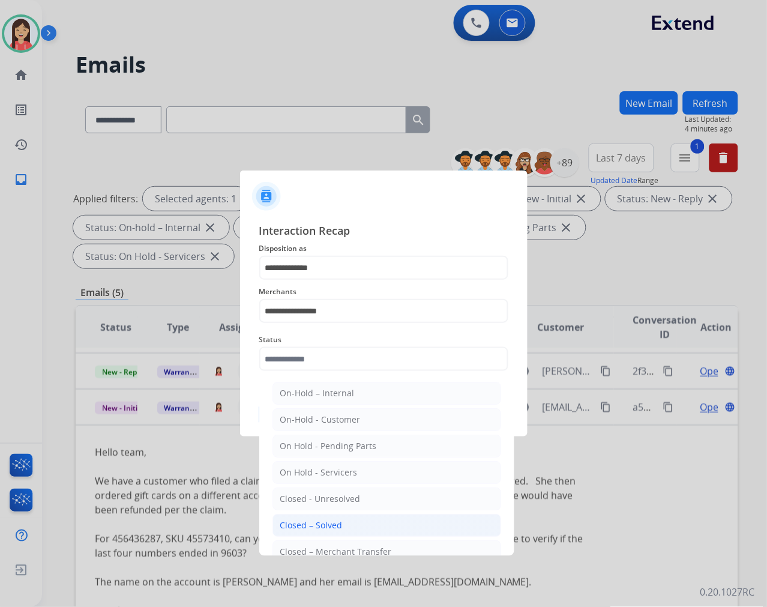
click at [347, 520] on li "Closed – Solved" at bounding box center [386, 525] width 229 height 23
type input "**********"
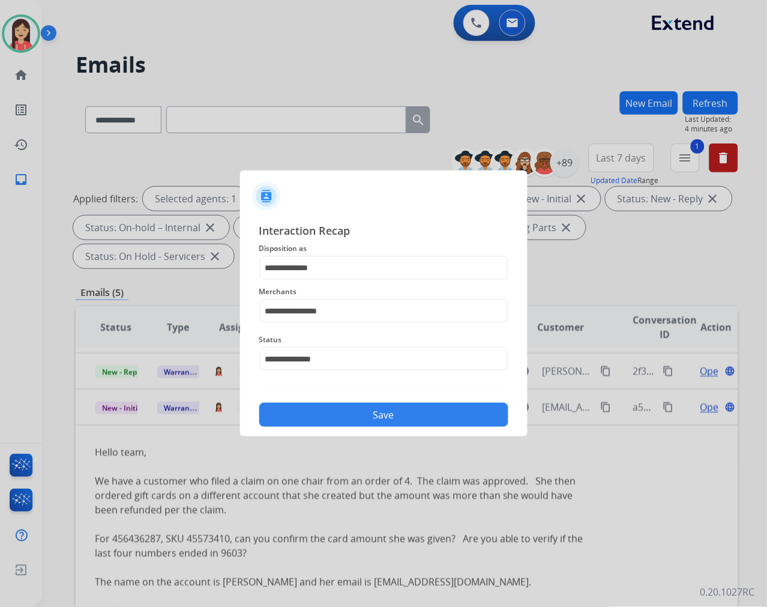
click at [385, 404] on button "Save" at bounding box center [383, 415] width 249 height 24
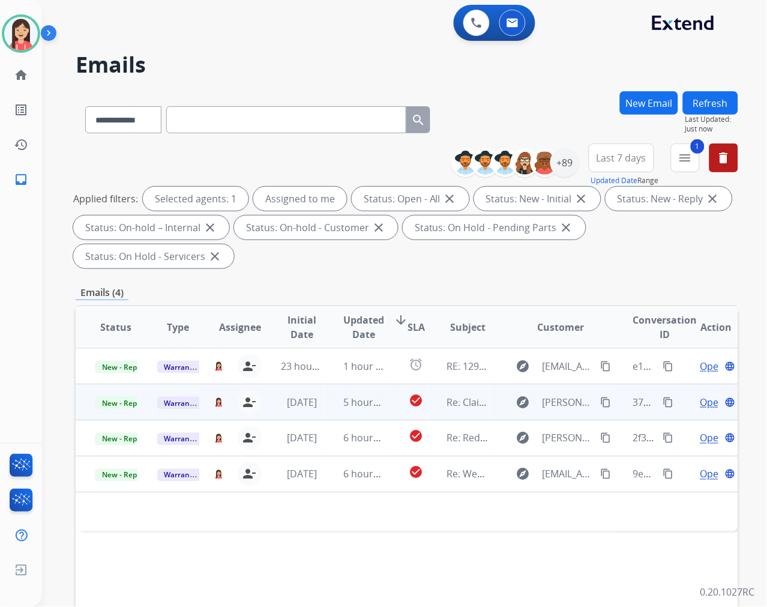
scroll to position [0, 0]
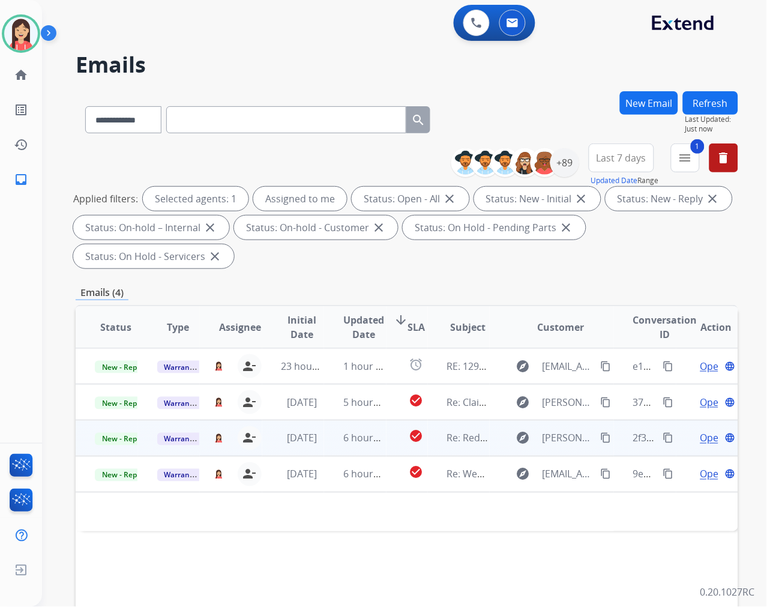
click at [333, 448] on td "6 hours ago" at bounding box center [355, 438] width 62 height 36
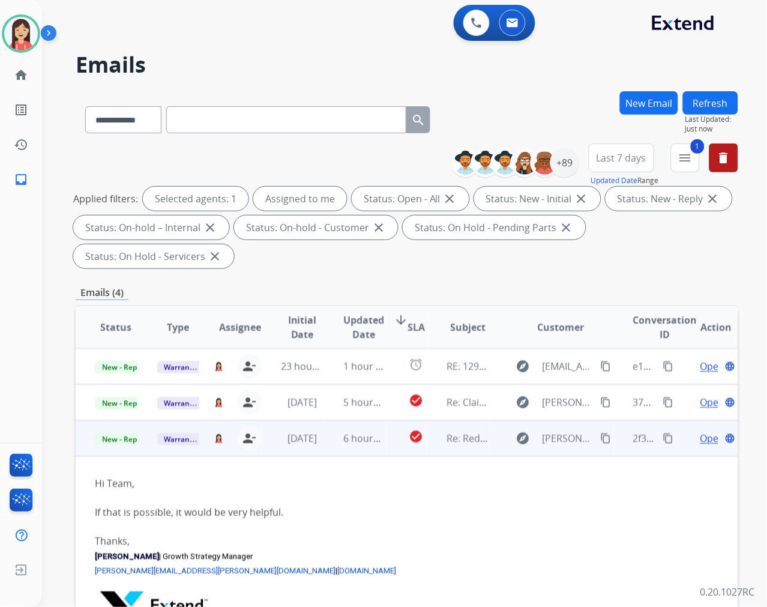
scroll to position [23, 0]
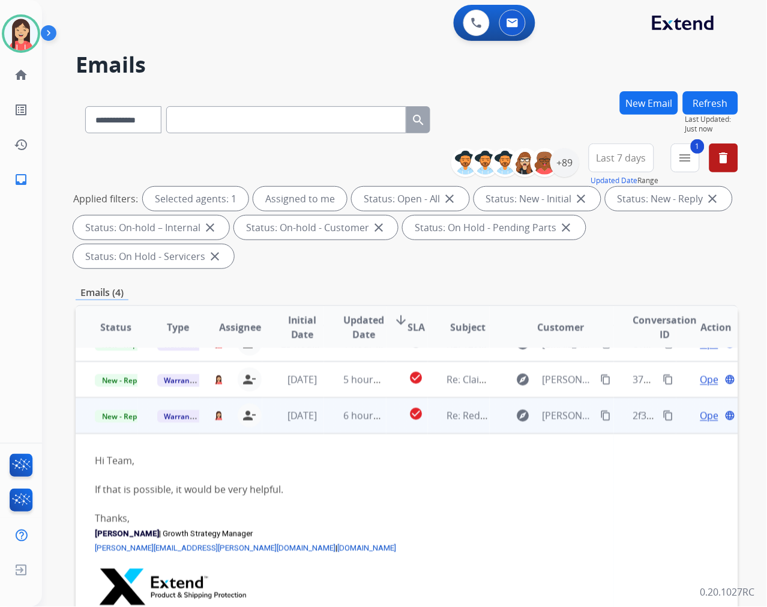
click at [700, 408] on span "Open" at bounding box center [712, 415] width 25 height 14
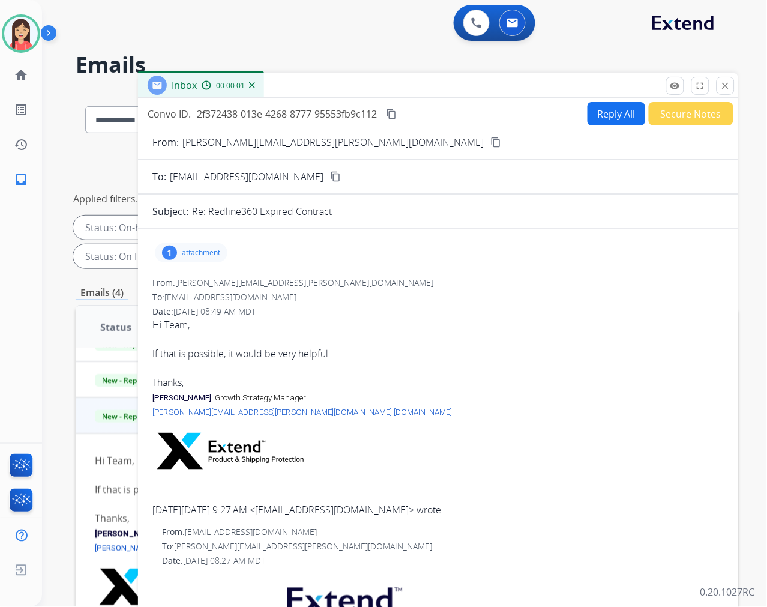
click at [223, 250] on div "1 attachment" at bounding box center [191, 252] width 73 height 19
click at [401, 283] on mat-icon "download" at bounding box center [395, 283] width 11 height 11
click at [617, 117] on button "Reply All" at bounding box center [617, 113] width 58 height 23
select select "**********"
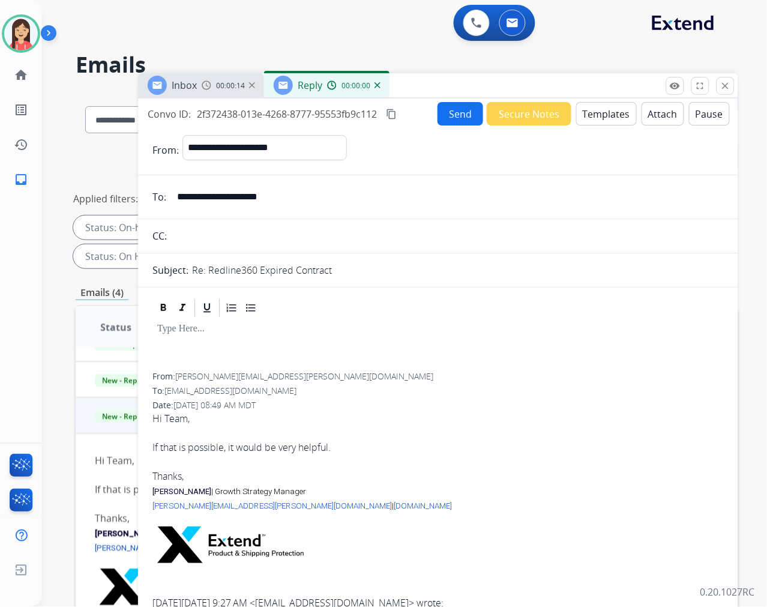
click at [612, 117] on button "Templates" at bounding box center [606, 113] width 61 height 23
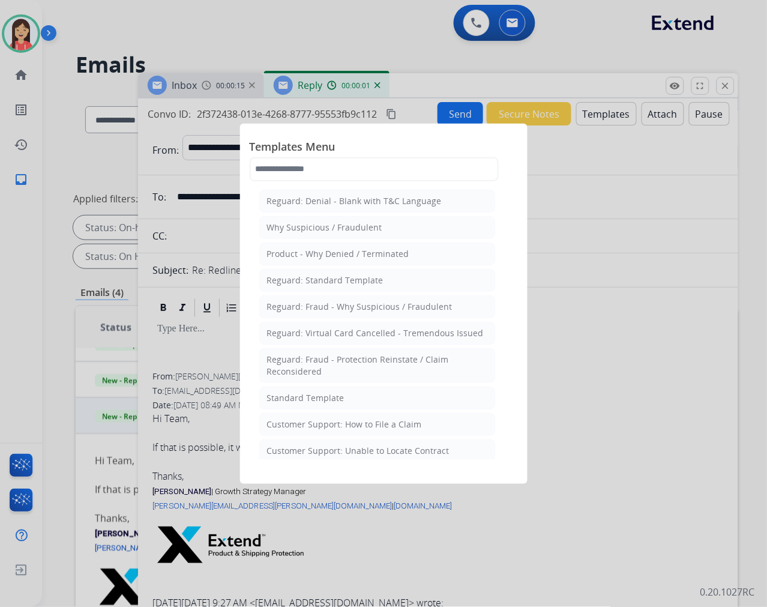
click at [360, 400] on li "Standard Template" at bounding box center [377, 398] width 236 height 23
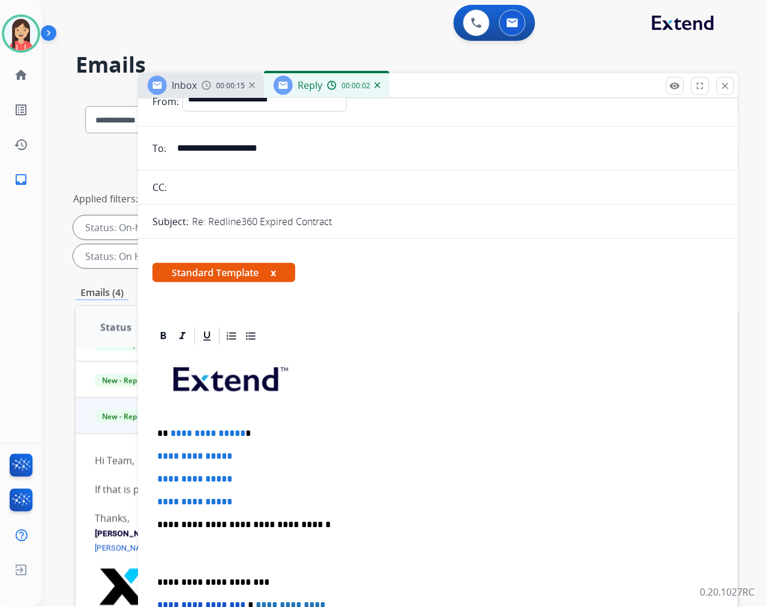
scroll to position [133, 0]
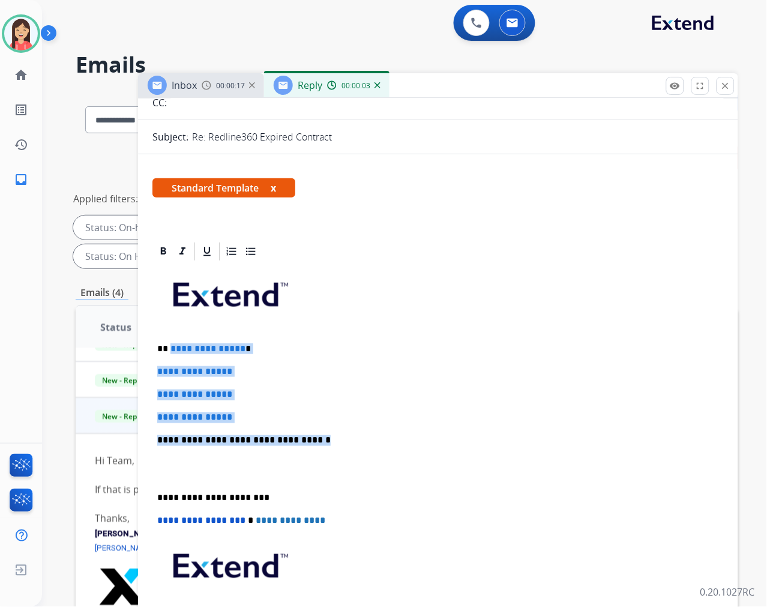
drag, startPoint x: 169, startPoint y: 351, endPoint x: 329, endPoint y: 429, distance: 178.0
click at [329, 429] on div "**********" at bounding box center [437, 468] width 571 height 413
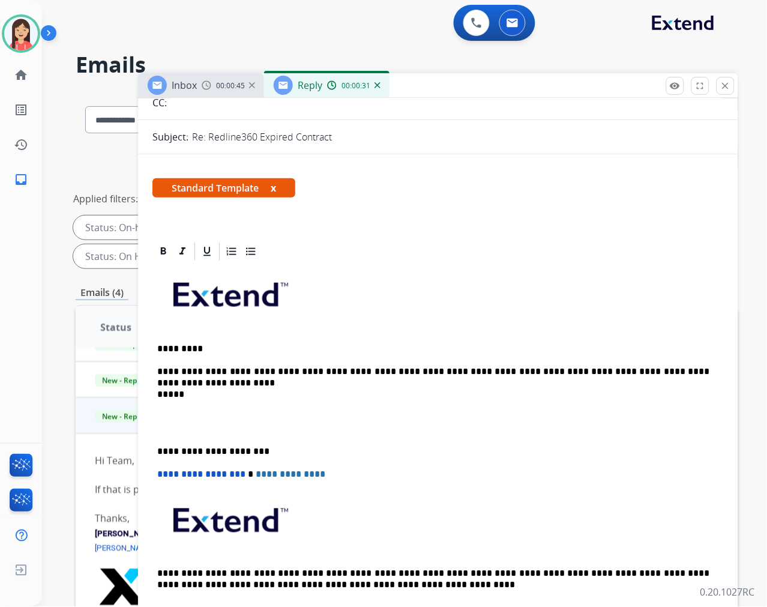
scroll to position [0, 0]
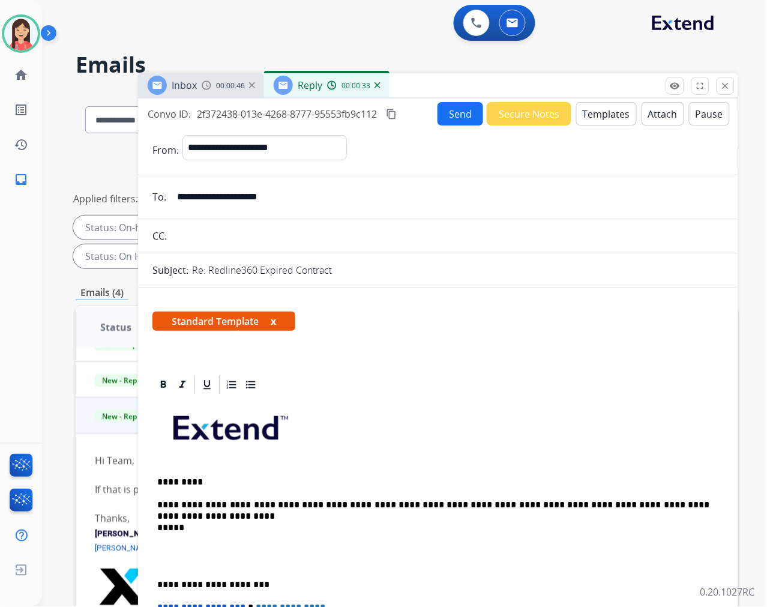
click at [451, 106] on button "Send" at bounding box center [461, 113] width 46 height 23
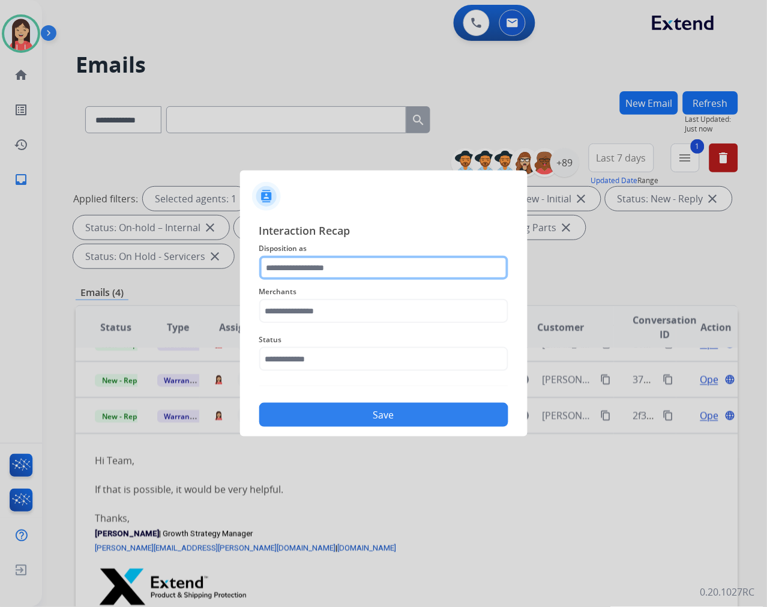
click at [274, 259] on input "text" at bounding box center [383, 268] width 249 height 24
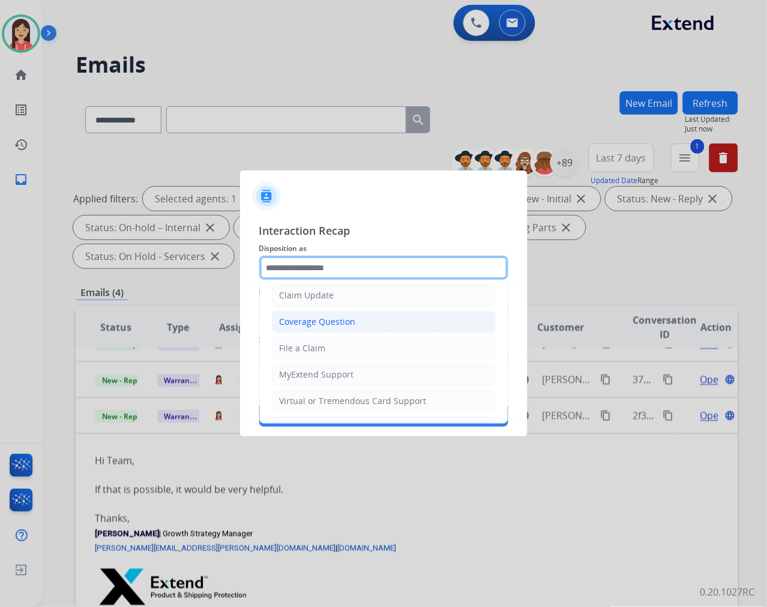
scroll to position [133, 0]
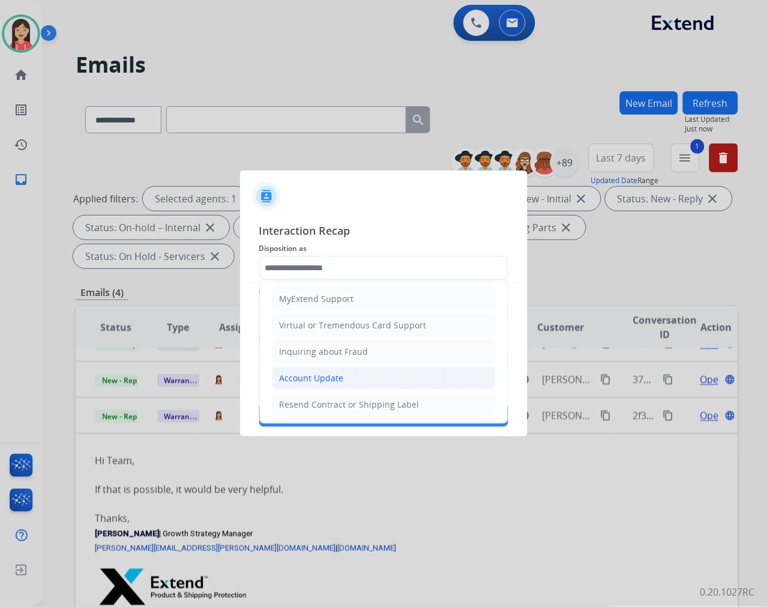
click at [318, 382] on div "Account Update" at bounding box center [312, 378] width 64 height 12
type input "**********"
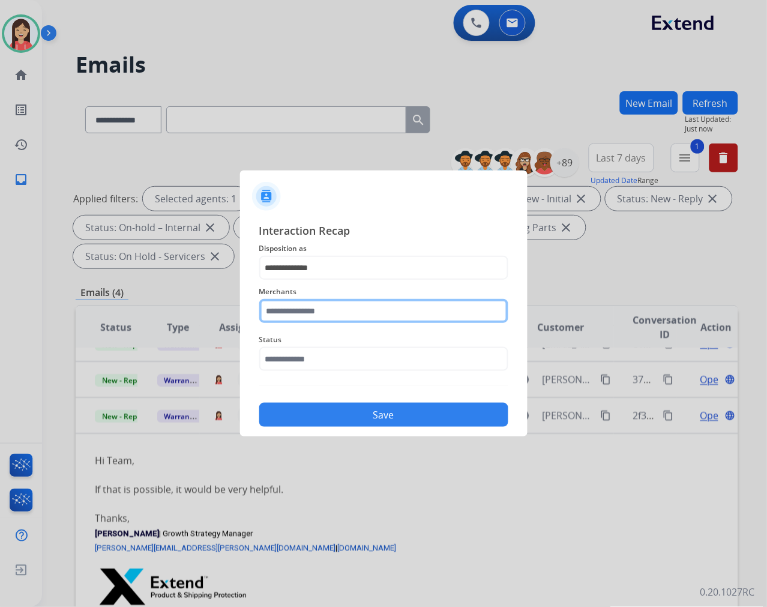
click at [331, 313] on input "text" at bounding box center [383, 311] width 249 height 24
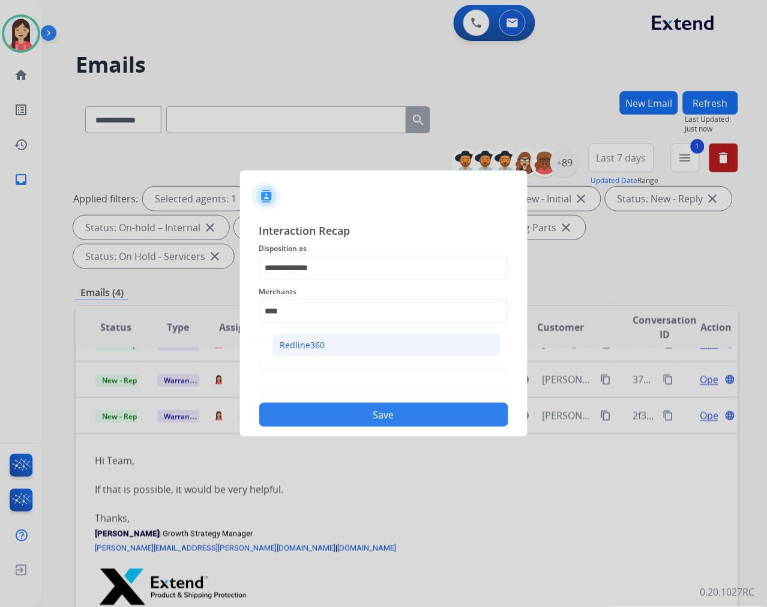
click at [331, 340] on li "Redline360" at bounding box center [386, 345] width 229 height 23
type input "**********"
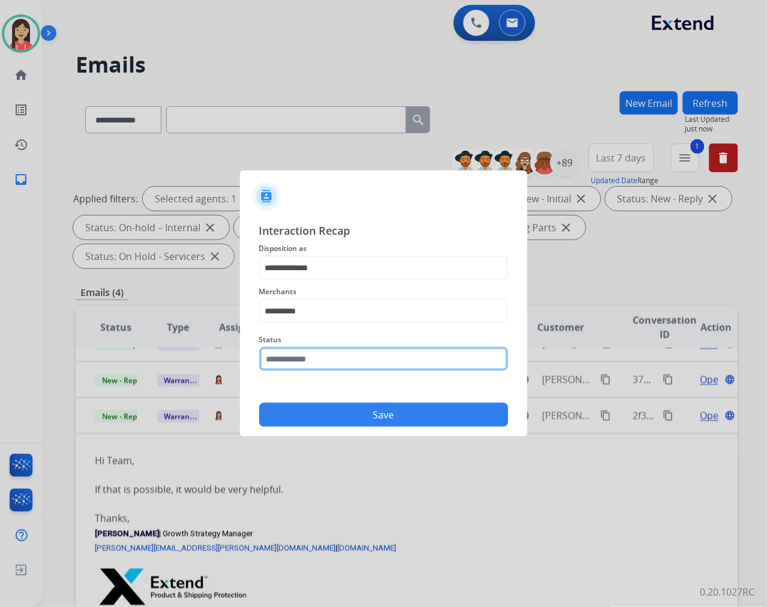
click at [334, 358] on input "text" at bounding box center [383, 359] width 249 height 24
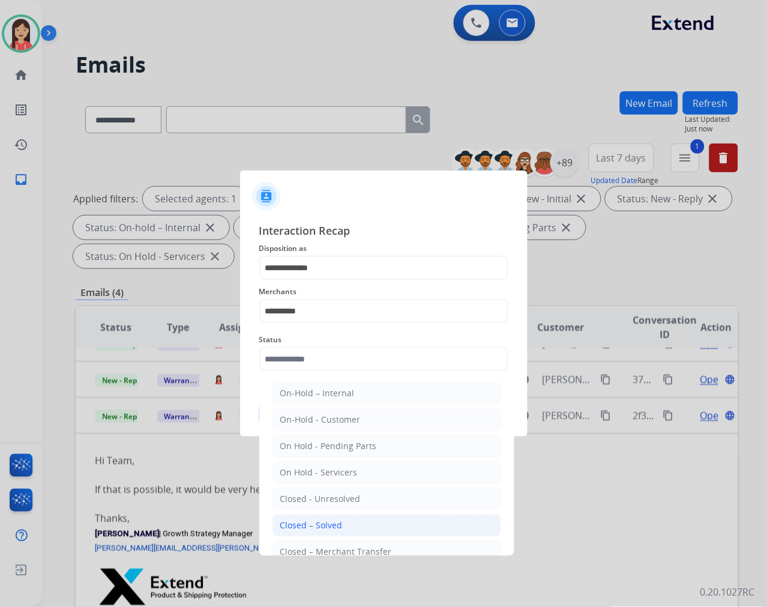
click at [328, 530] on div "Closed – Solved" at bounding box center [311, 525] width 62 height 12
type input "**********"
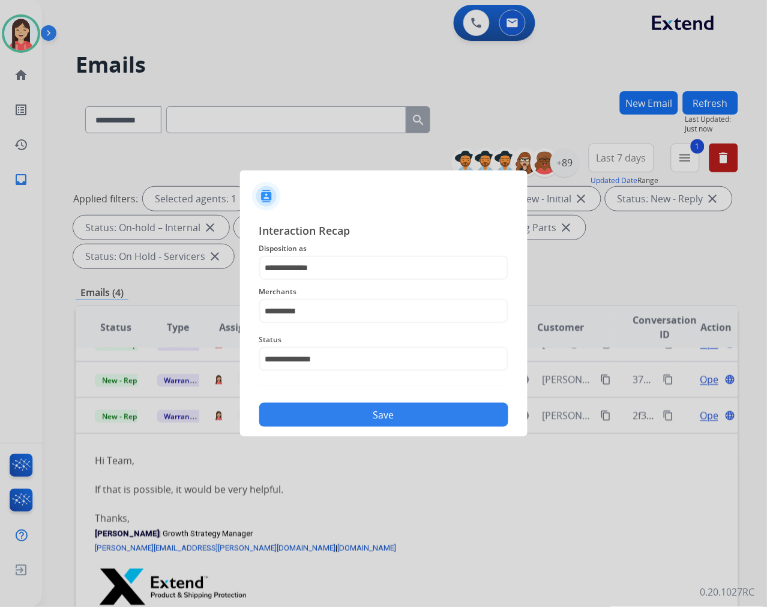
click at [364, 418] on button "Save" at bounding box center [383, 415] width 249 height 24
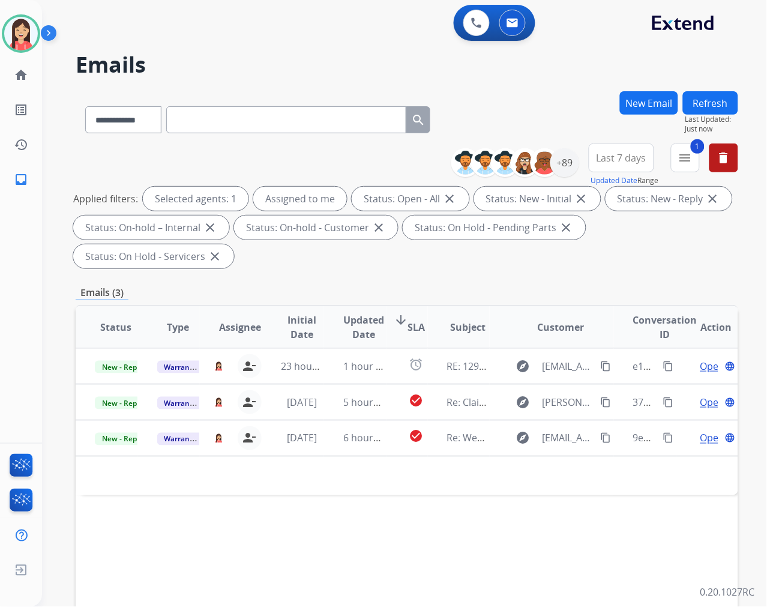
scroll to position [0, 0]
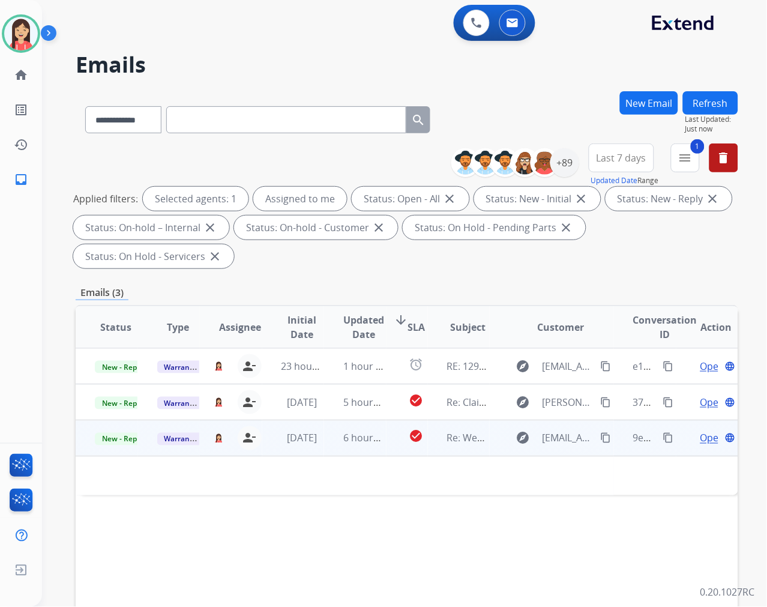
click at [380, 442] on span "6 hours ago" at bounding box center [370, 438] width 54 height 13
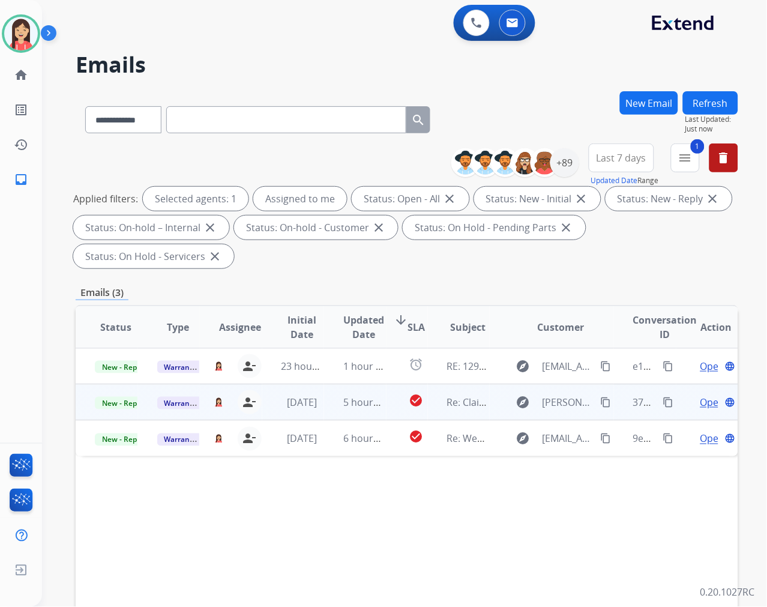
click at [388, 415] on td "check_circle" at bounding box center [407, 402] width 41 height 36
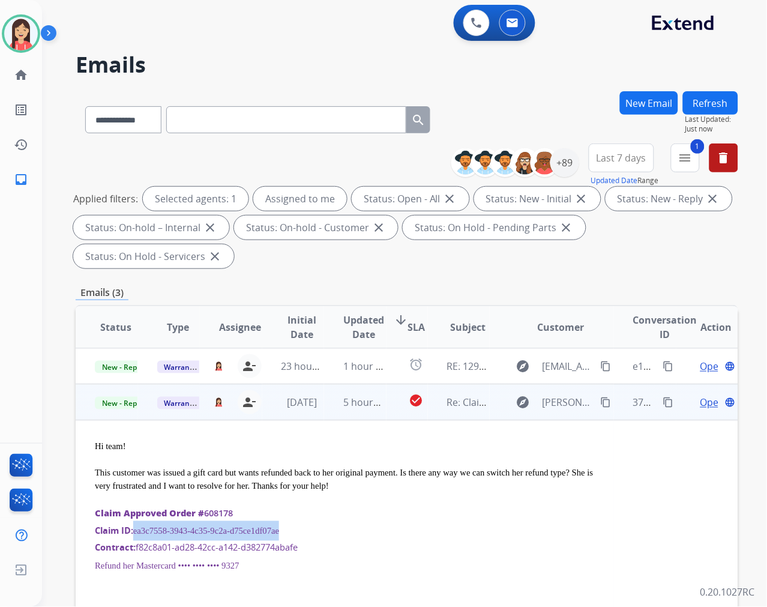
drag, startPoint x: 290, startPoint y: 527, endPoint x: 133, endPoint y: 532, distance: 157.3
click at [133, 532] on div "Claim ID: ea3c7558-3943-4c35-9c2a-d75ce1df07ae" at bounding box center [345, 531] width 500 height 20
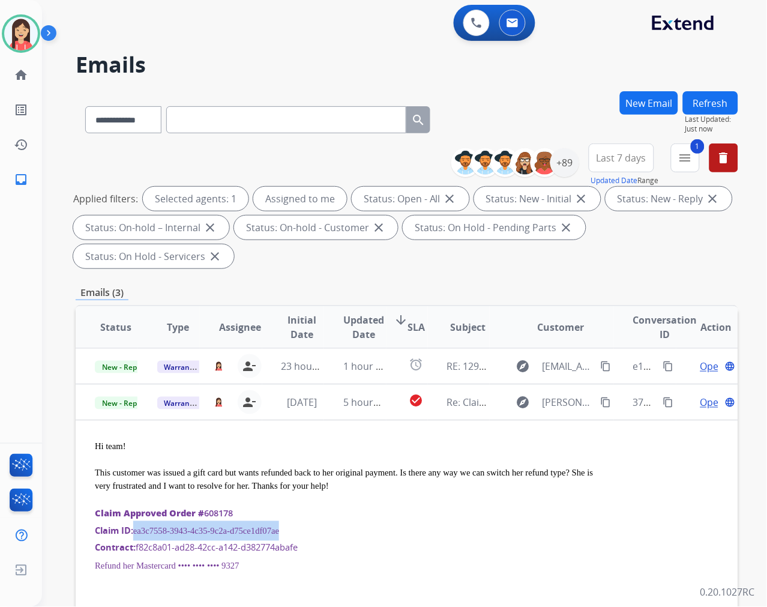
copy div "ea3c7558-3943-4c35-9c2a-d75ce1df07ae"
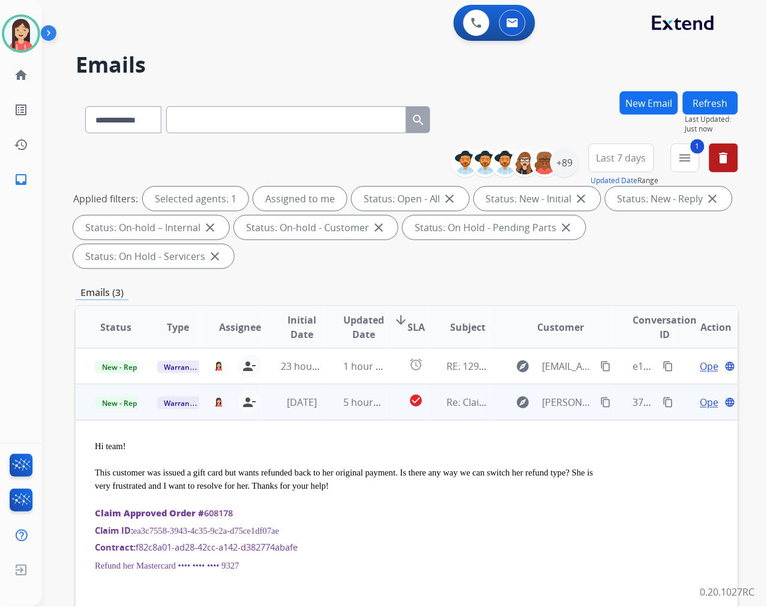
click at [375, 503] on div at bounding box center [345, 499] width 500 height 13
click at [700, 404] on span "Open" at bounding box center [712, 402] width 25 height 14
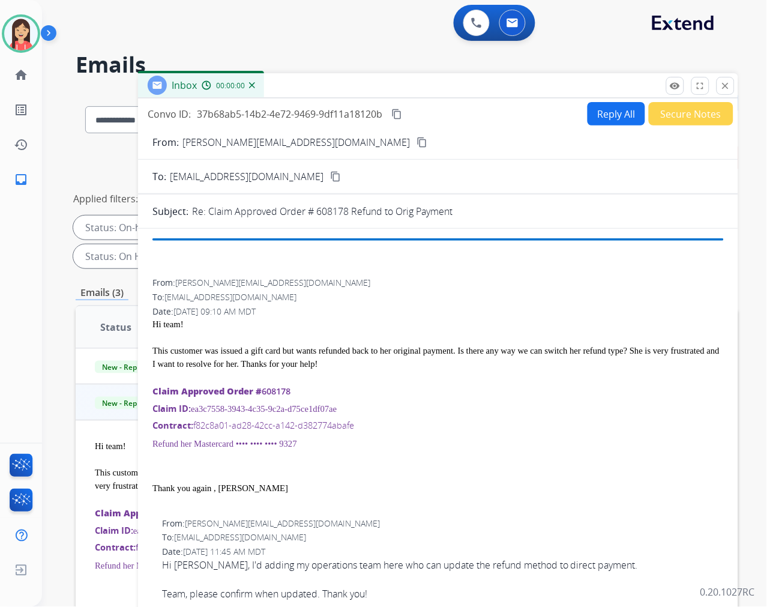
click at [591, 109] on button "Reply All" at bounding box center [617, 113] width 58 height 23
select select "**********"
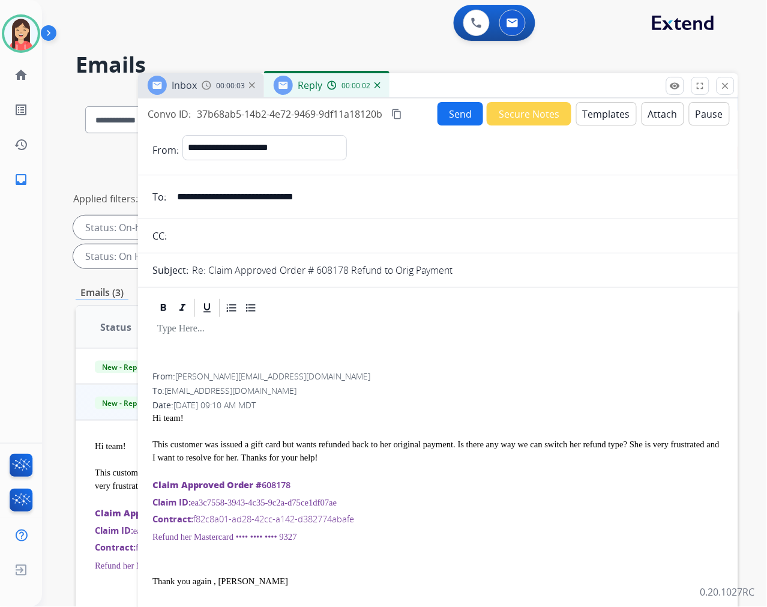
click at [603, 115] on button "Templates" at bounding box center [606, 113] width 61 height 23
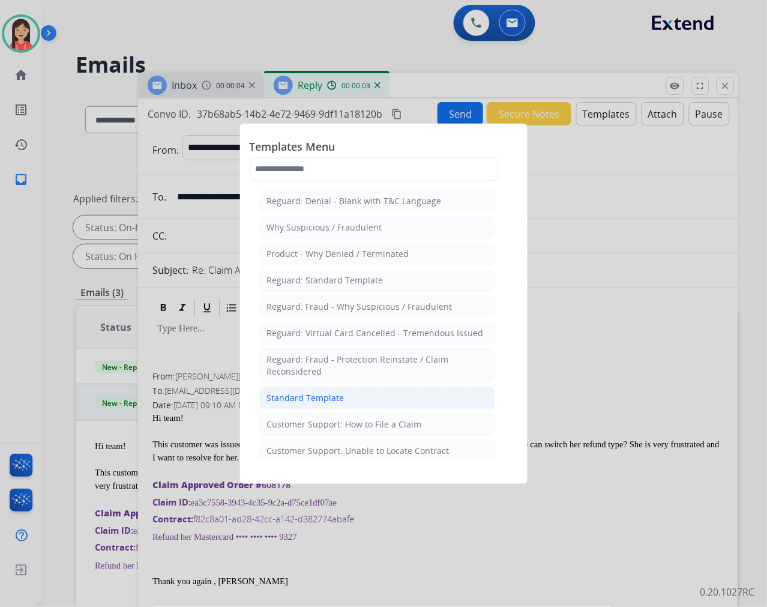
click at [300, 394] on div "Standard Template" at bounding box center [305, 398] width 77 height 12
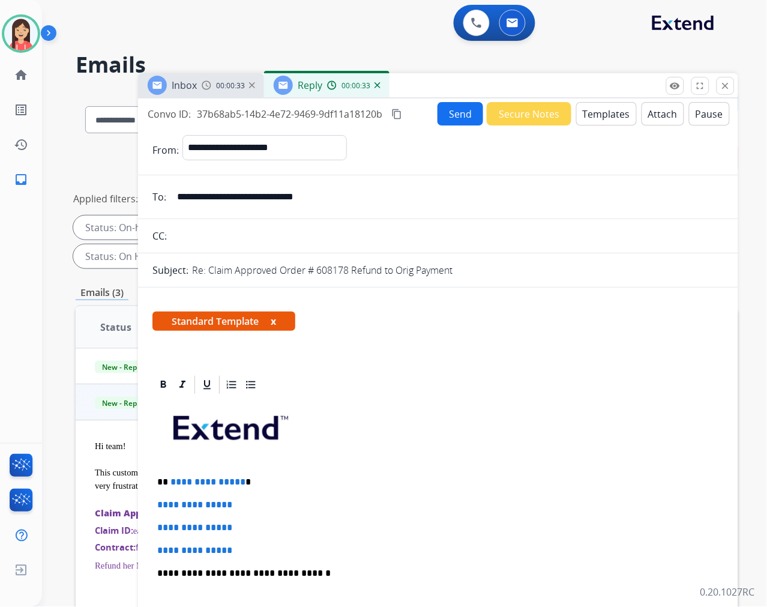
click at [283, 495] on div "**********" at bounding box center [437, 602] width 571 height 413
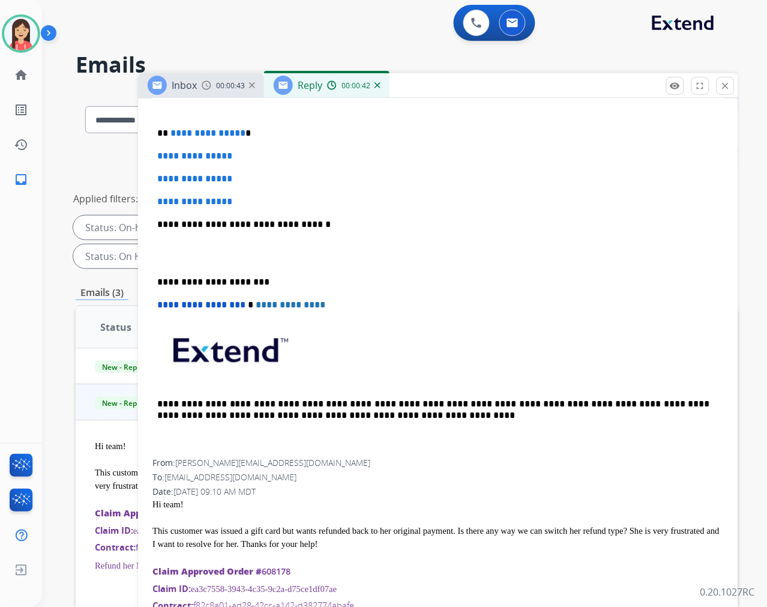
scroll to position [333, 0]
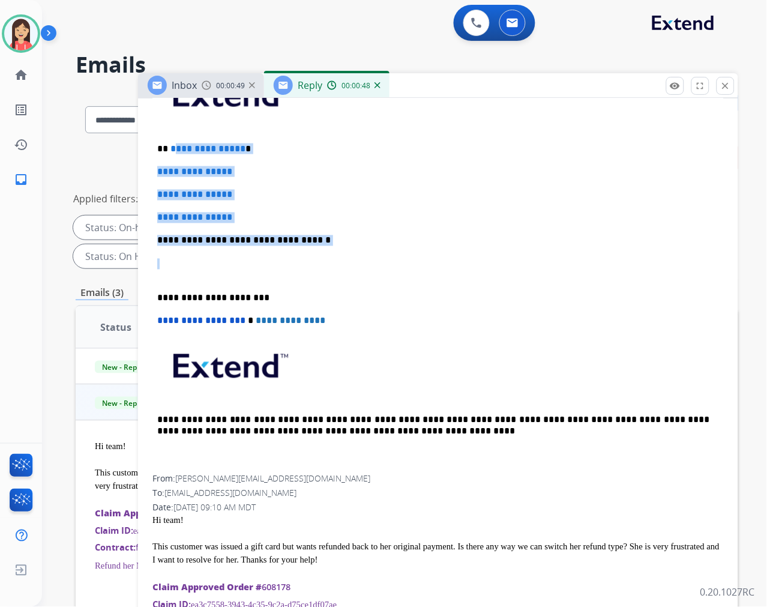
drag, startPoint x: 178, startPoint y: 266, endPoint x: 171, endPoint y: 136, distance: 130.4
click at [171, 136] on div "**********" at bounding box center [437, 268] width 571 height 413
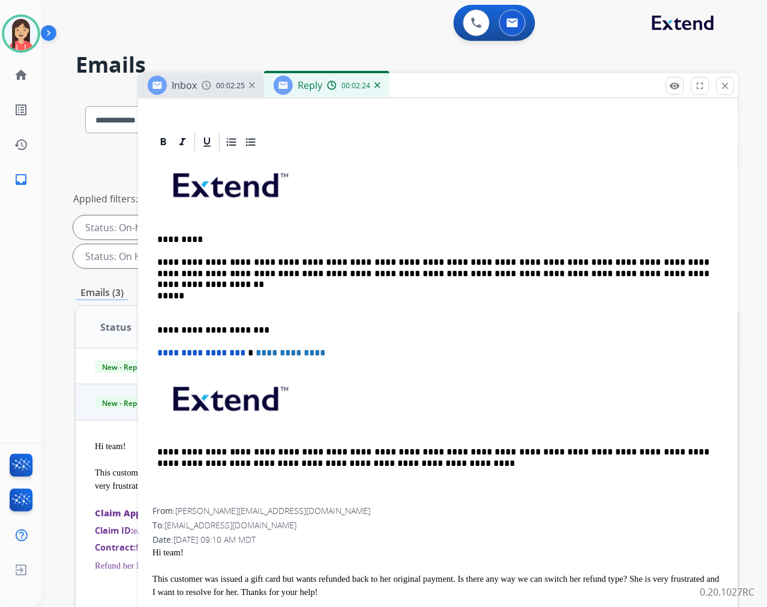
scroll to position [0, 0]
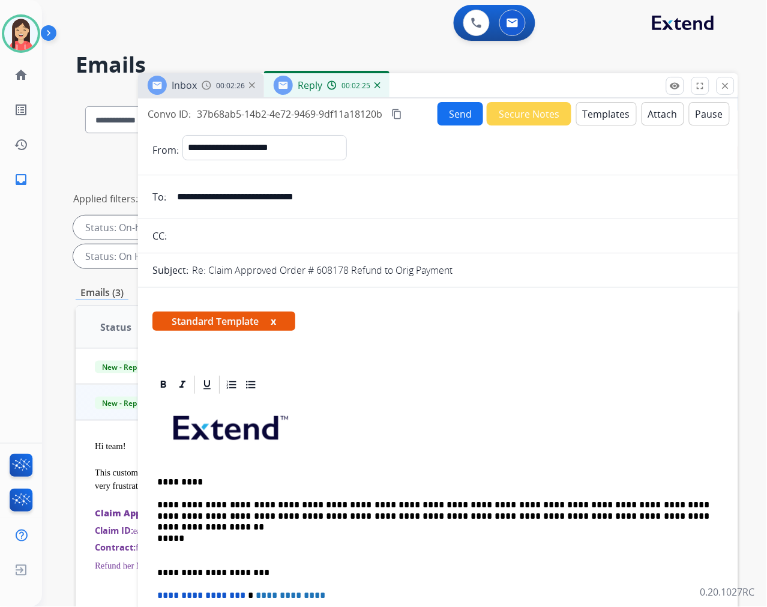
click at [451, 115] on button "Send" at bounding box center [461, 113] width 46 height 23
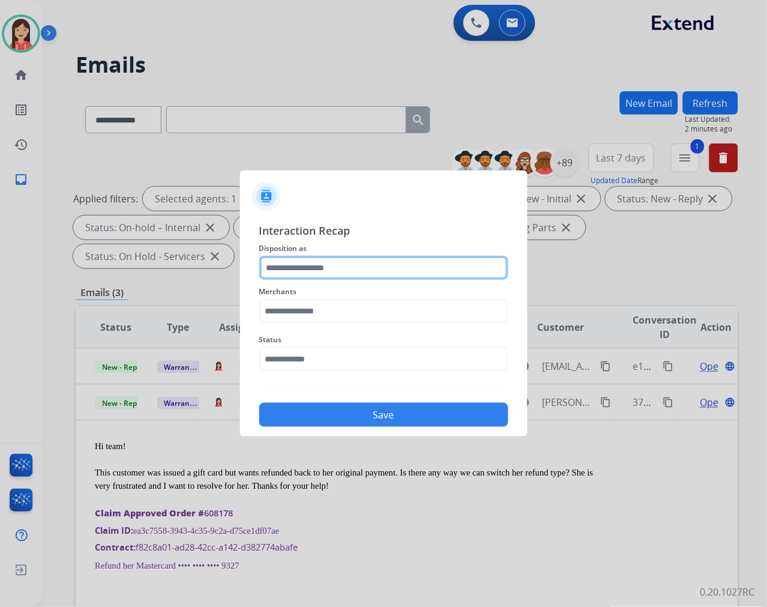
click at [355, 262] on input "text" at bounding box center [383, 268] width 249 height 24
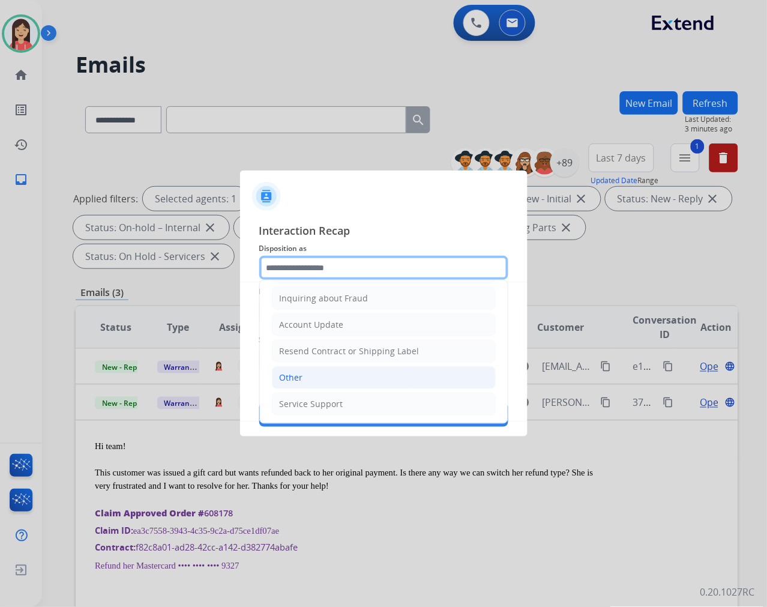
scroll to position [188, 0]
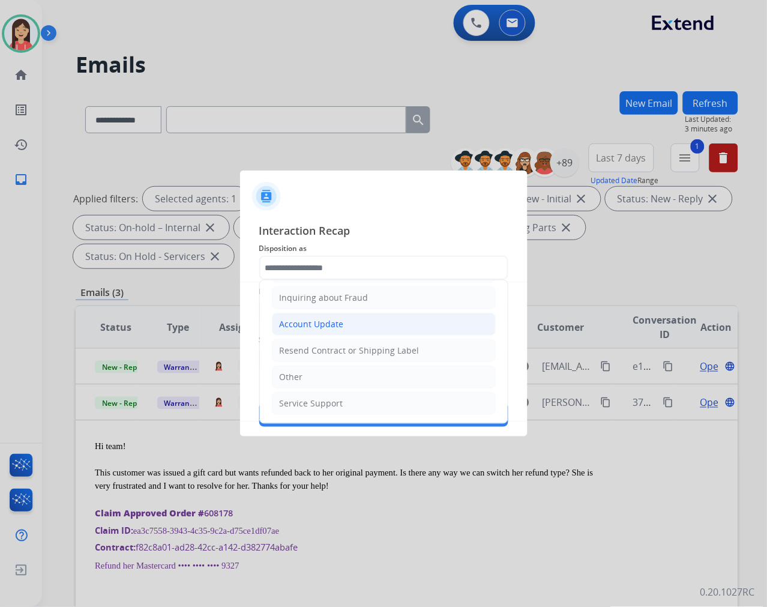
click at [325, 320] on div "Account Update" at bounding box center [312, 324] width 64 height 12
type input "**********"
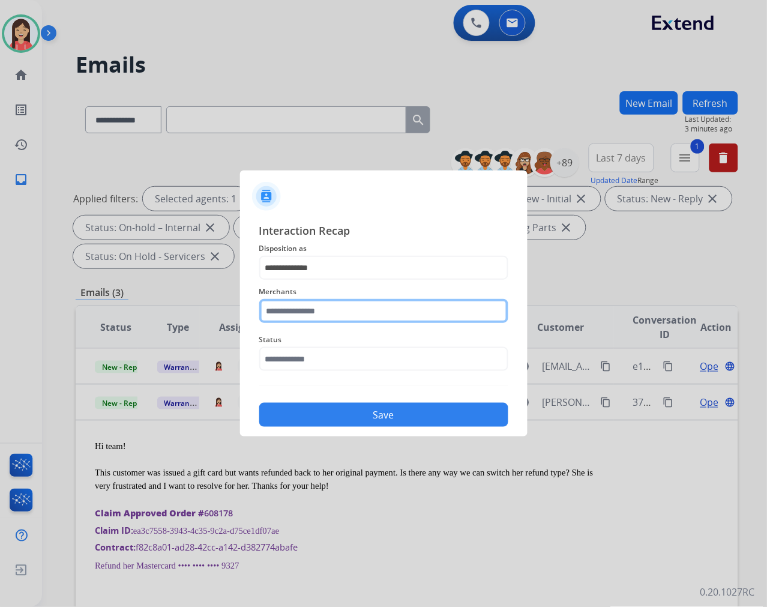
click at [326, 321] on input "text" at bounding box center [383, 311] width 249 height 24
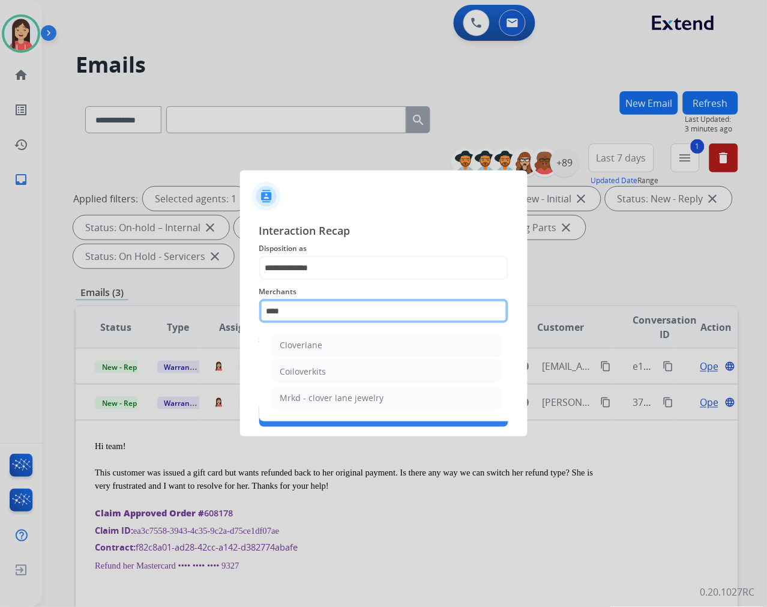
drag, startPoint x: 302, startPoint y: 314, endPoint x: 144, endPoint y: 289, distance: 159.8
click at [0, 289] on app-contact-recap-modal "**********" at bounding box center [0, 303] width 0 height 607
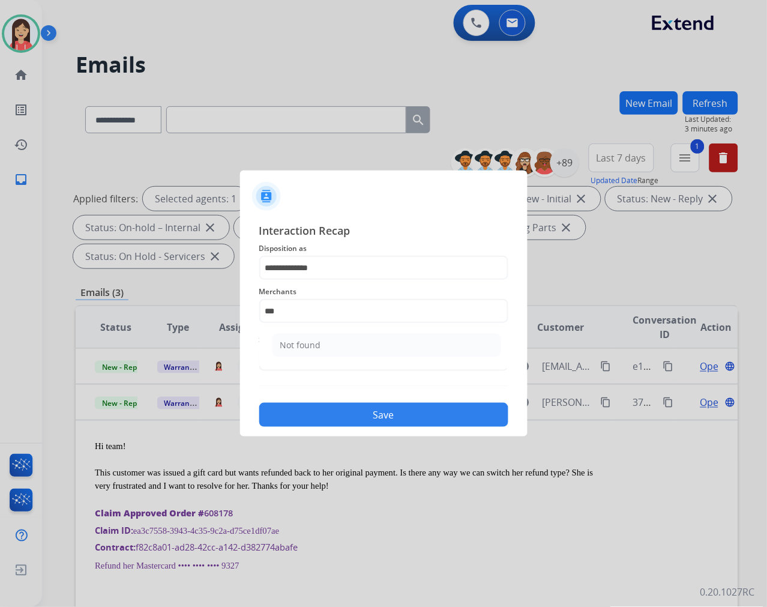
click at [285, 333] on ul "Not found" at bounding box center [387, 348] width 236 height 41
click at [296, 339] on div "Not found" at bounding box center [300, 345] width 41 height 12
type input "*********"
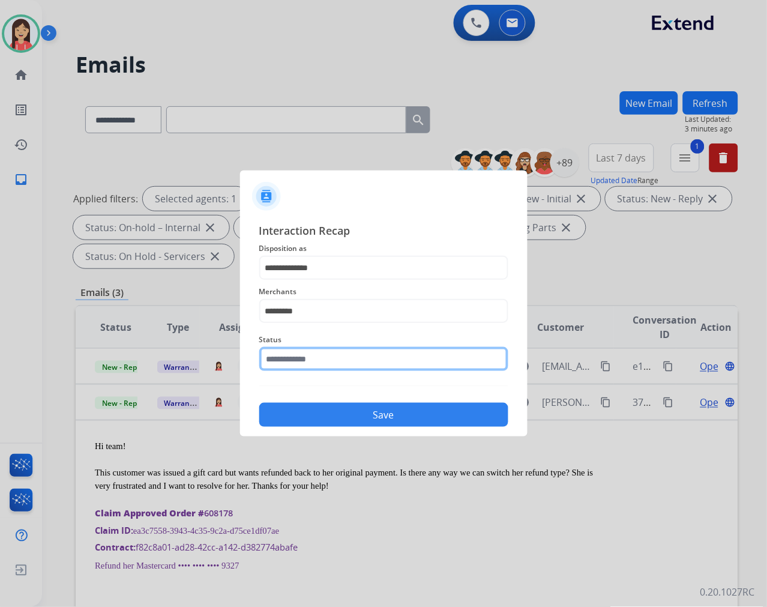
click at [314, 364] on input "text" at bounding box center [383, 359] width 249 height 24
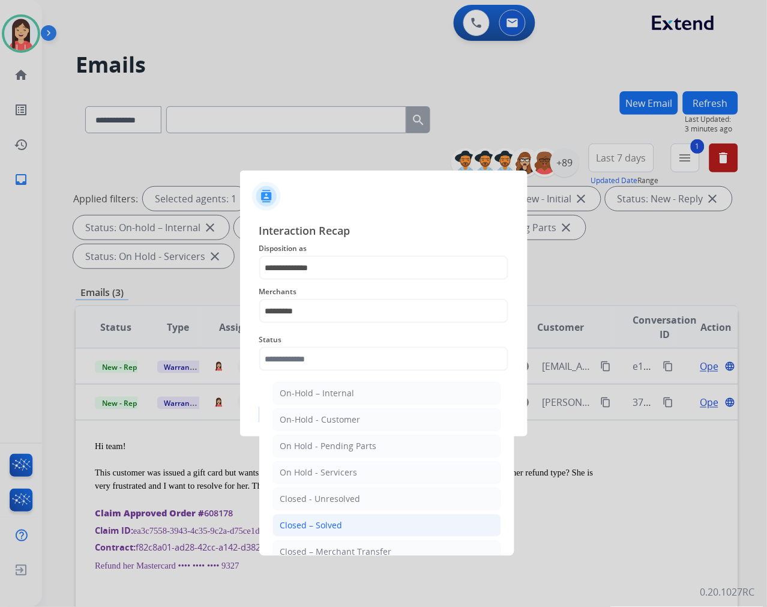
click at [295, 525] on div "Closed – Solved" at bounding box center [311, 525] width 62 height 12
type input "**********"
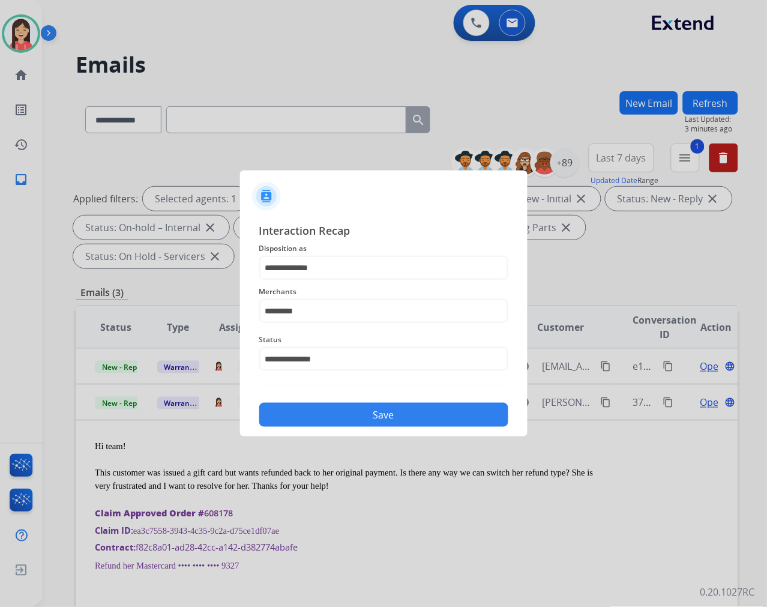
click at [381, 409] on button "Save" at bounding box center [383, 415] width 249 height 24
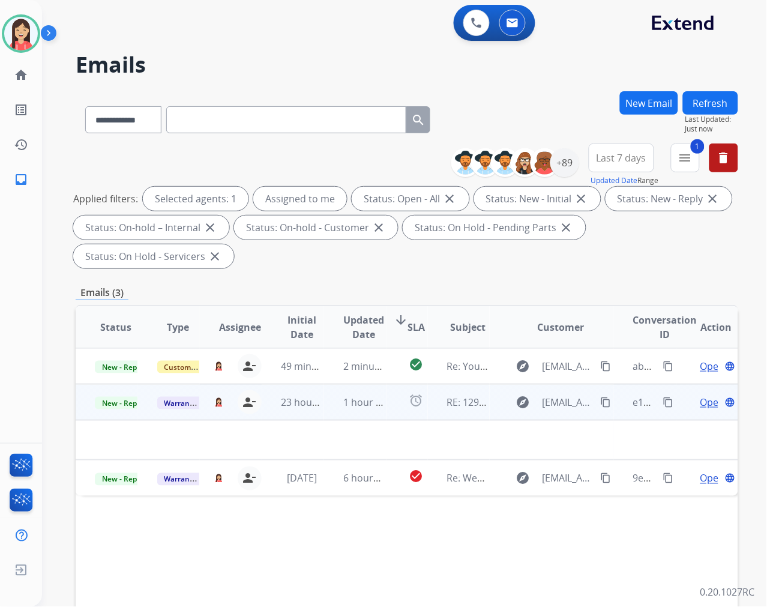
click at [373, 412] on td "1 hour ago" at bounding box center [355, 402] width 62 height 36
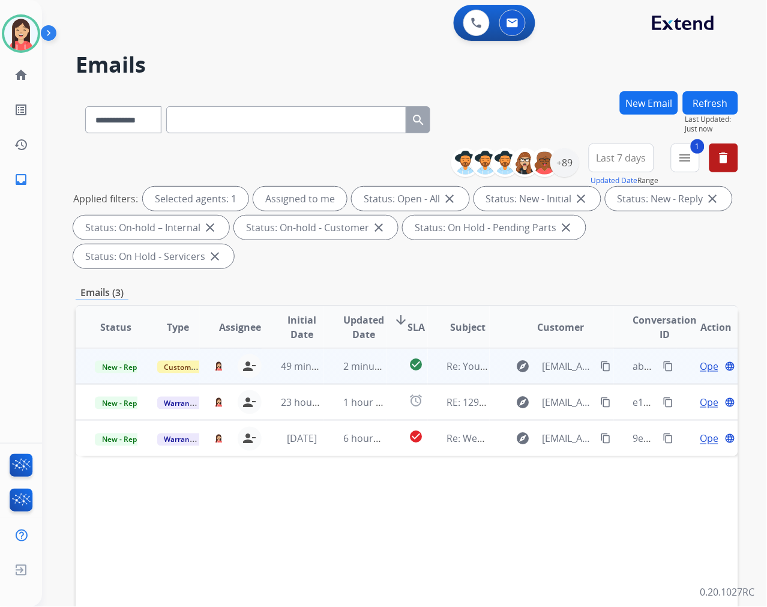
click at [331, 369] on td "2 minutes ago" at bounding box center [355, 366] width 62 height 36
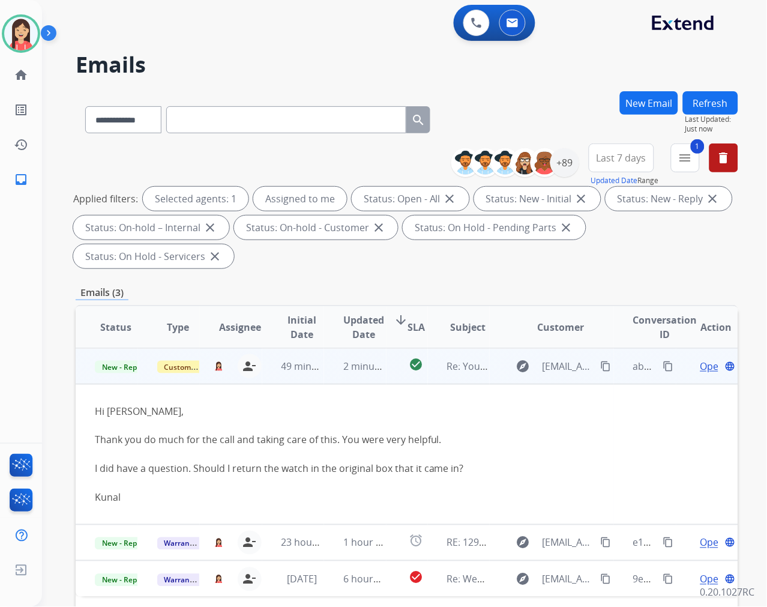
click at [700, 361] on span "Open" at bounding box center [712, 366] width 25 height 14
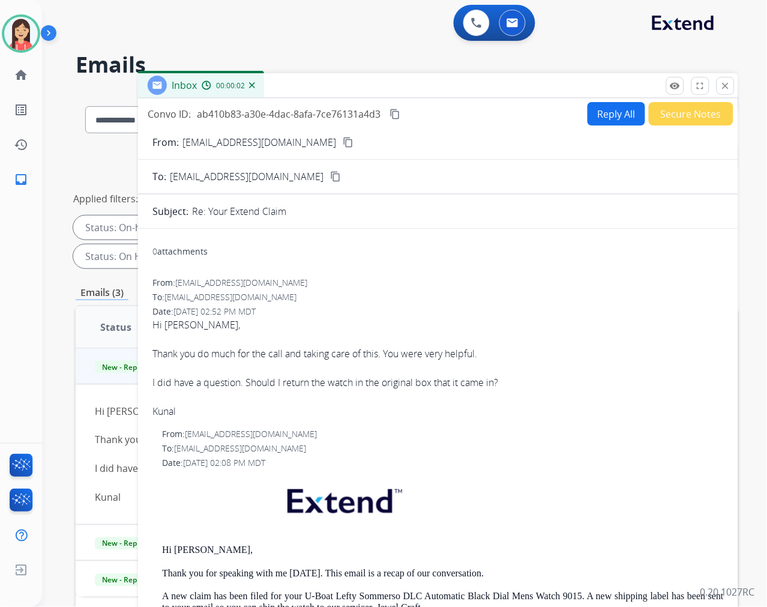
click at [591, 109] on button "Reply All" at bounding box center [617, 113] width 58 height 23
select select "**********"
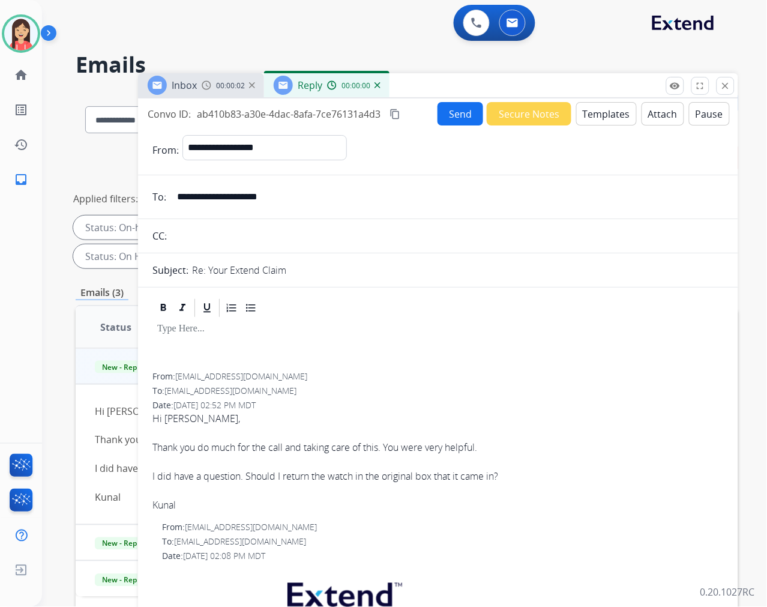
click at [591, 109] on button "Templates" at bounding box center [606, 113] width 61 height 23
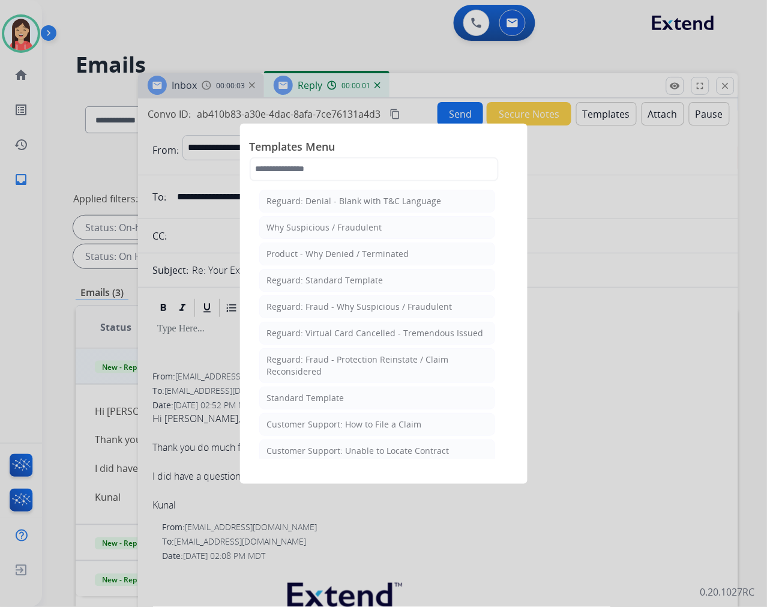
click at [384, 401] on li "Standard Template" at bounding box center [377, 398] width 236 height 23
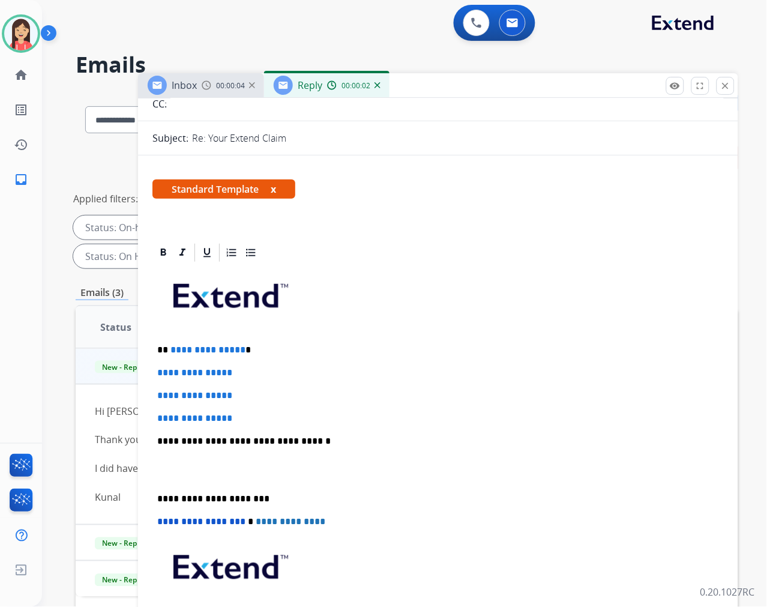
scroll to position [133, 0]
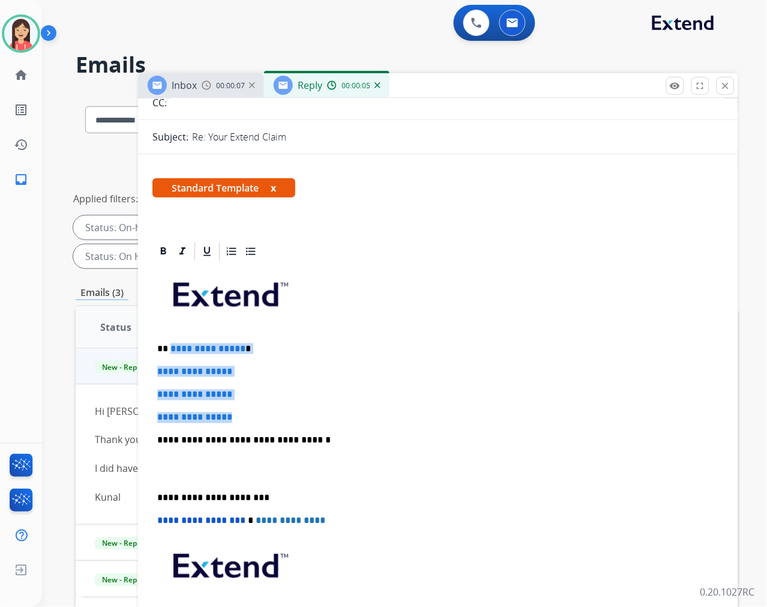
drag, startPoint x: 169, startPoint y: 345, endPoint x: 280, endPoint y: 414, distance: 130.7
click at [280, 414] on div "**********" at bounding box center [437, 468] width 571 height 413
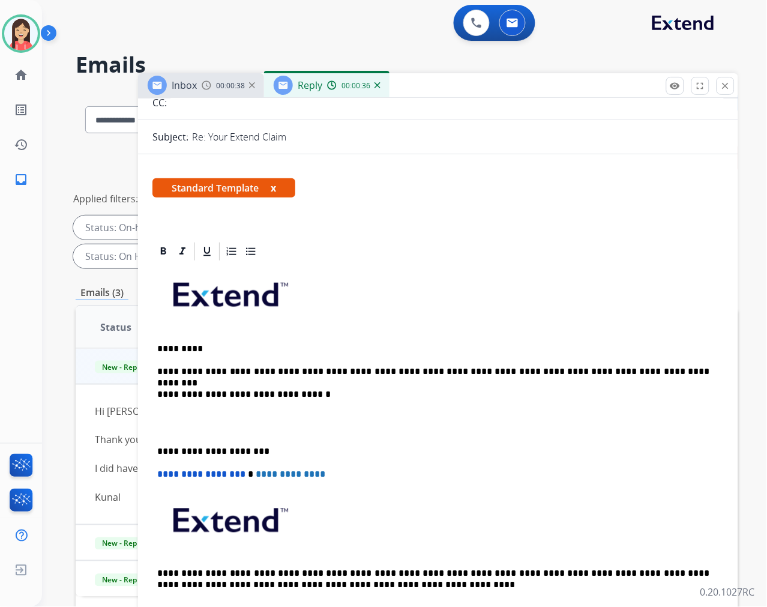
click at [197, 429] on p at bounding box center [438, 423] width 562 height 22
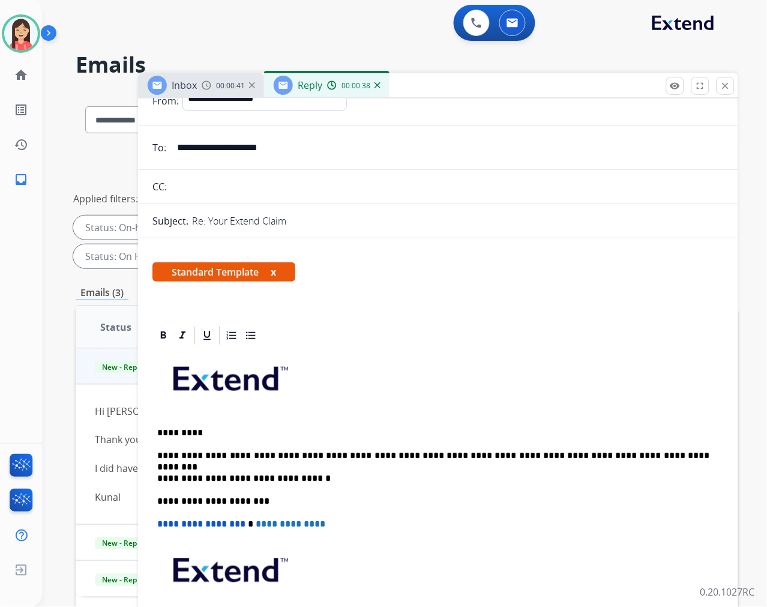
scroll to position [0, 0]
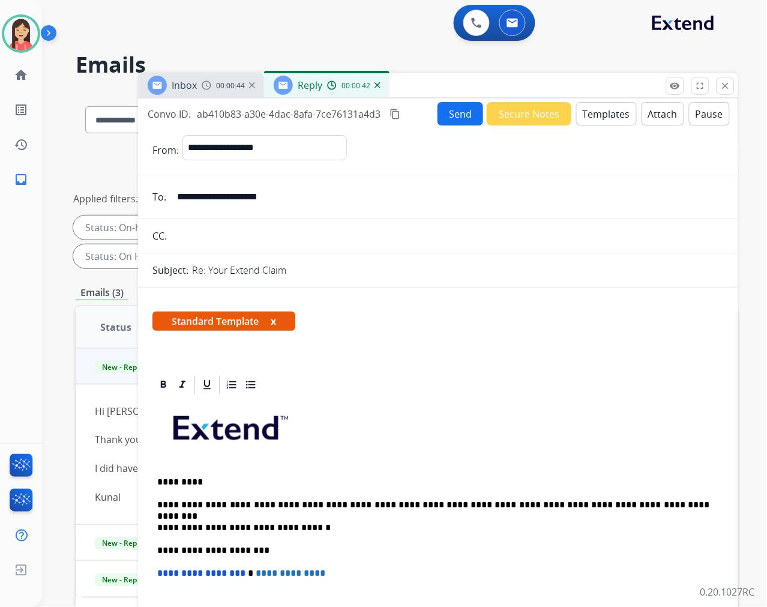
click at [453, 112] on button "Send" at bounding box center [461, 113] width 46 height 23
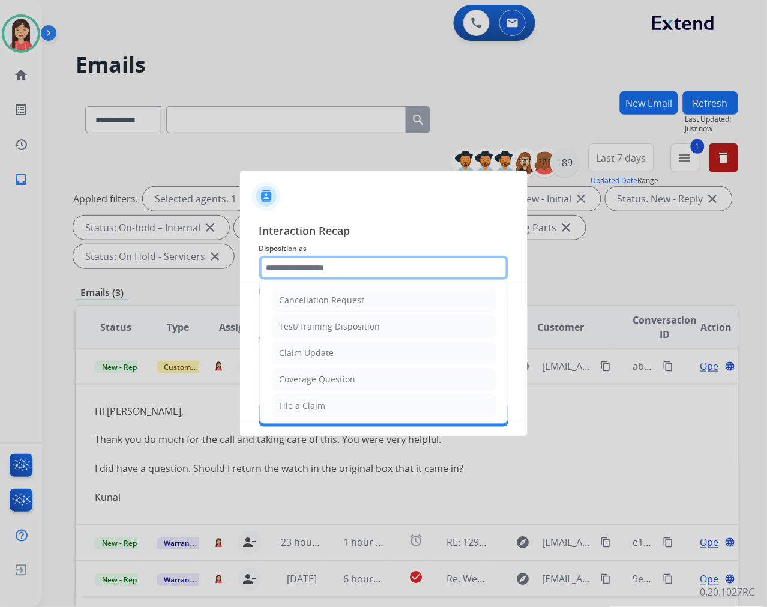
click at [337, 274] on input "text" at bounding box center [383, 268] width 249 height 24
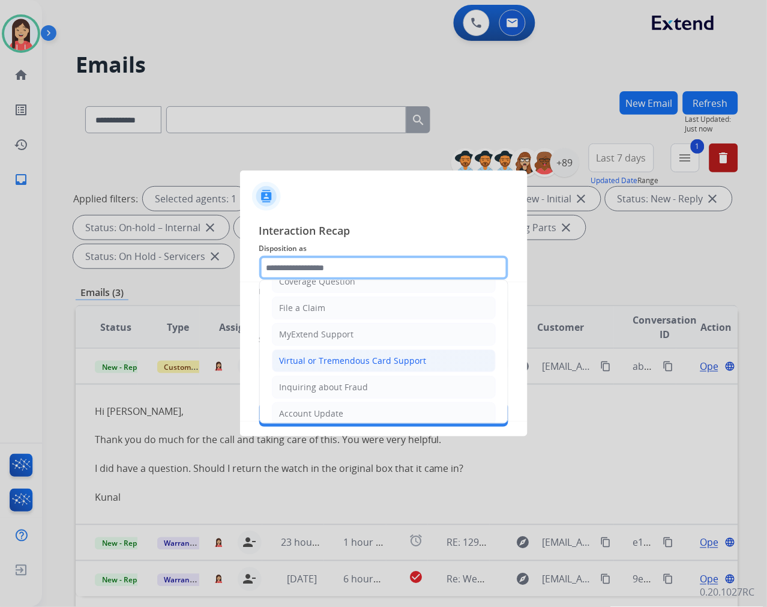
scroll to position [67, 0]
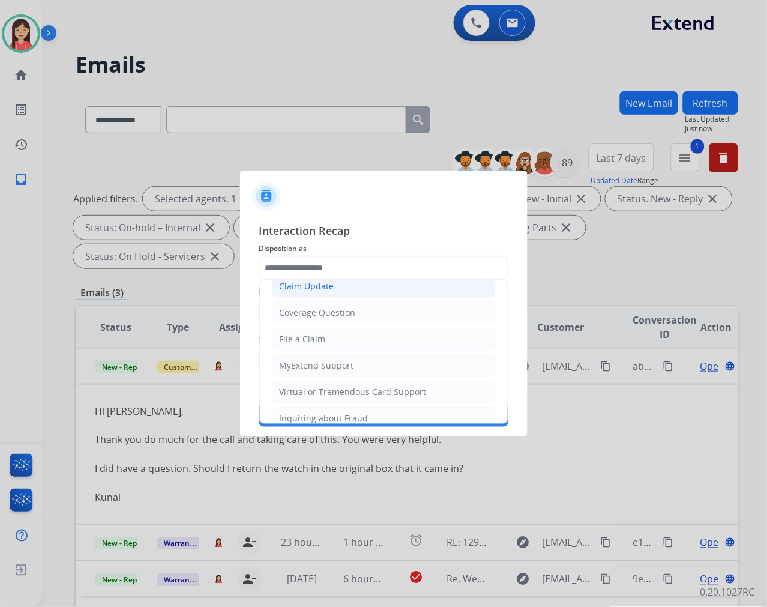
click at [328, 287] on div "Claim Update" at bounding box center [307, 286] width 55 height 12
type input "**********"
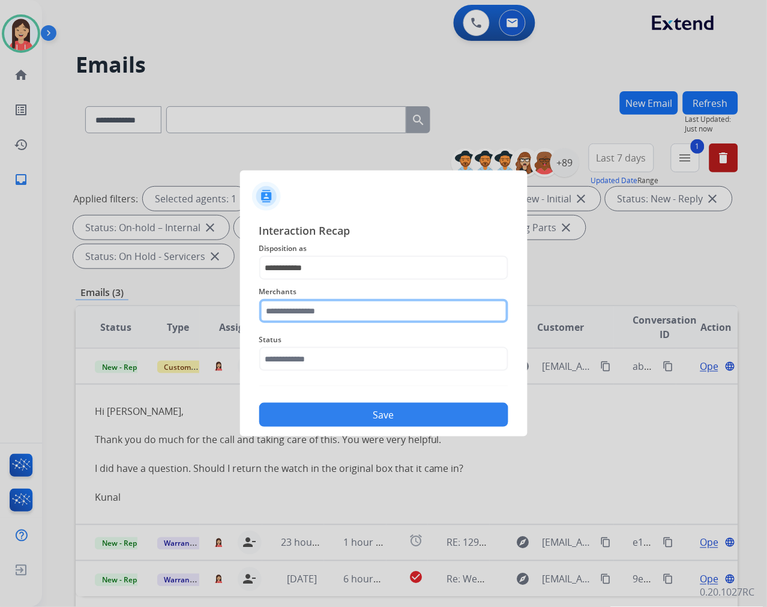
click at [319, 306] on input "text" at bounding box center [383, 311] width 249 height 24
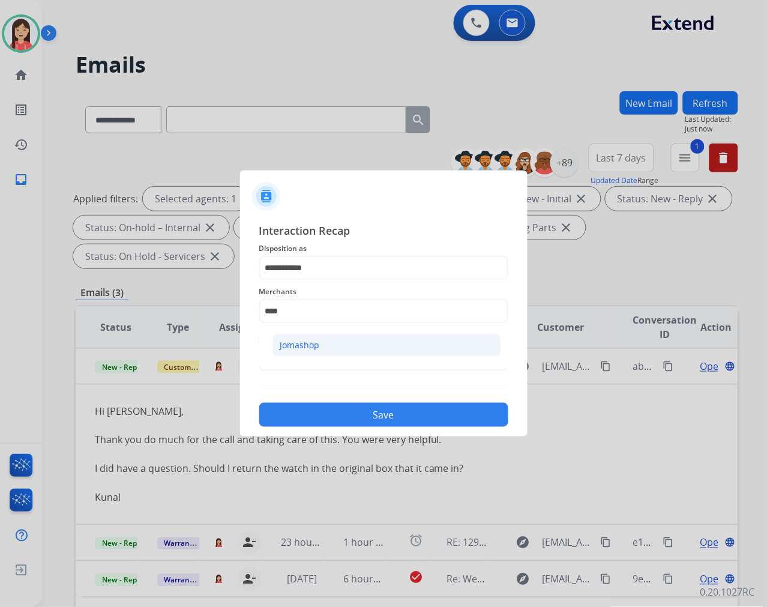
click at [315, 339] on div "Jomashop" at bounding box center [300, 345] width 40 height 12
type input "********"
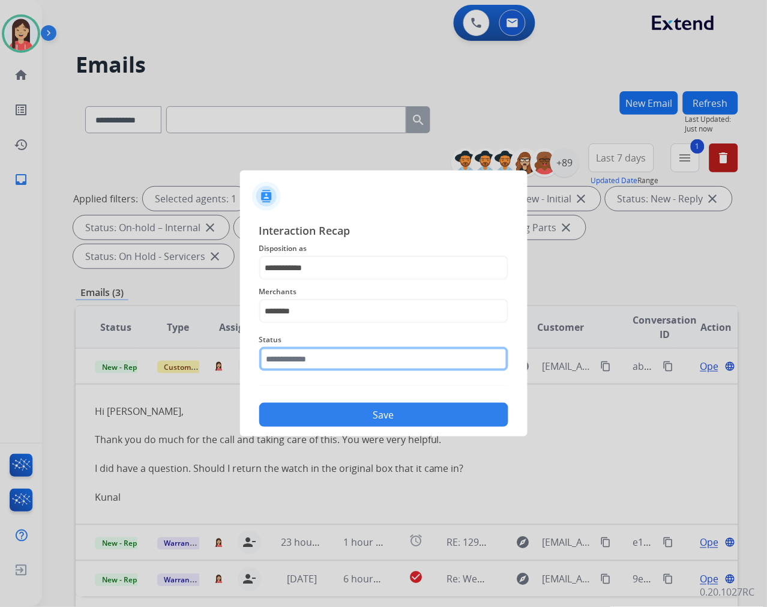
click at [314, 360] on input "text" at bounding box center [383, 359] width 249 height 24
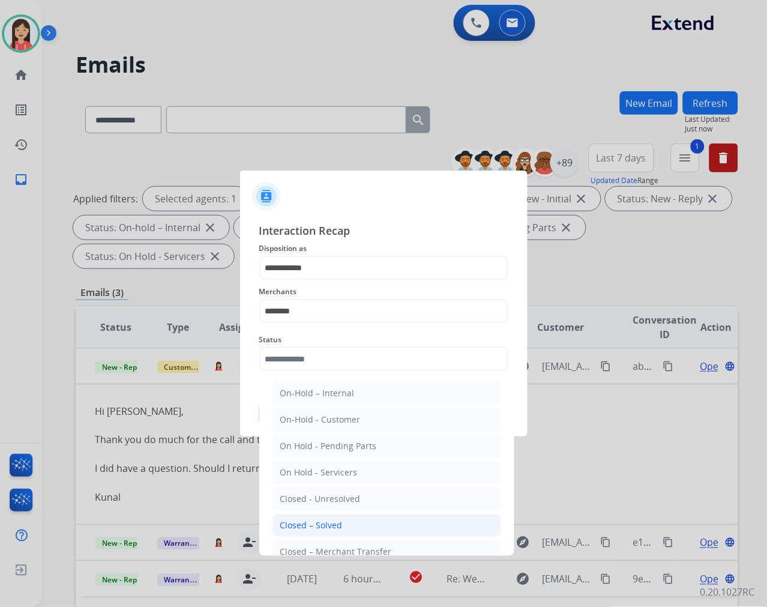
click at [340, 525] on div "Closed – Solved" at bounding box center [311, 525] width 62 height 12
type input "**********"
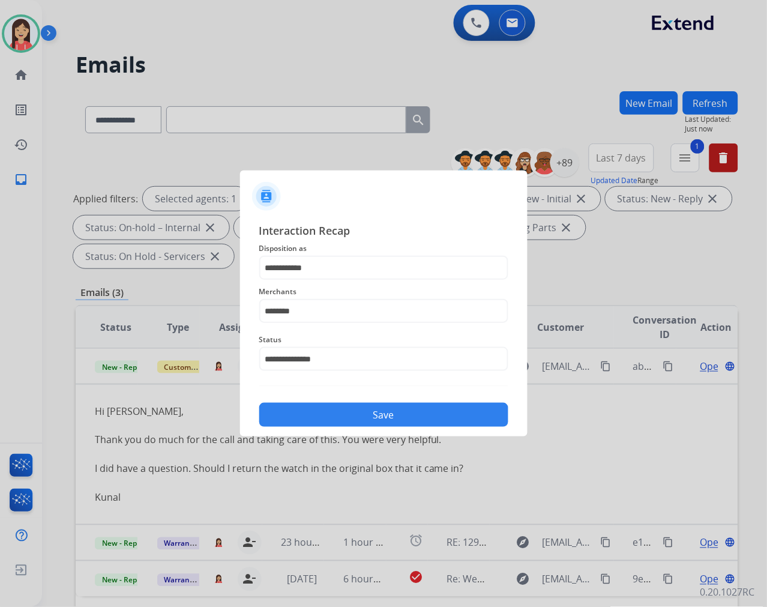
click at [367, 400] on div "Save" at bounding box center [383, 411] width 249 height 31
click at [361, 412] on button "Save" at bounding box center [383, 415] width 249 height 24
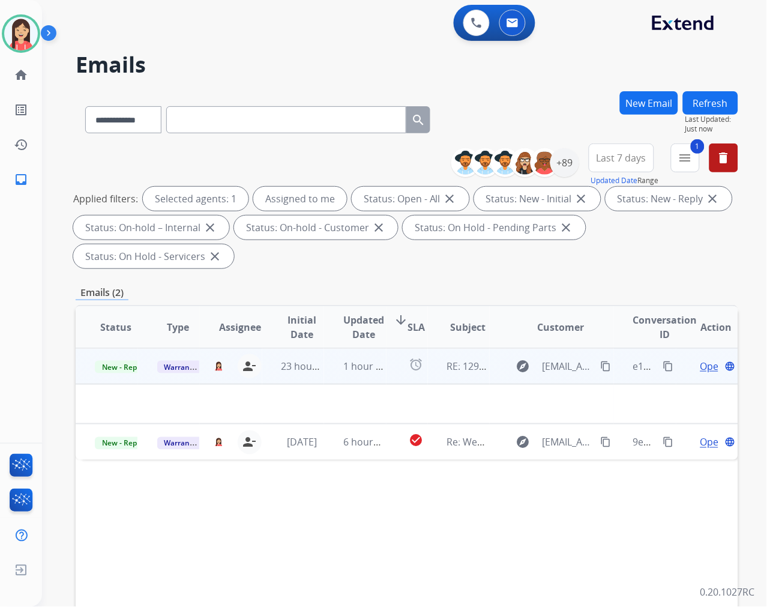
click at [393, 378] on td "alarm" at bounding box center [407, 366] width 41 height 36
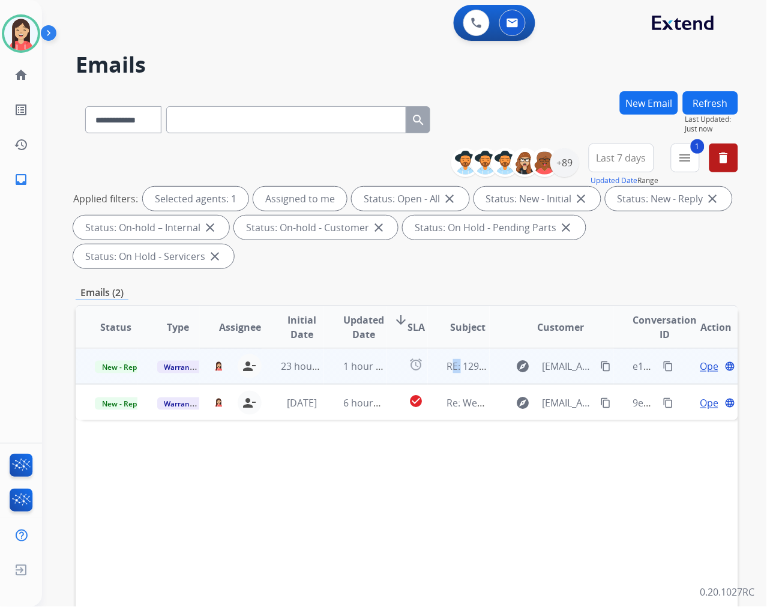
click at [393, 378] on td "alarm" at bounding box center [407, 366] width 41 height 36
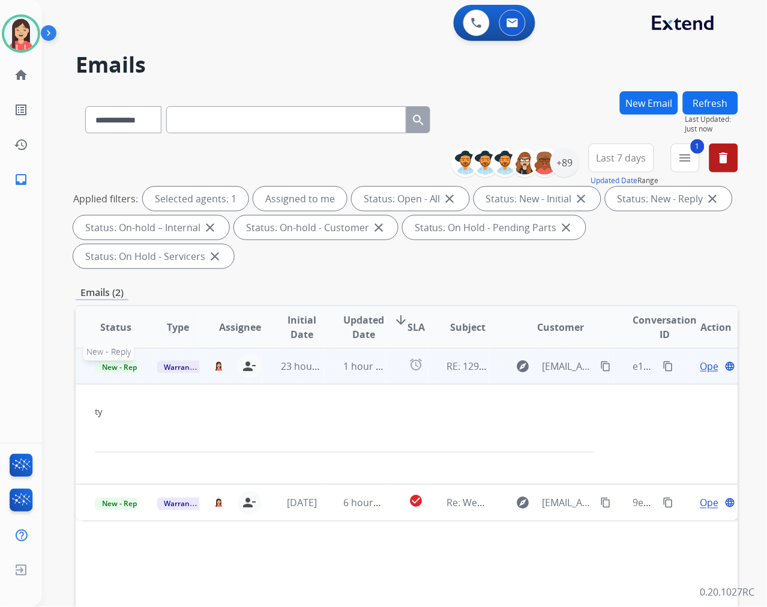
click at [124, 366] on span "New - Reply" at bounding box center [122, 367] width 55 height 13
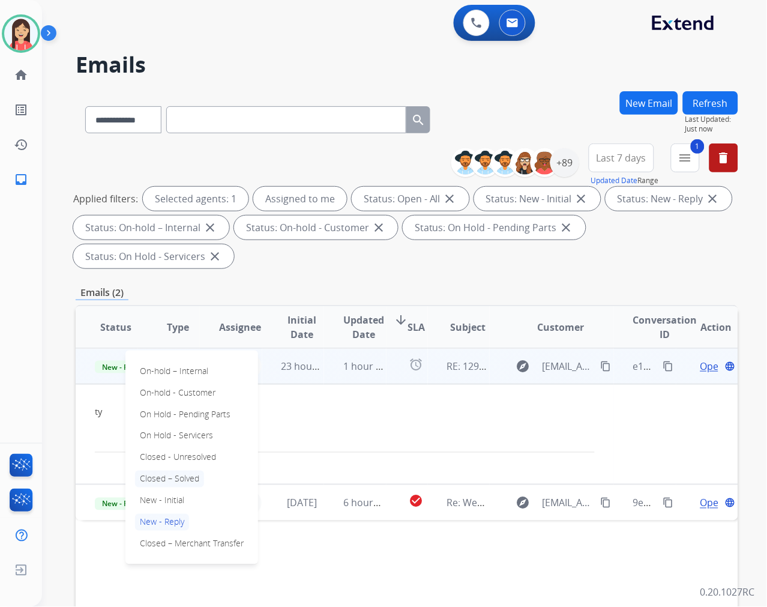
click at [172, 475] on p "Closed – Solved" at bounding box center [169, 479] width 69 height 17
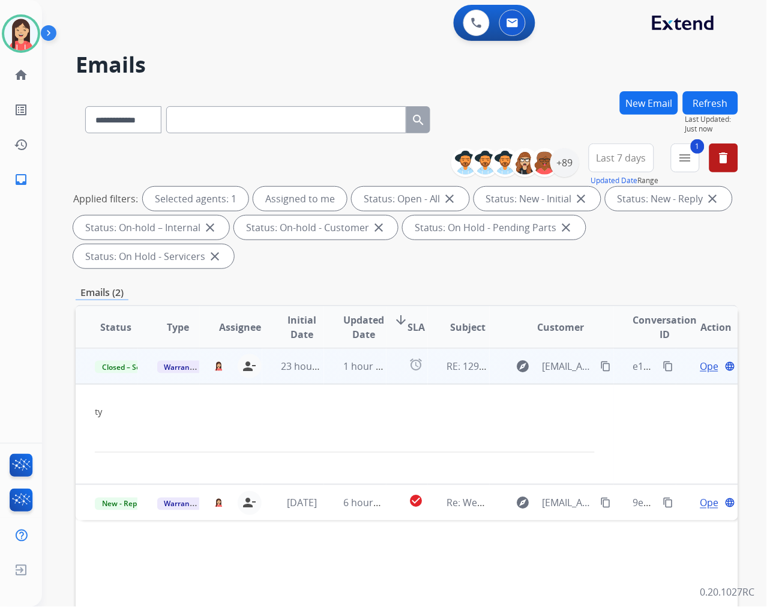
click at [331, 380] on td "1 hour ago" at bounding box center [355, 366] width 62 height 36
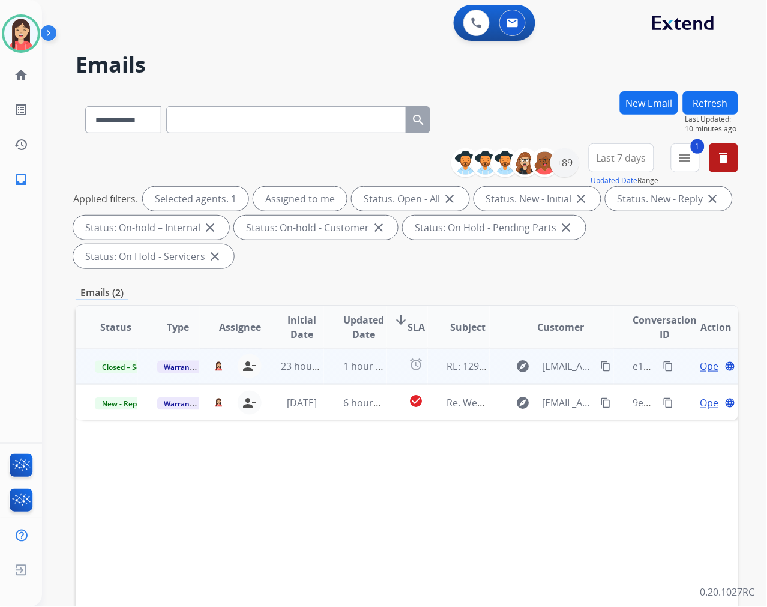
click at [352, 50] on div "**********" at bounding box center [390, 346] width 696 height 607
click at [23, 36] on img at bounding box center [21, 34] width 34 height 34
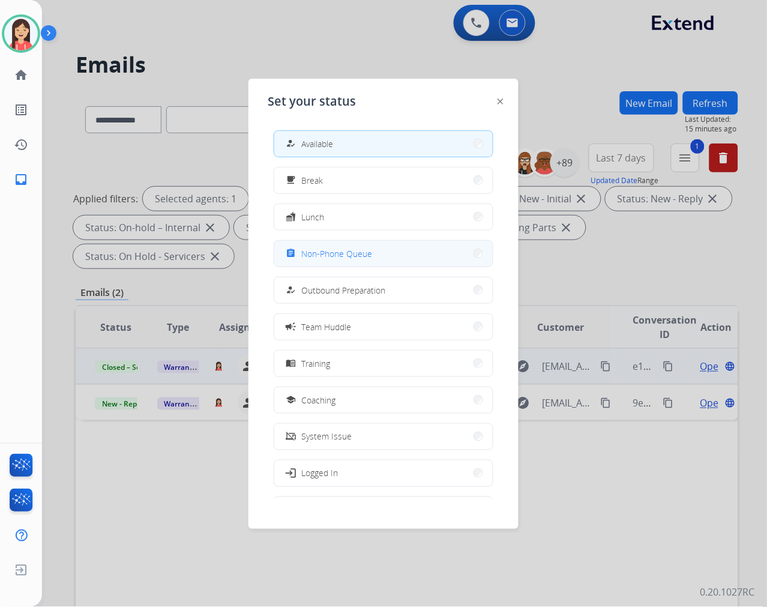
click at [375, 254] on button "assignment Non-Phone Queue" at bounding box center [383, 254] width 218 height 26
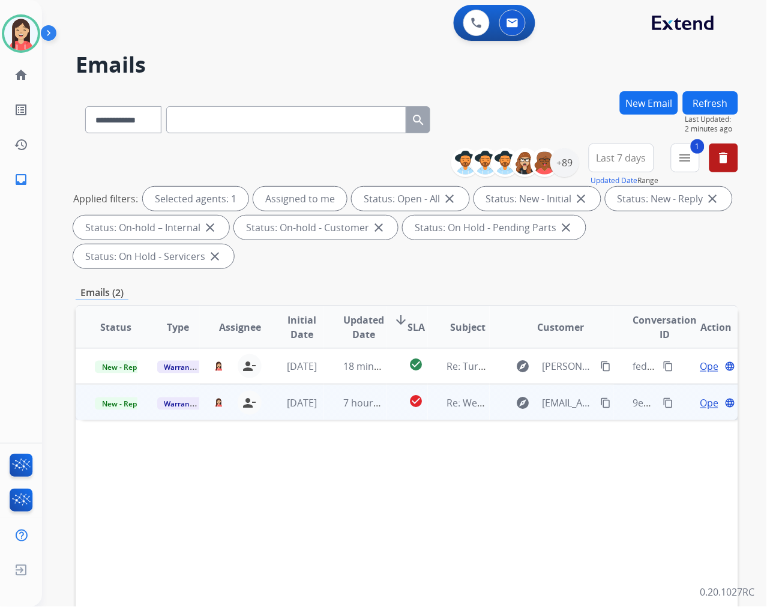
click at [373, 418] on td "7 hours ago" at bounding box center [355, 402] width 62 height 36
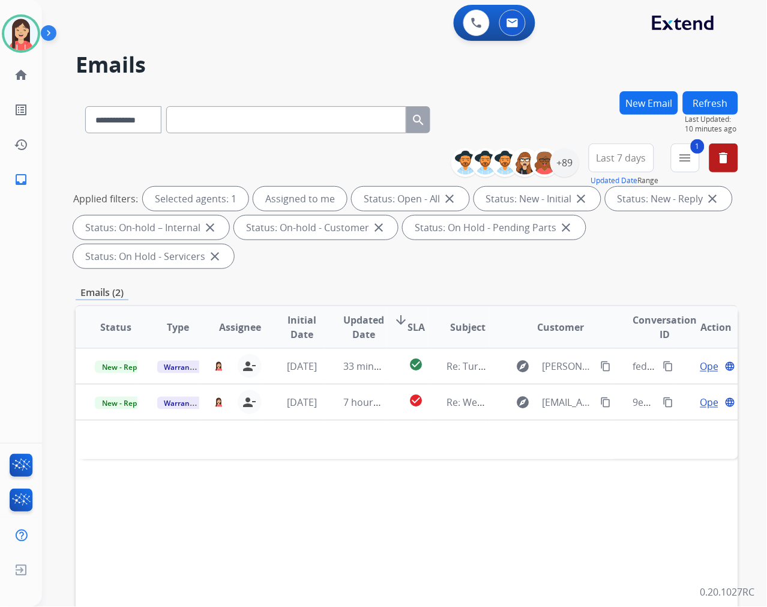
click at [333, 28] on div "0 Voice Interactions 0 Email Interactions" at bounding box center [397, 24] width 682 height 38
click at [260, 282] on div "**********" at bounding box center [407, 430] width 663 height 678
click at [479, 20] on img at bounding box center [476, 22] width 11 height 11
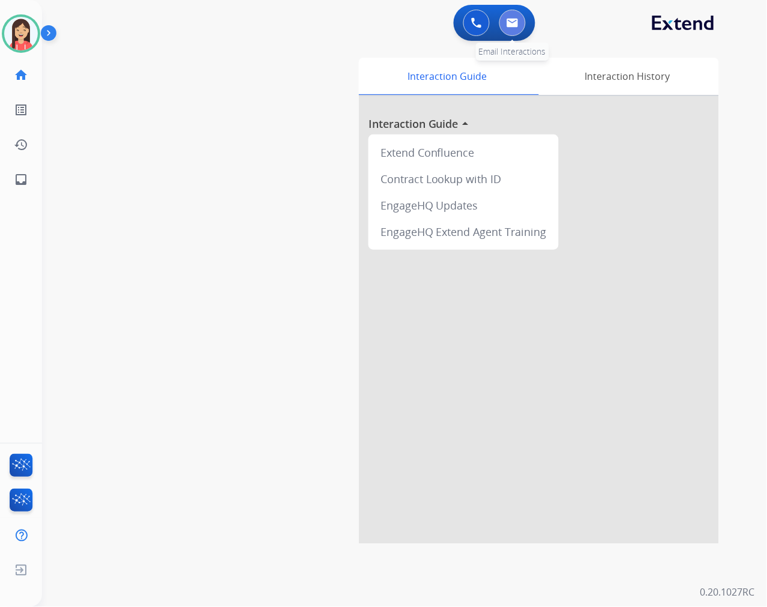
click at [519, 24] on button at bounding box center [512, 23] width 26 height 26
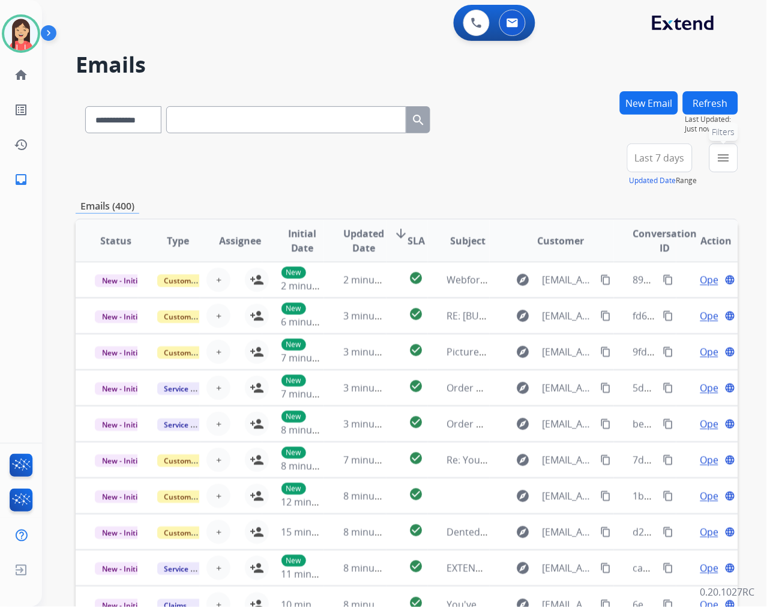
click at [736, 167] on button "menu Filters" at bounding box center [723, 157] width 29 height 29
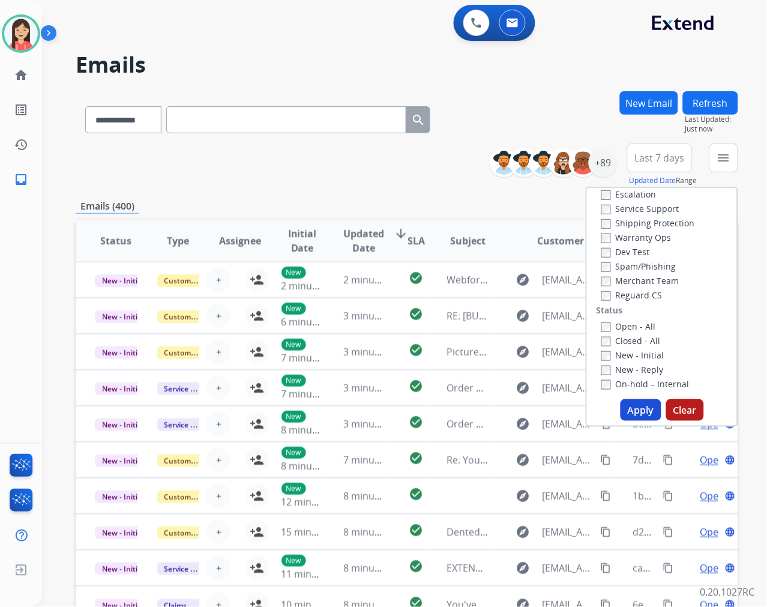
scroll to position [67, 0]
click at [601, 320] on label "Closed - All" at bounding box center [630, 325] width 59 height 11
click at [632, 404] on button "Apply" at bounding box center [641, 410] width 41 height 22
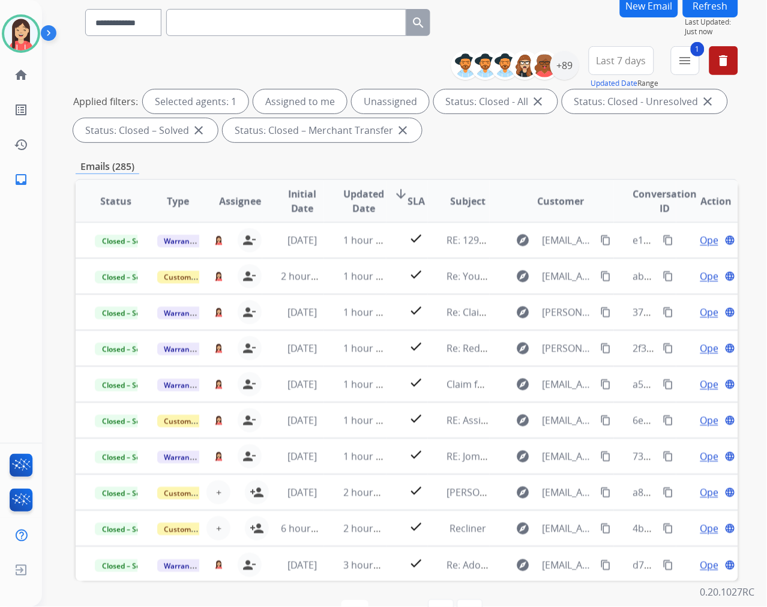
scroll to position [67, 0]
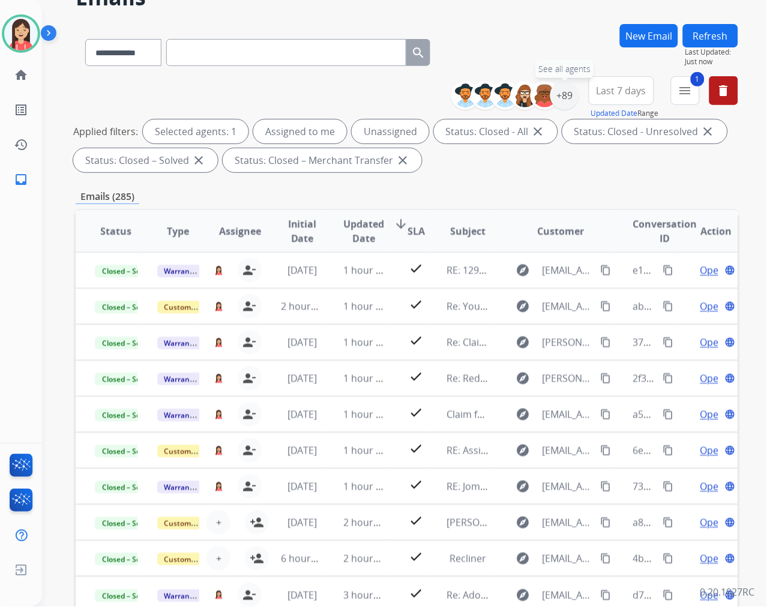
drag, startPoint x: 566, startPoint y: 104, endPoint x: 566, endPoint y: 118, distance: 13.8
click at [566, 104] on div "+89" at bounding box center [564, 95] width 29 height 29
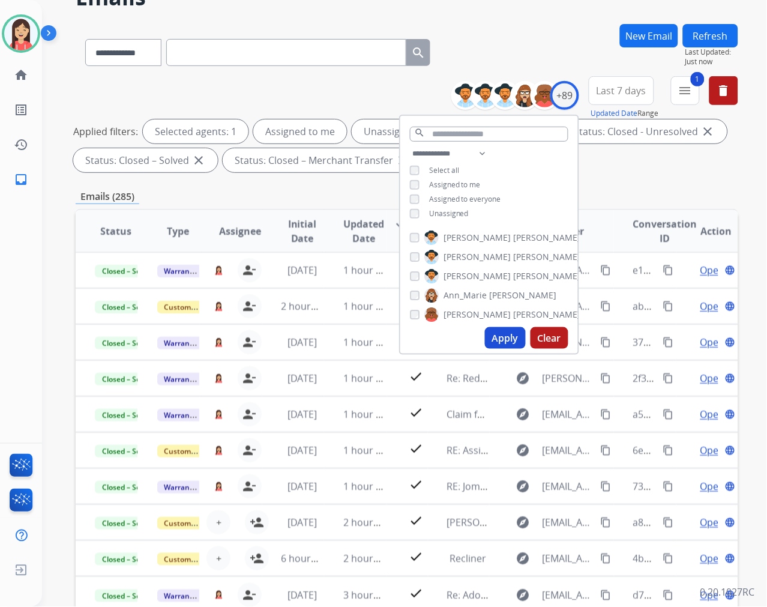
click at [447, 212] on span "Unassigned" at bounding box center [449, 213] width 40 height 10
click at [493, 334] on button "Apply" at bounding box center [505, 338] width 41 height 22
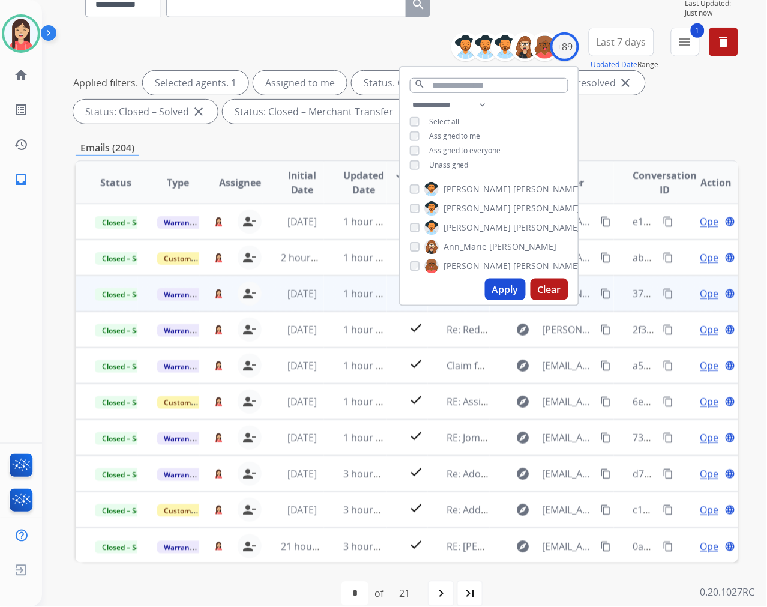
scroll to position [134, 0]
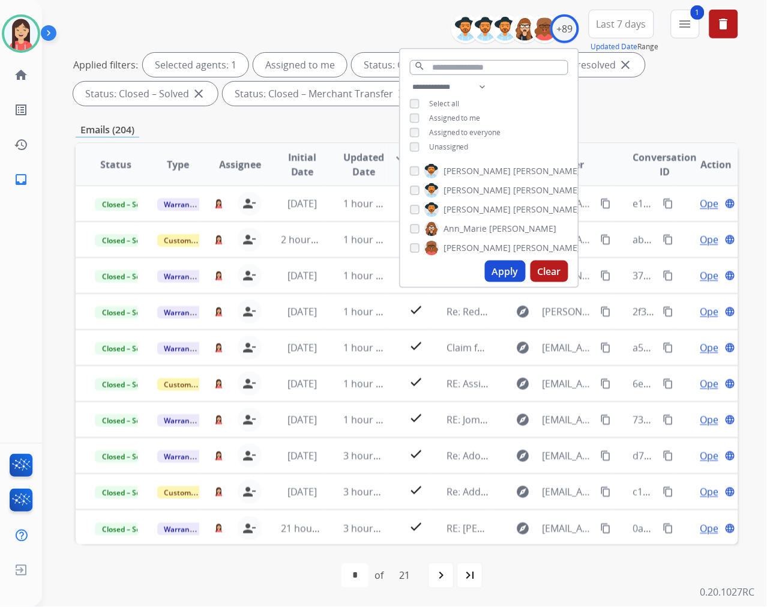
click at [444, 577] on mat-icon "navigate_next" at bounding box center [441, 575] width 14 height 14
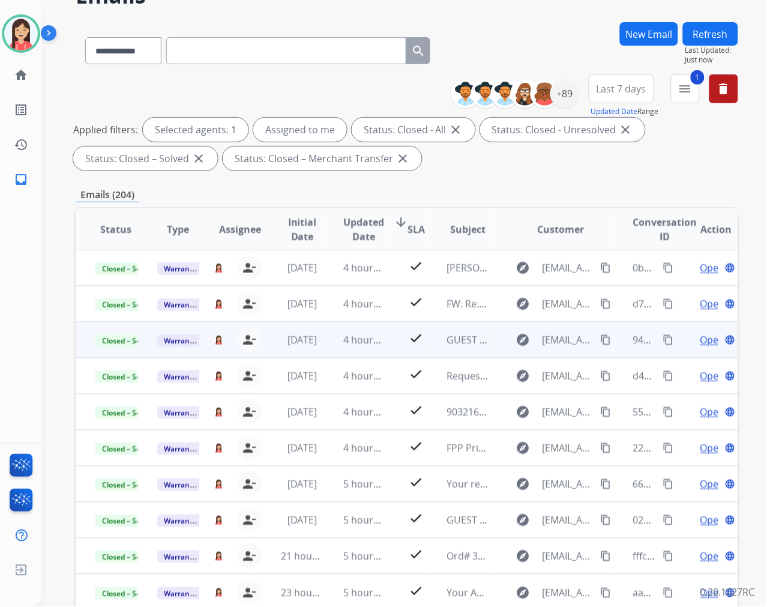
scroll to position [133, 0]
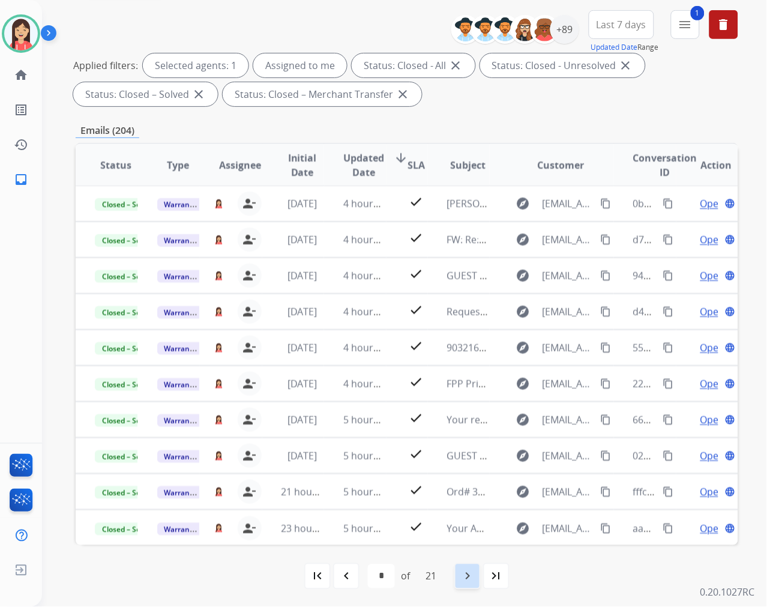
click at [462, 574] on mat-icon "navigate_next" at bounding box center [467, 576] width 14 height 14
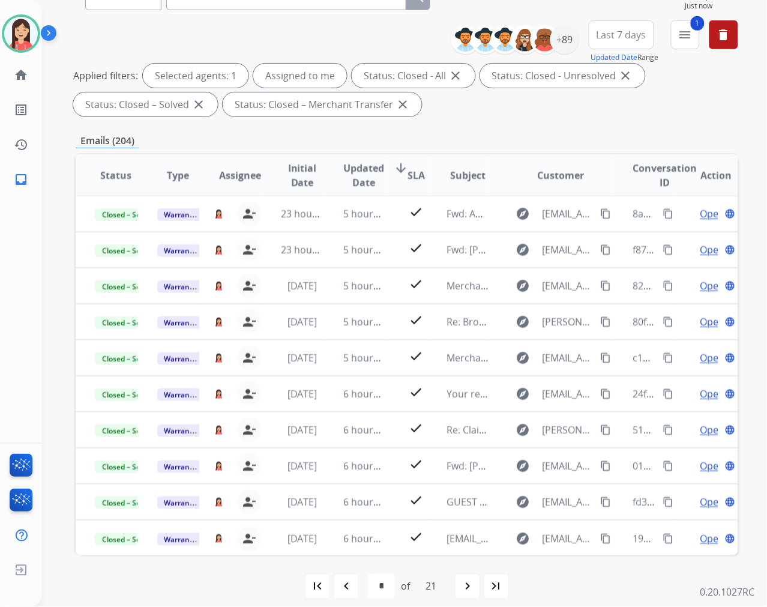
scroll to position [134, 0]
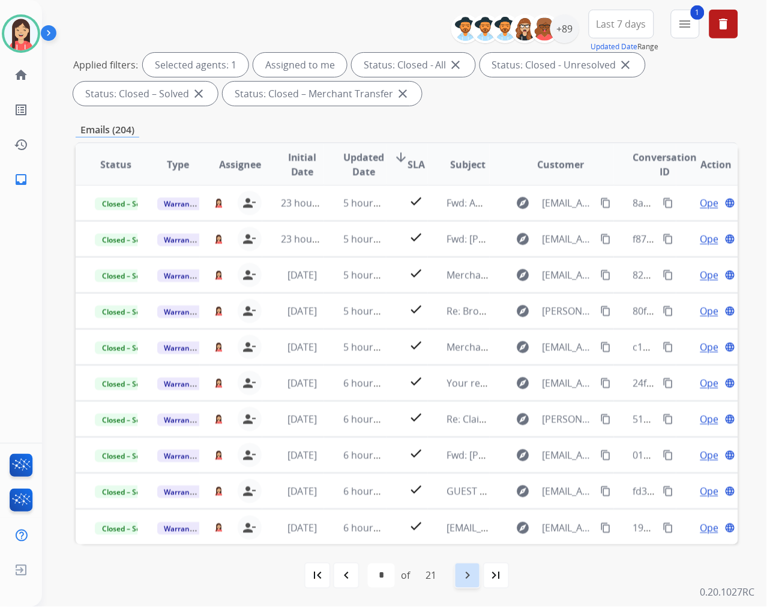
click at [474, 574] on mat-icon "navigate_next" at bounding box center [467, 575] width 14 height 14
select select "*"
click at [469, 577] on mat-icon "navigate_next" at bounding box center [467, 575] width 14 height 14
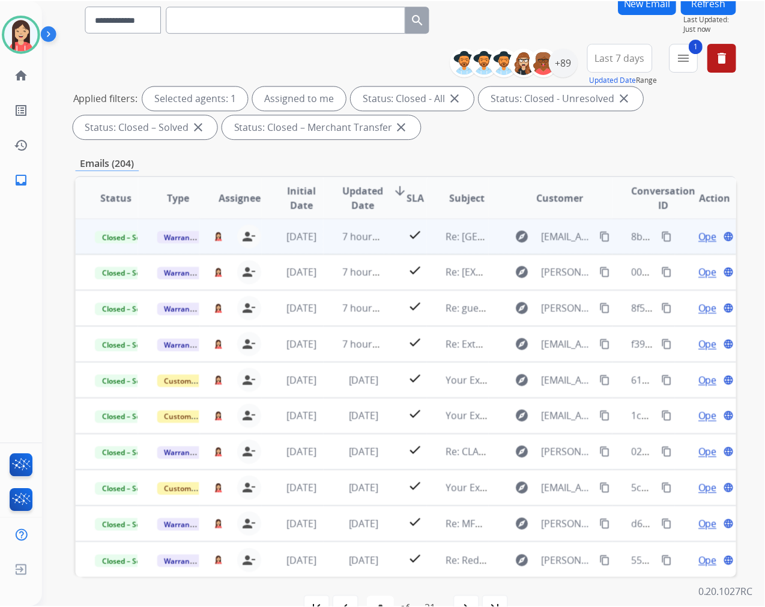
scroll to position [133, 0]
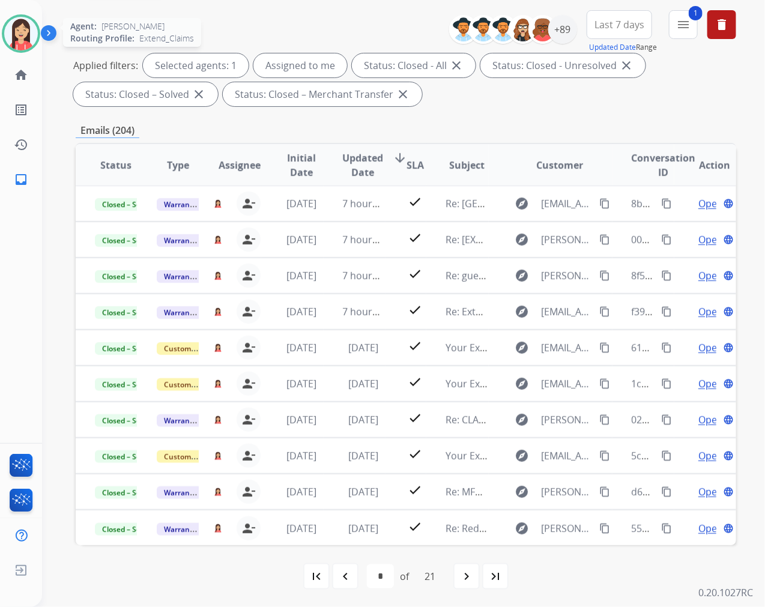
click at [22, 38] on img at bounding box center [21, 34] width 34 height 34
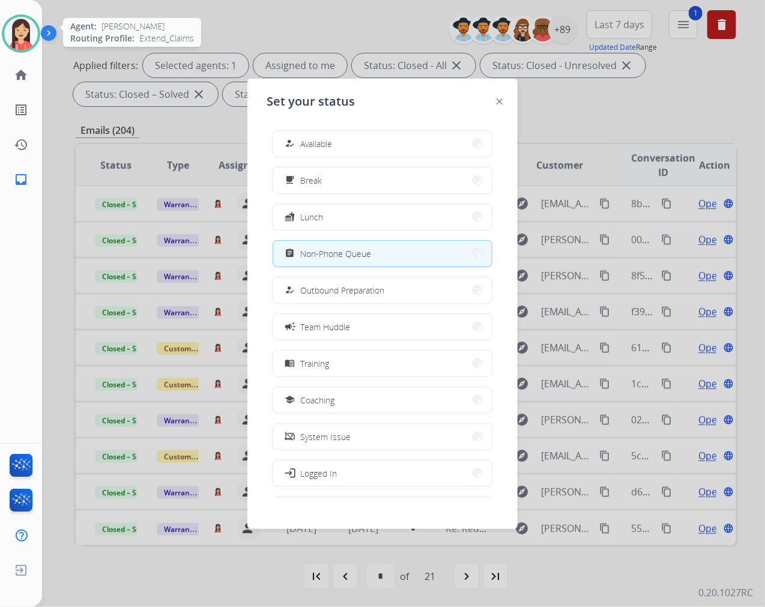
click at [22, 38] on img at bounding box center [21, 34] width 34 height 34
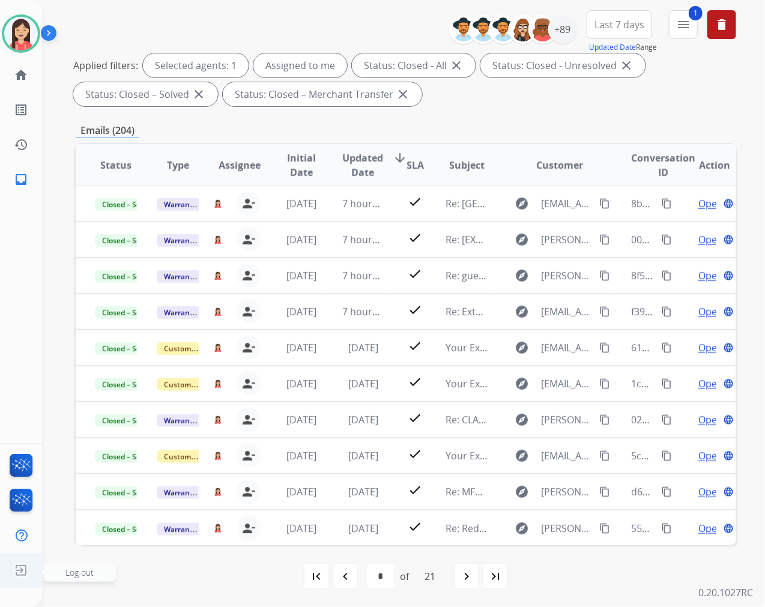
click at [19, 568] on img at bounding box center [21, 570] width 22 height 23
